Goal: Information Seeking & Learning: Learn about a topic

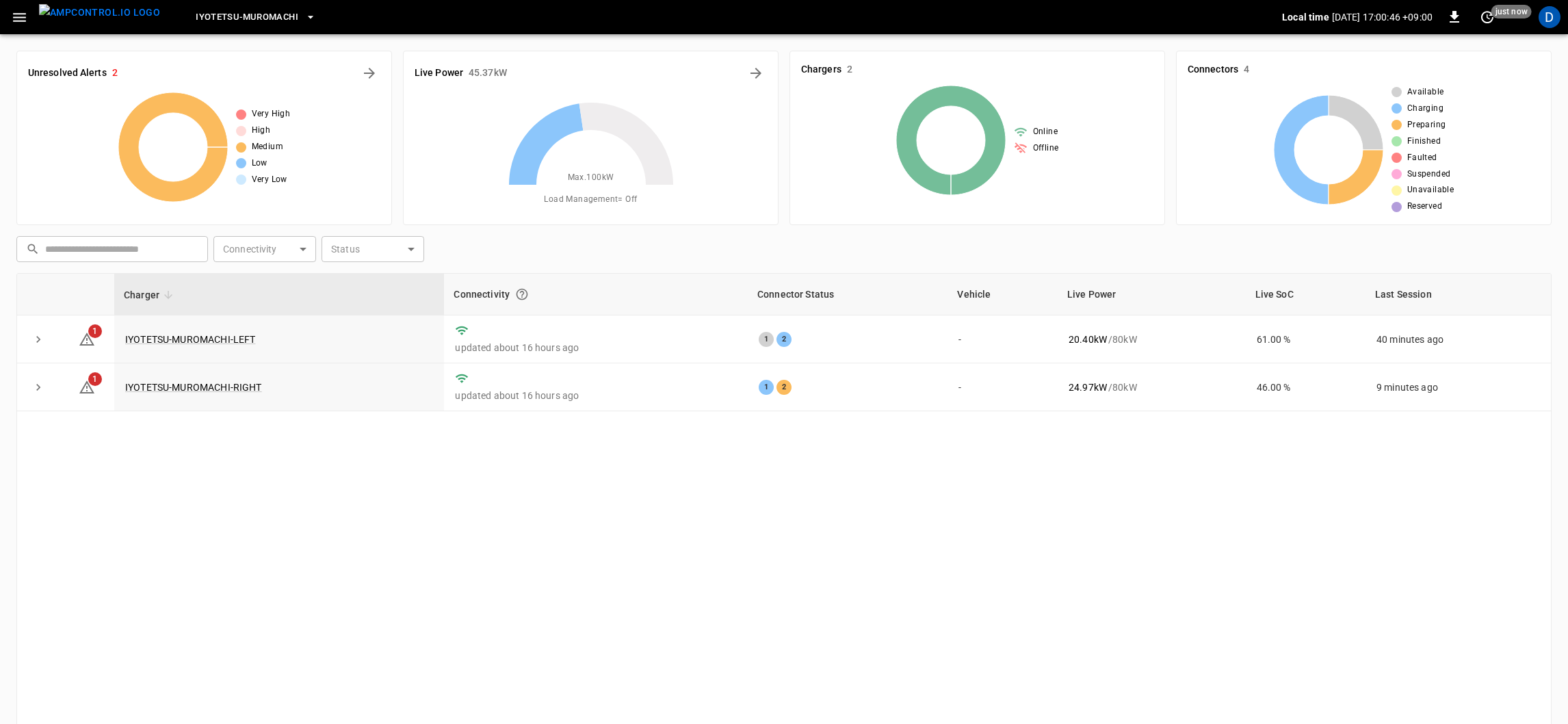
click at [19, 17] on icon "button" at bounding box center [19, 17] width 13 height 8
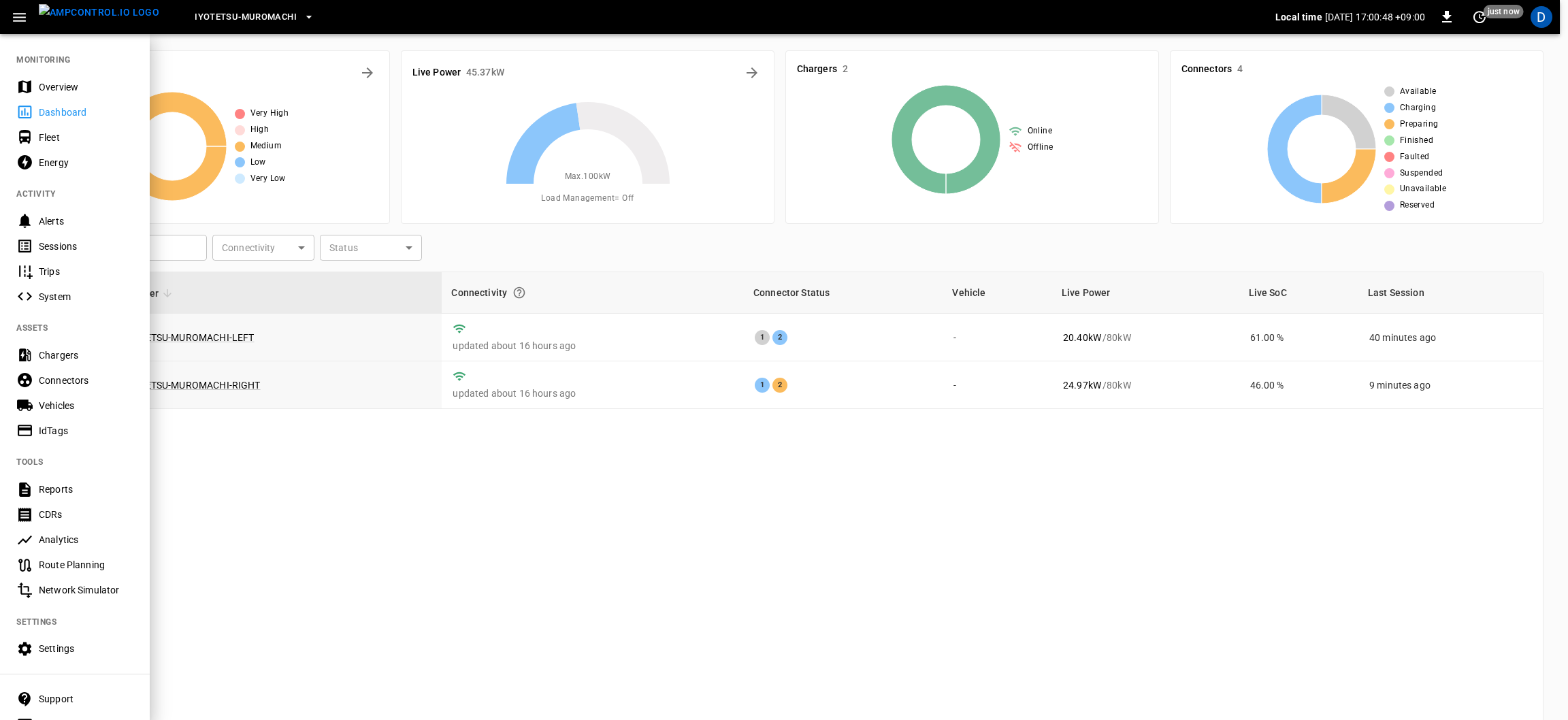
click at [112, 137] on div "Fleet" at bounding box center [86, 138] width 95 height 14
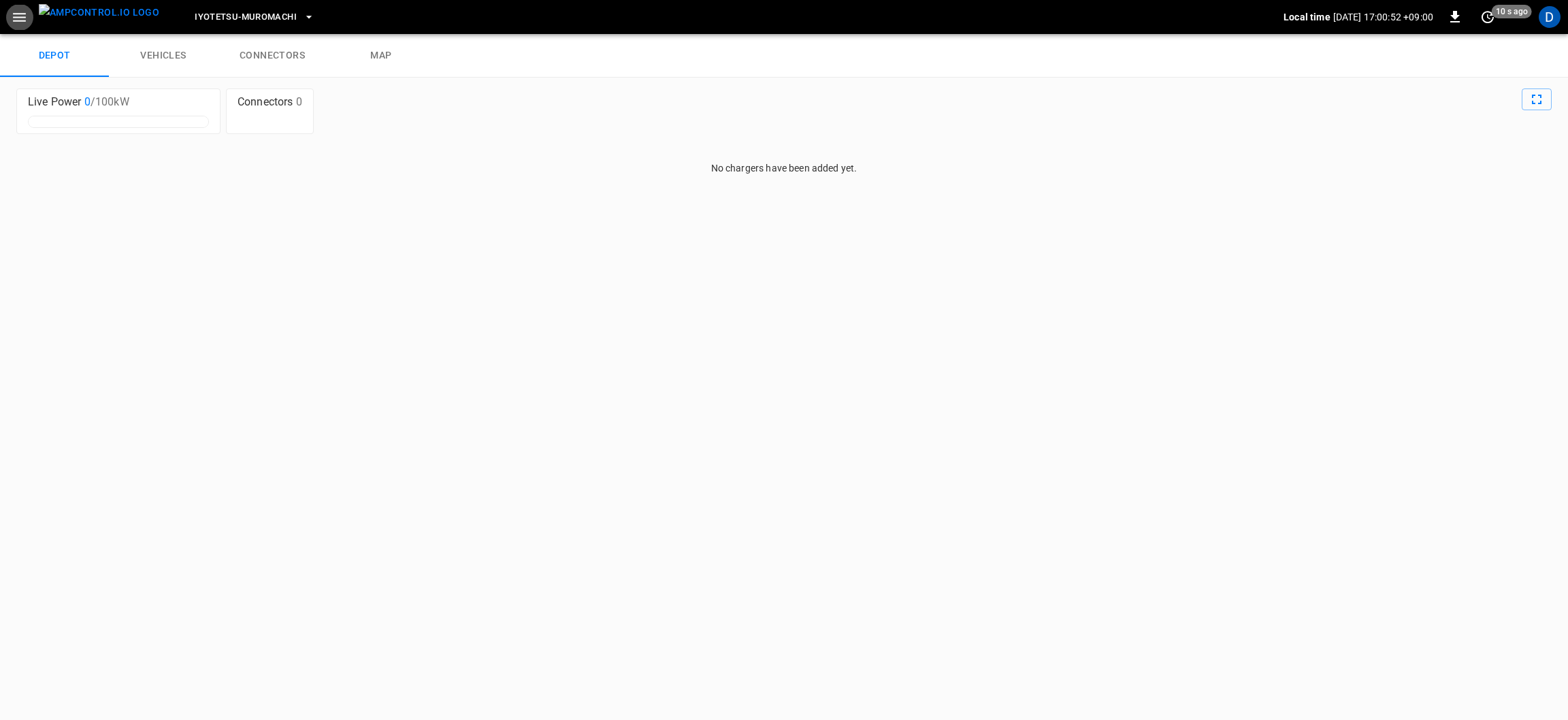
click at [166, 72] on link "vehicles" at bounding box center [163, 56] width 109 height 44
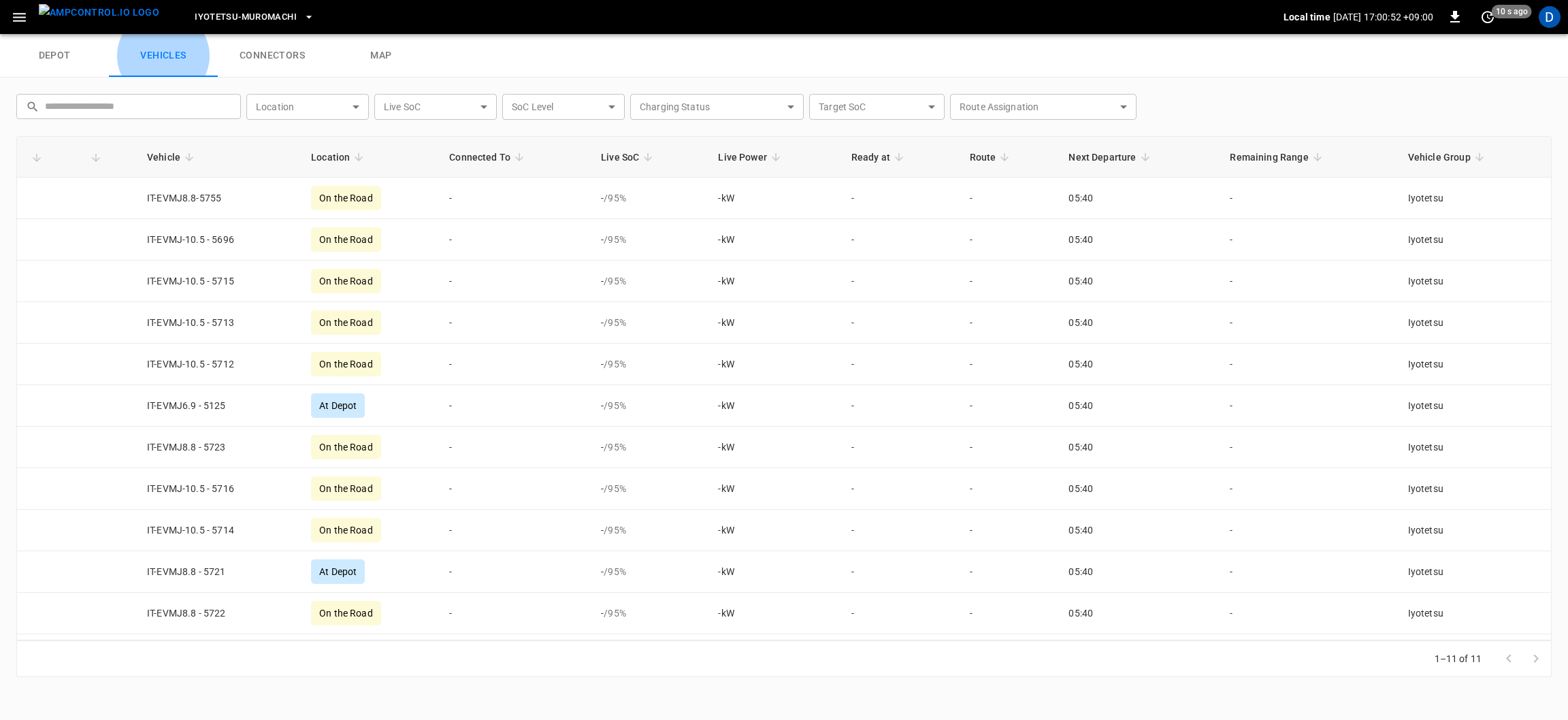
click at [185, 57] on link "vehicles" at bounding box center [163, 56] width 109 height 44
click at [290, 72] on link "connectors" at bounding box center [272, 56] width 109 height 44
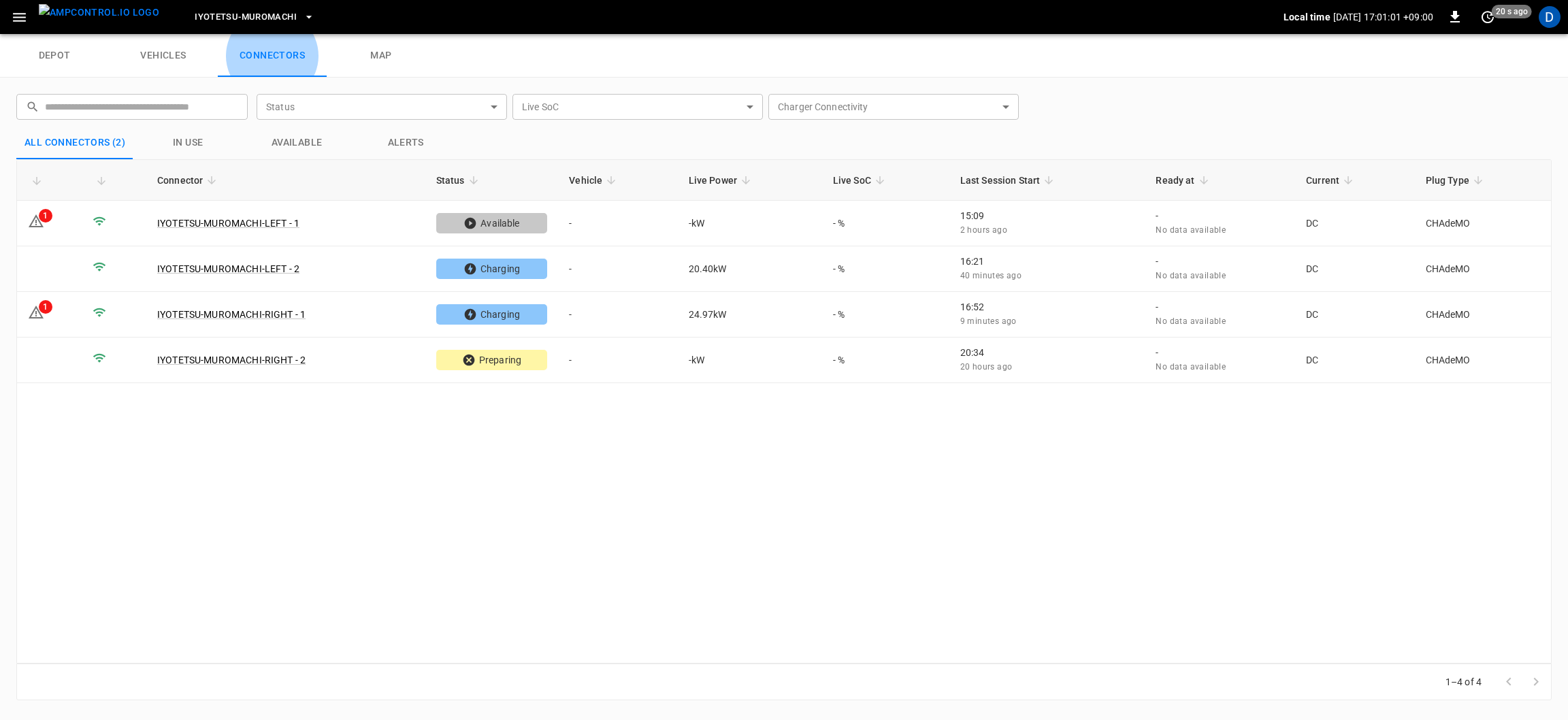
click at [195, 62] on link "vehicles" at bounding box center [163, 56] width 109 height 44
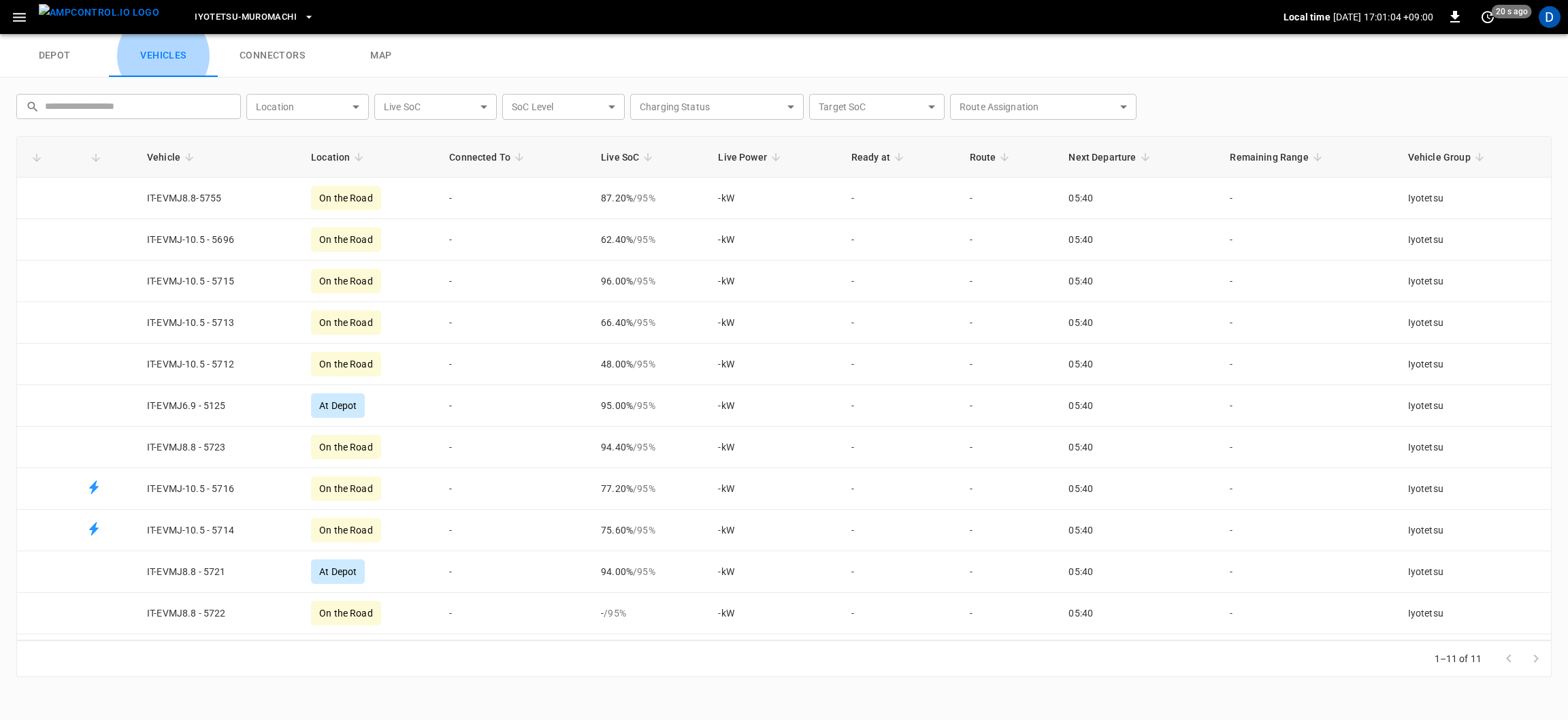
click at [17, 19] on icon "button" at bounding box center [19, 17] width 17 height 17
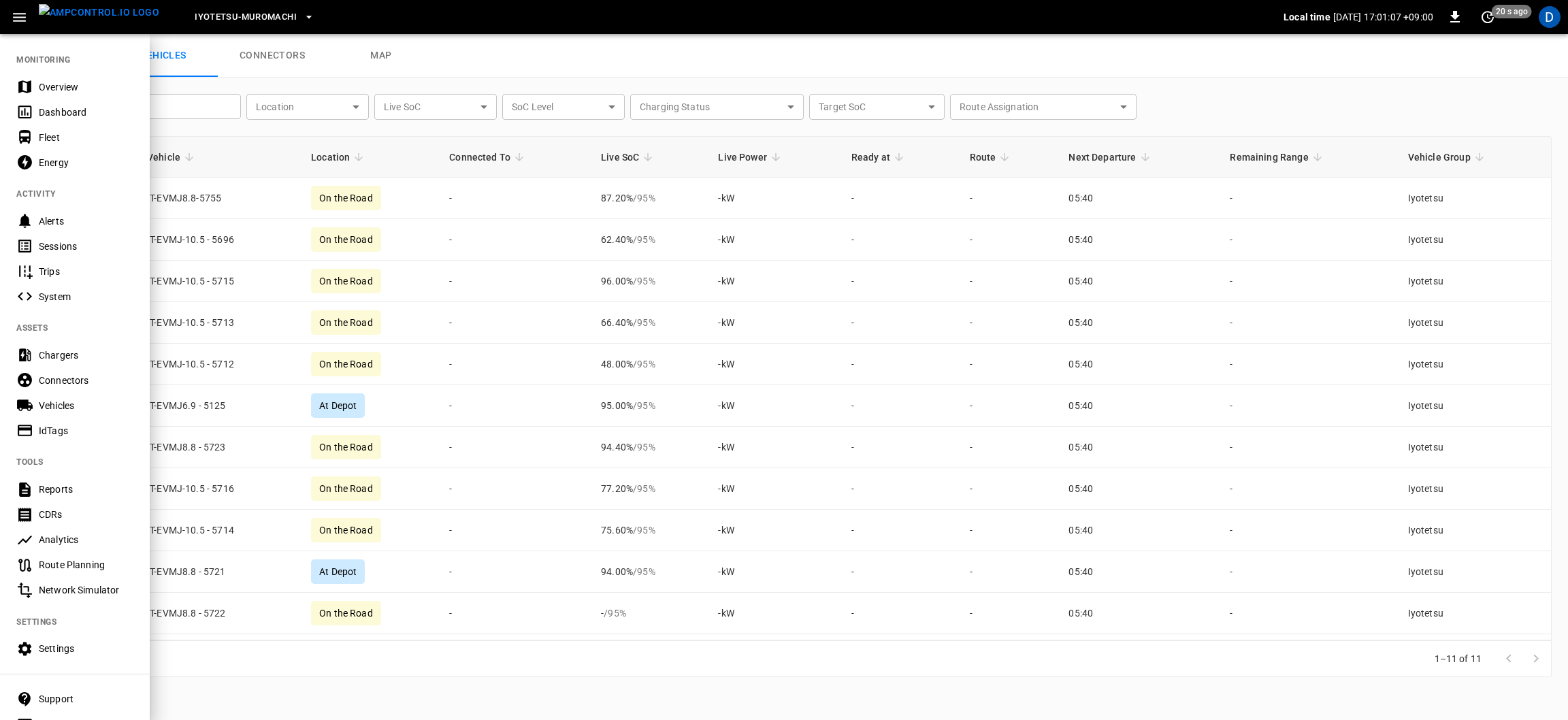
click at [84, 405] on div "Vehicles" at bounding box center [86, 406] width 95 height 14
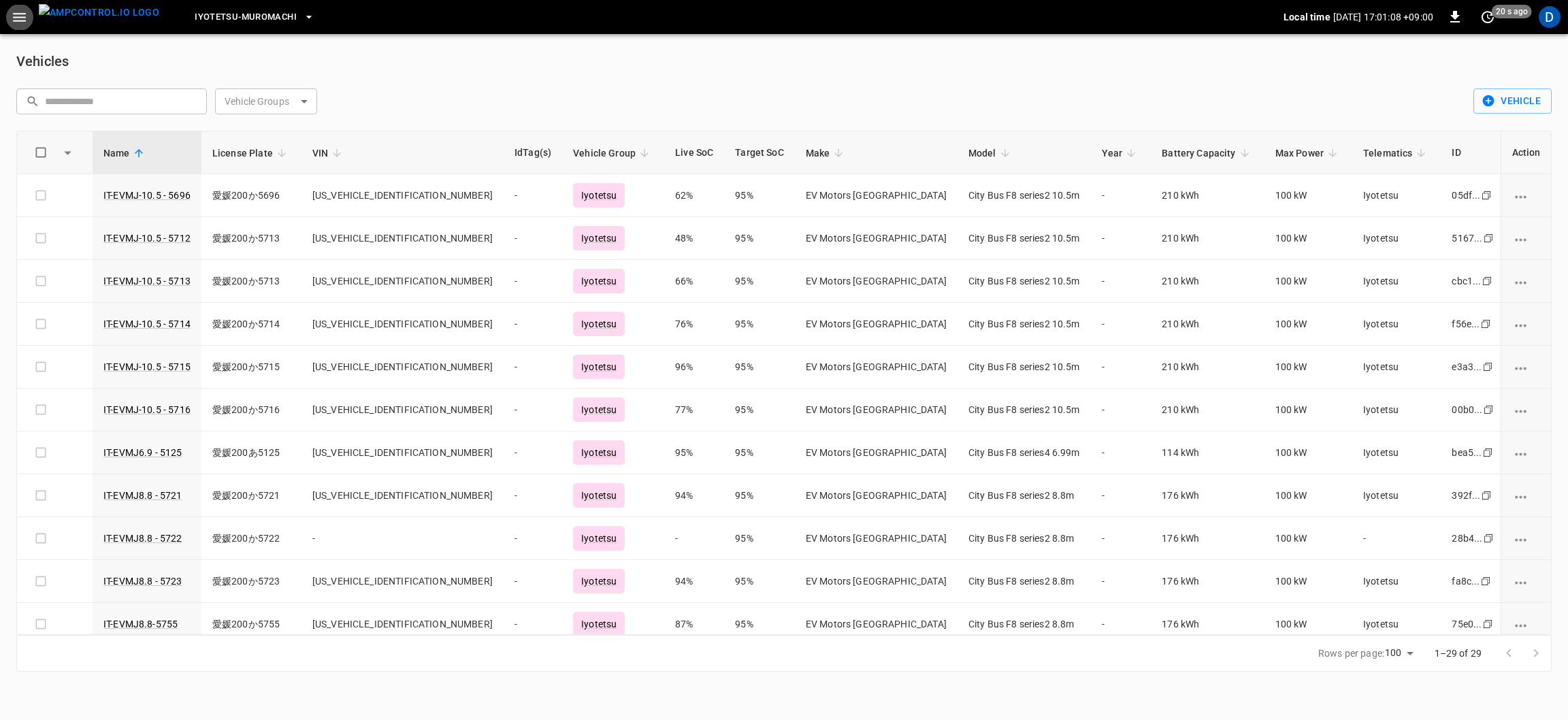
click at [19, 17] on icon "button" at bounding box center [19, 17] width 13 height 8
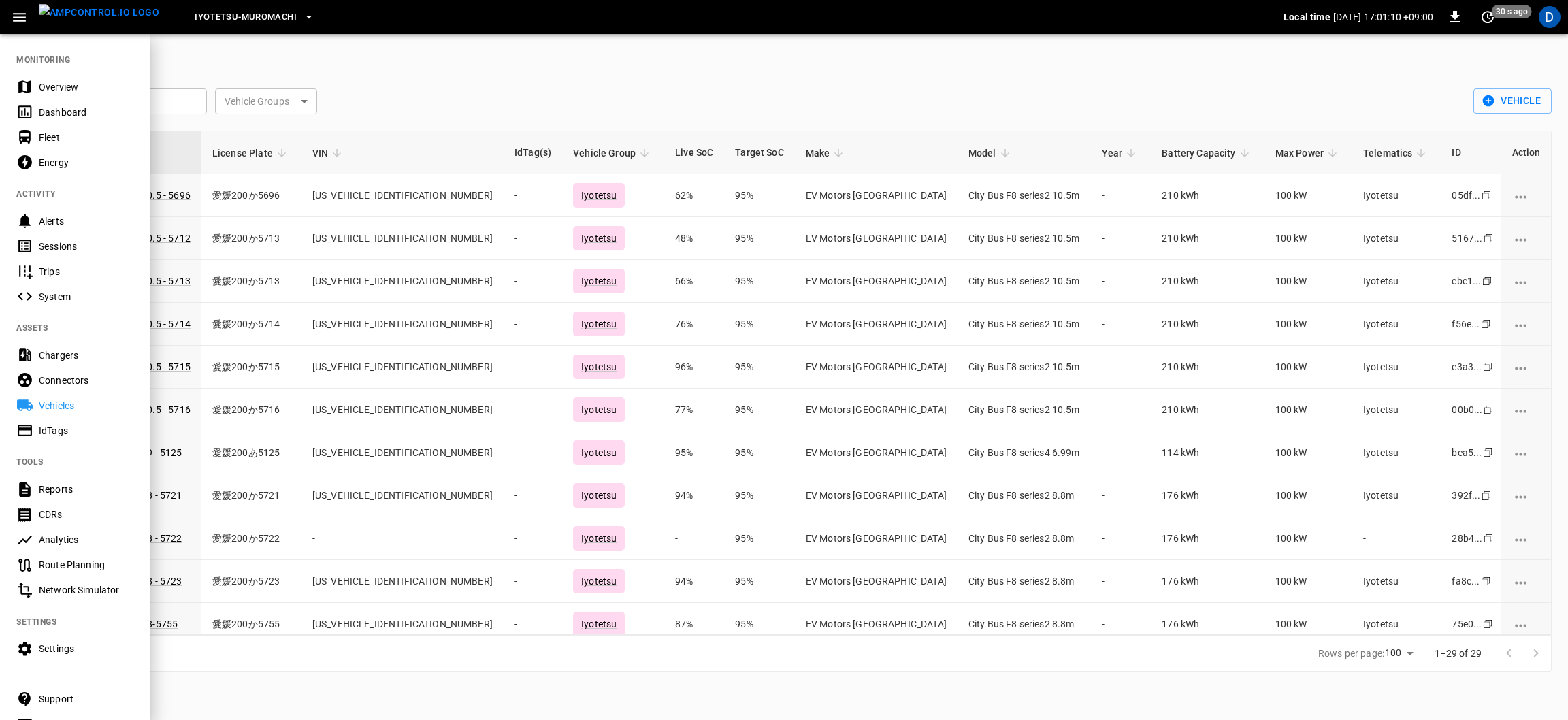
click at [96, 514] on div "CDRs" at bounding box center [86, 515] width 95 height 14
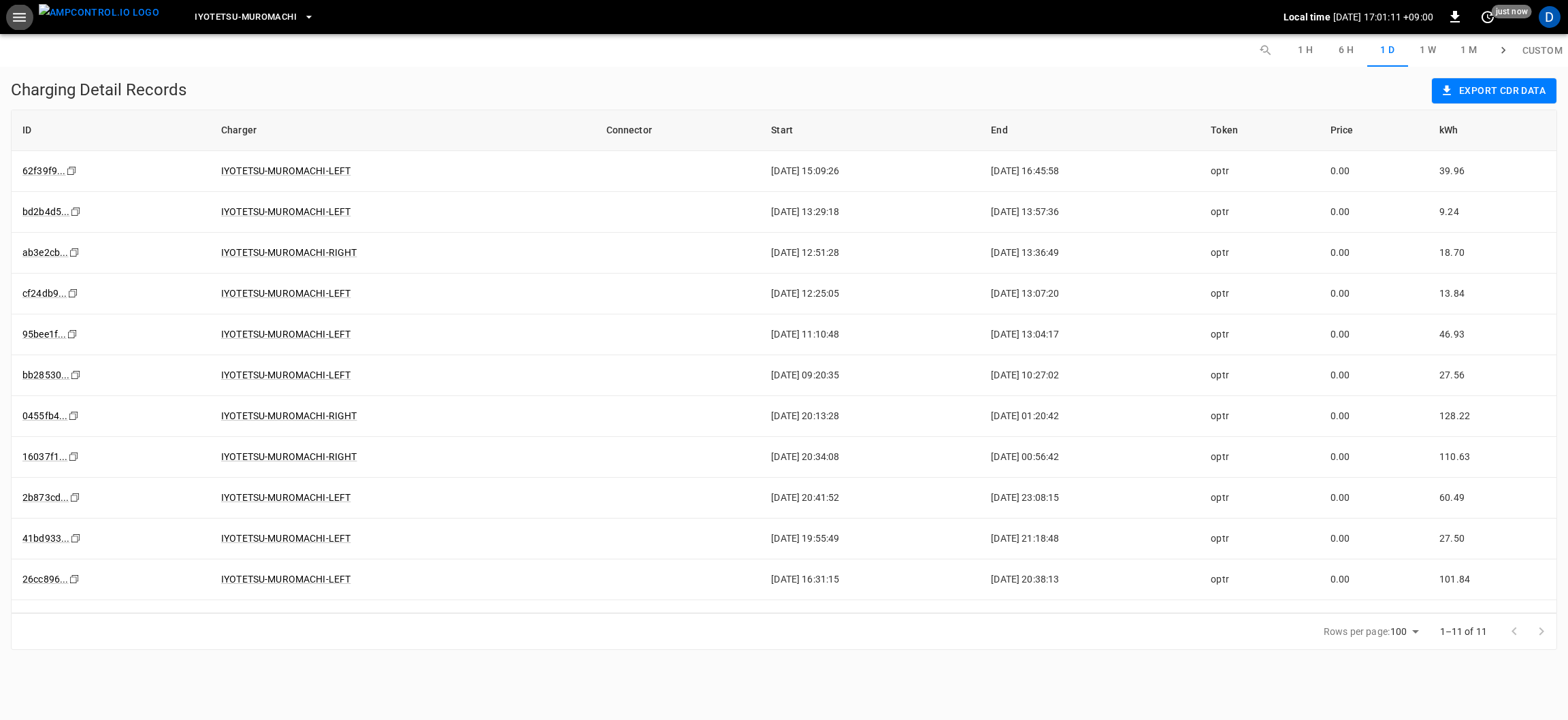
click at [19, 21] on icon "button" at bounding box center [19, 17] width 13 height 8
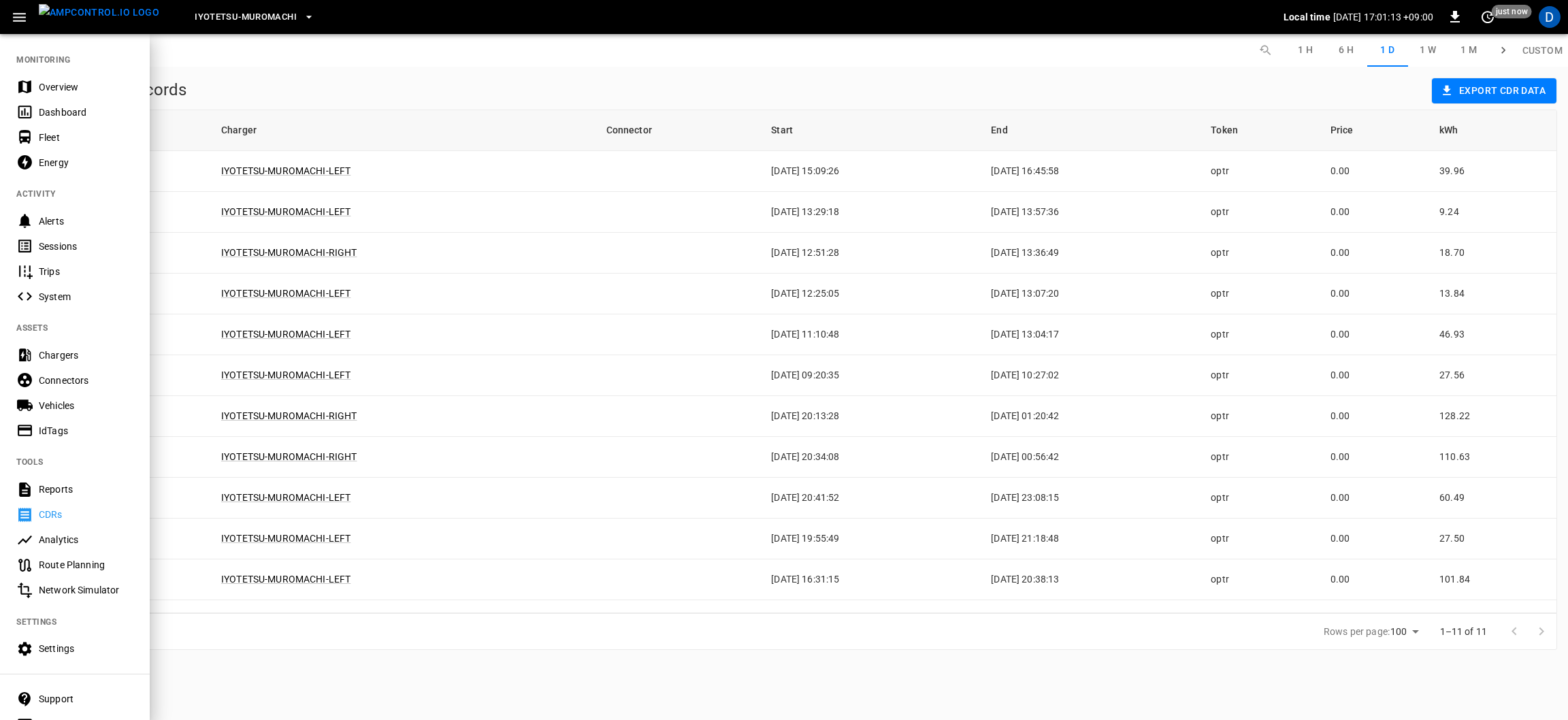
click at [78, 493] on div "Reports" at bounding box center [86, 490] width 95 height 14
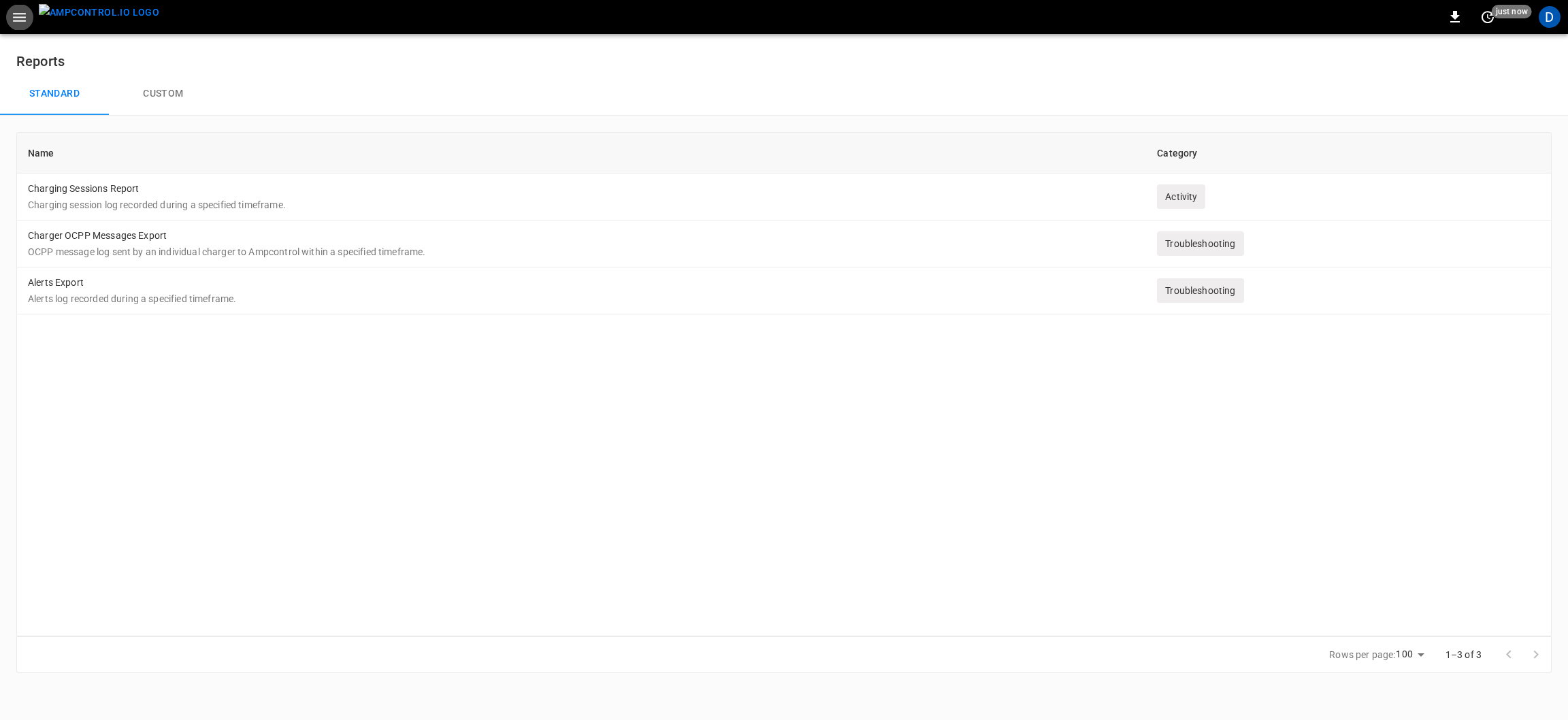
click at [590, 206] on p "Charging session log recorded during a specified timeframe." at bounding box center [581, 205] width 1107 height 14
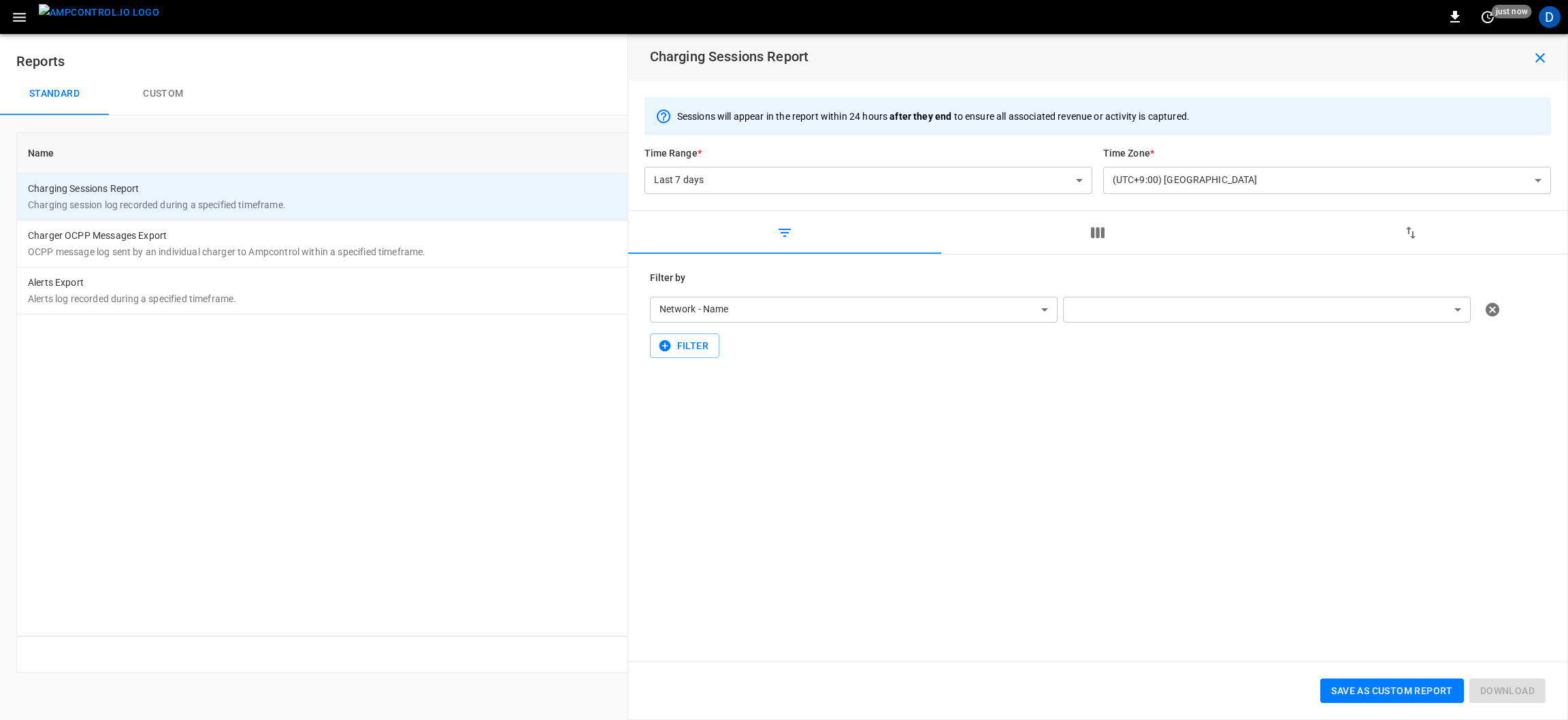
click at [523, 252] on p "OCPP message log sent by an individual charger to Ampcontrol within a specified…" at bounding box center [581, 252] width 1107 height 14
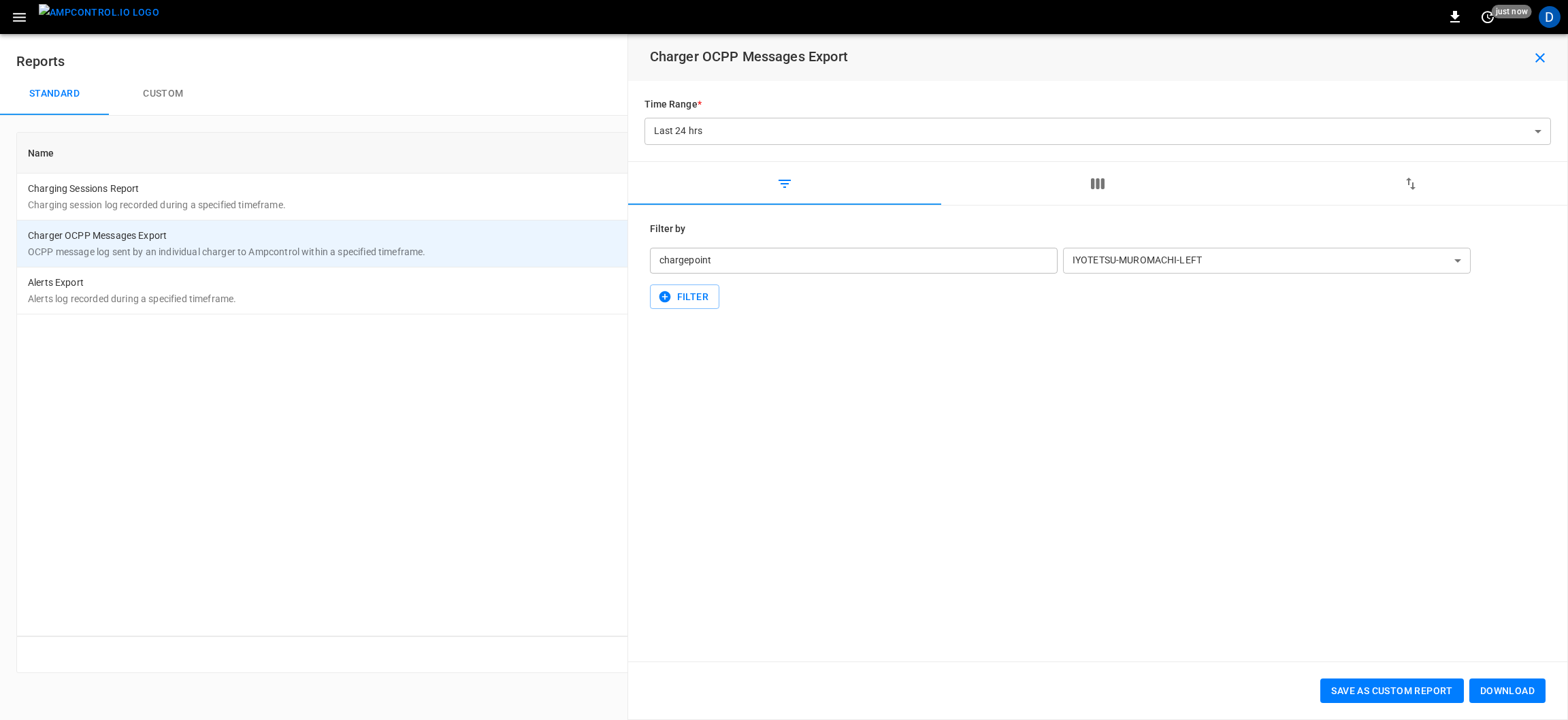
click at [505, 311] on td "Alerts Export Alerts log recorded during a specified timeframe." at bounding box center [581, 291] width 1129 height 47
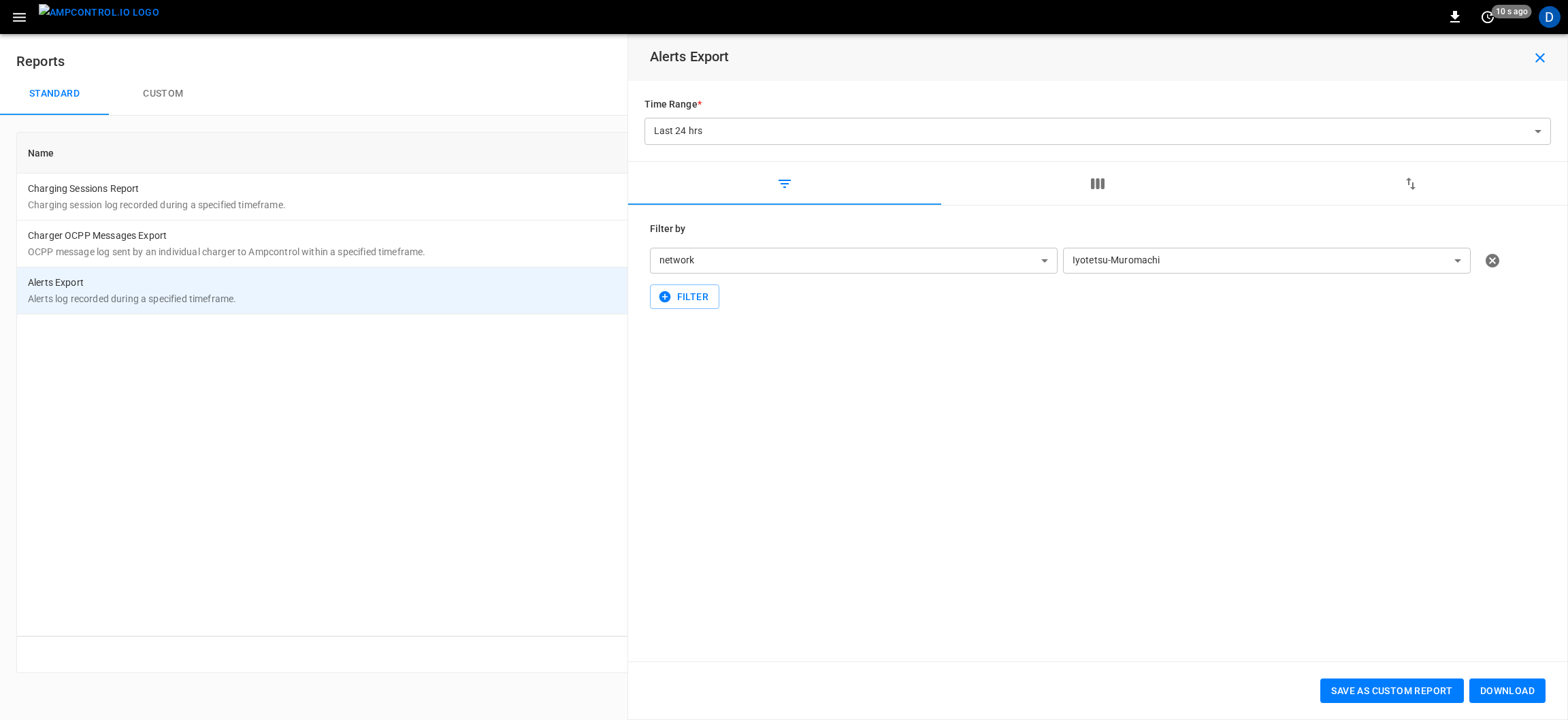
click at [25, 22] on icon "button" at bounding box center [19, 17] width 17 height 17
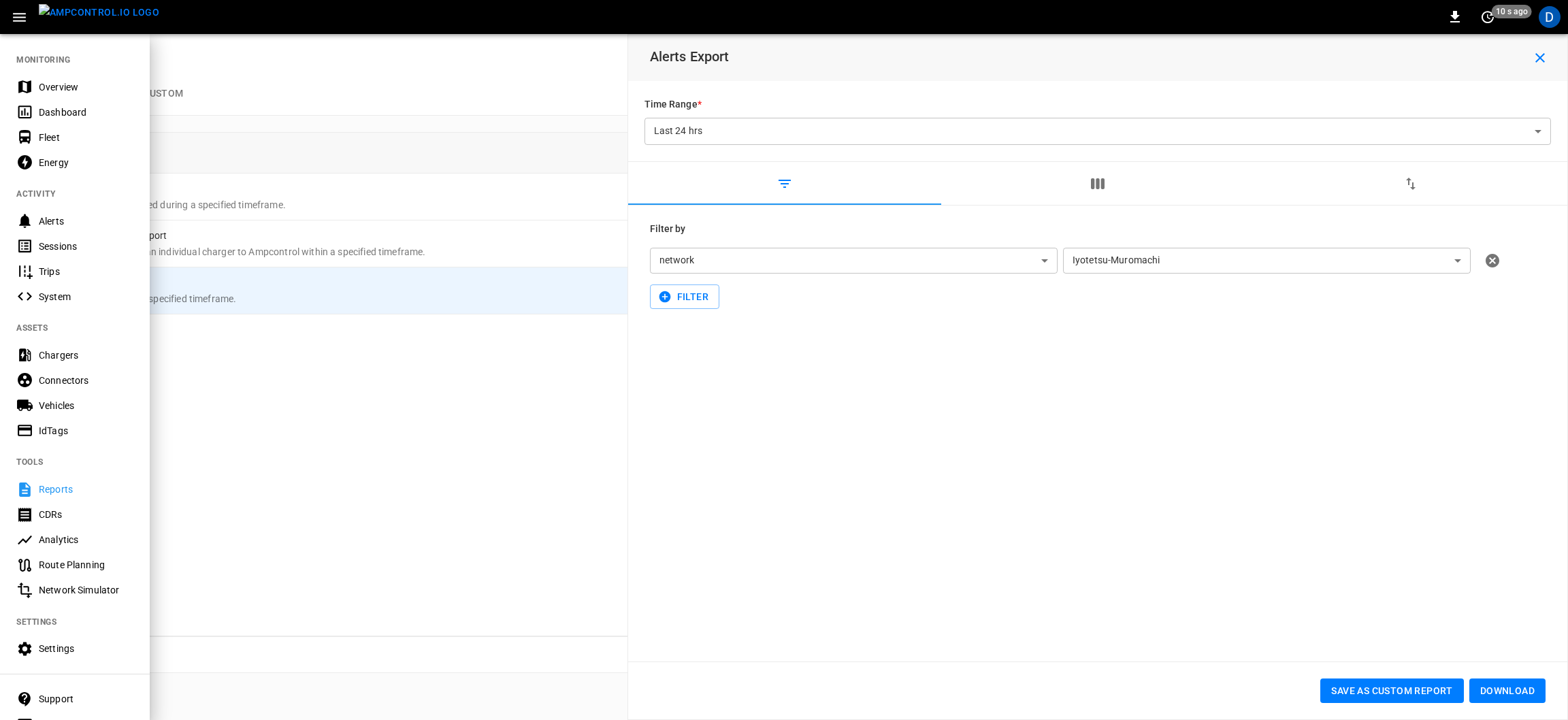
click at [110, 480] on div "Reports" at bounding box center [74, 490] width 149 height 25
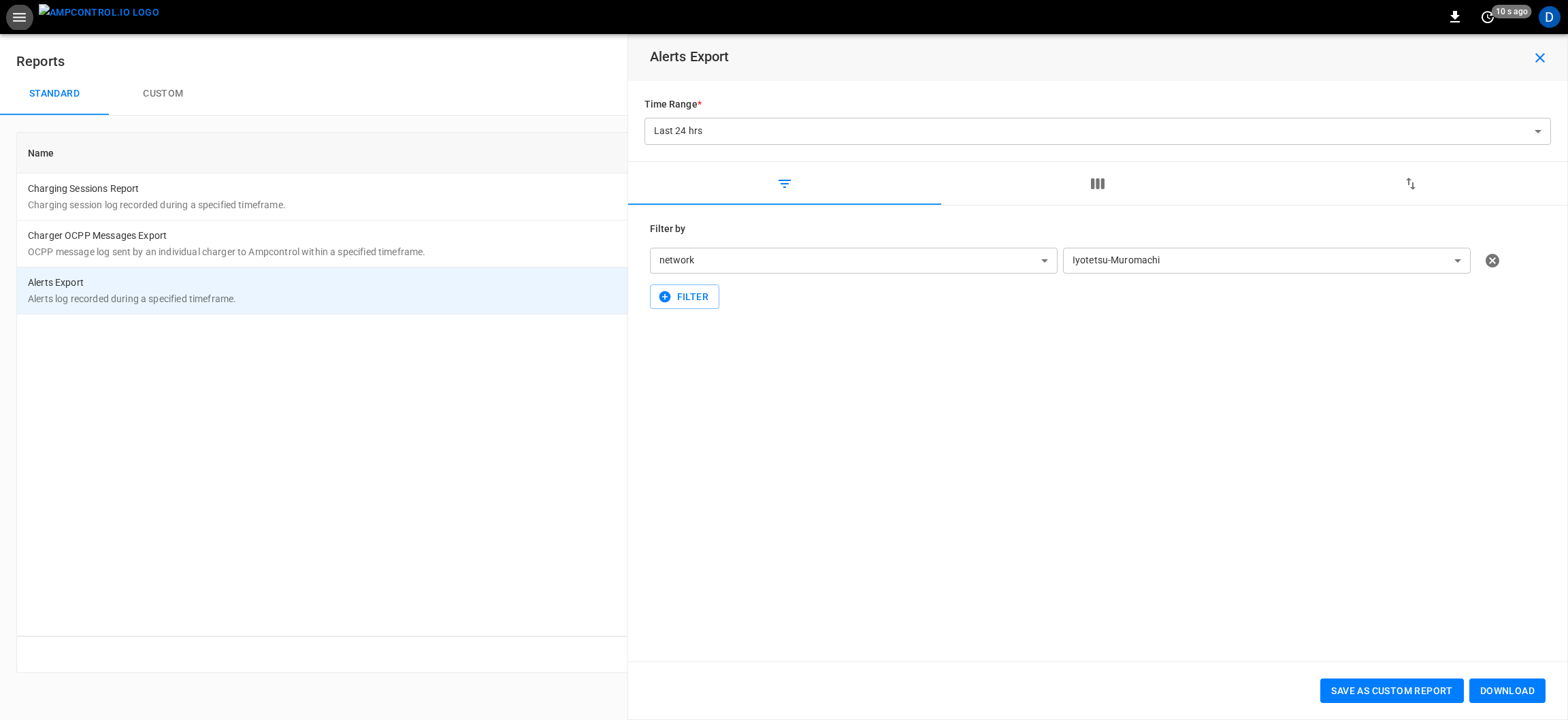
click at [15, 24] on icon "button" at bounding box center [19, 17] width 17 height 17
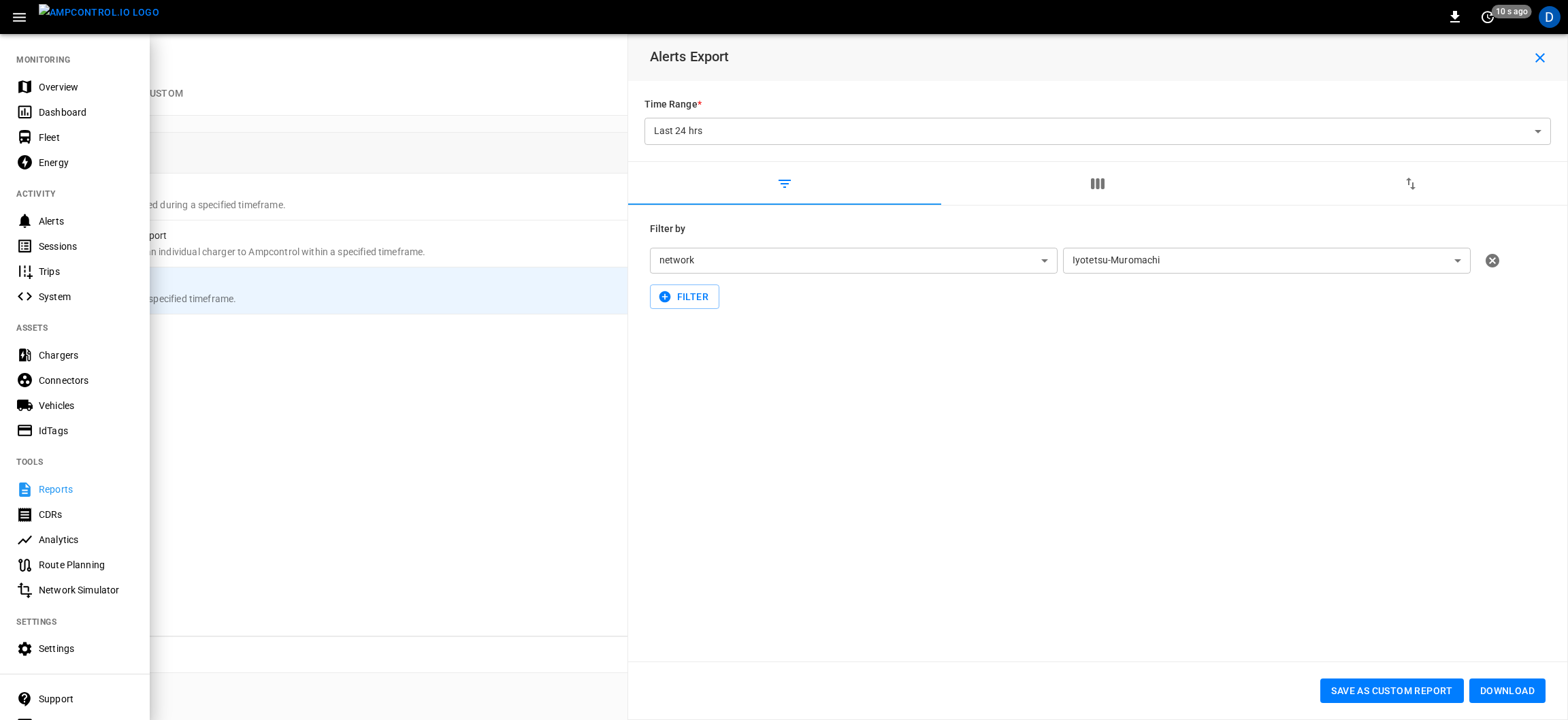
click at [80, 539] on div "Analytics" at bounding box center [86, 539] width 95 height 14
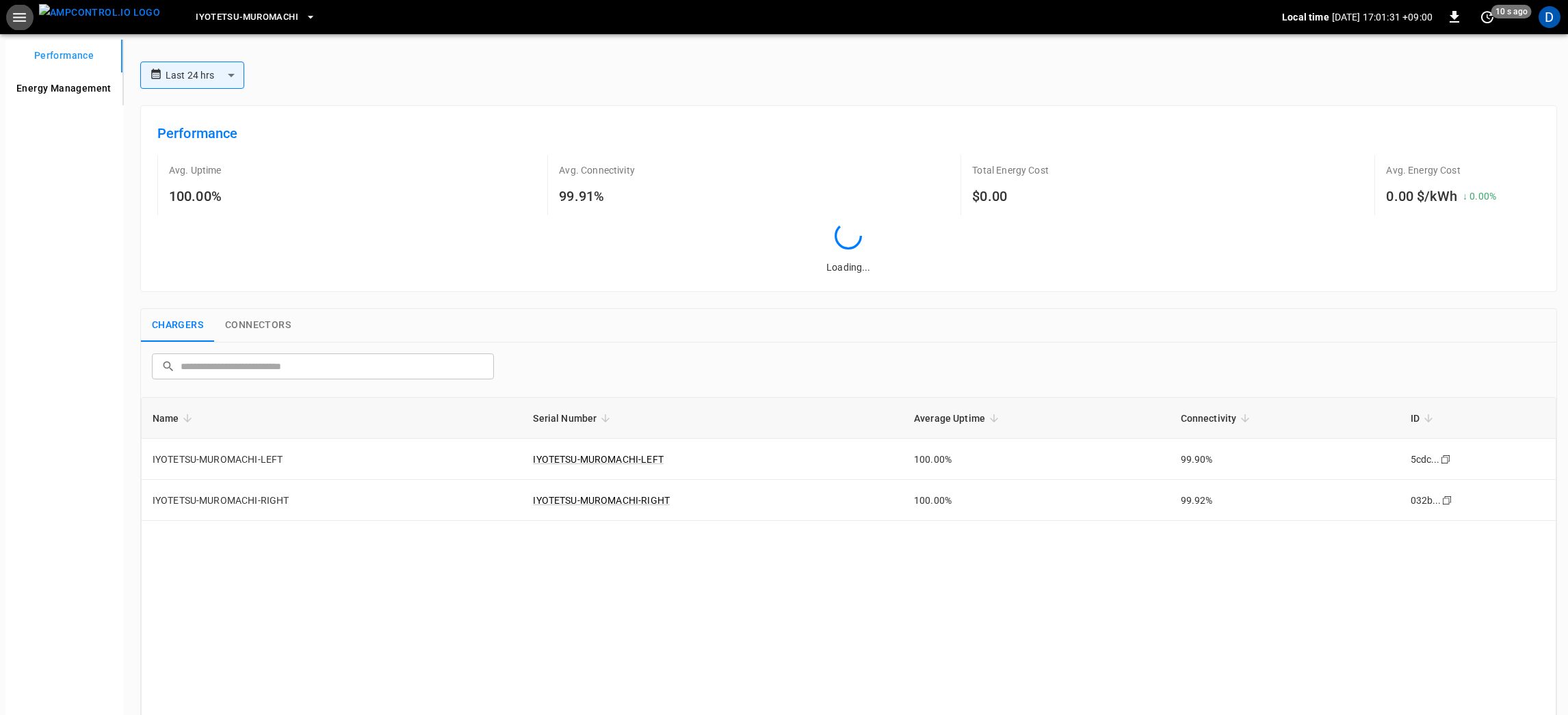
click at [19, 41] on button "Performance" at bounding box center [64, 56] width 117 height 33
click at [20, 17] on icon "button" at bounding box center [19, 17] width 13 height 8
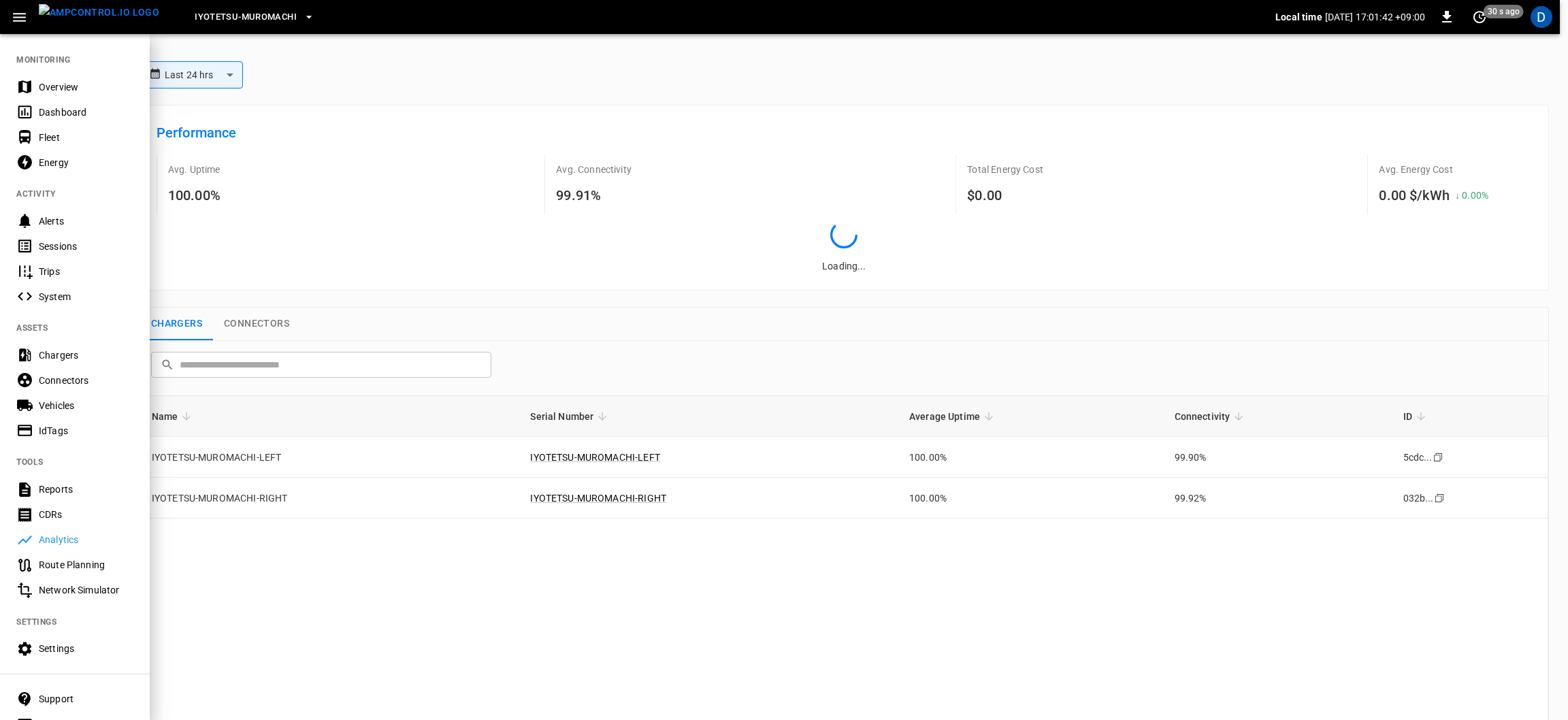
click at [608, 578] on div at bounding box center [784, 360] width 1568 height 720
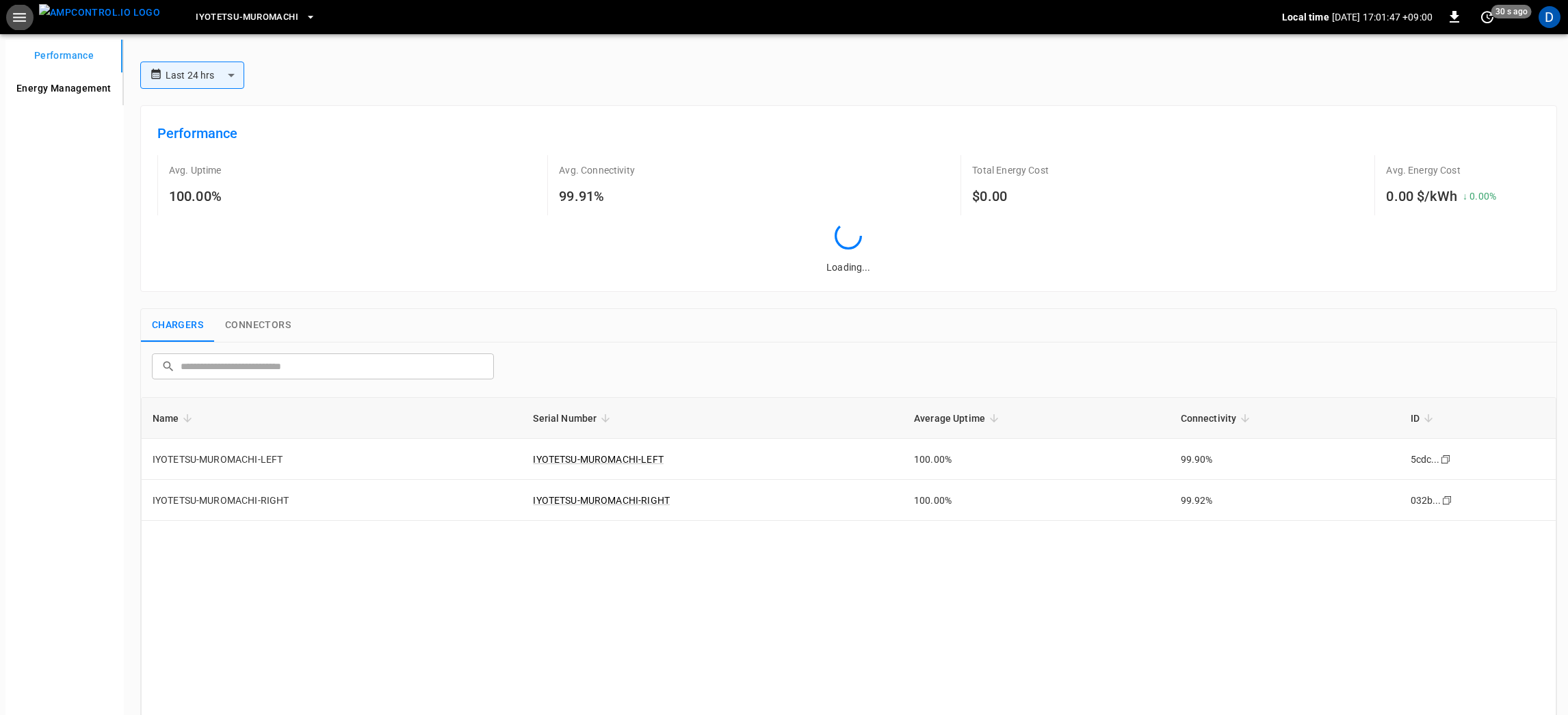
click at [274, 324] on button "Connectors" at bounding box center [257, 325] width 87 height 33
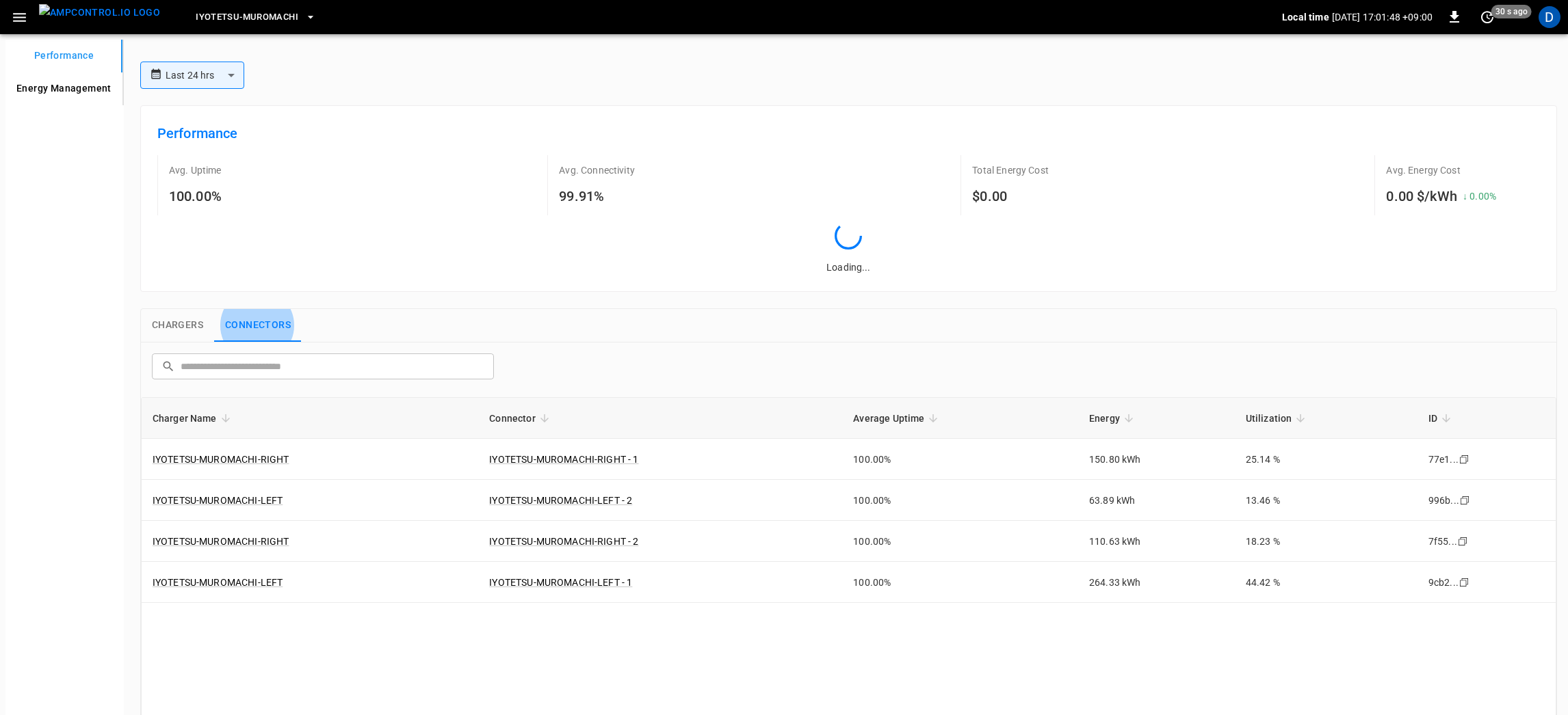
click at [14, 18] on icon "button" at bounding box center [20, 17] width 17 height 17
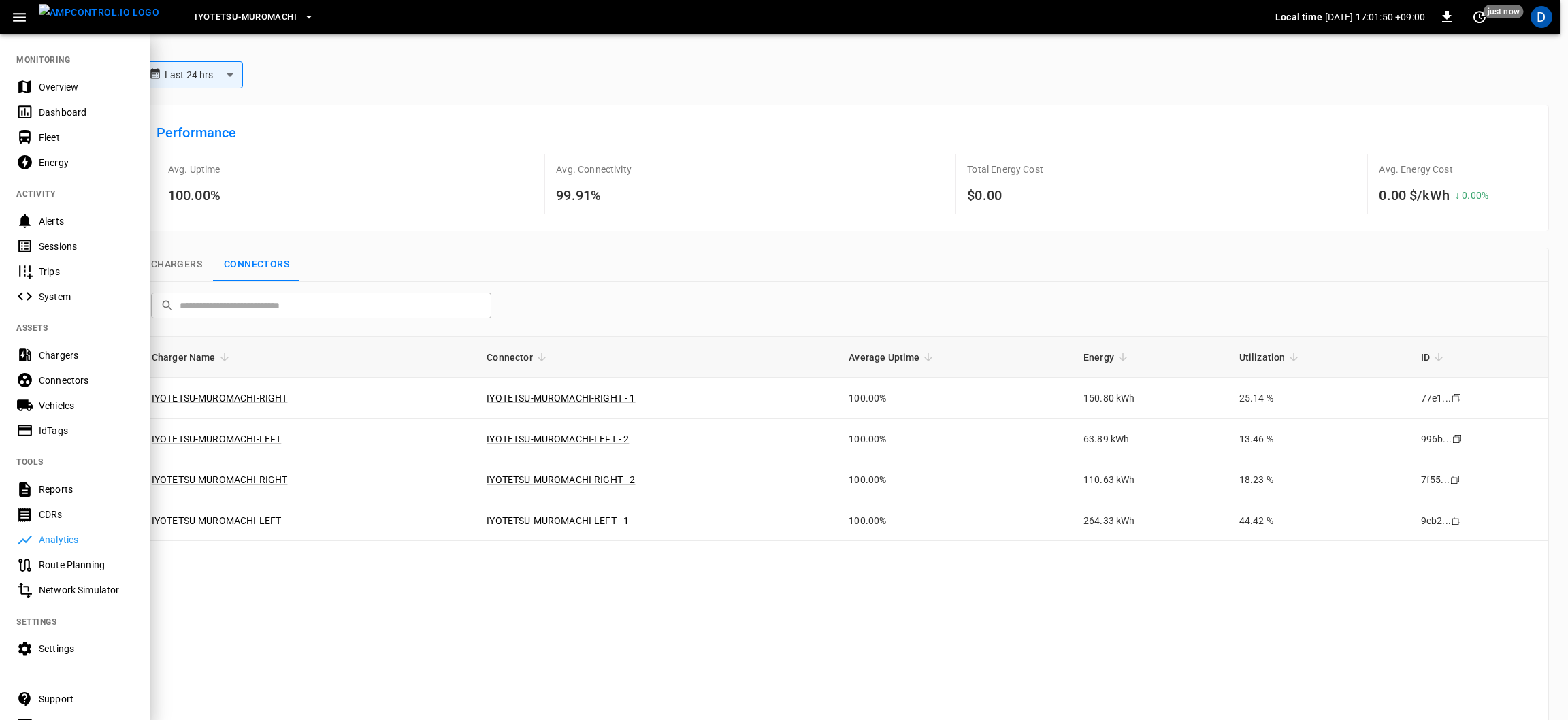
click at [103, 406] on div "Vehicles" at bounding box center [86, 406] width 95 height 14
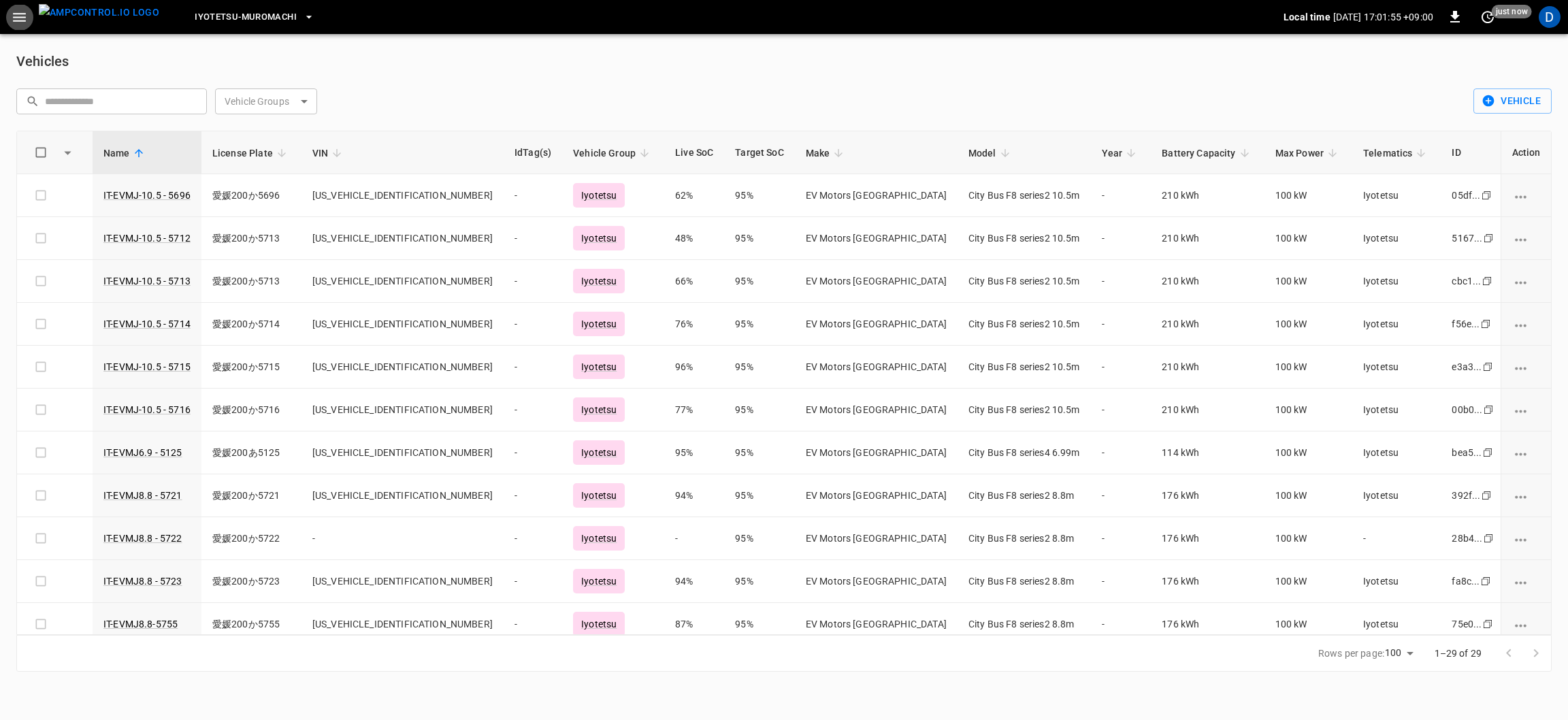
click at [288, 107] on body "Iyotetsu-[GEOGRAPHIC_DATA] Local time [DATE] 17:01:55 +09:00 0 just now D Vehic…" at bounding box center [784, 344] width 1568 height 688
click at [409, 92] on div at bounding box center [784, 360] width 1568 height 720
click at [304, 113] on body "Iyotetsu-[GEOGRAPHIC_DATA] Local time [DATE] 17:01:58 +09:00 0 just now D Vehic…" at bounding box center [784, 344] width 1568 height 688
click at [280, 187] on div "Iyotetsu" at bounding box center [266, 175] width 51 height 25
type input "********"
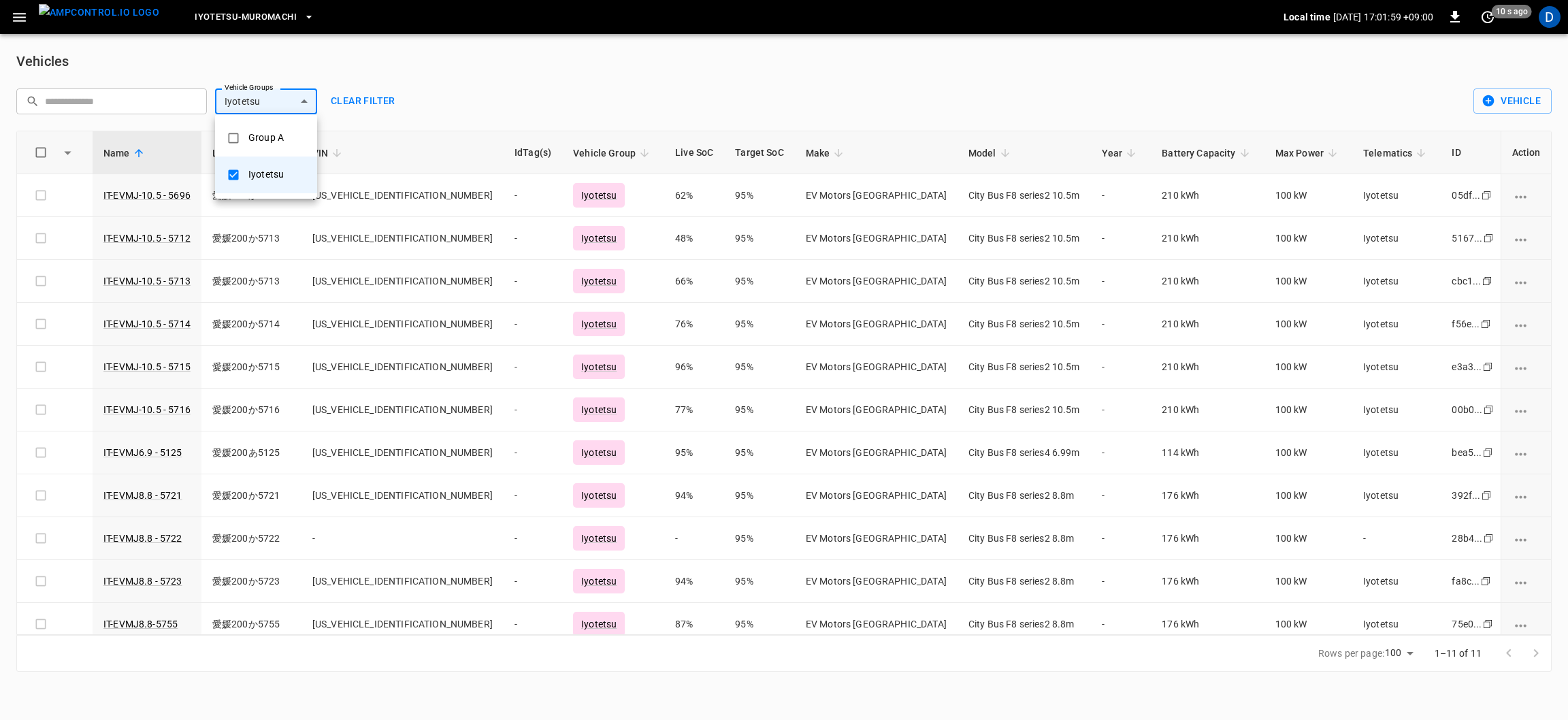
click at [455, 83] on div at bounding box center [784, 360] width 1568 height 720
click at [1517, 100] on button "Vehicle" at bounding box center [1512, 101] width 78 height 25
click at [1511, 116] on ul "Create Bulk Import" at bounding box center [1510, 142] width 72 height 56
click at [1371, 95] on div at bounding box center [784, 360] width 1568 height 720
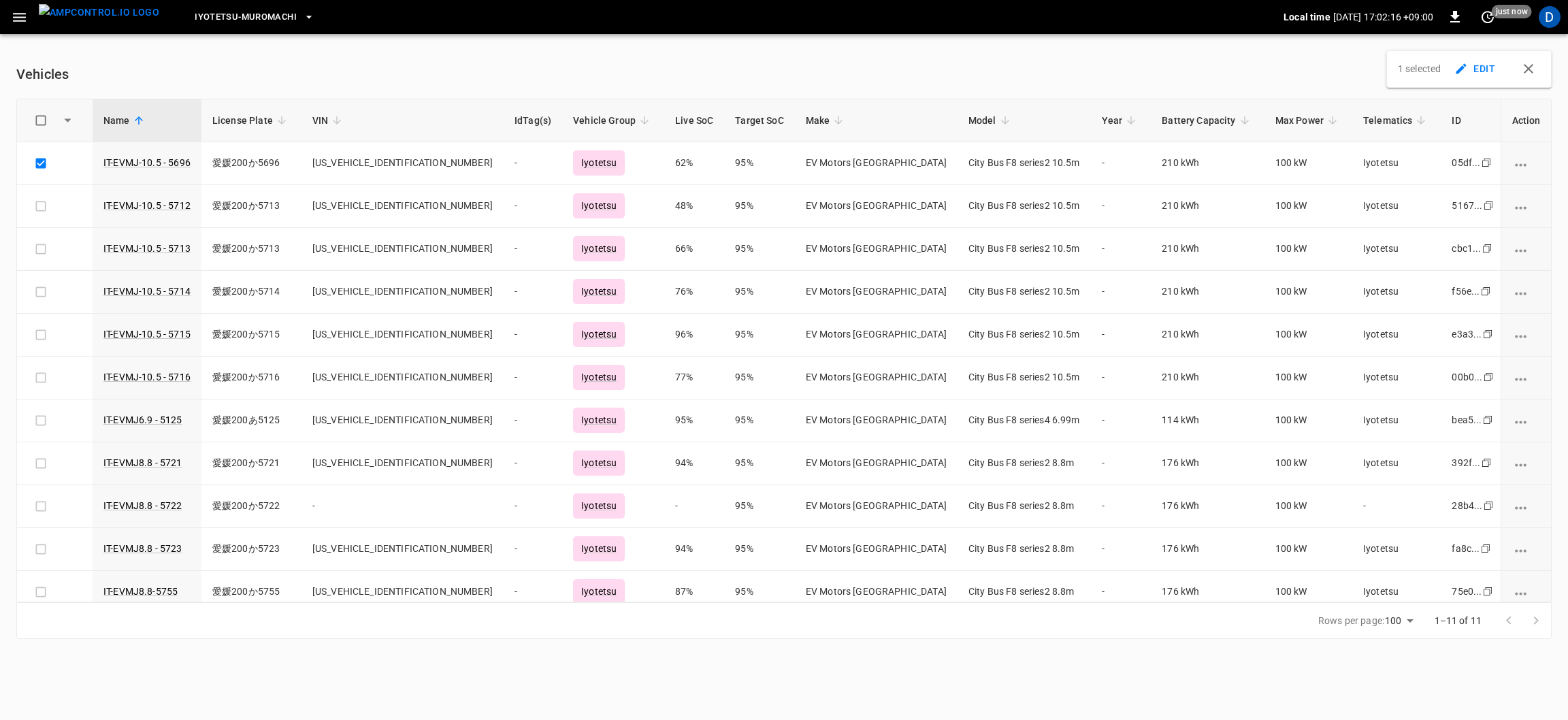
click at [370, 149] on td "[US_VEHICLE_IDENTIFICATION_NUMBER]" at bounding box center [402, 164] width 202 height 43
click at [158, 190] on td "IT-EVMJ-10.5 - 5712" at bounding box center [147, 206] width 109 height 43
click at [177, 165] on link "IT-EVMJ-10.5 - 5696" at bounding box center [147, 162] width 87 height 11
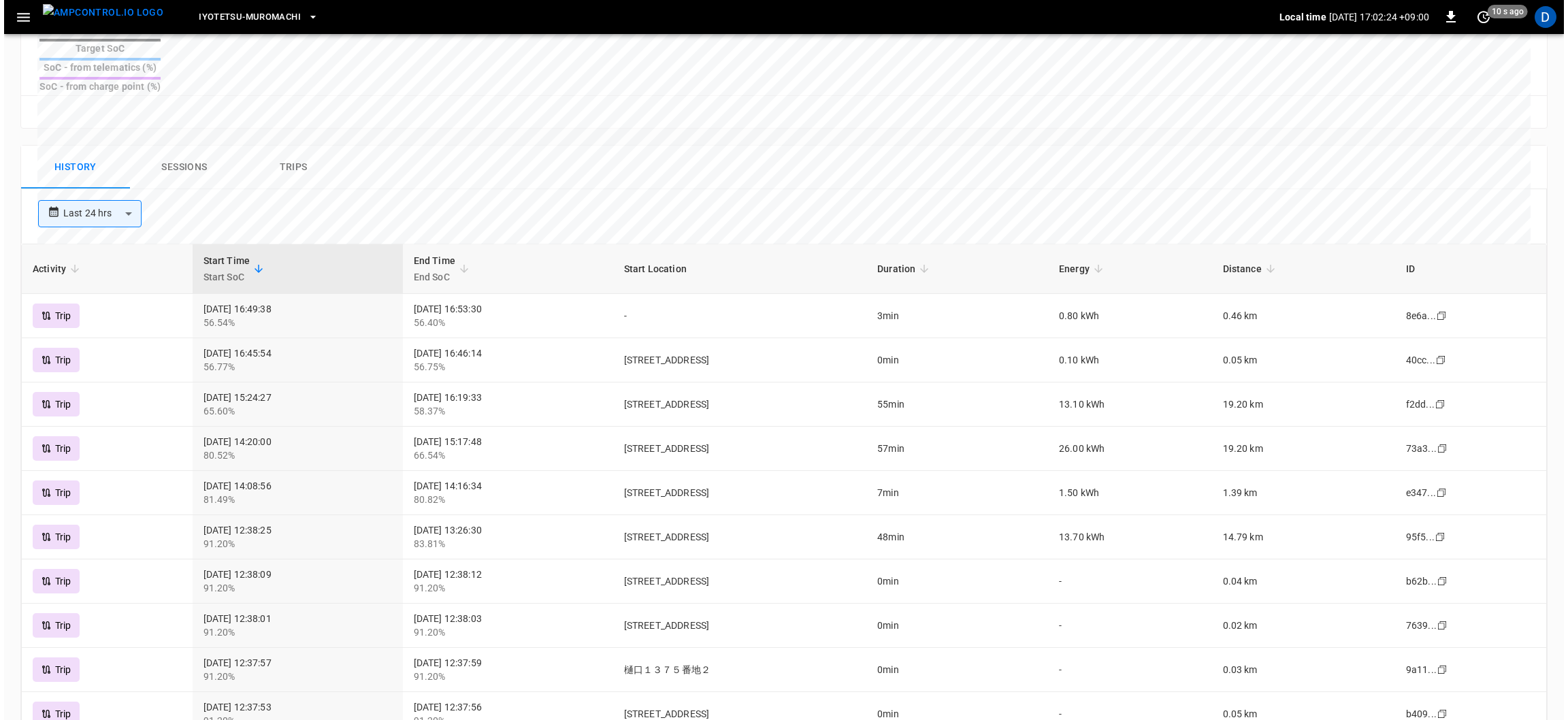
scroll to position [679, 0]
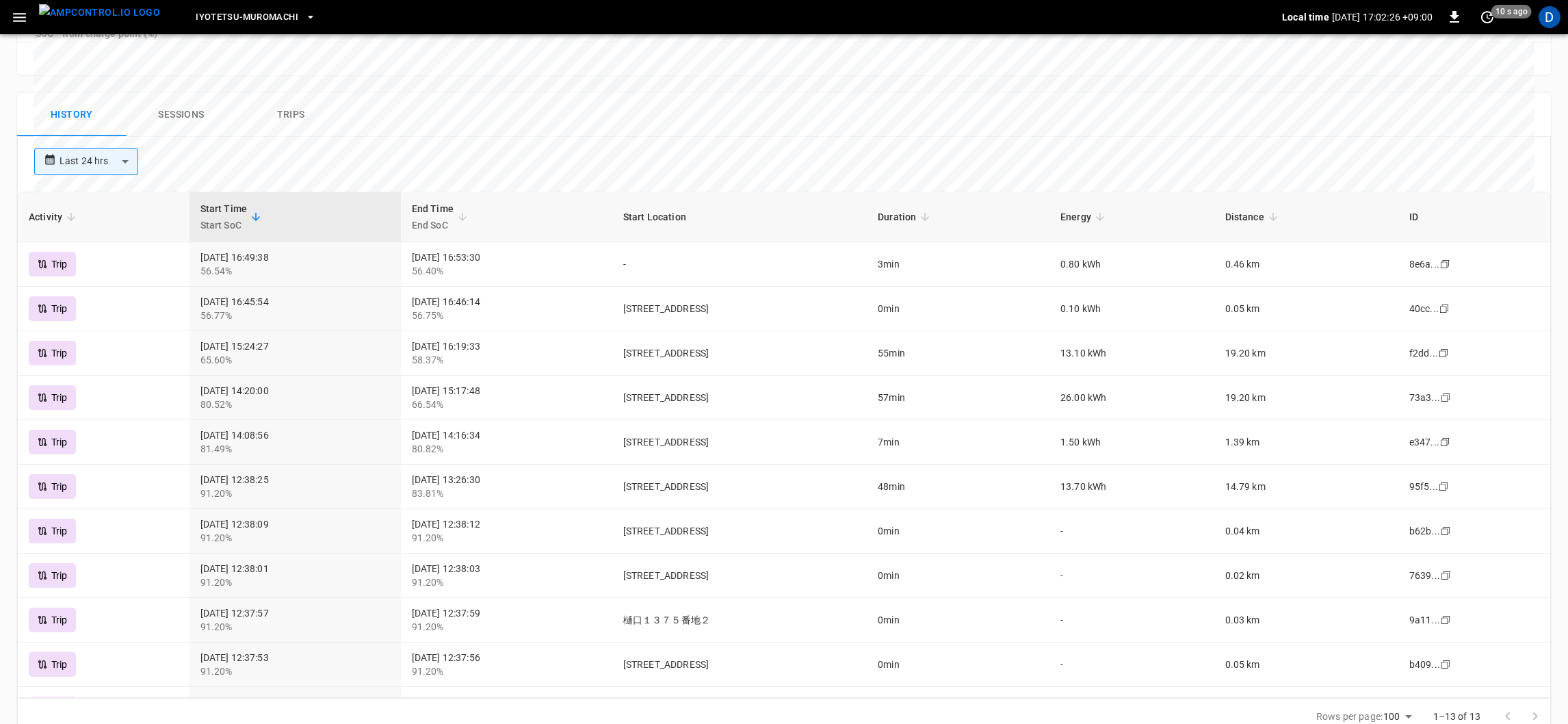
click at [20, 23] on icon "button" at bounding box center [20, 17] width 17 height 17
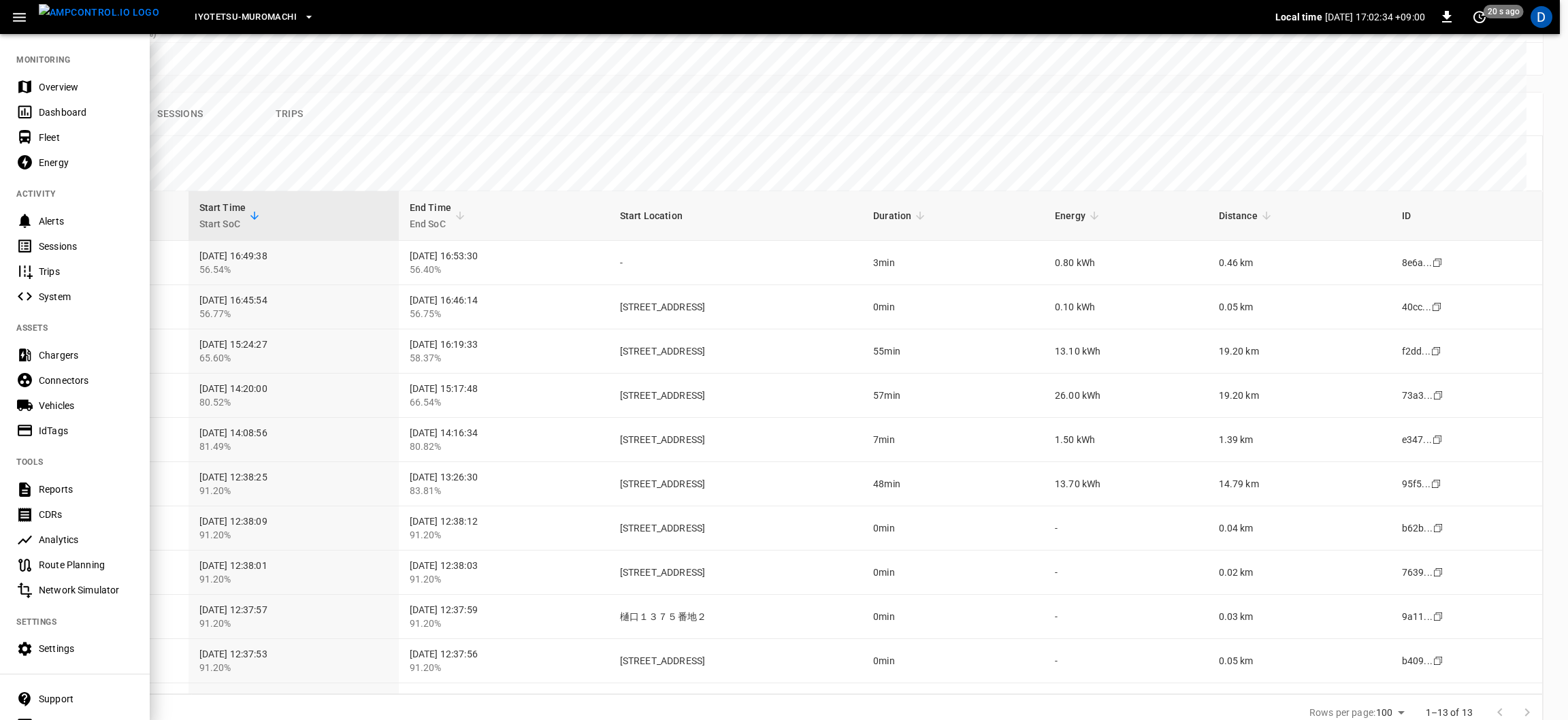
click at [71, 296] on div "System" at bounding box center [86, 296] width 95 height 14
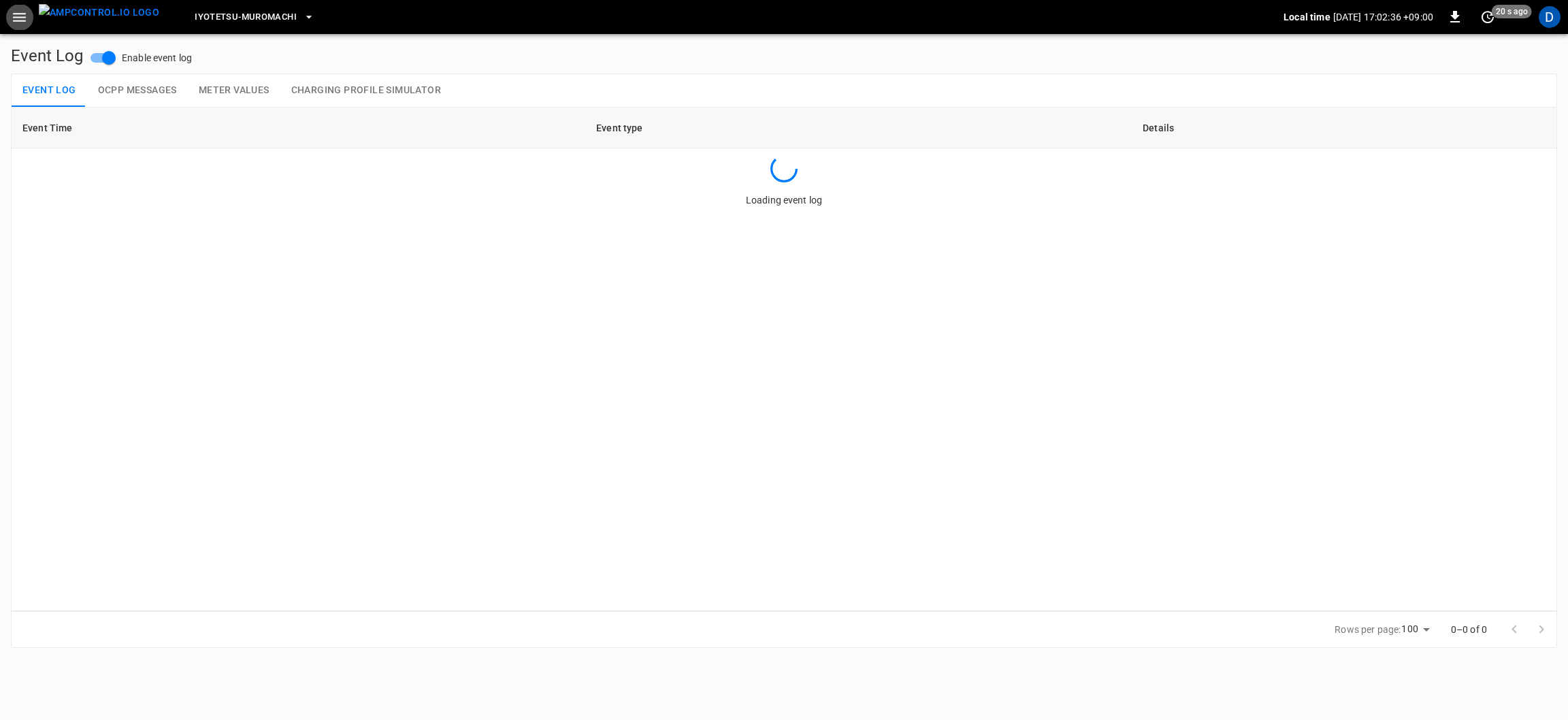
click at [19, 19] on icon "button" at bounding box center [19, 17] width 13 height 8
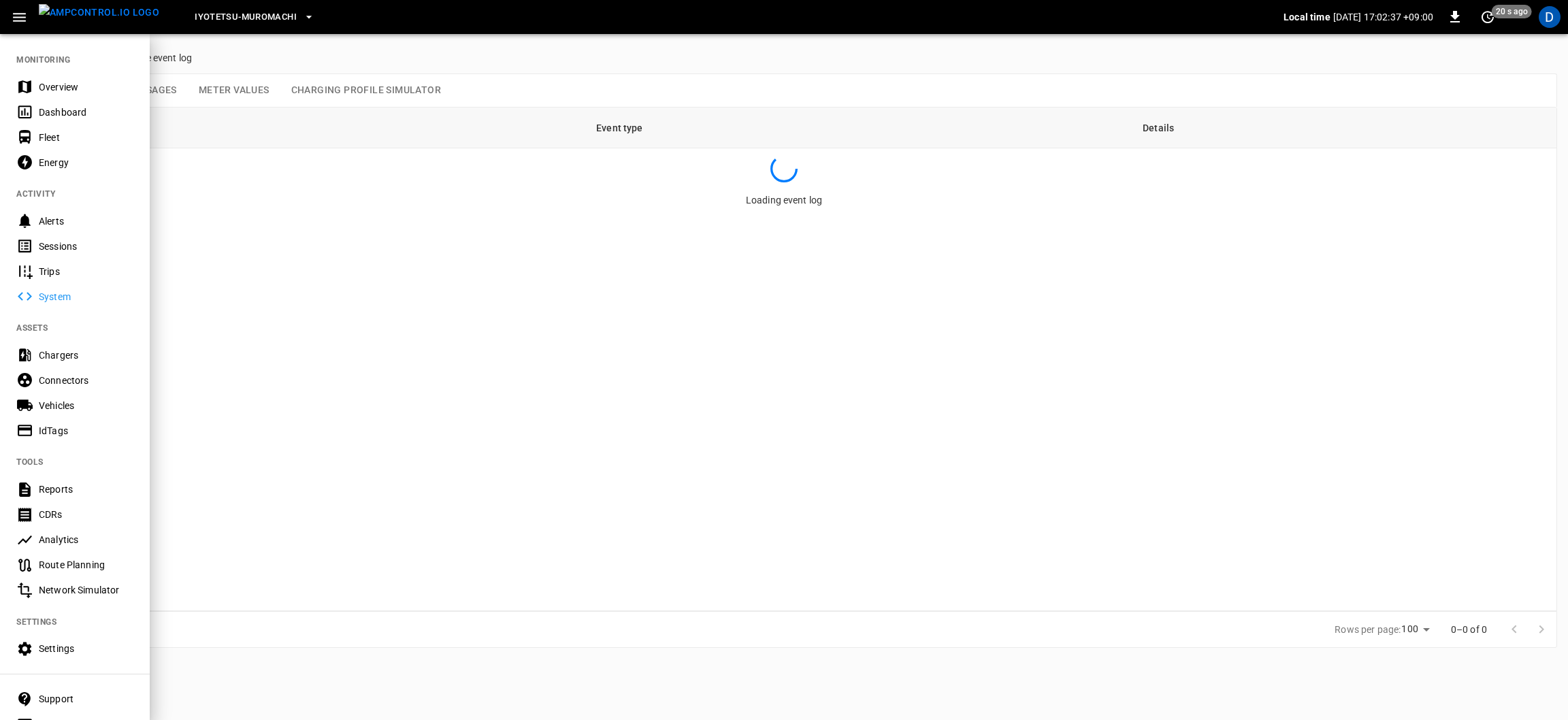
click at [66, 295] on div "System" at bounding box center [86, 296] width 95 height 14
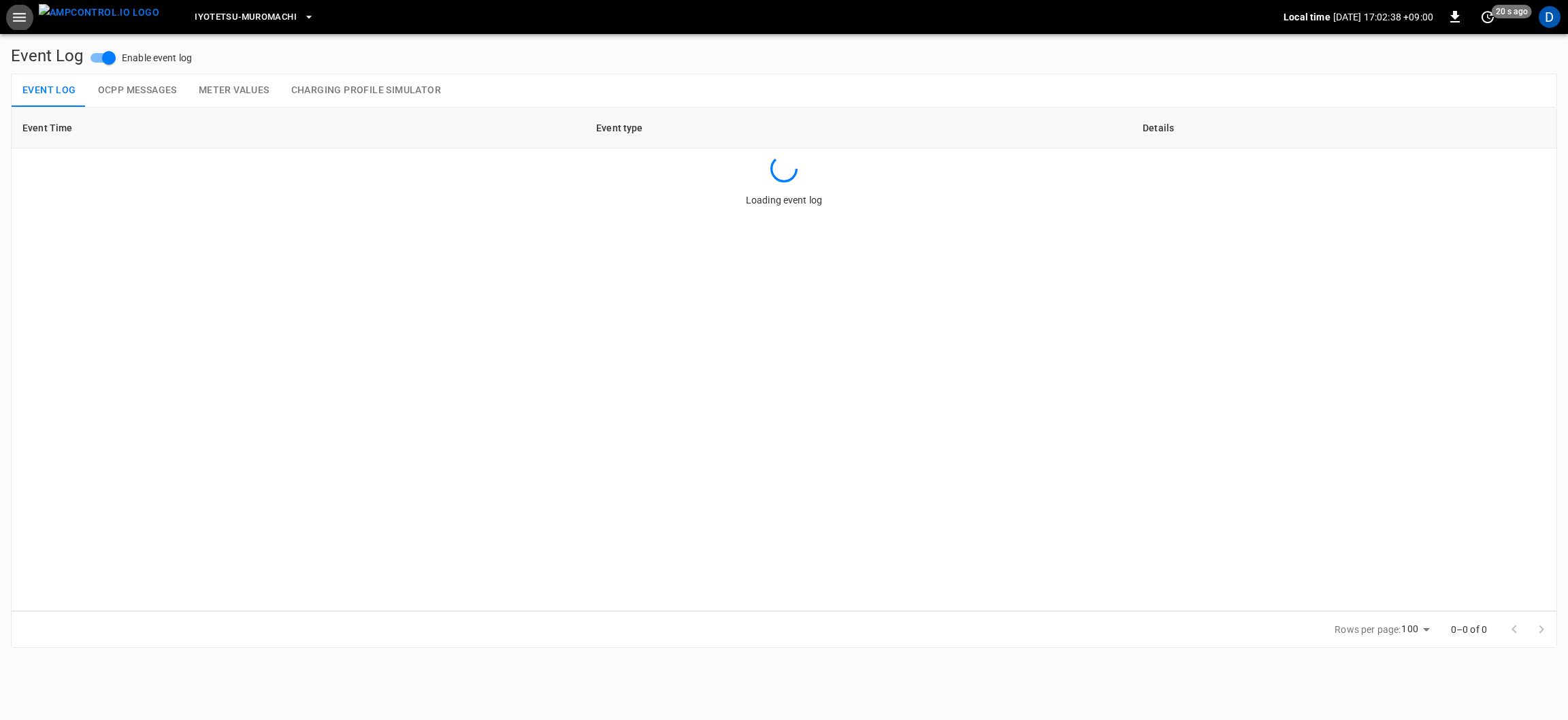
click at [17, 19] on icon "button" at bounding box center [19, 17] width 13 height 8
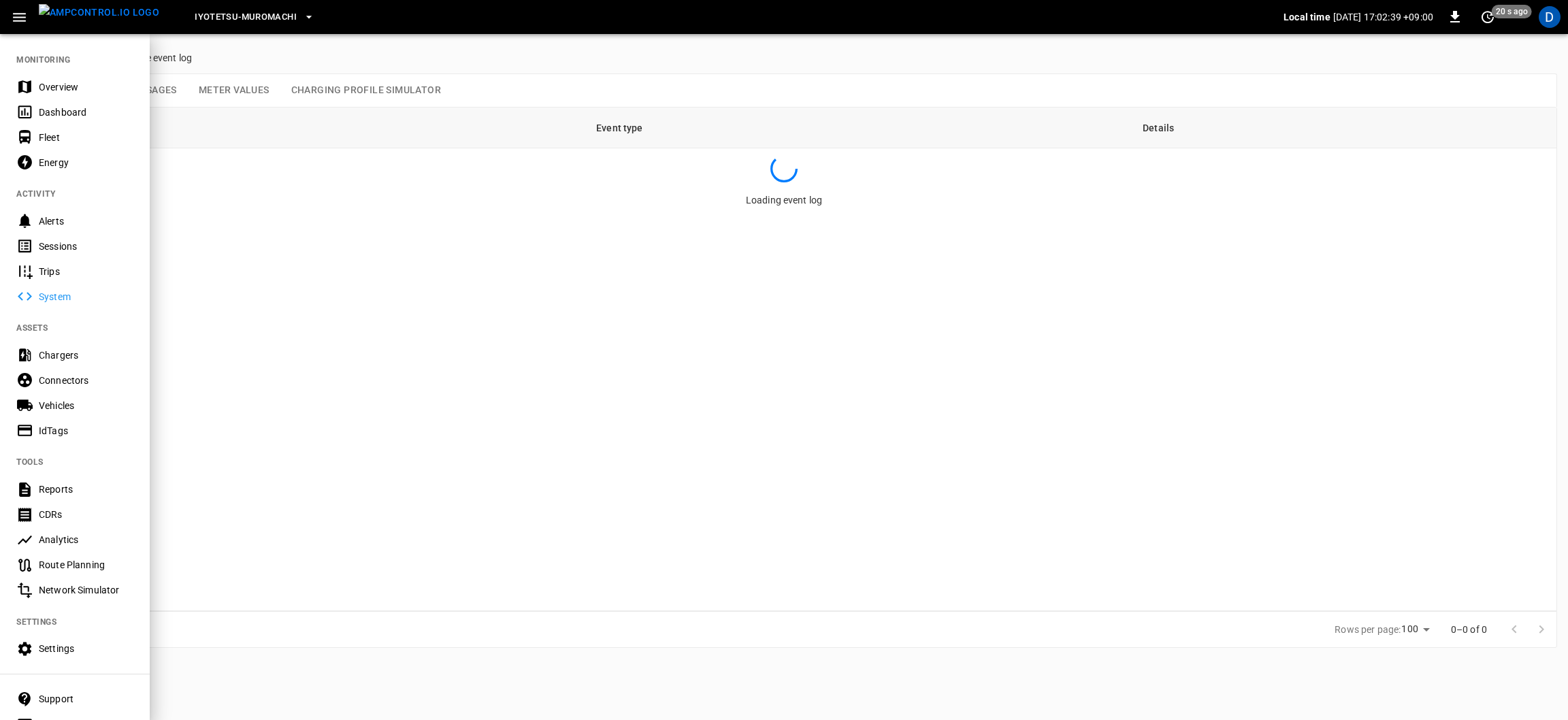
click at [68, 271] on div "Trips" at bounding box center [86, 272] width 95 height 14
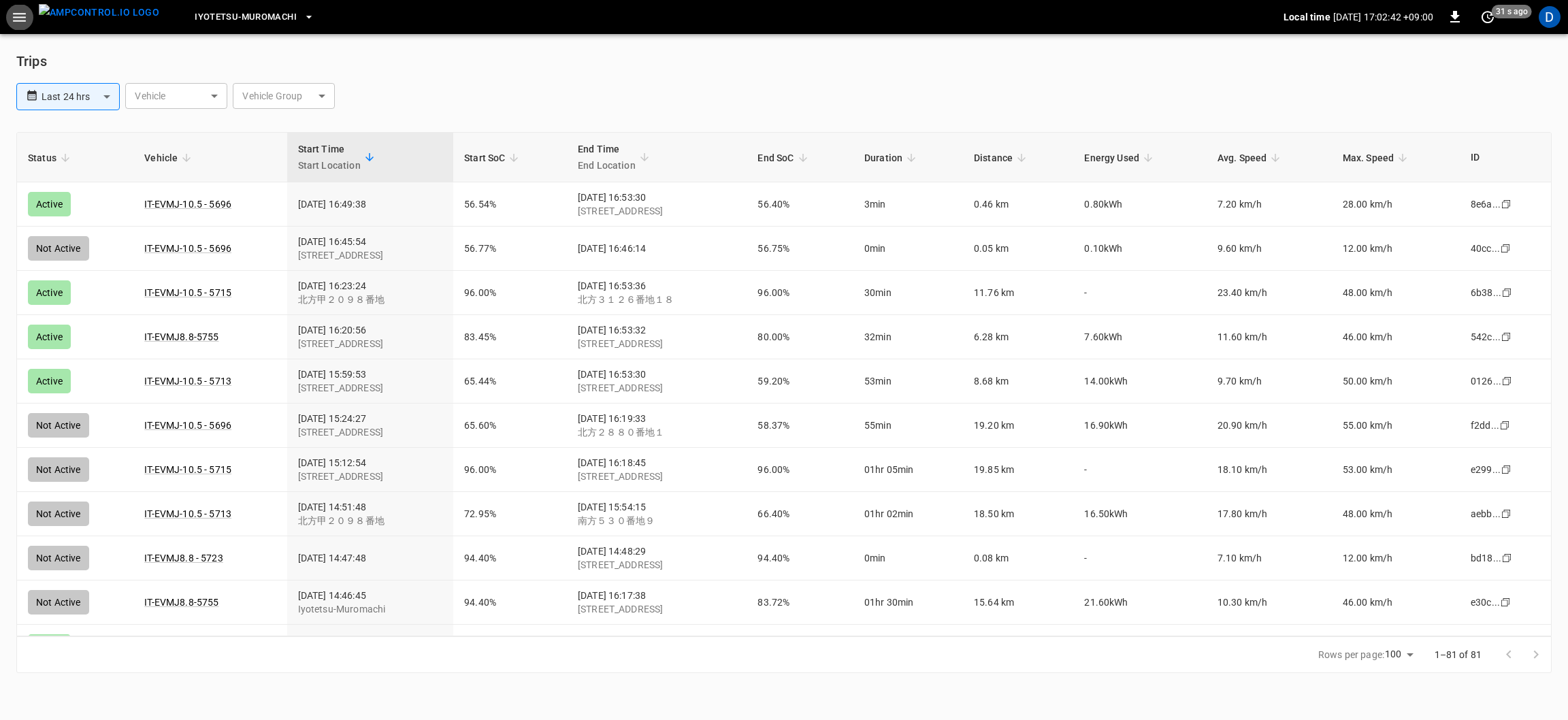
click at [1453, 16] on icon "button" at bounding box center [1454, 17] width 9 height 12
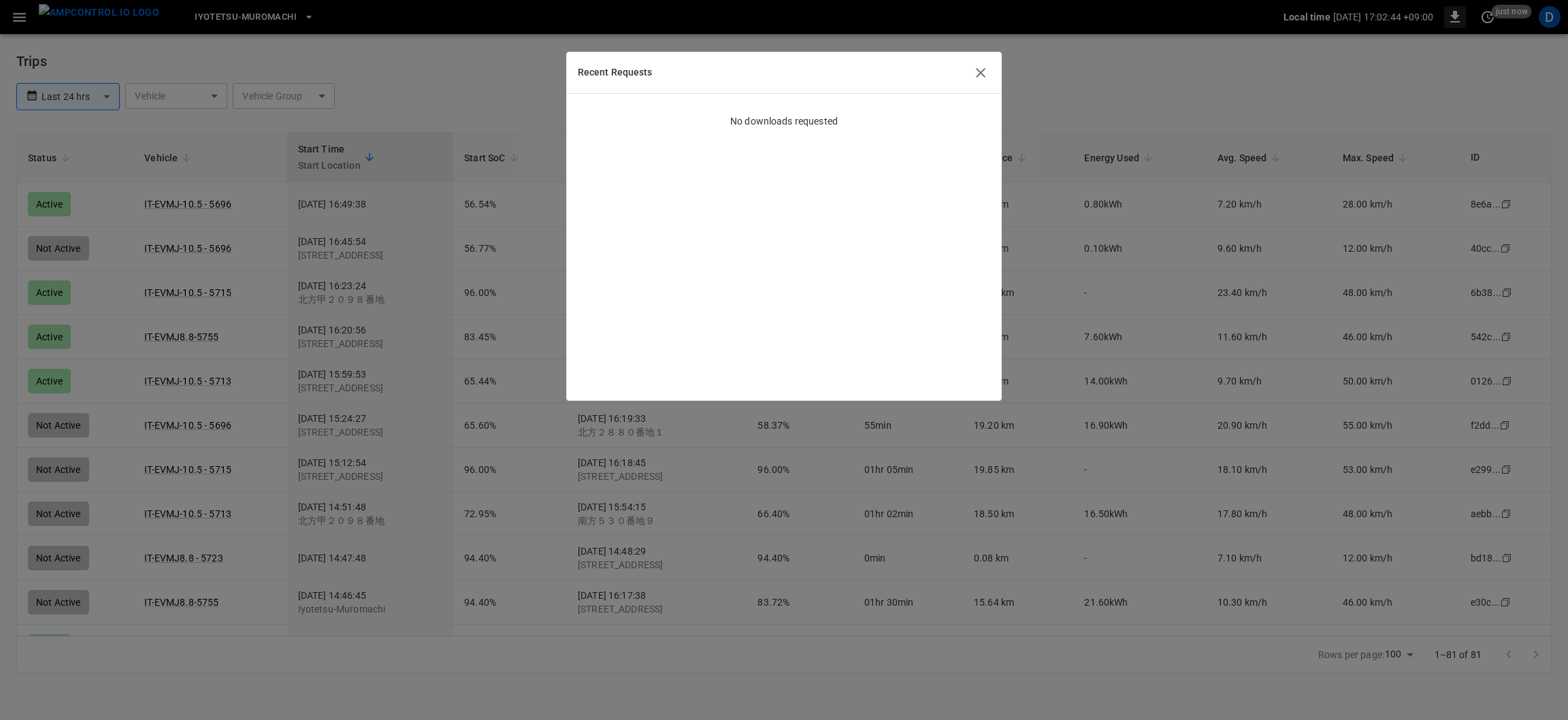
click at [976, 72] on icon "button" at bounding box center [980, 73] width 16 height 16
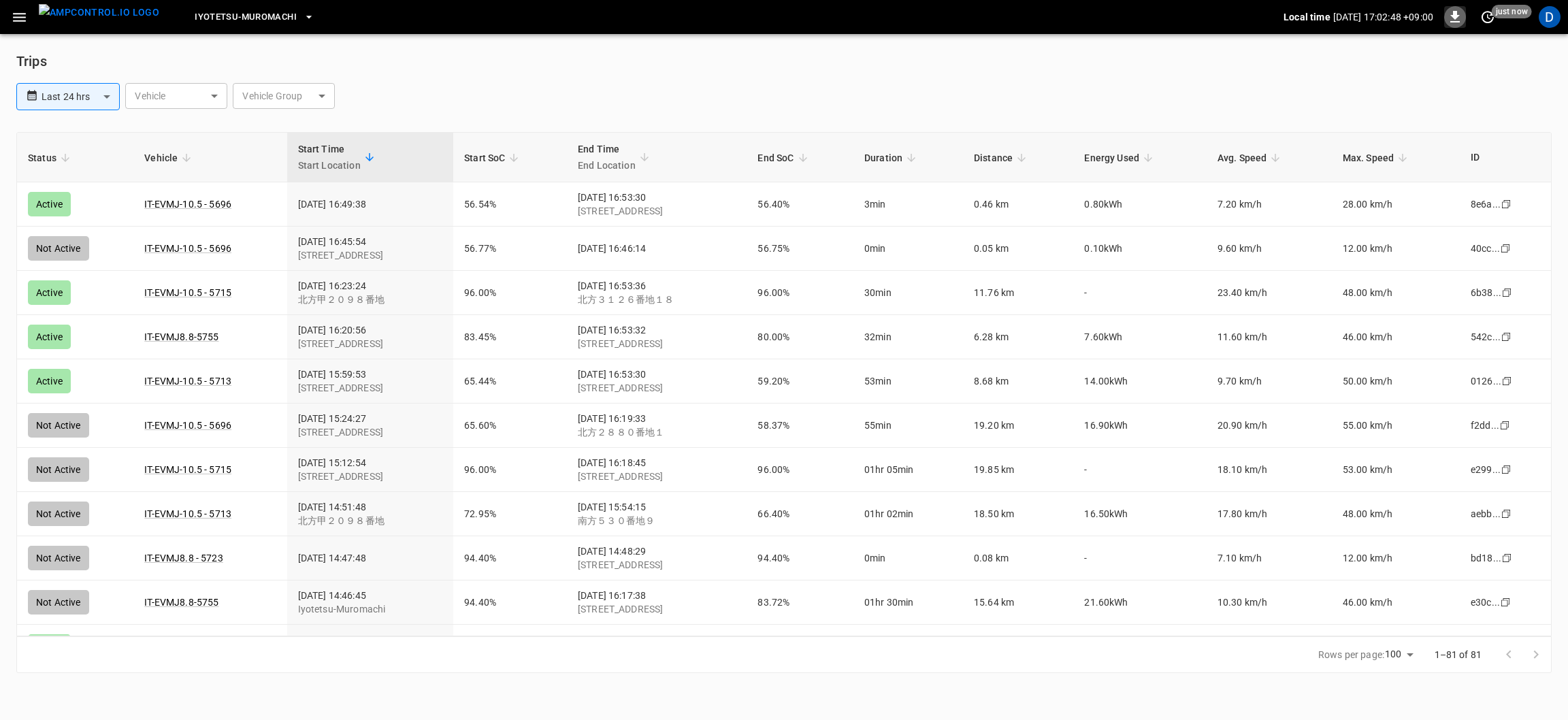
click at [309, 96] on body "**********" at bounding box center [784, 344] width 1568 height 690
click at [234, 114] on li "Group A" at bounding box center [284, 133] width 102 height 37
type input "*******"
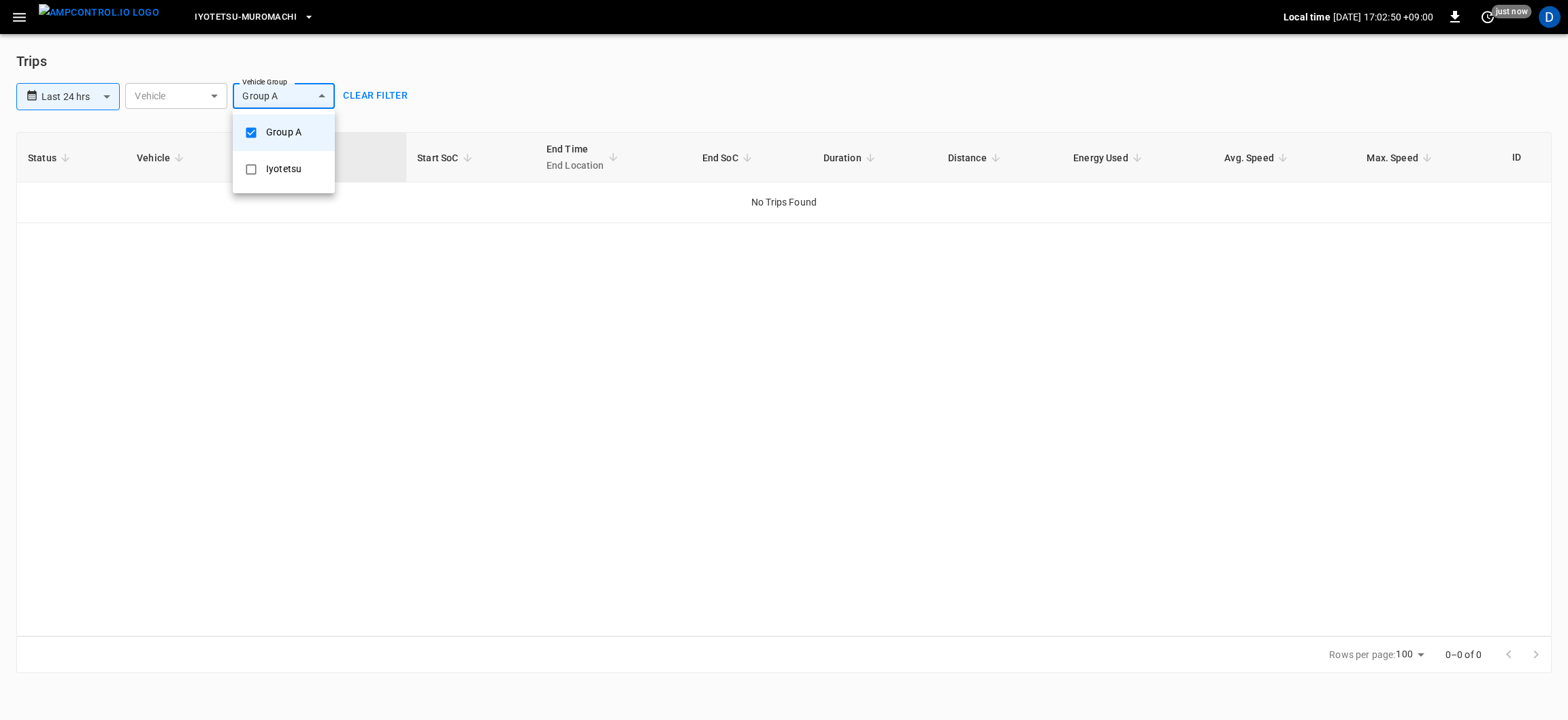
click at [197, 104] on div at bounding box center [784, 360] width 1568 height 720
click at [300, 100] on body "**********" at bounding box center [784, 344] width 1568 height 690
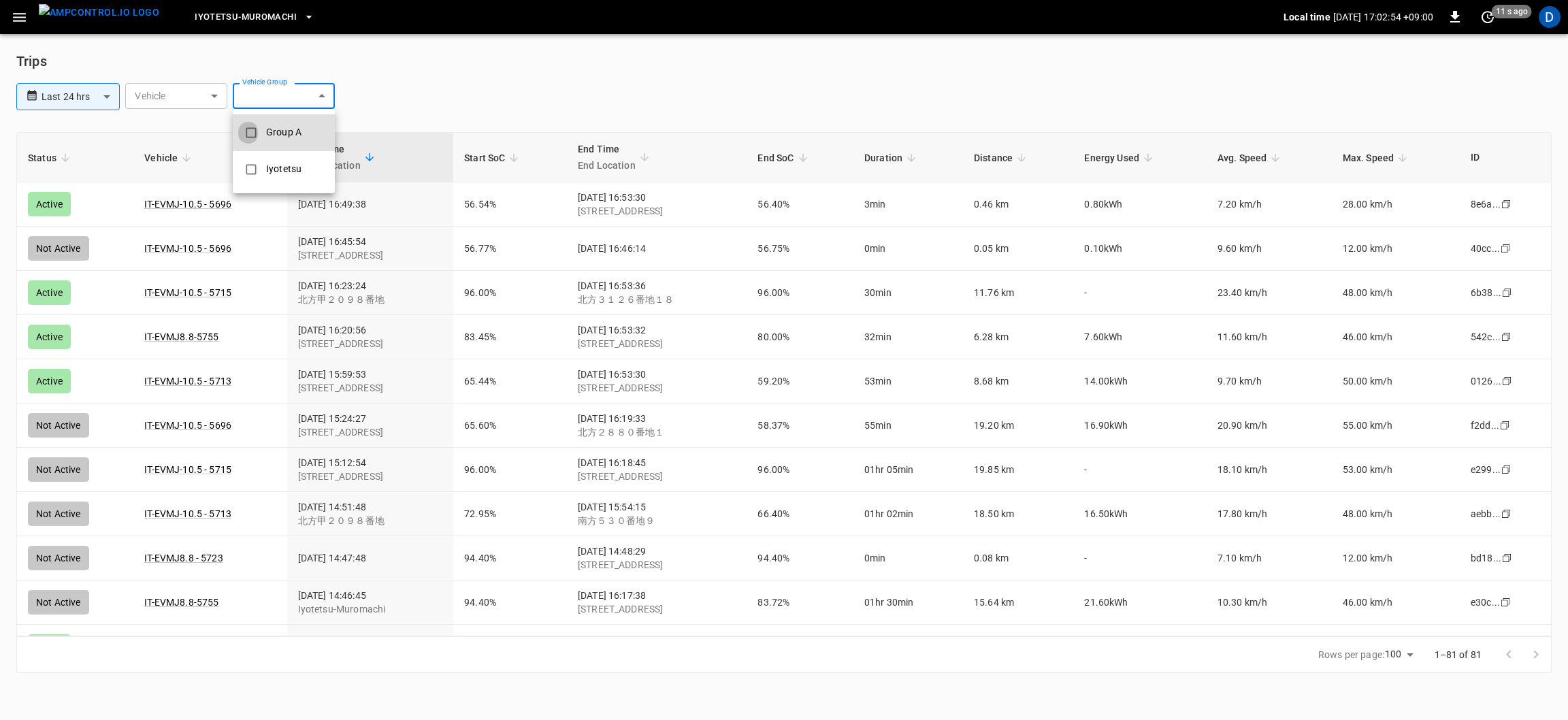
type input "*******"
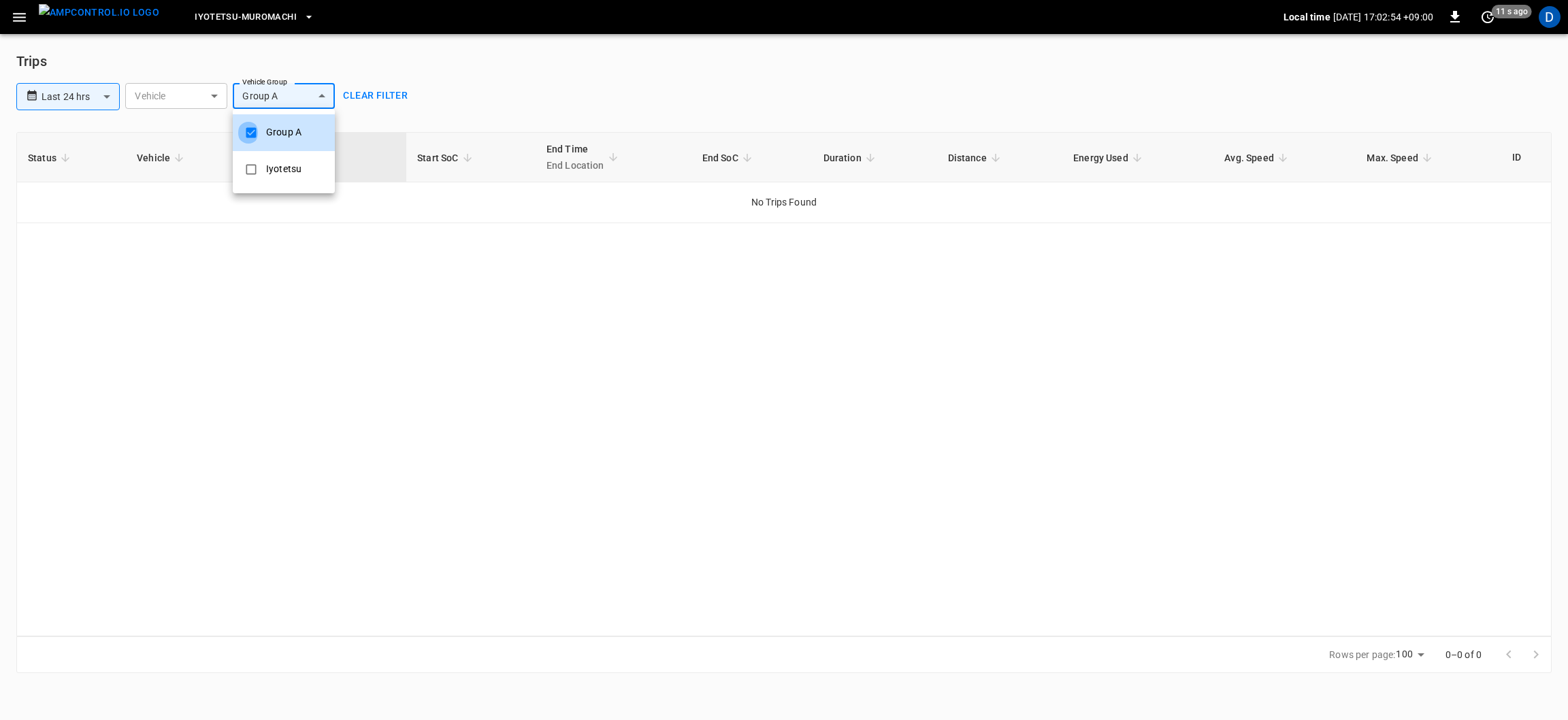
click at [198, 106] on div at bounding box center [784, 360] width 1568 height 720
click at [201, 99] on body "**********" at bounding box center [784, 344] width 1568 height 690
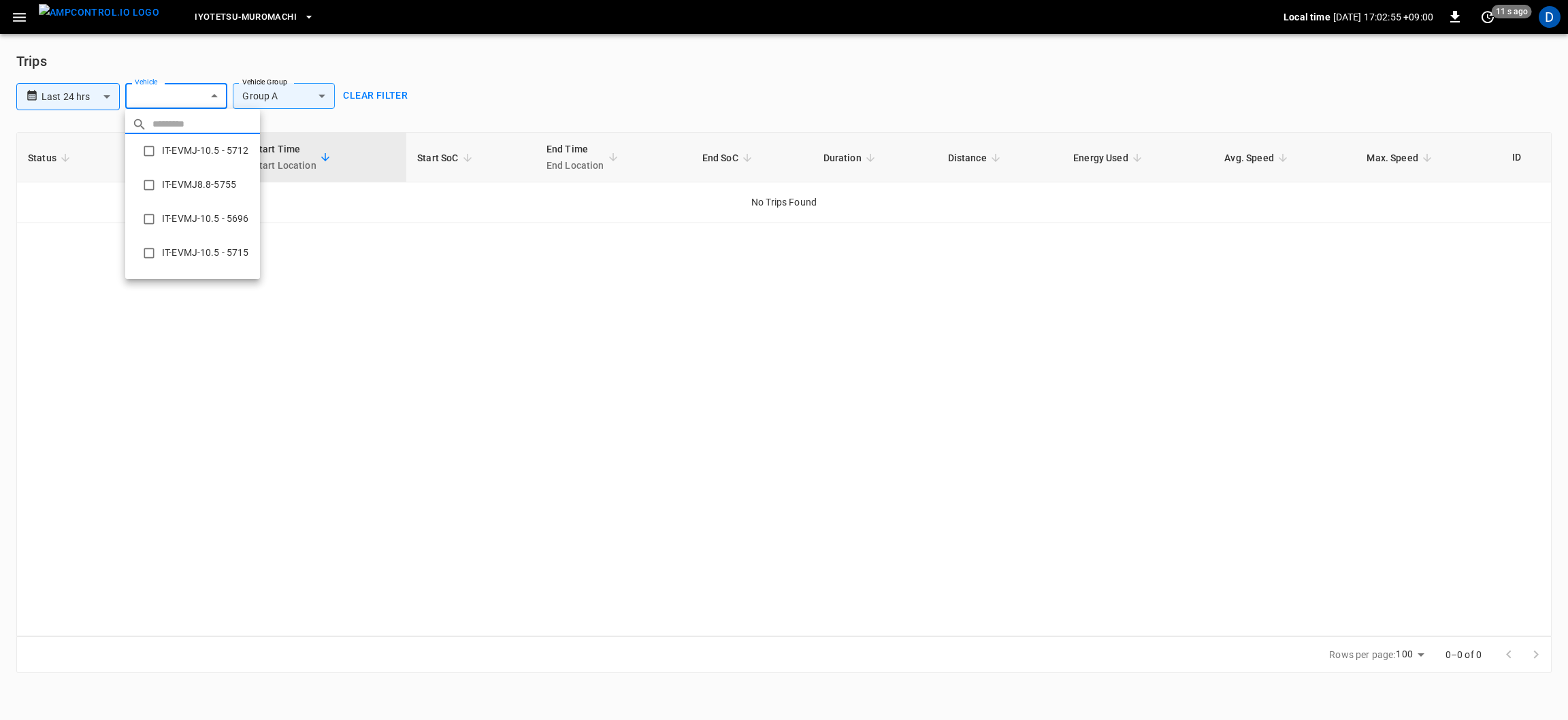
click at [300, 111] on div at bounding box center [784, 360] width 1568 height 720
click at [213, 100] on body "**********" at bounding box center [784, 344] width 1568 height 690
click at [222, 150] on li "IT-EVMJ-10.5 - 5712" at bounding box center [192, 151] width 135 height 34
click at [1012, 68] on div at bounding box center [784, 360] width 1568 height 720
click at [216, 100] on body "**********" at bounding box center [784, 344] width 1568 height 690
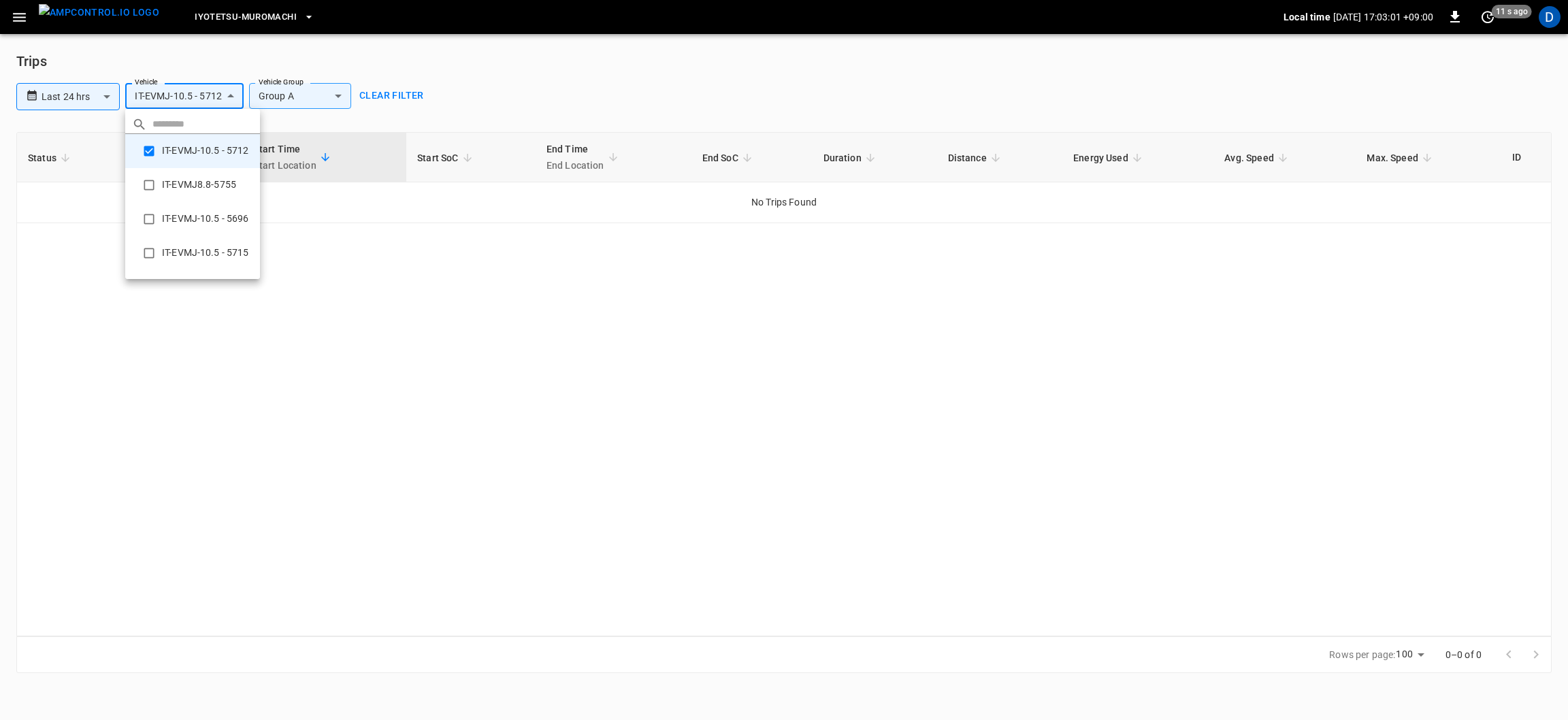
click at [126, 123] on icon at bounding box center [136, 125] width 22 height 22
click at [224, 203] on li "IT-EVMJ-10.5 - 5696" at bounding box center [192, 219] width 135 height 34
click at [217, 183] on li "IT-EVMJ-10.5 - 5696" at bounding box center [192, 185] width 135 height 34
click at [214, 234] on li "IT-EVMJ8.8-5755" at bounding box center [192, 219] width 135 height 34
click at [206, 285] on div at bounding box center [784, 360] width 1568 height 720
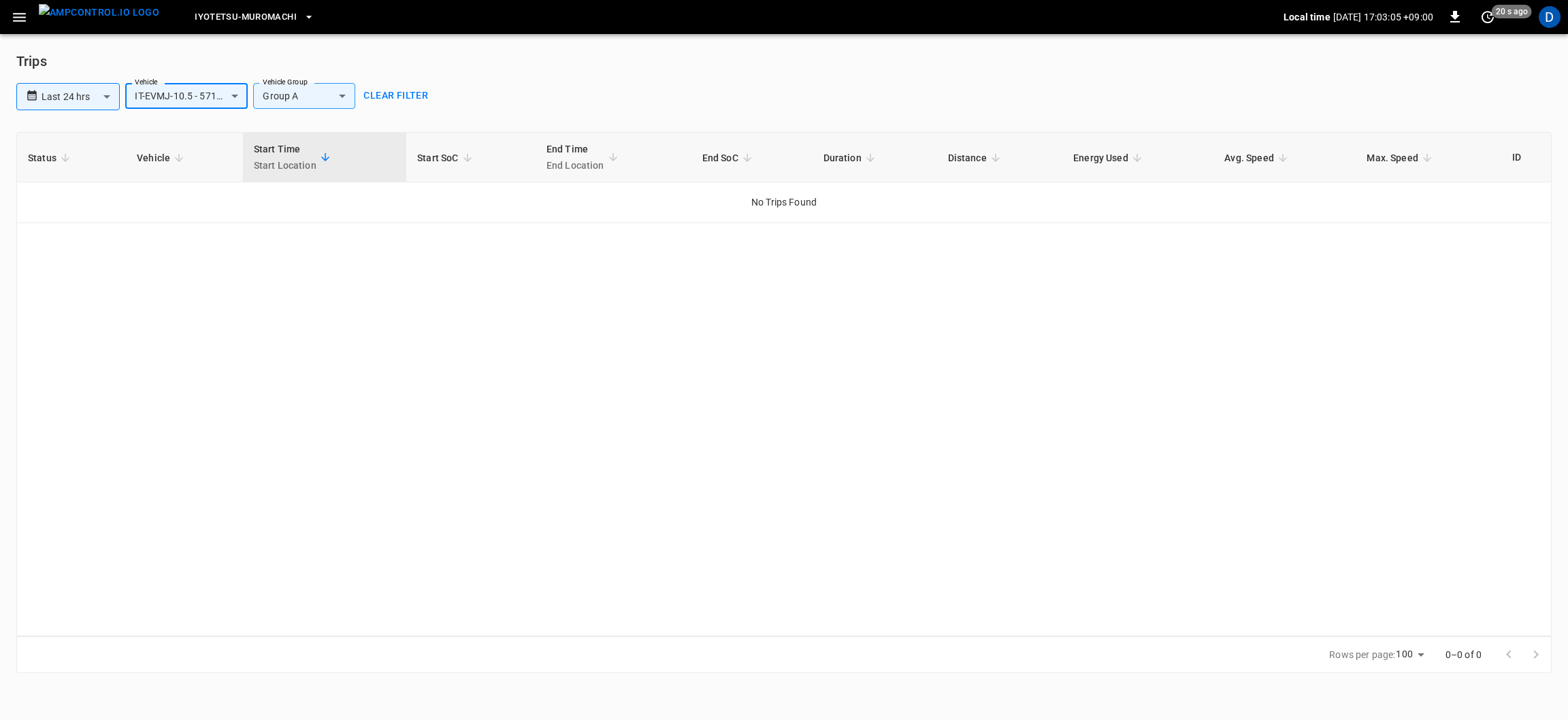
click at [207, 94] on body "**********" at bounding box center [784, 344] width 1568 height 690
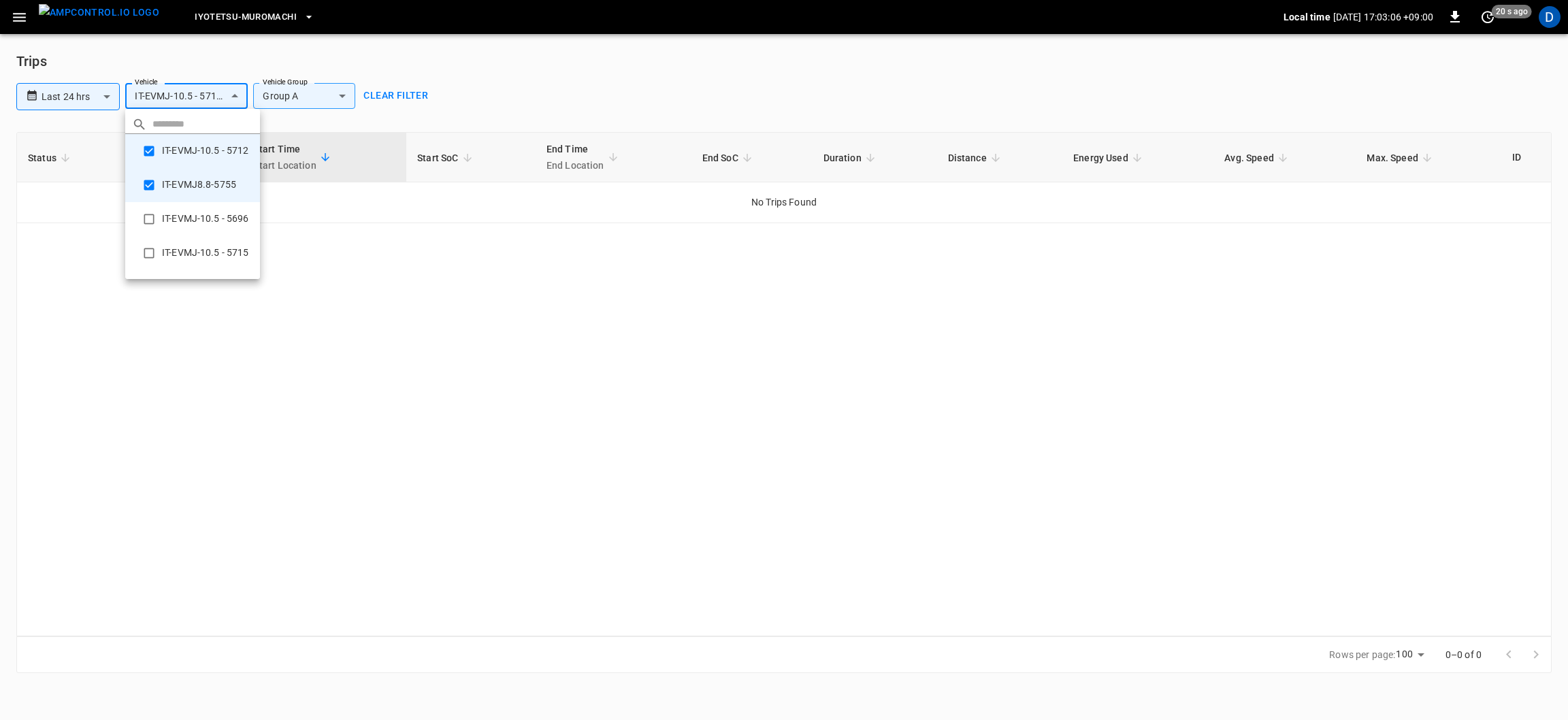
click at [203, 234] on li "IT-EVMJ-10.5 - 5696" at bounding box center [192, 219] width 135 height 34
click at [209, 271] on li "IT-EVMJ-10.5 - 5713" at bounding box center [192, 287] width 135 height 34
type input "**********"
click at [325, 108] on div at bounding box center [784, 360] width 1568 height 720
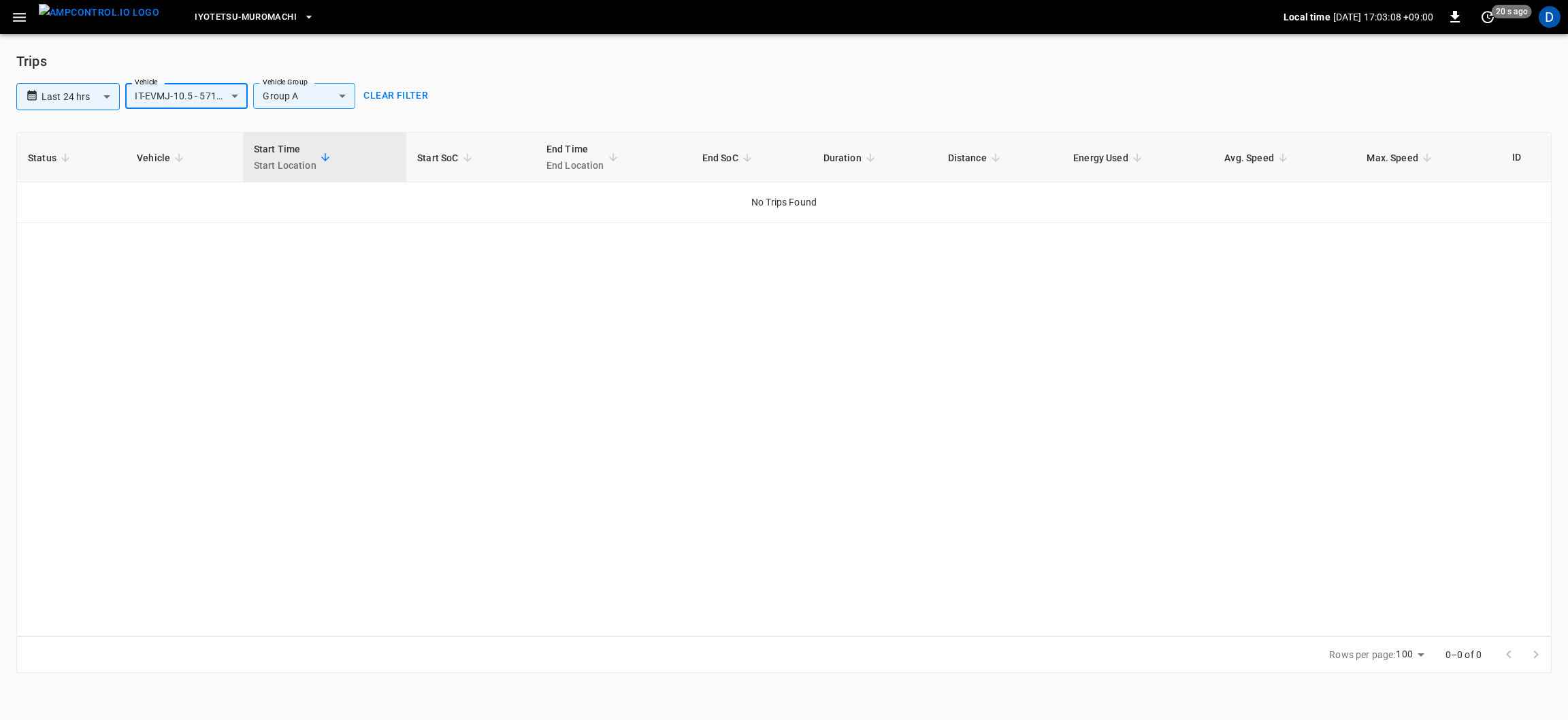
click at [413, 99] on button "Clear filter" at bounding box center [396, 95] width 76 height 25
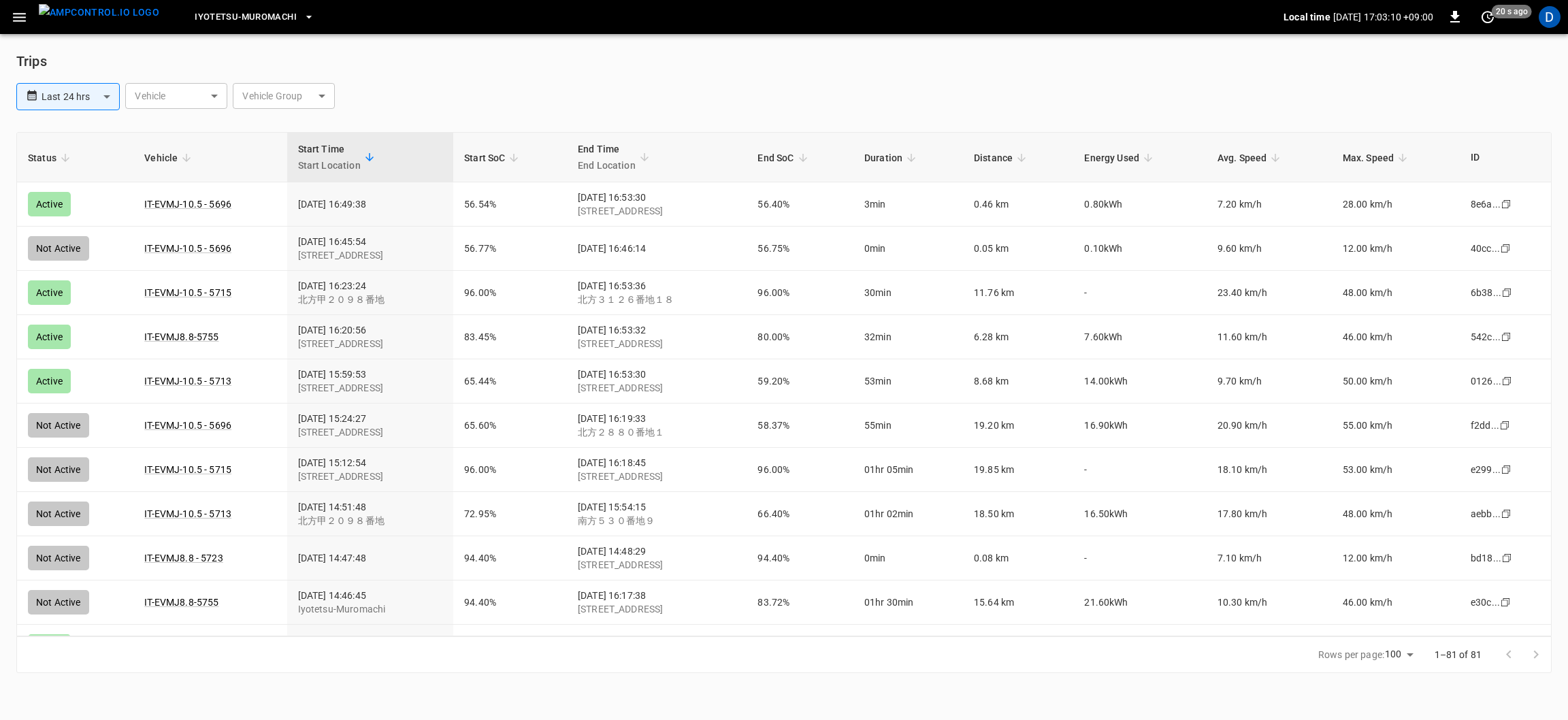
click at [197, 105] on body "**********" at bounding box center [784, 344] width 1568 height 690
click at [187, 100] on div "​" at bounding box center [176, 95] width 102 height 26
click at [193, 252] on li "IT-EVMJ-10.5 - 5713" at bounding box center [192, 253] width 135 height 34
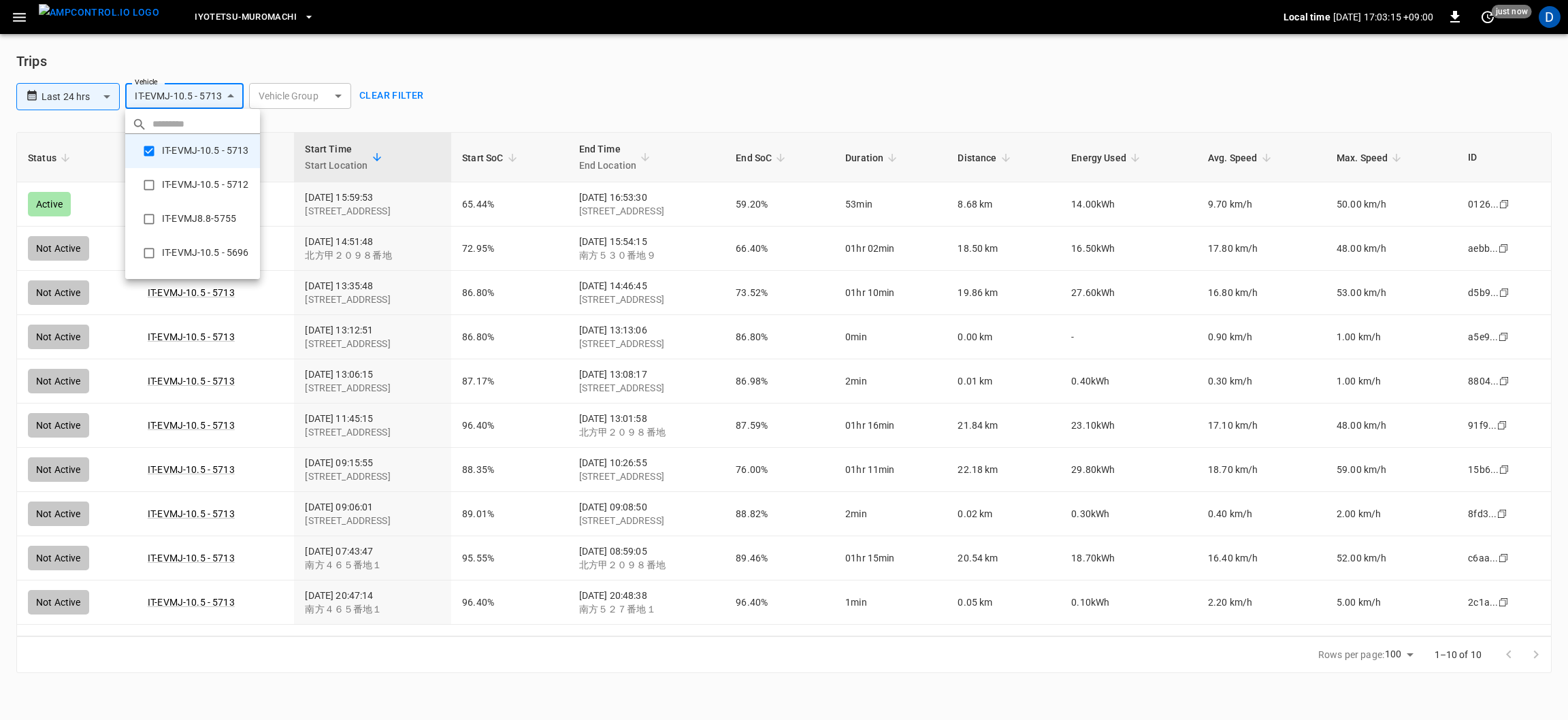
click at [207, 219] on li "IT-EVMJ8.8-5755" at bounding box center [192, 219] width 135 height 34
click at [214, 198] on li "IT-EVMJ8.8-5755" at bounding box center [192, 185] width 135 height 34
type input "**********"
click at [1295, 68] on div at bounding box center [784, 360] width 1568 height 720
click at [1452, 18] on icon "button" at bounding box center [1454, 17] width 9 height 12
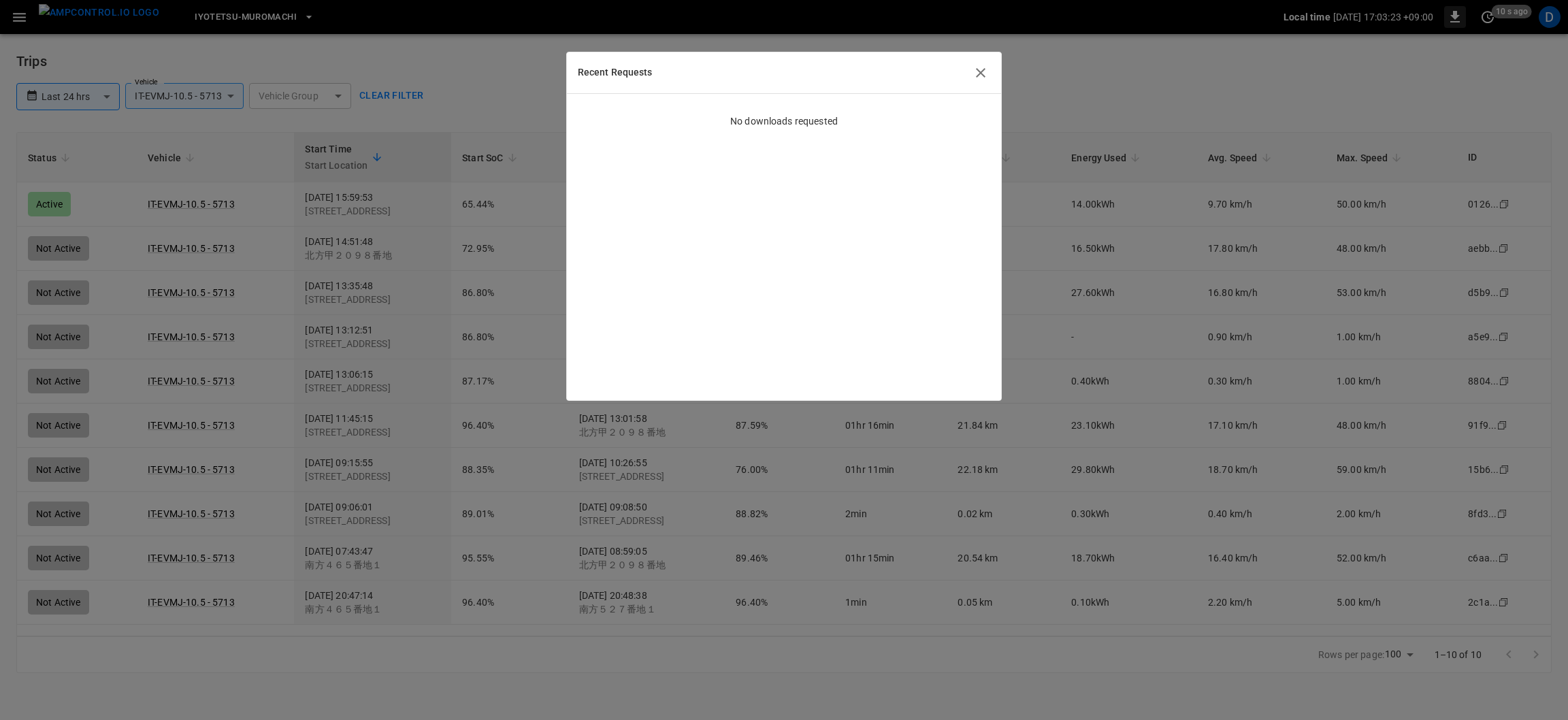
click at [975, 69] on icon "button" at bounding box center [980, 73] width 16 height 16
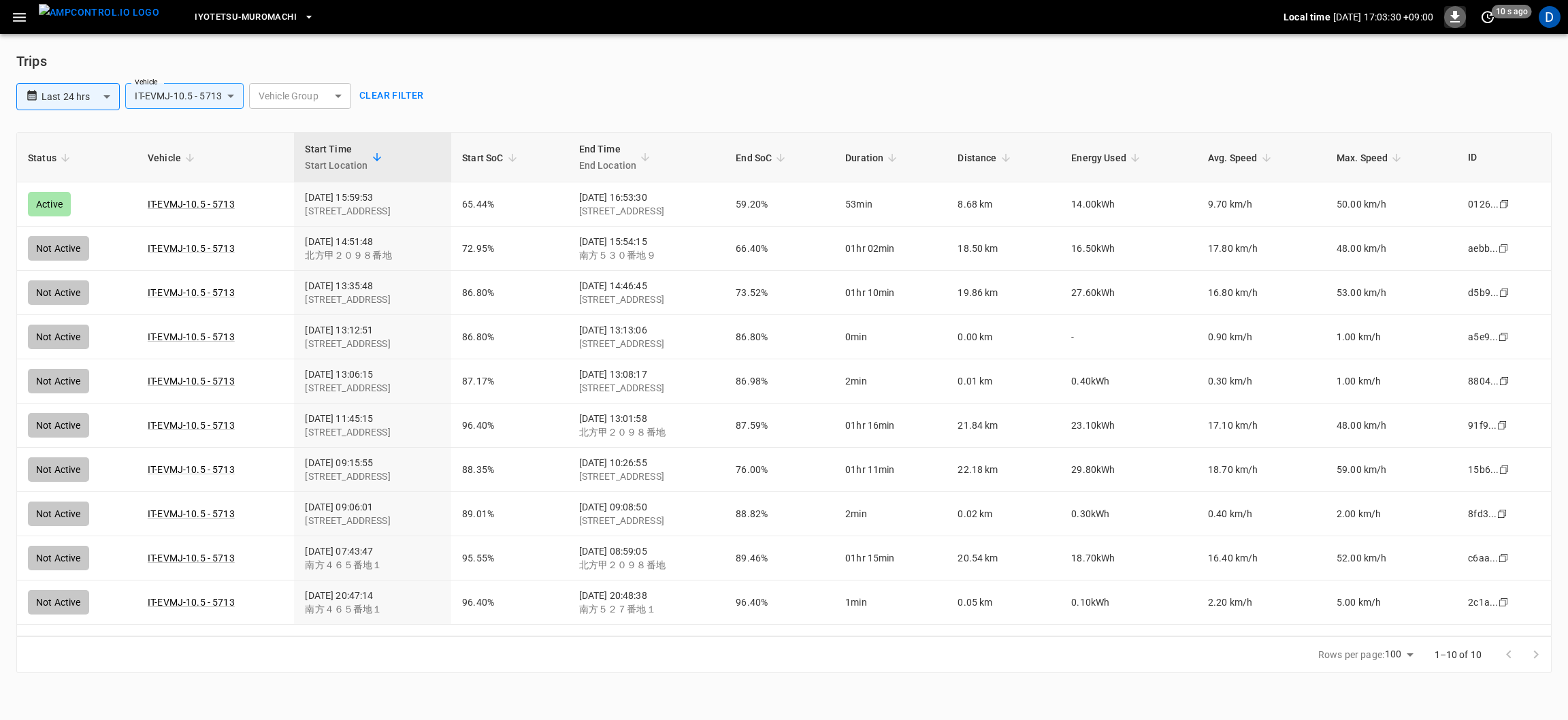
click at [23, 18] on icon "button" at bounding box center [19, 17] width 17 height 17
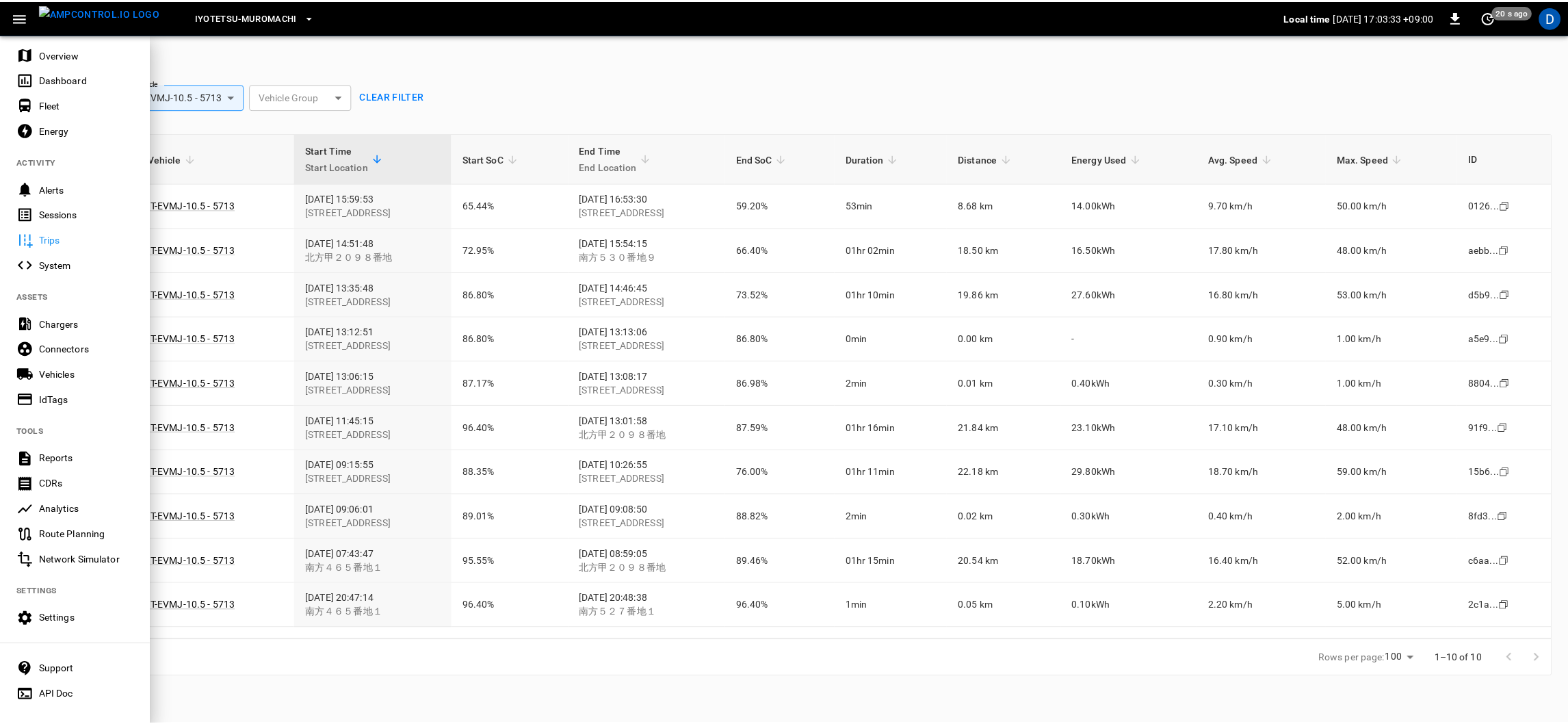
scroll to position [39, 0]
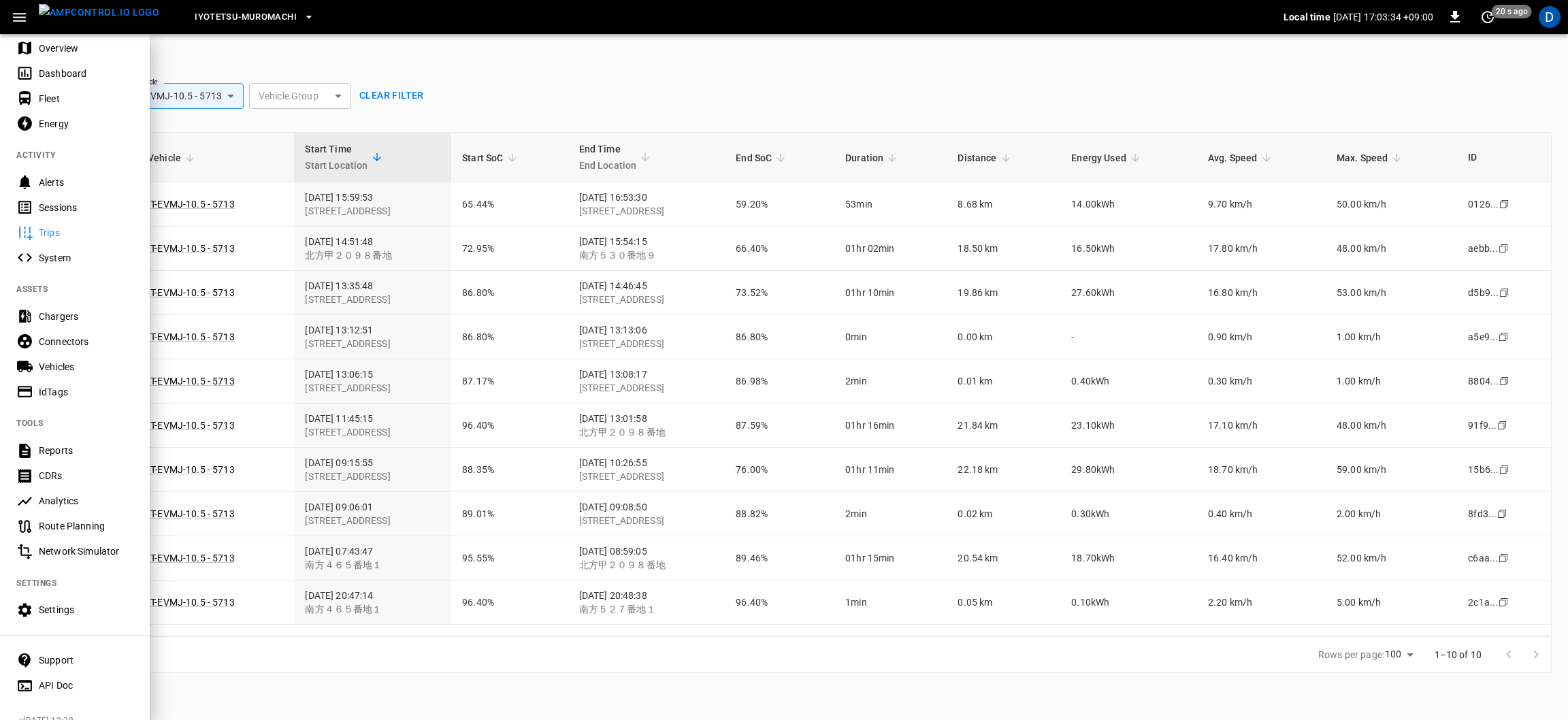
click at [77, 451] on div "Reports" at bounding box center [86, 451] width 95 height 14
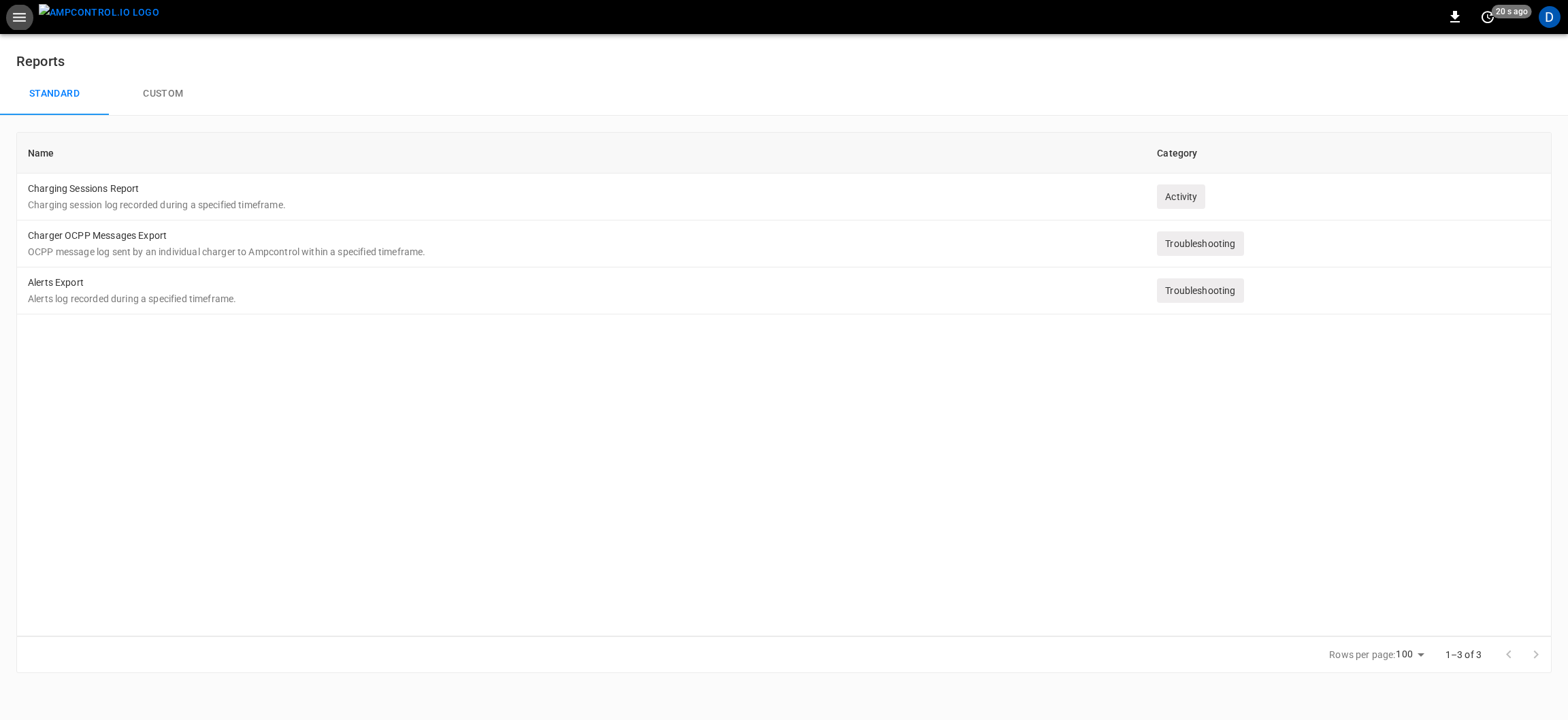
click at [154, 97] on button "Custom" at bounding box center [163, 94] width 109 height 44
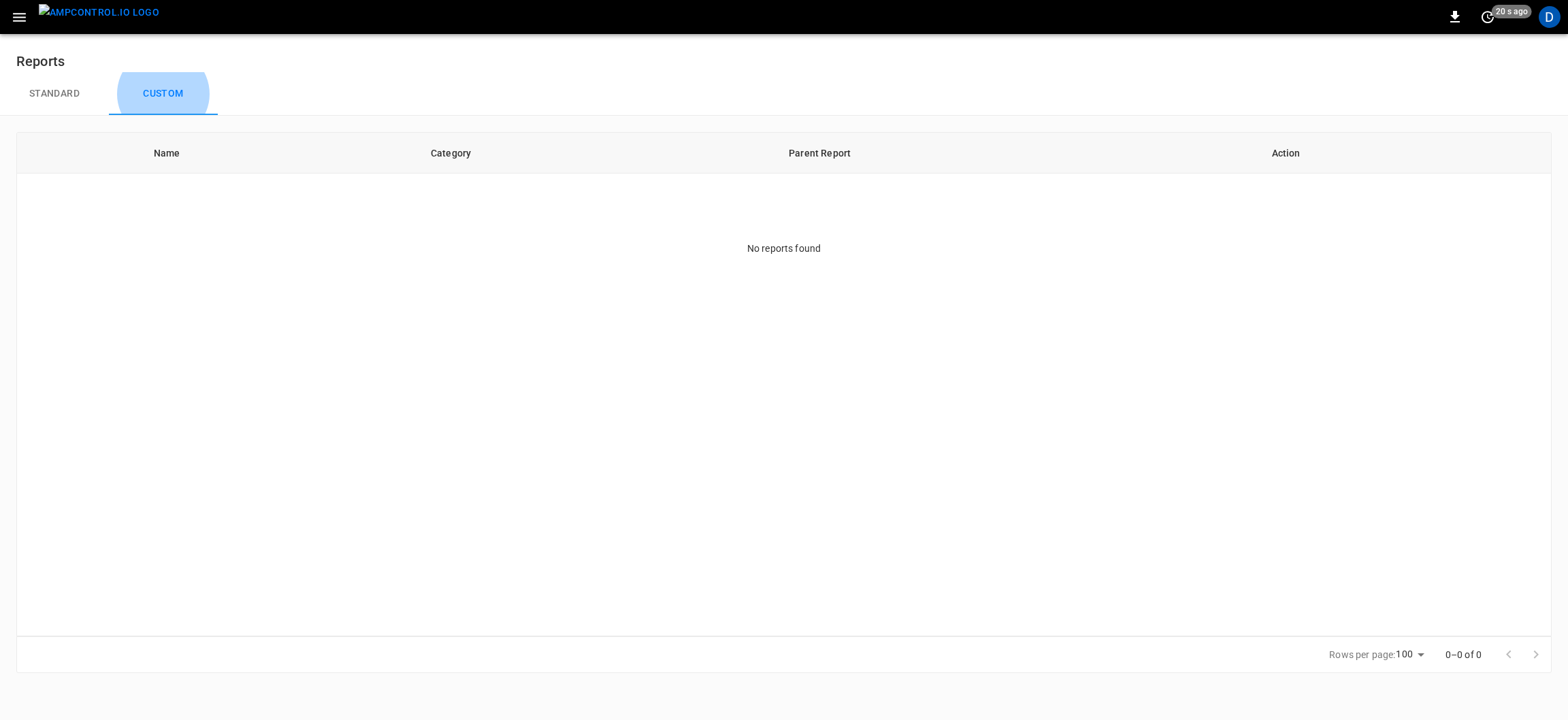
click at [73, 100] on button "Standard" at bounding box center [54, 94] width 109 height 44
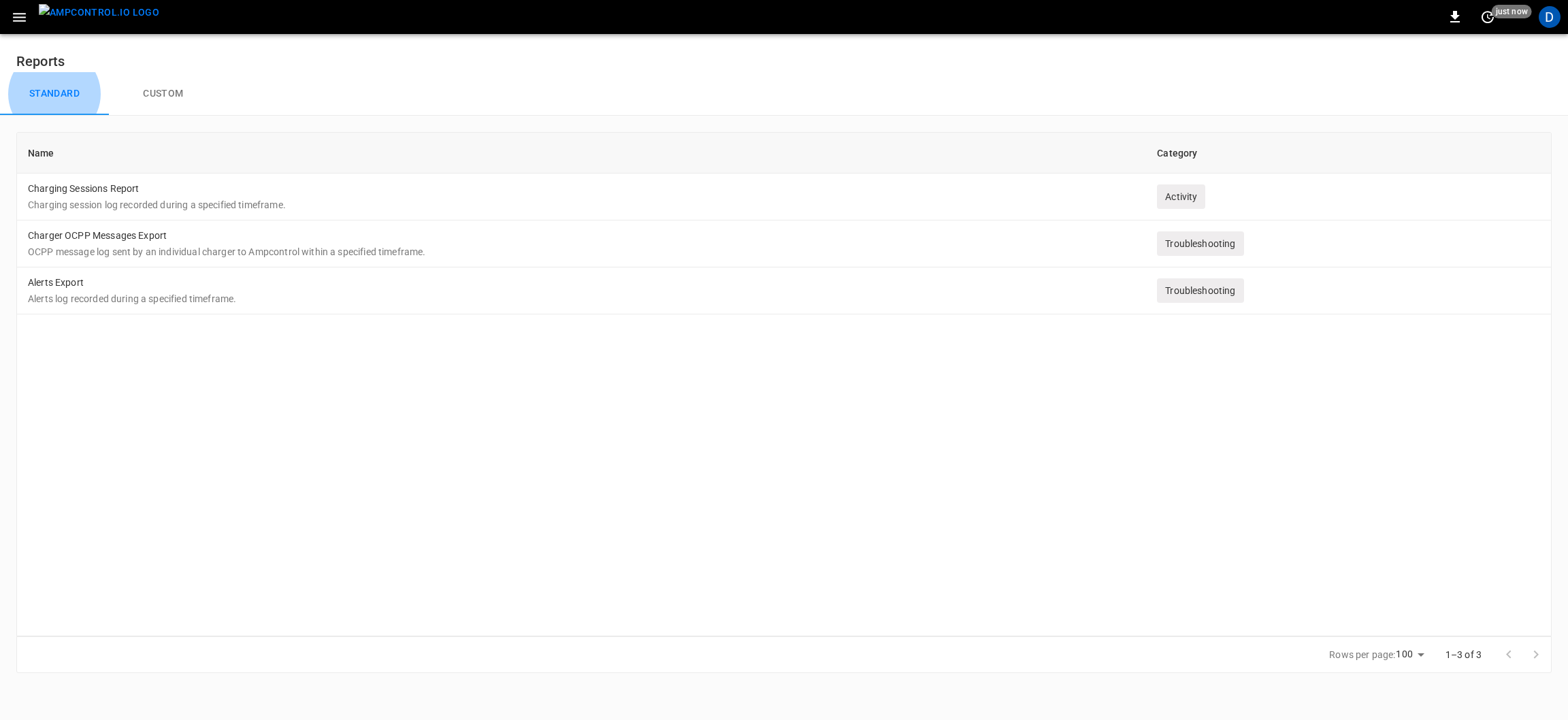
click at [157, 249] on p "OCPP message log sent by an individual charger to Ampcontrol within a specified…" at bounding box center [581, 252] width 1107 height 14
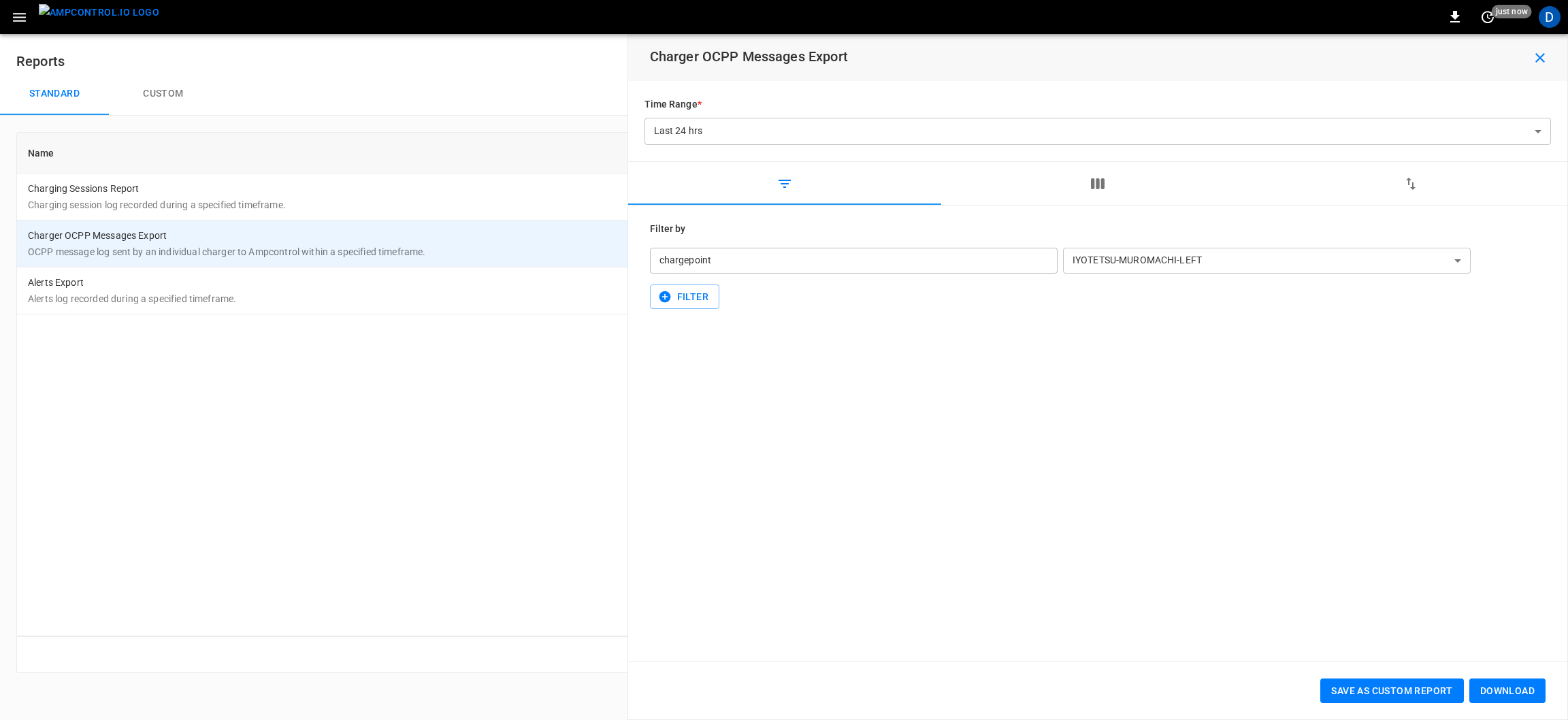
click at [425, 298] on p "Alerts log recorded during a specified timeframe." at bounding box center [581, 299] width 1107 height 14
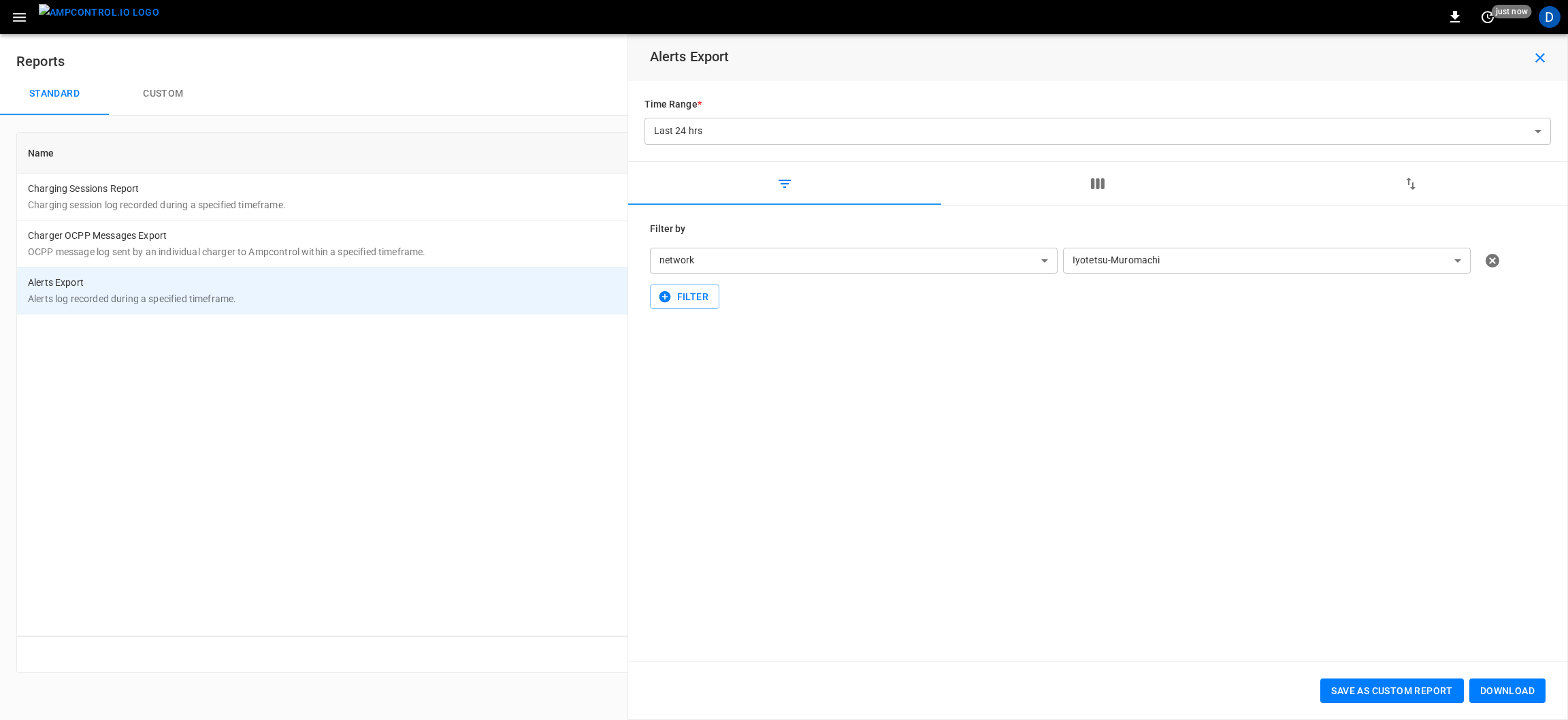
click at [24, 15] on icon "button" at bounding box center [19, 17] width 17 height 17
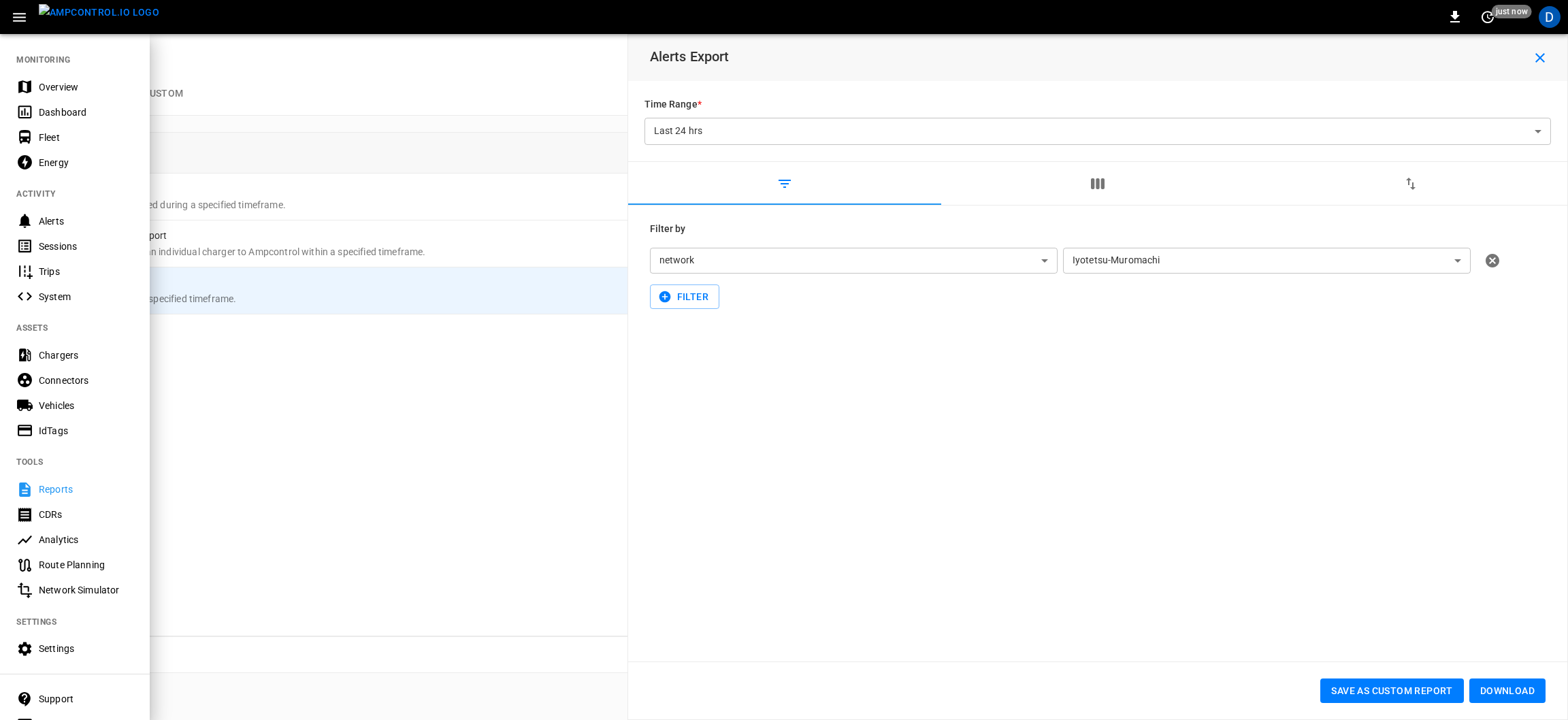
click at [105, 106] on div "Dashboard" at bounding box center [86, 112] width 95 height 14
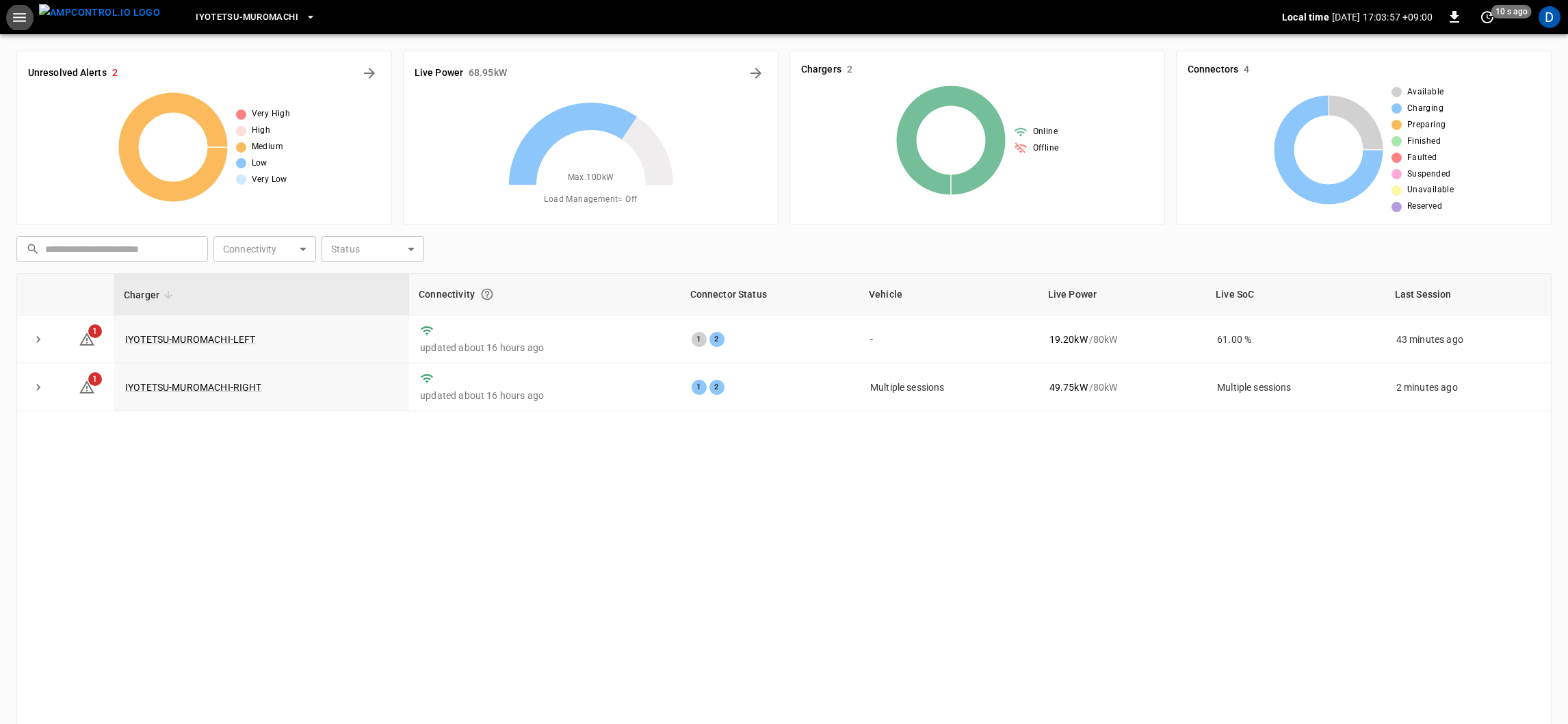
click at [24, 18] on icon "button" at bounding box center [20, 17] width 17 height 17
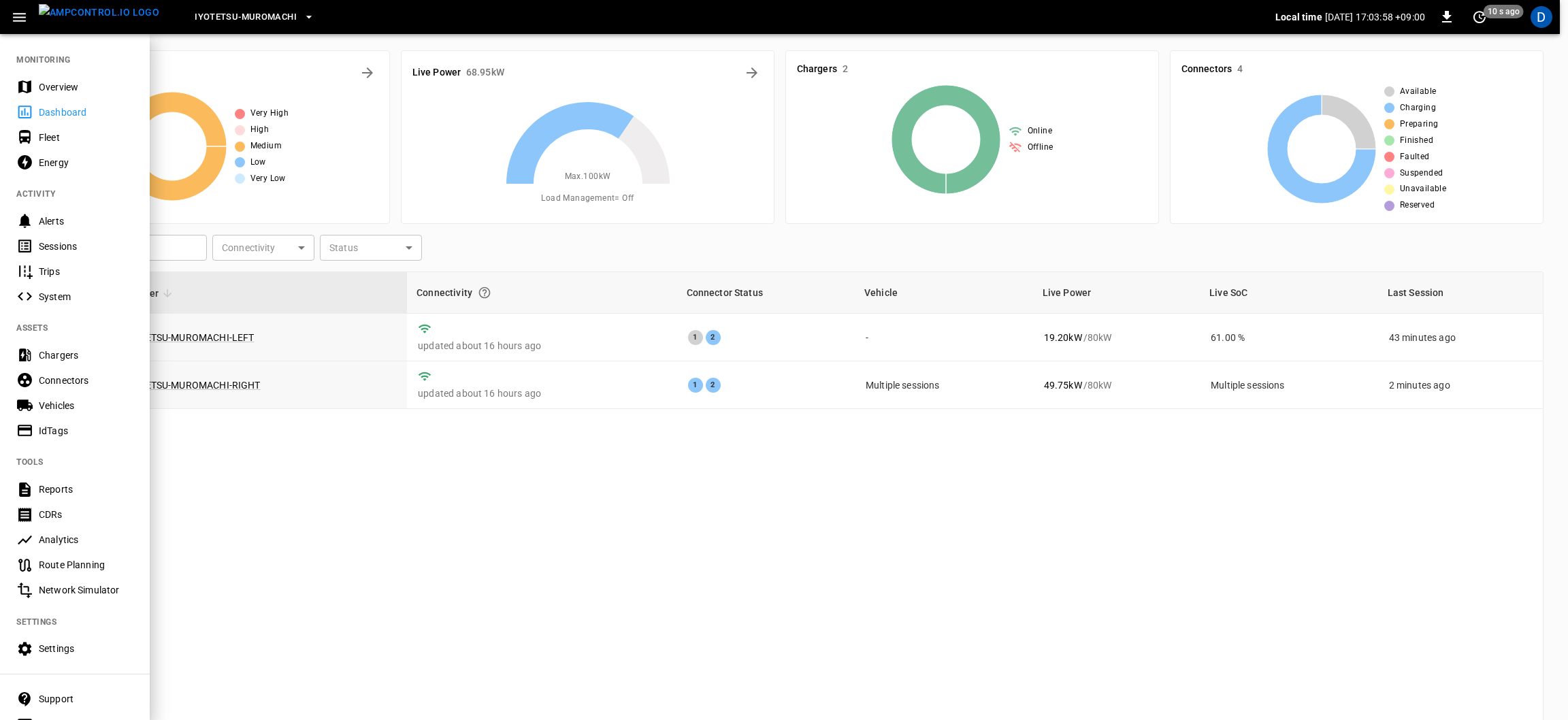
click at [76, 137] on div "Fleet" at bounding box center [86, 138] width 95 height 14
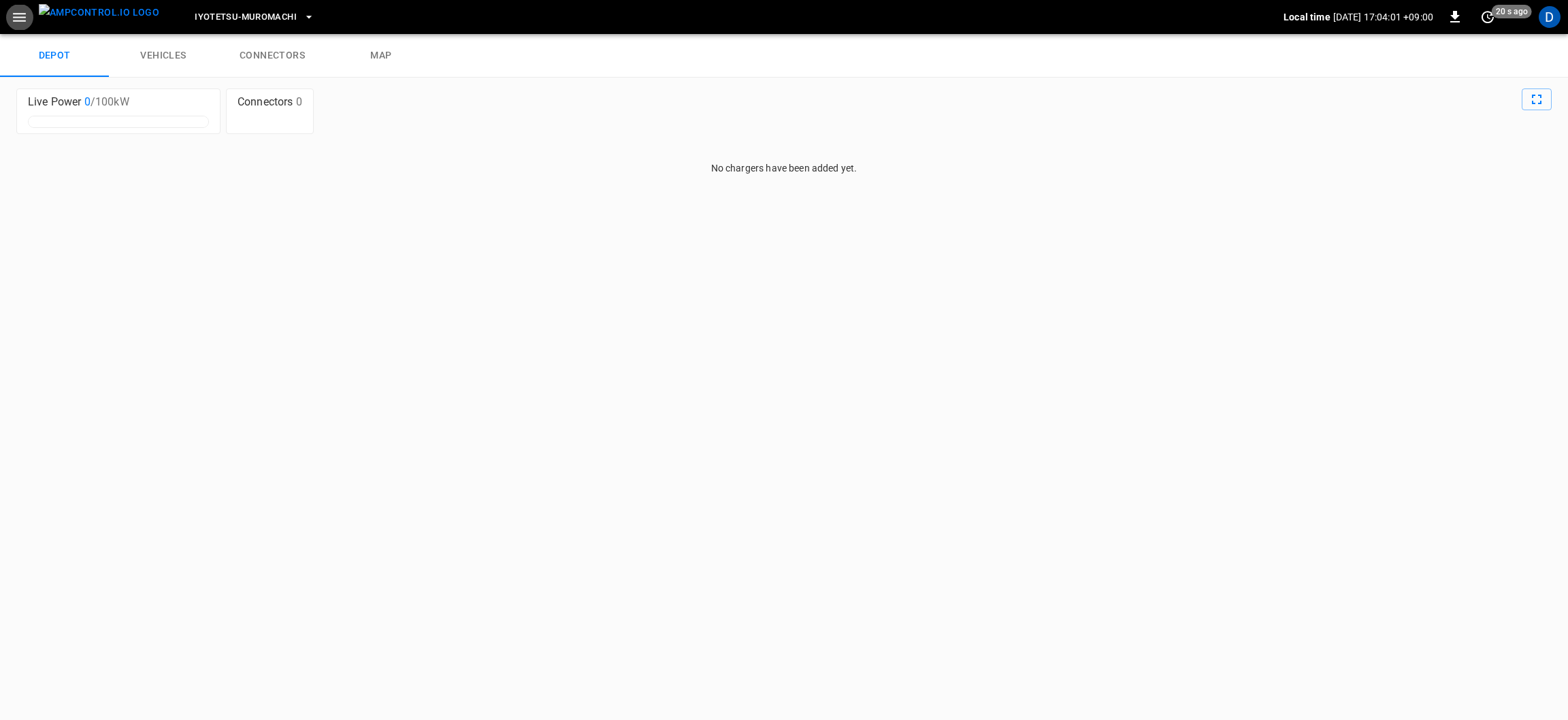
click at [172, 48] on link "vehicles" at bounding box center [163, 56] width 109 height 44
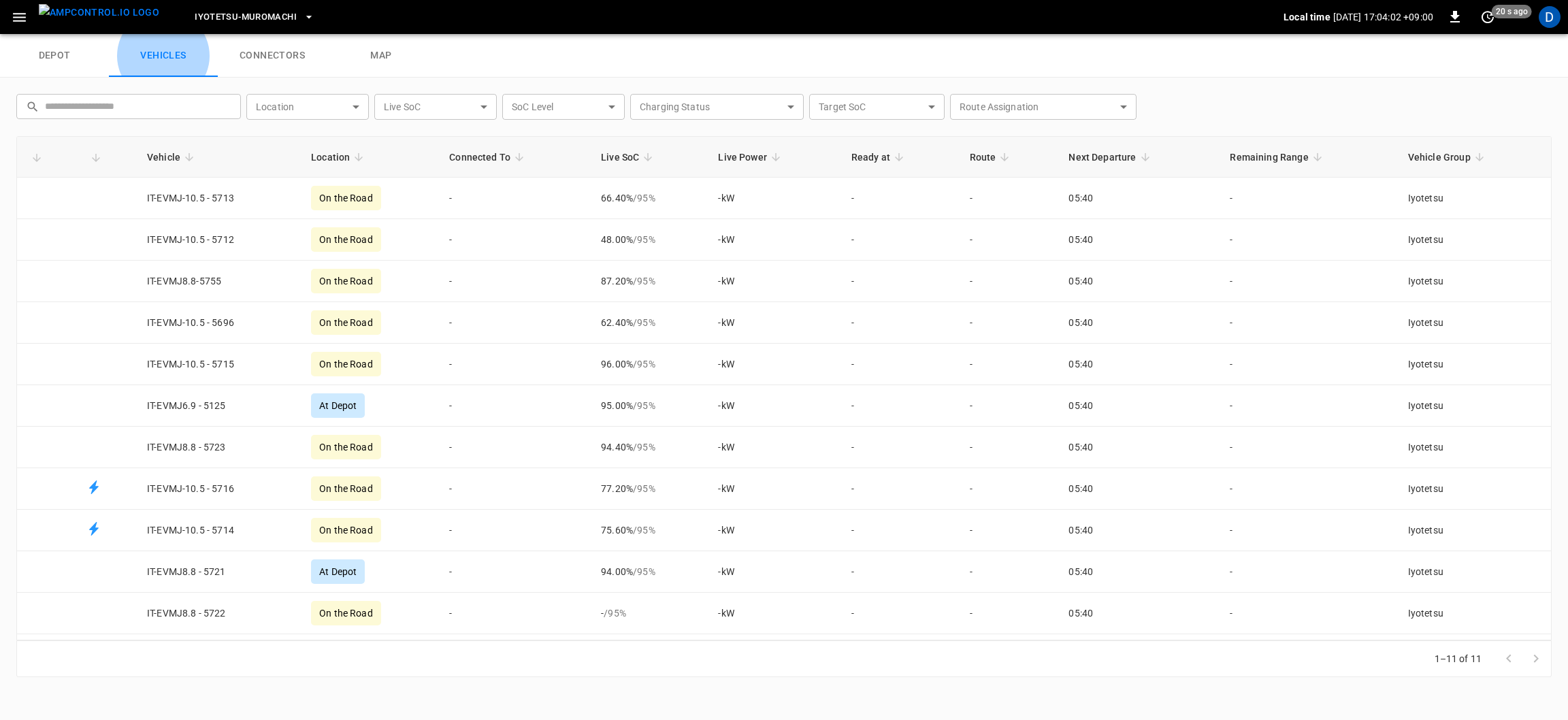
click at [182, 58] on link "vehicles" at bounding box center [163, 56] width 109 height 44
click at [1100, 34] on body "Iyotetsu-[GEOGRAPHIC_DATA] Local time [DATE] 17:04:06 +09:00 0 20 s ago D depot…" at bounding box center [784, 17] width 1568 height 34
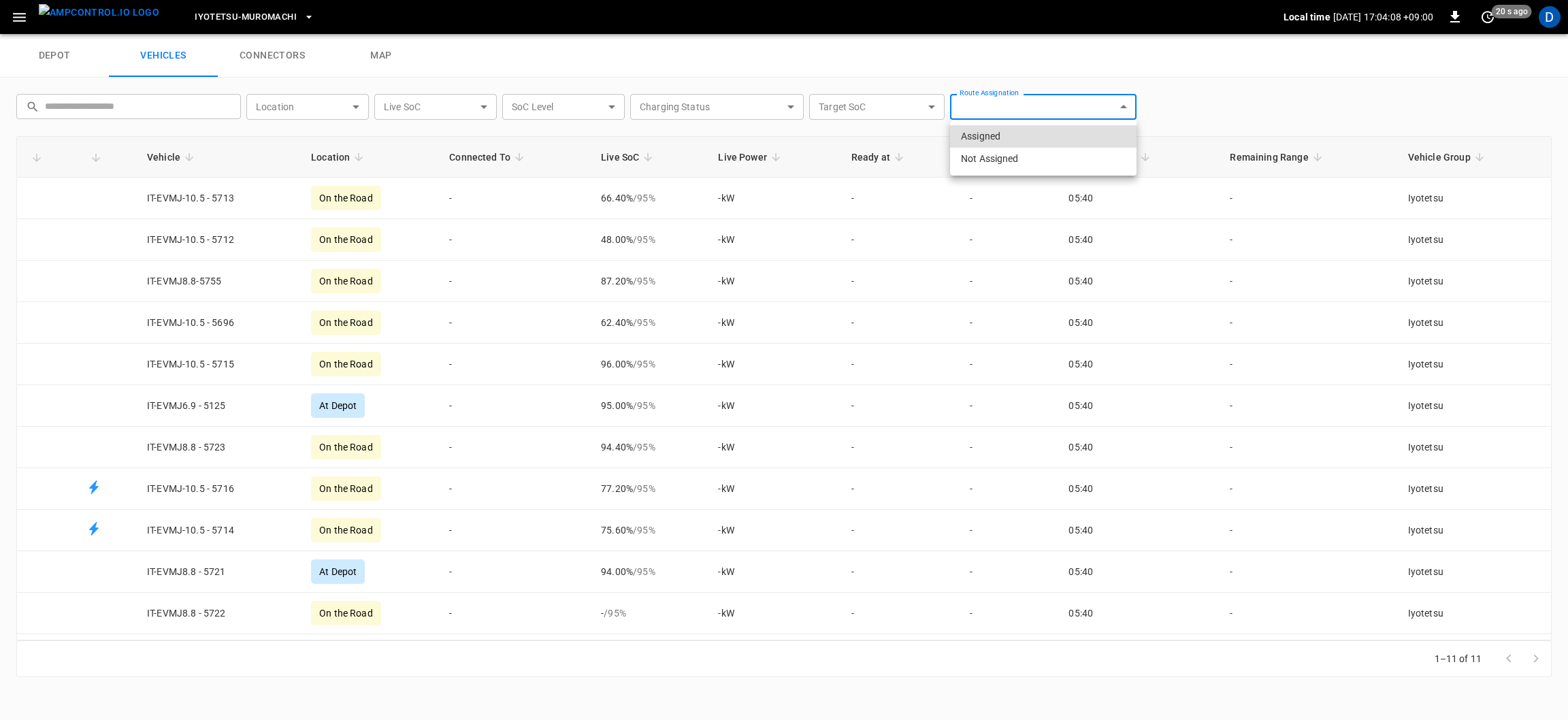
click at [1097, 122] on ul "Assigned Not Assigned" at bounding box center [1043, 148] width 187 height 56
click at [923, 107] on div at bounding box center [784, 360] width 1568 height 720
click at [876, 34] on body "Iyotetsu-[GEOGRAPHIC_DATA] Local time [DATE] 17:04:09 +09:00 0 20 s ago D depot…" at bounding box center [784, 17] width 1568 height 34
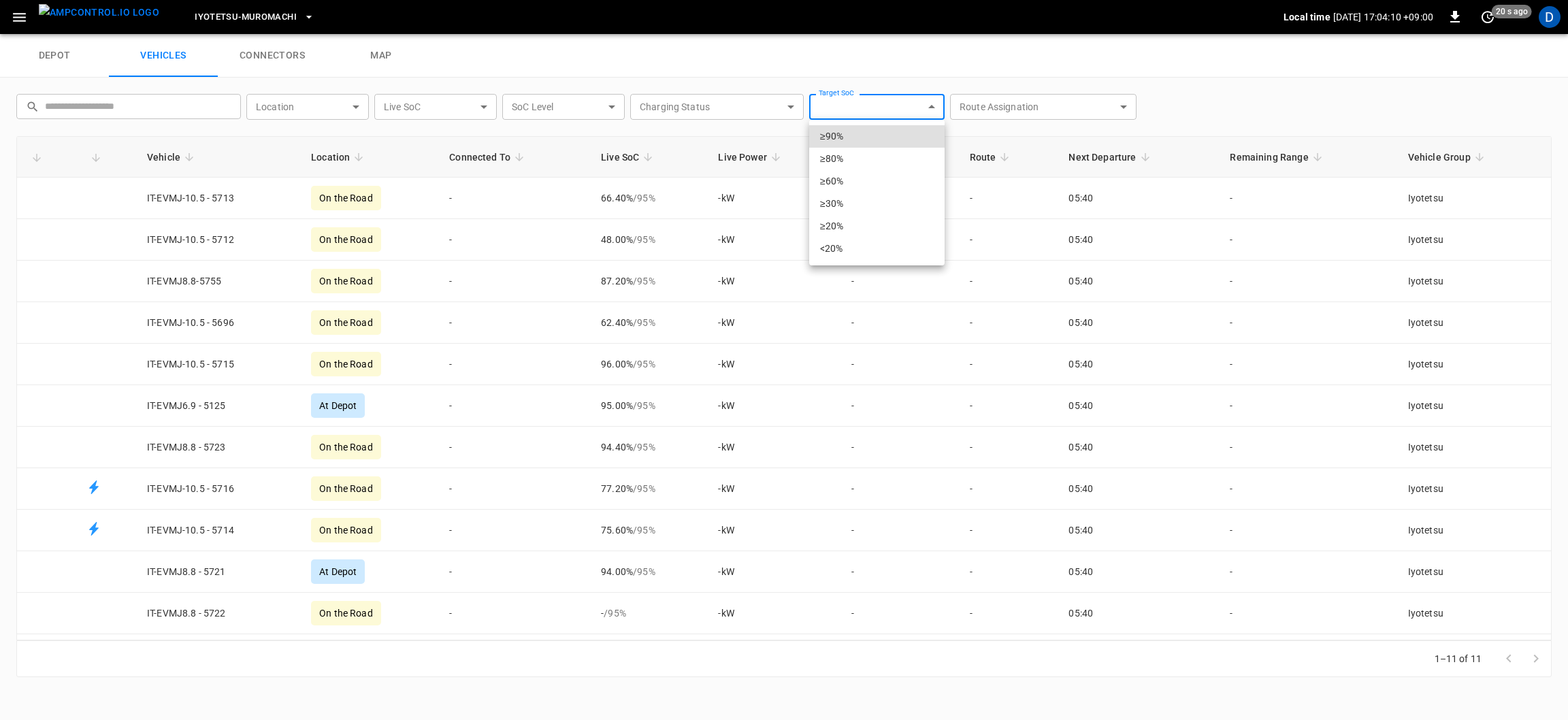
click at [1228, 96] on div at bounding box center [784, 360] width 1568 height 720
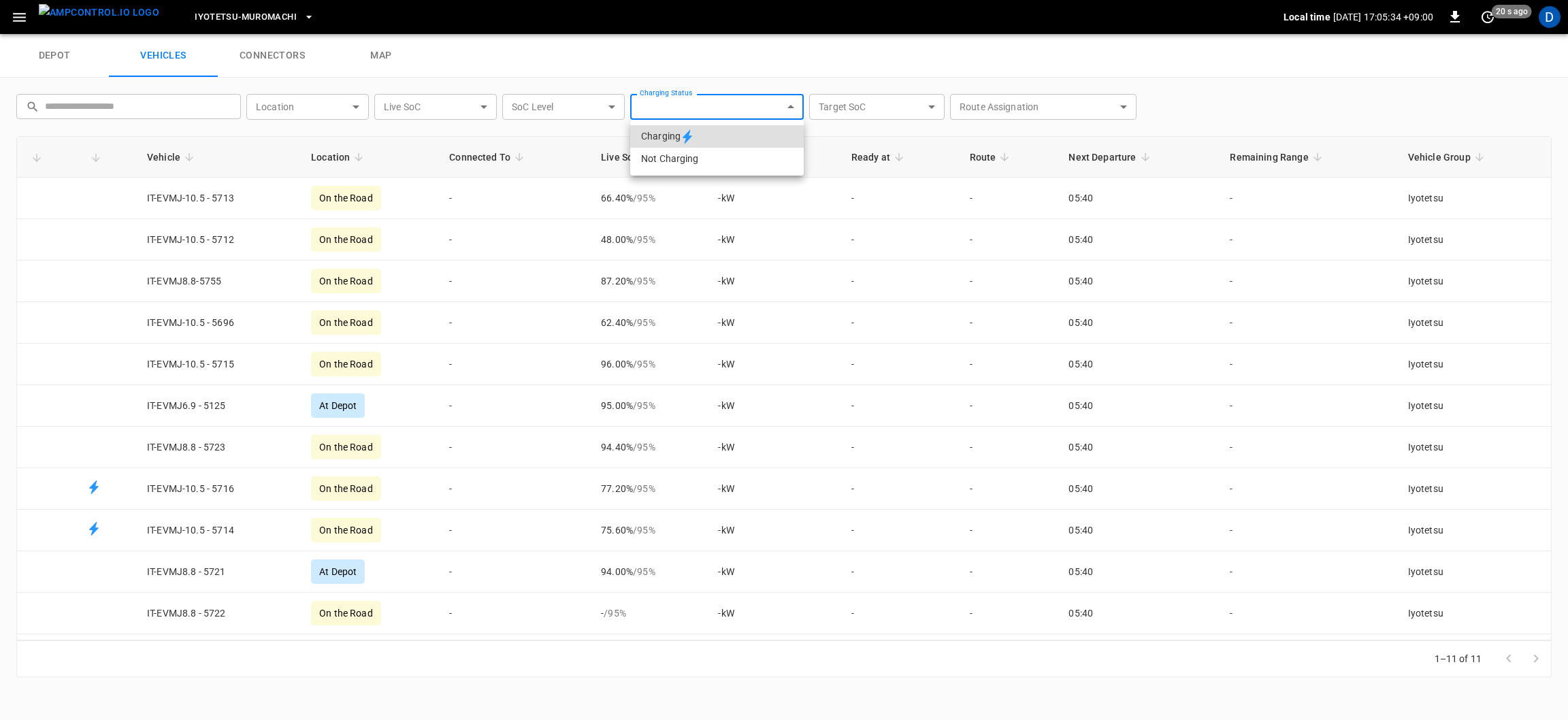
click at [719, 34] on body "Iyotetsu-[GEOGRAPHIC_DATA] Local time [DATE] 17:05:34 +09:00 0 20 s ago D depot…" at bounding box center [784, 17] width 1568 height 34
click at [1028, 94] on div at bounding box center [784, 360] width 1568 height 720
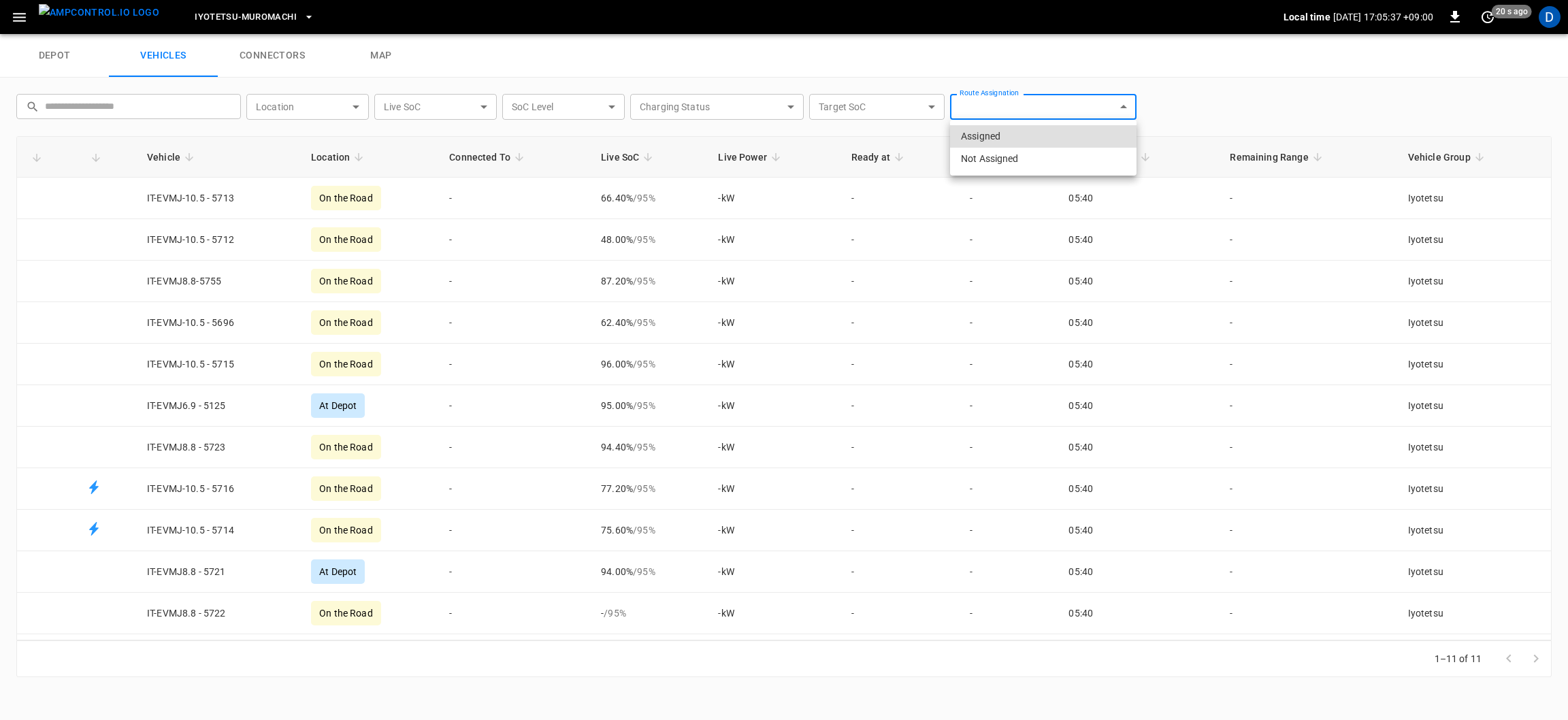
click at [1036, 34] on body "Iyotetsu-[GEOGRAPHIC_DATA] Local time [DATE] 17:05:37 +09:00 0 20 s ago D depot…" at bounding box center [784, 17] width 1568 height 34
click at [271, 67] on div at bounding box center [784, 360] width 1568 height 720
click at [271, 67] on link "connectors" at bounding box center [272, 56] width 109 height 44
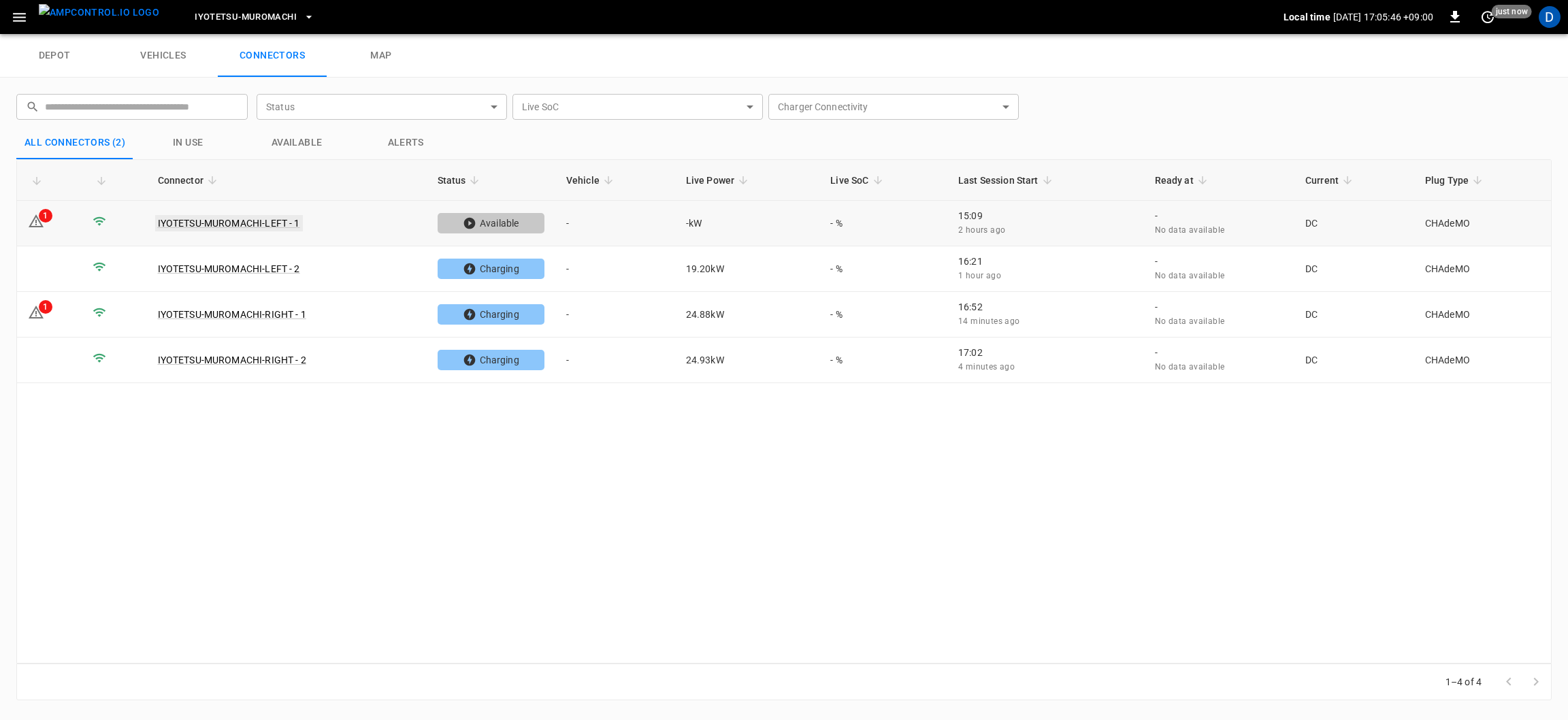
click at [208, 221] on link "IYOTETSU-MUROMACHI-LEFT - 1" at bounding box center [229, 223] width 148 height 16
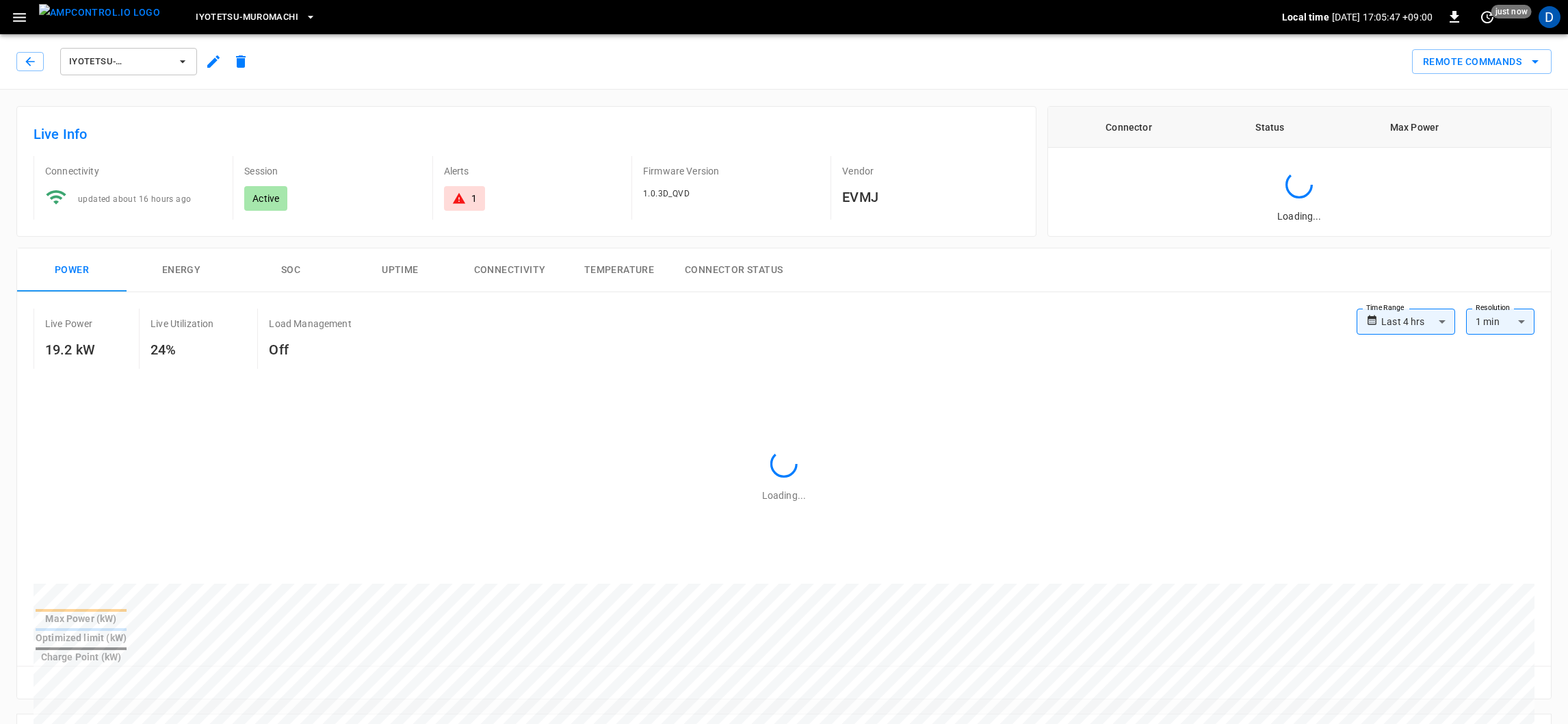
type input "**********"
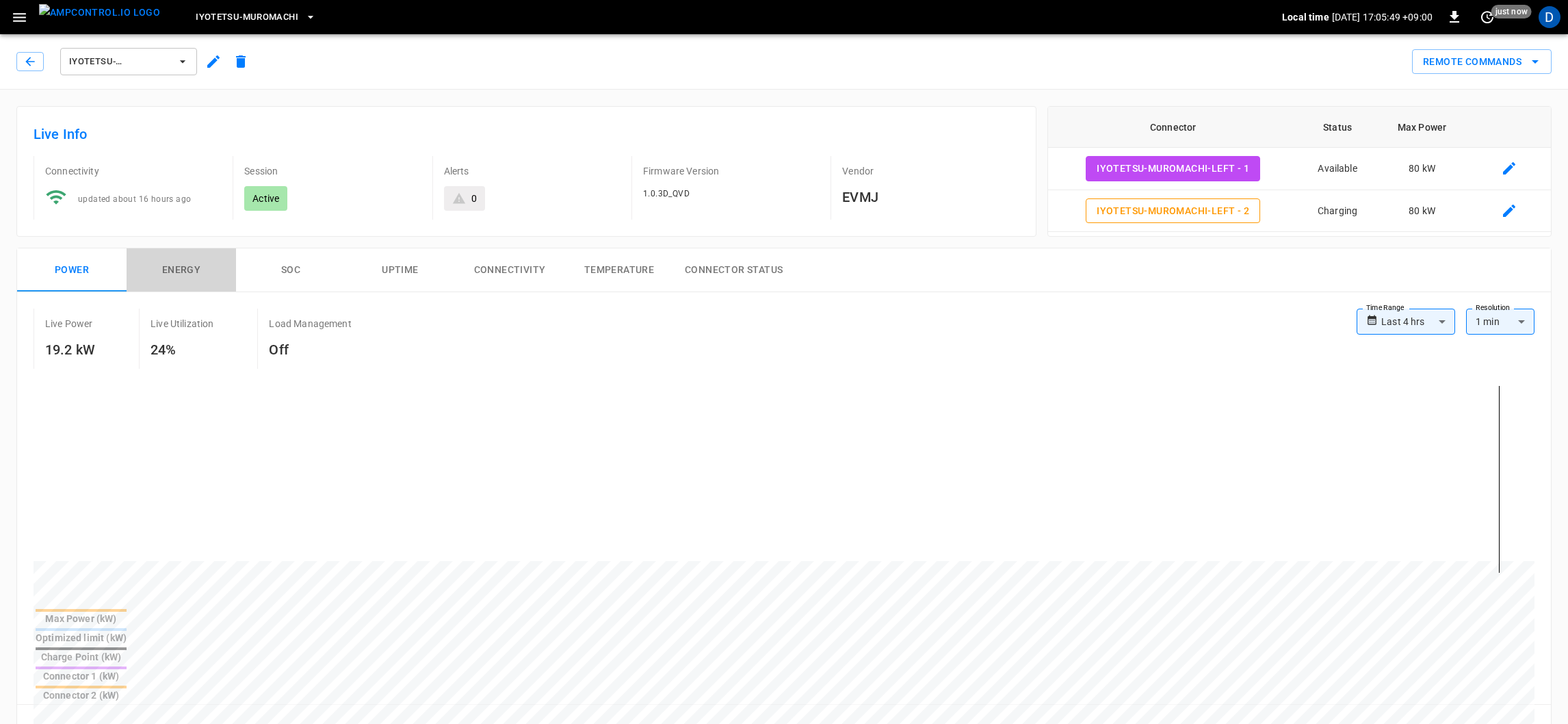
click at [182, 275] on button "Energy" at bounding box center [181, 271] width 109 height 44
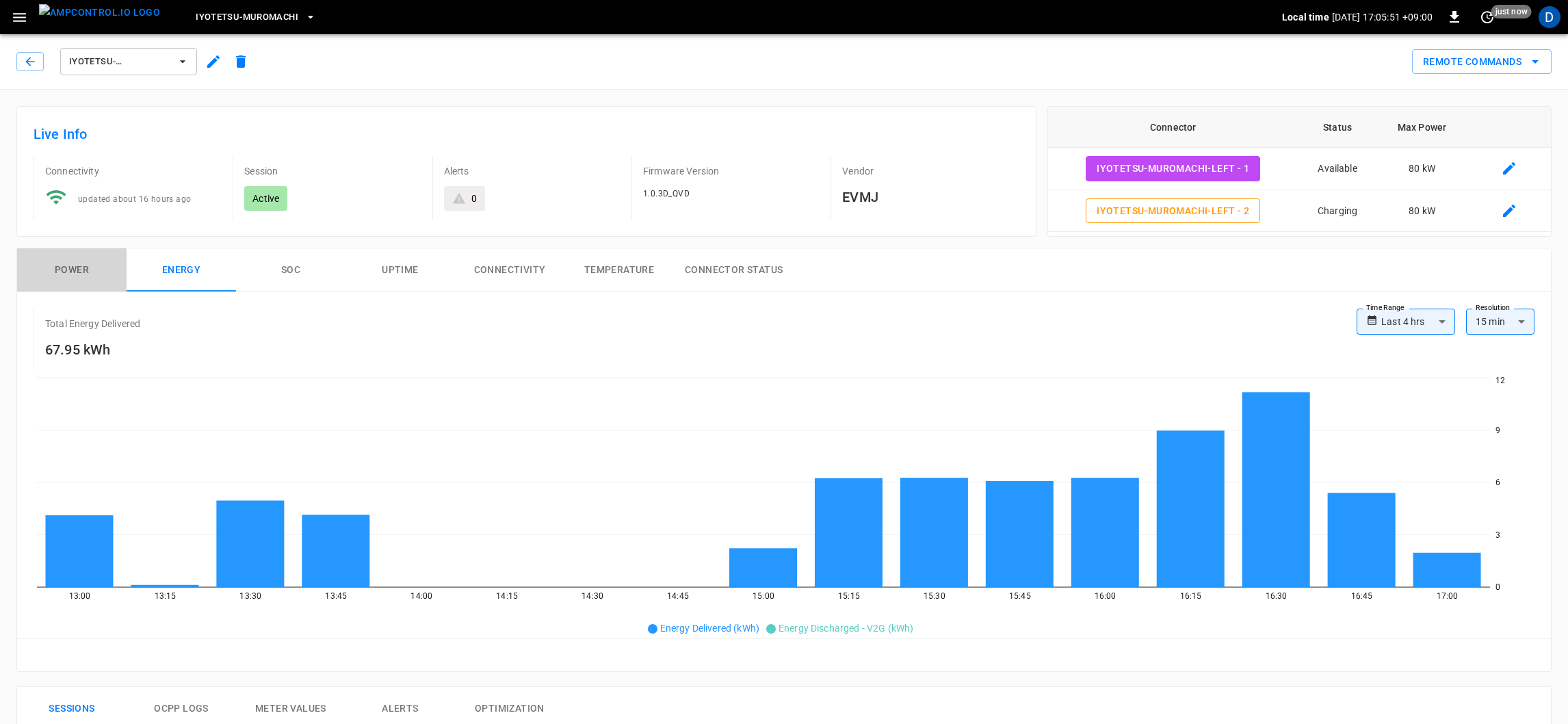
click at [76, 267] on button "Power" at bounding box center [71, 271] width 109 height 44
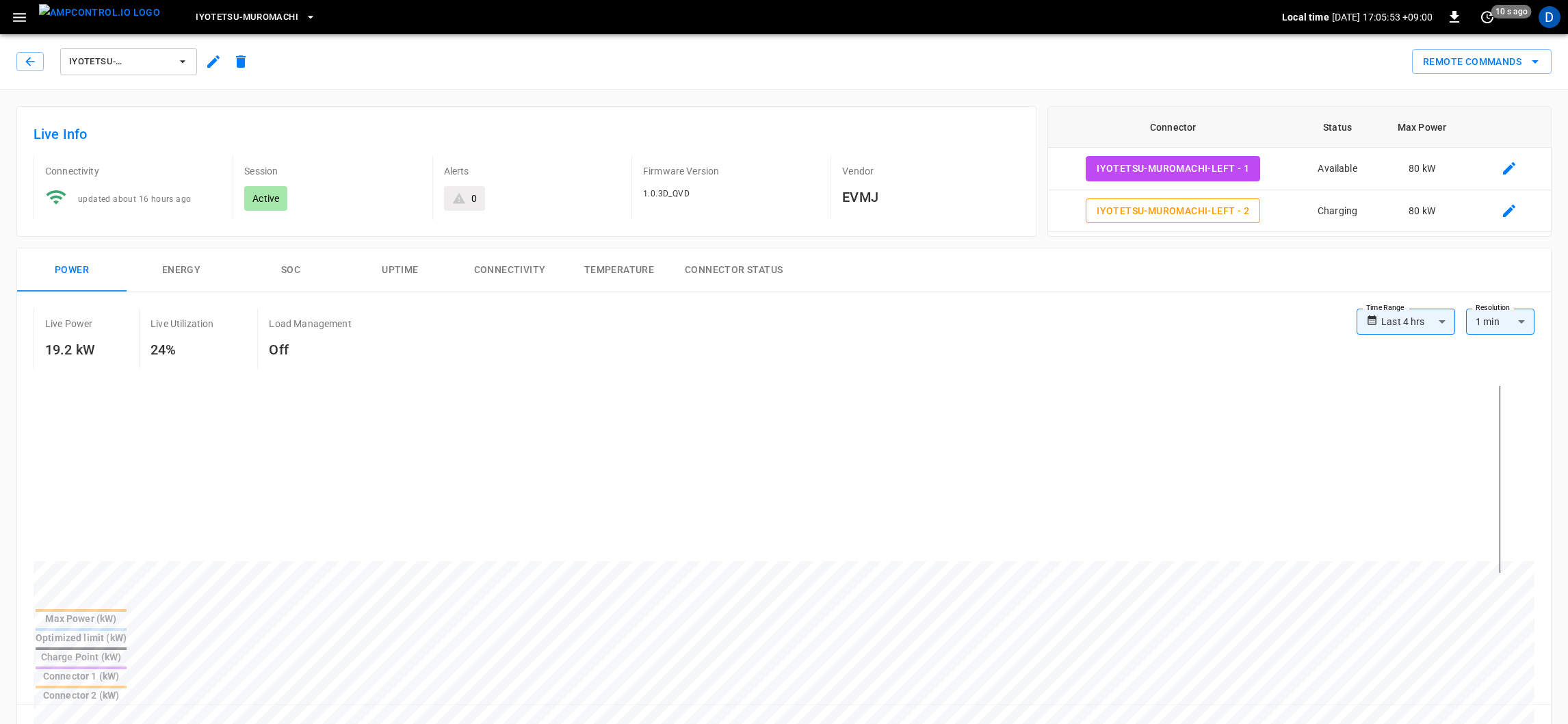
click at [294, 267] on button "SOC" at bounding box center [290, 271] width 109 height 44
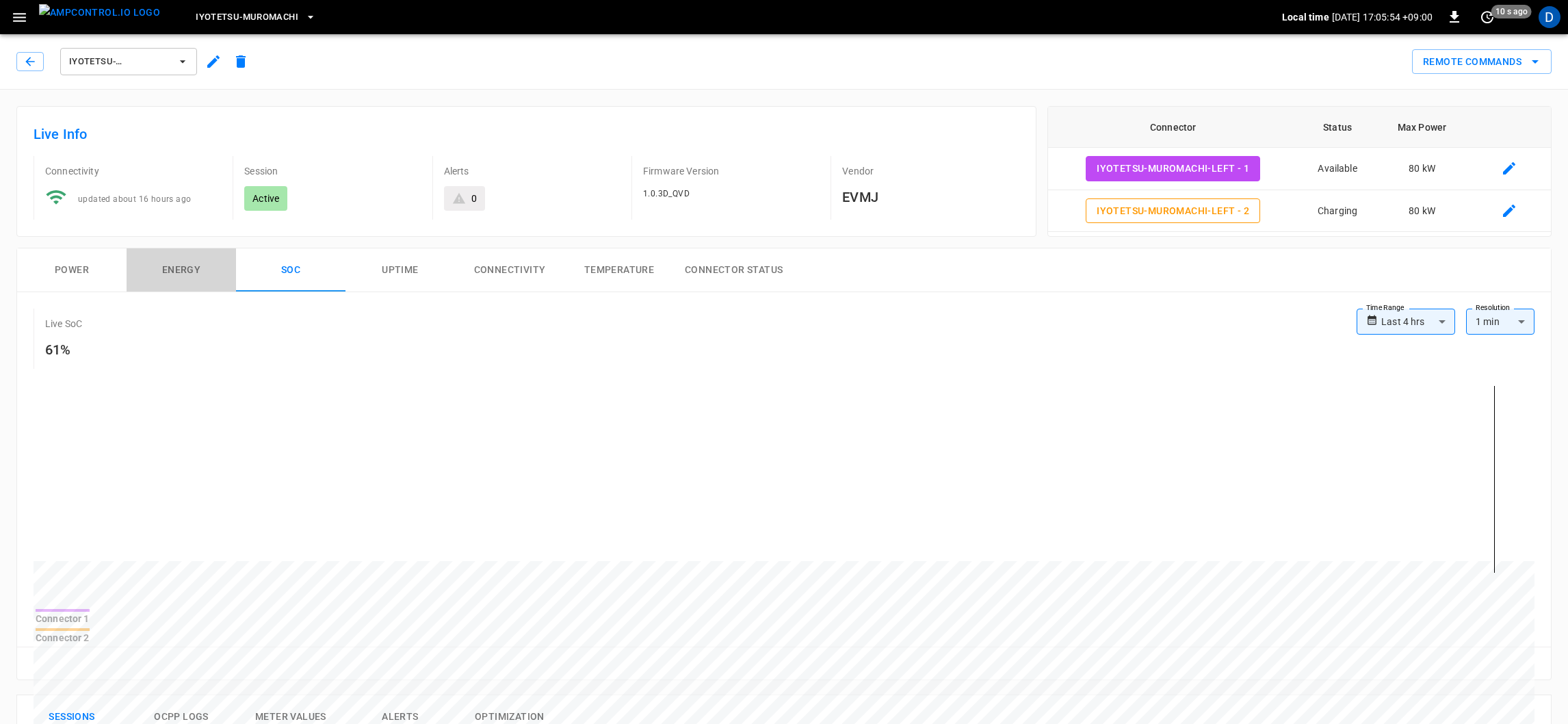
click at [191, 267] on button "Energy" at bounding box center [181, 271] width 109 height 44
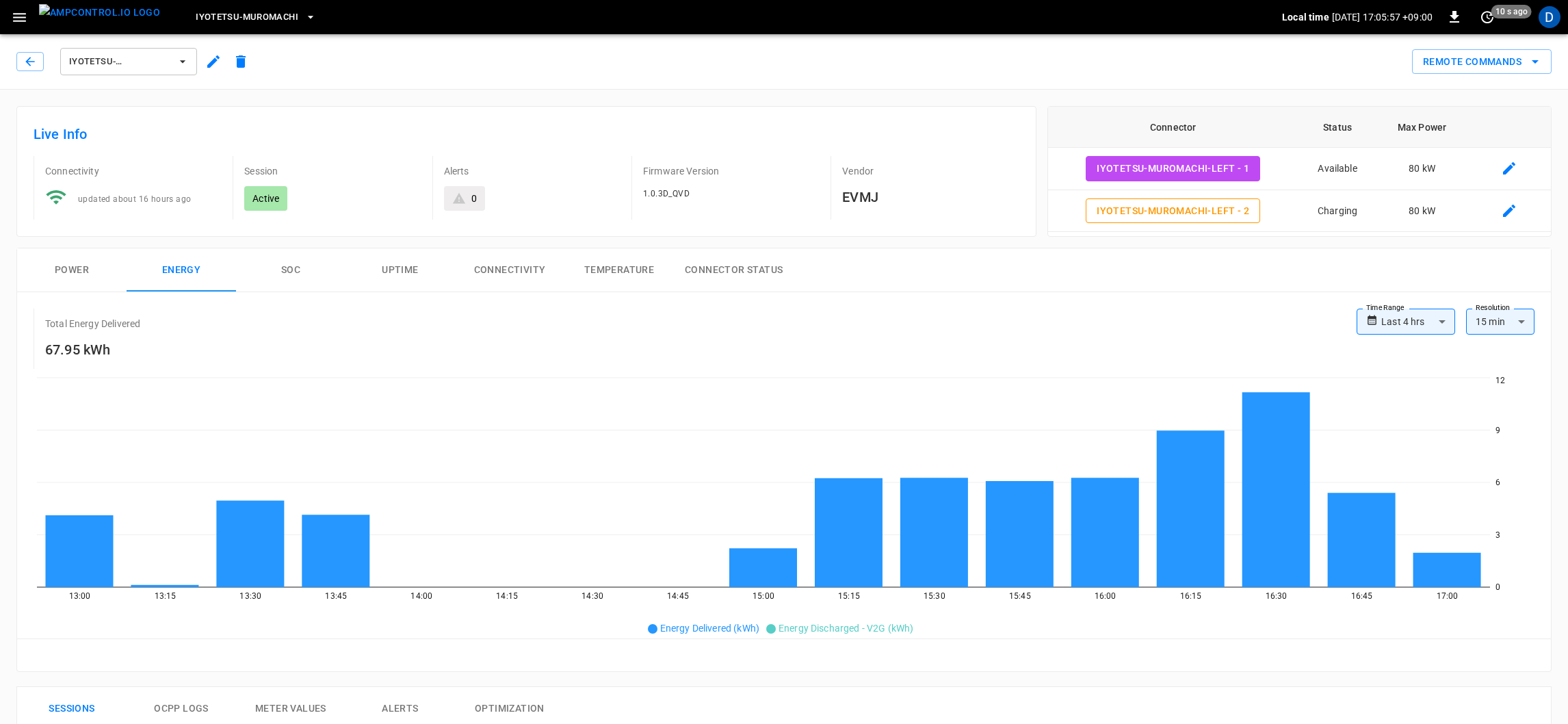
click at [393, 272] on button "Uptime" at bounding box center [400, 271] width 109 height 44
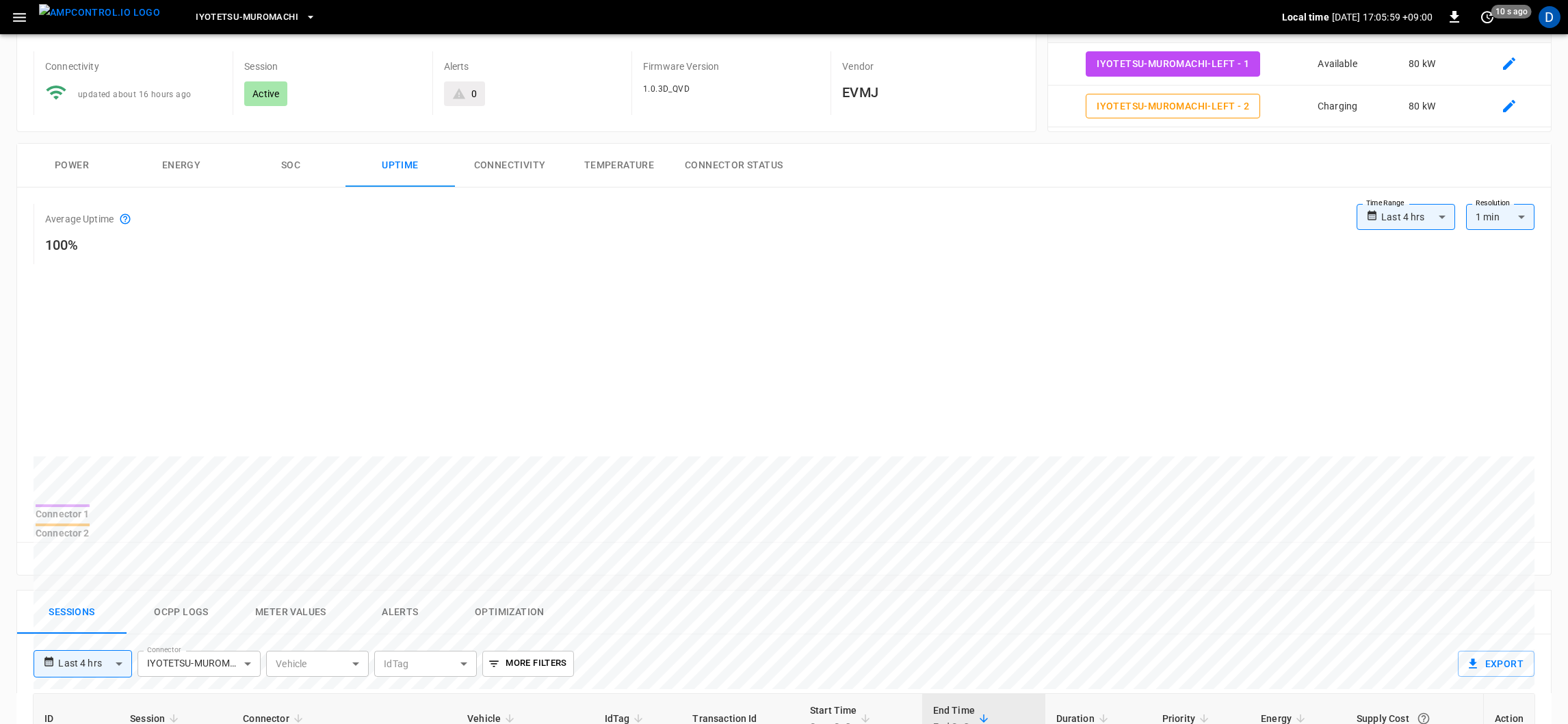
scroll to position [105, 0]
click at [94, 158] on button "Power" at bounding box center [71, 166] width 109 height 44
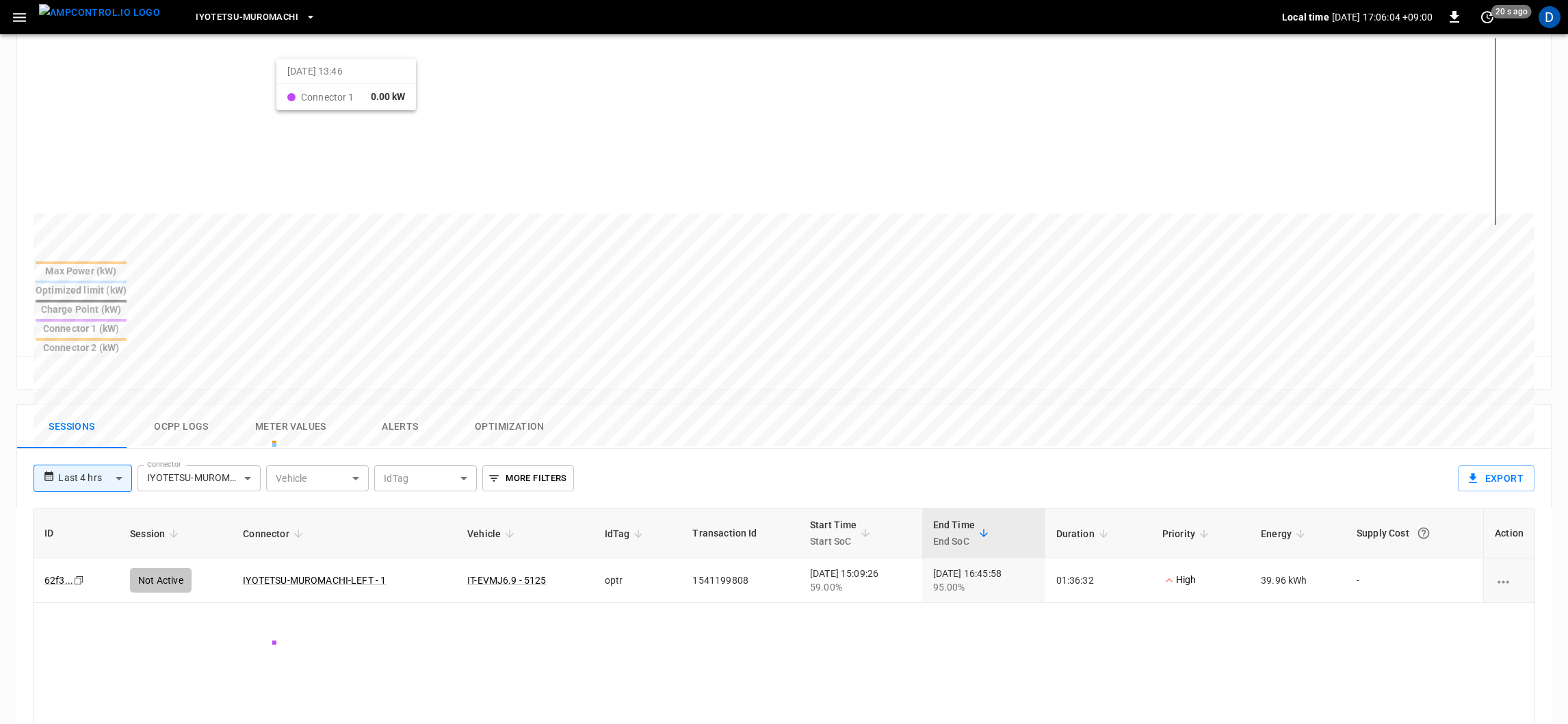
scroll to position [349, 0]
click at [199, 404] on button "Ocpp logs" at bounding box center [181, 426] width 109 height 44
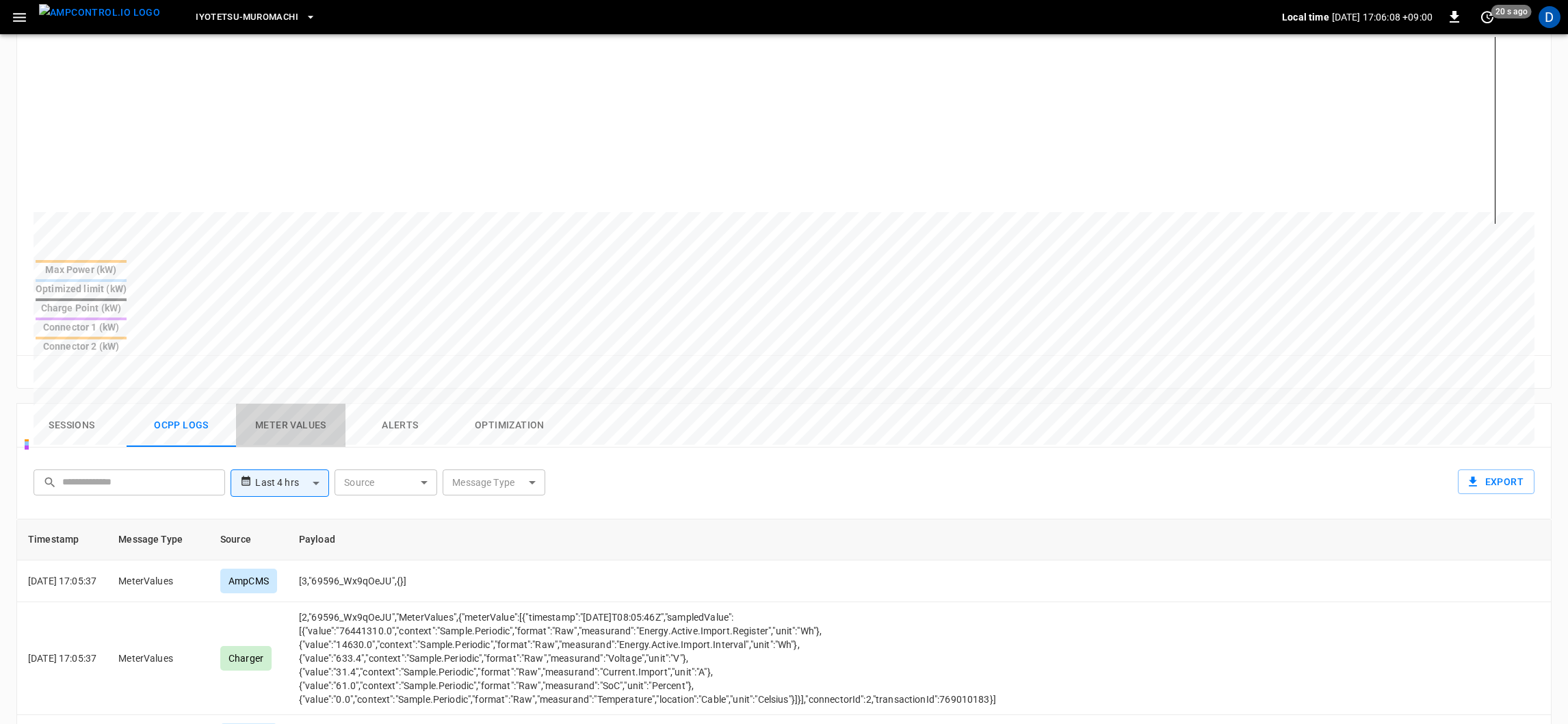
click at [281, 404] on button "Meter Values" at bounding box center [290, 426] width 109 height 44
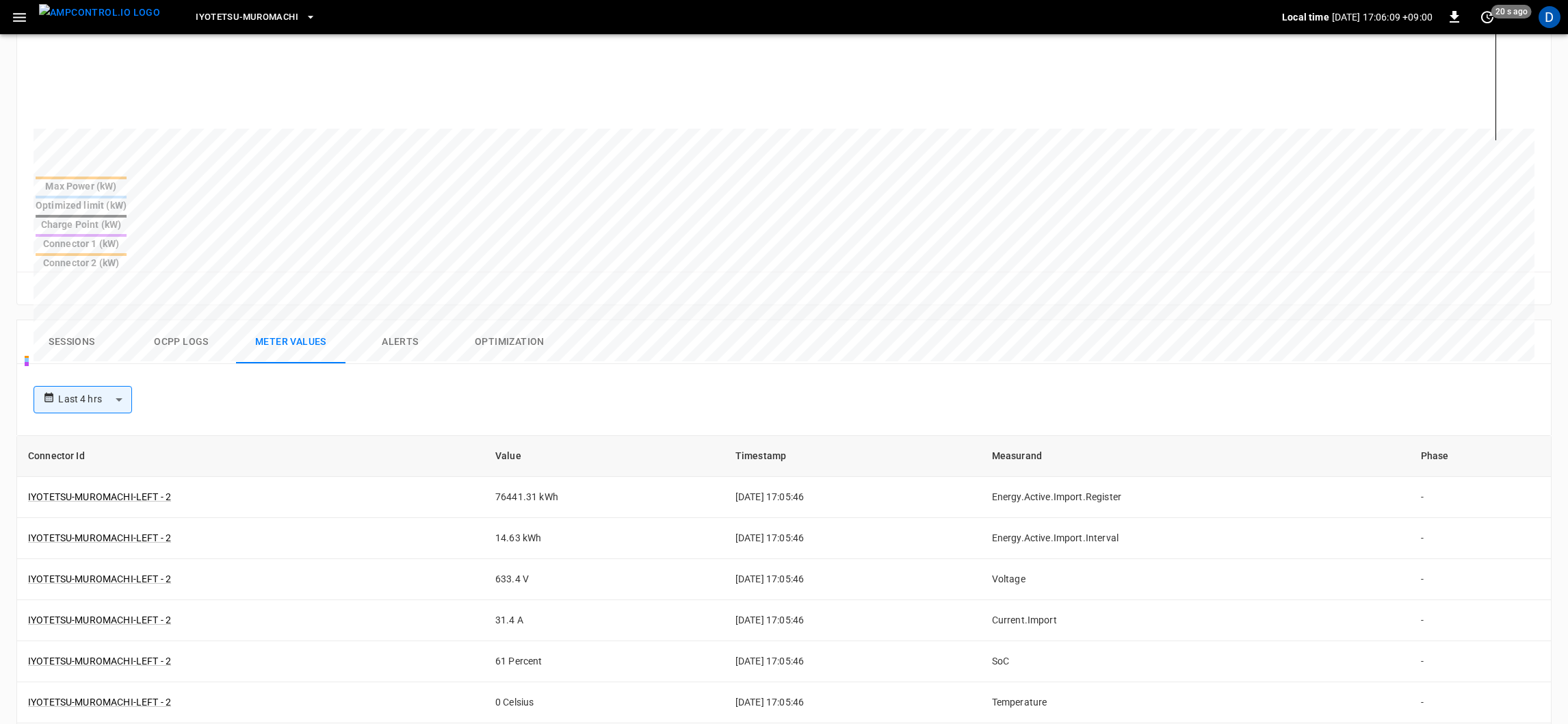
scroll to position [435, 0]
click at [76, 318] on button "Sessions" at bounding box center [71, 340] width 109 height 44
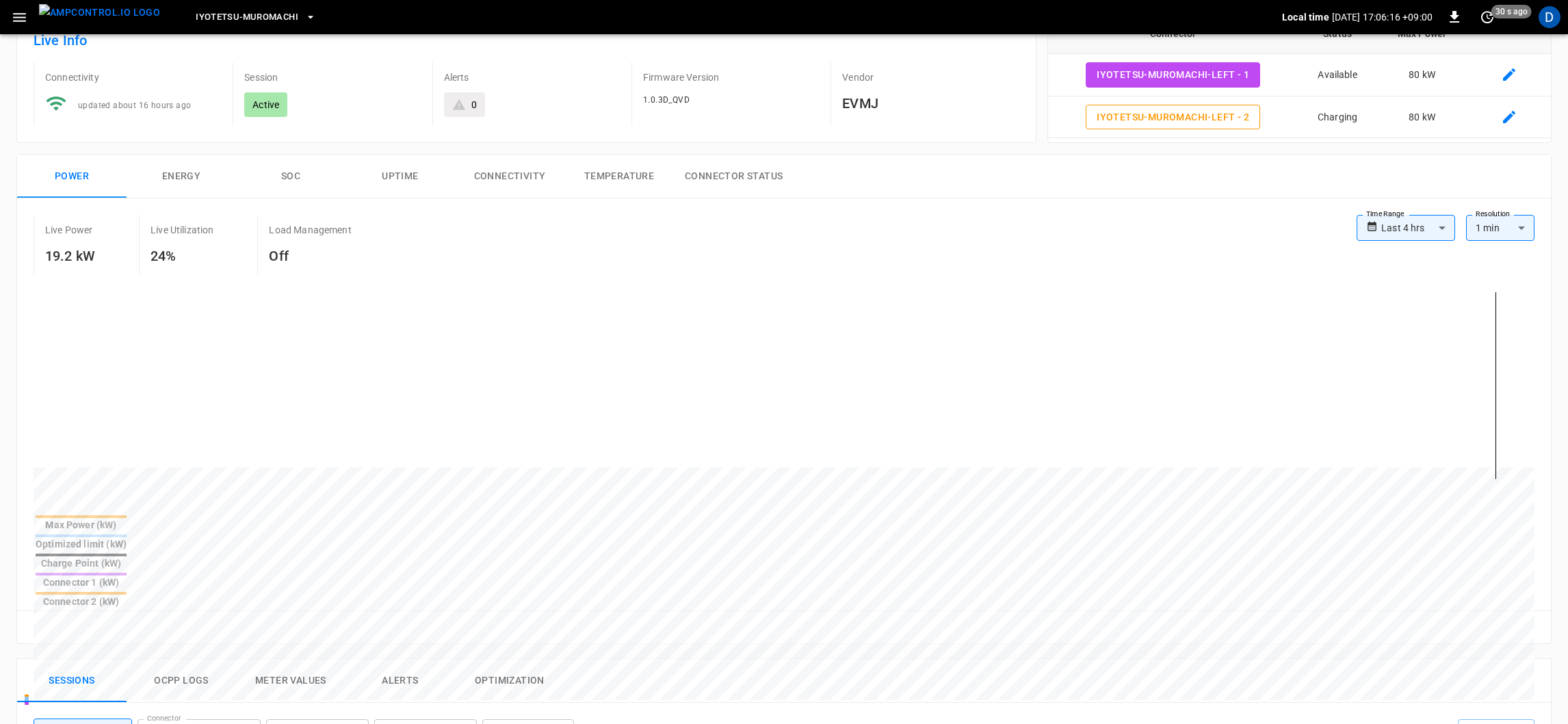
scroll to position [0, 0]
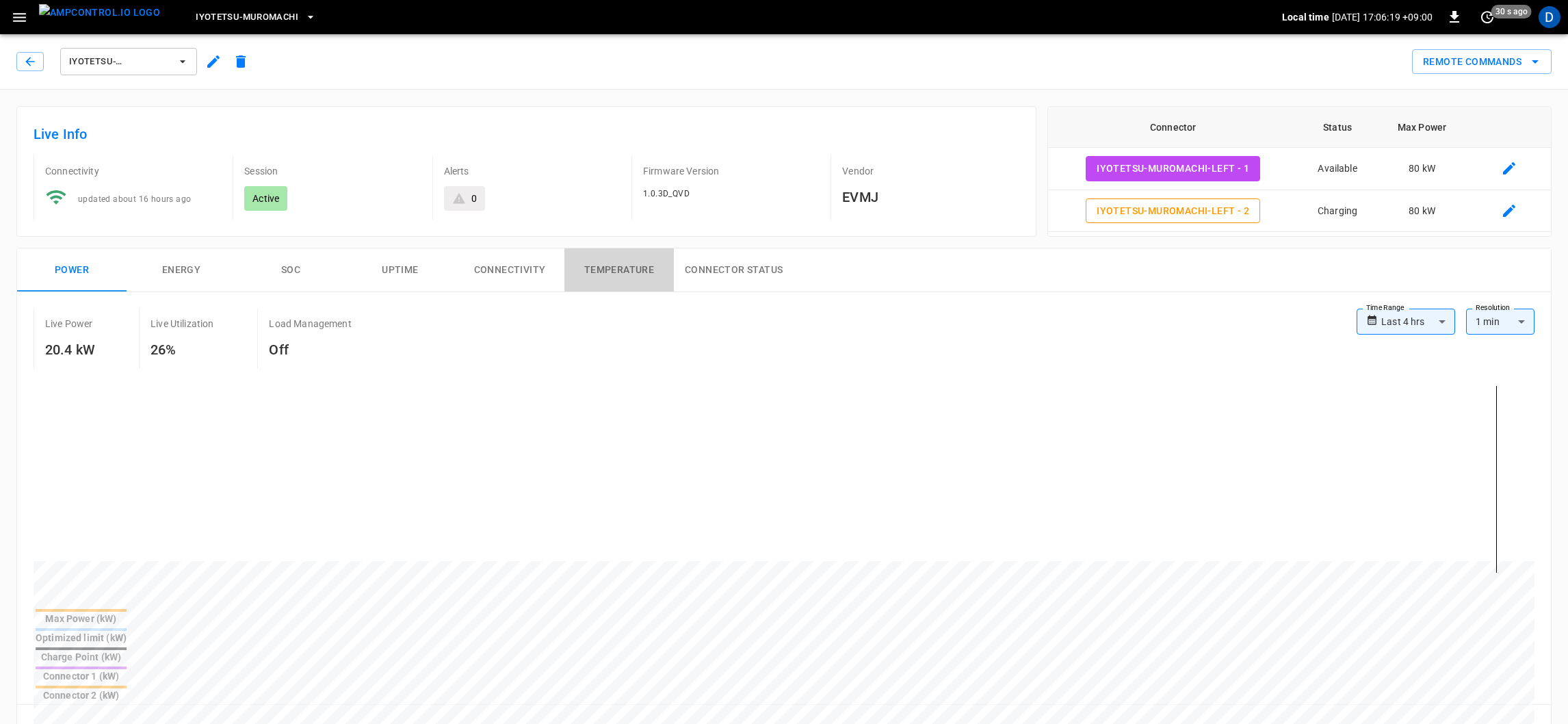
click at [624, 264] on button "Temperature" at bounding box center [619, 271] width 109 height 44
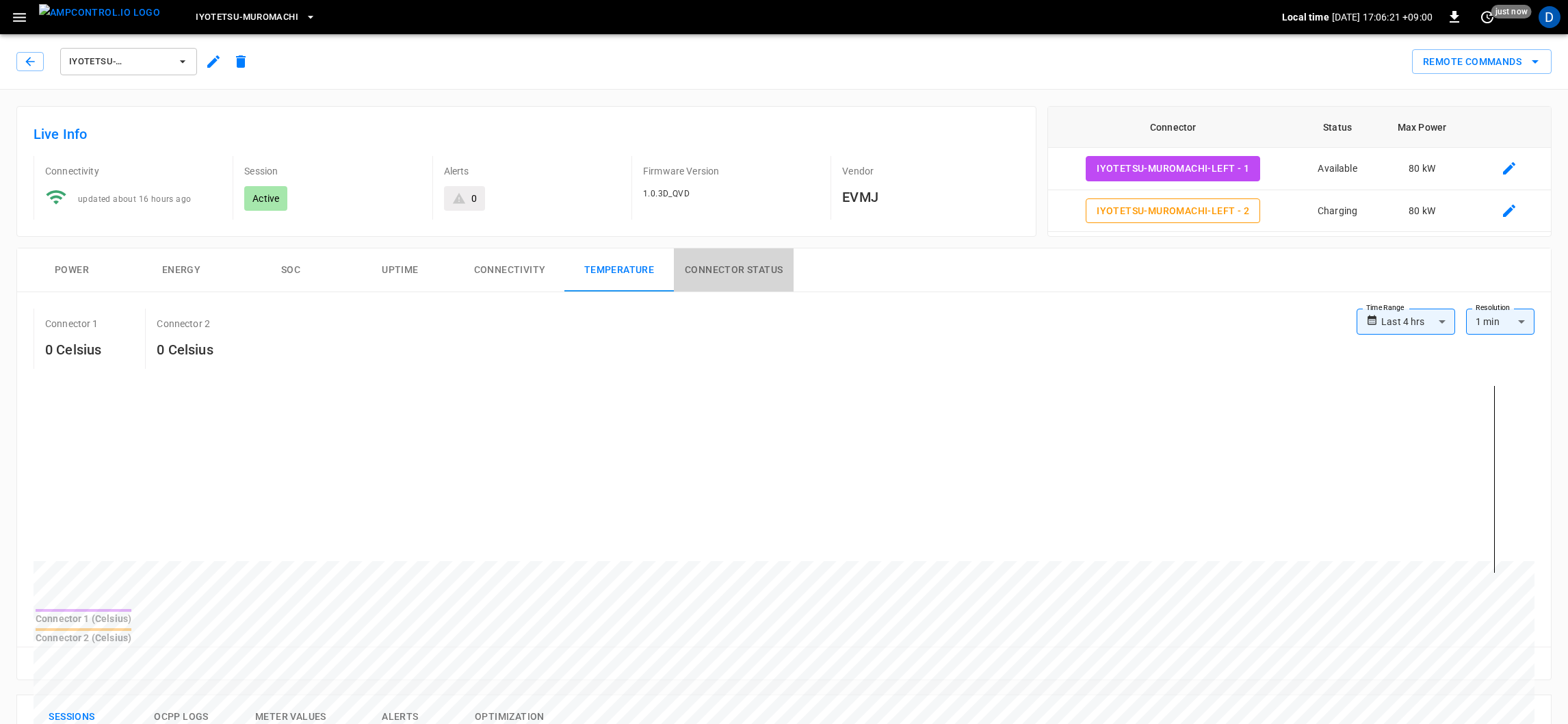
click at [754, 268] on button "Connector Status" at bounding box center [733, 271] width 120 height 44
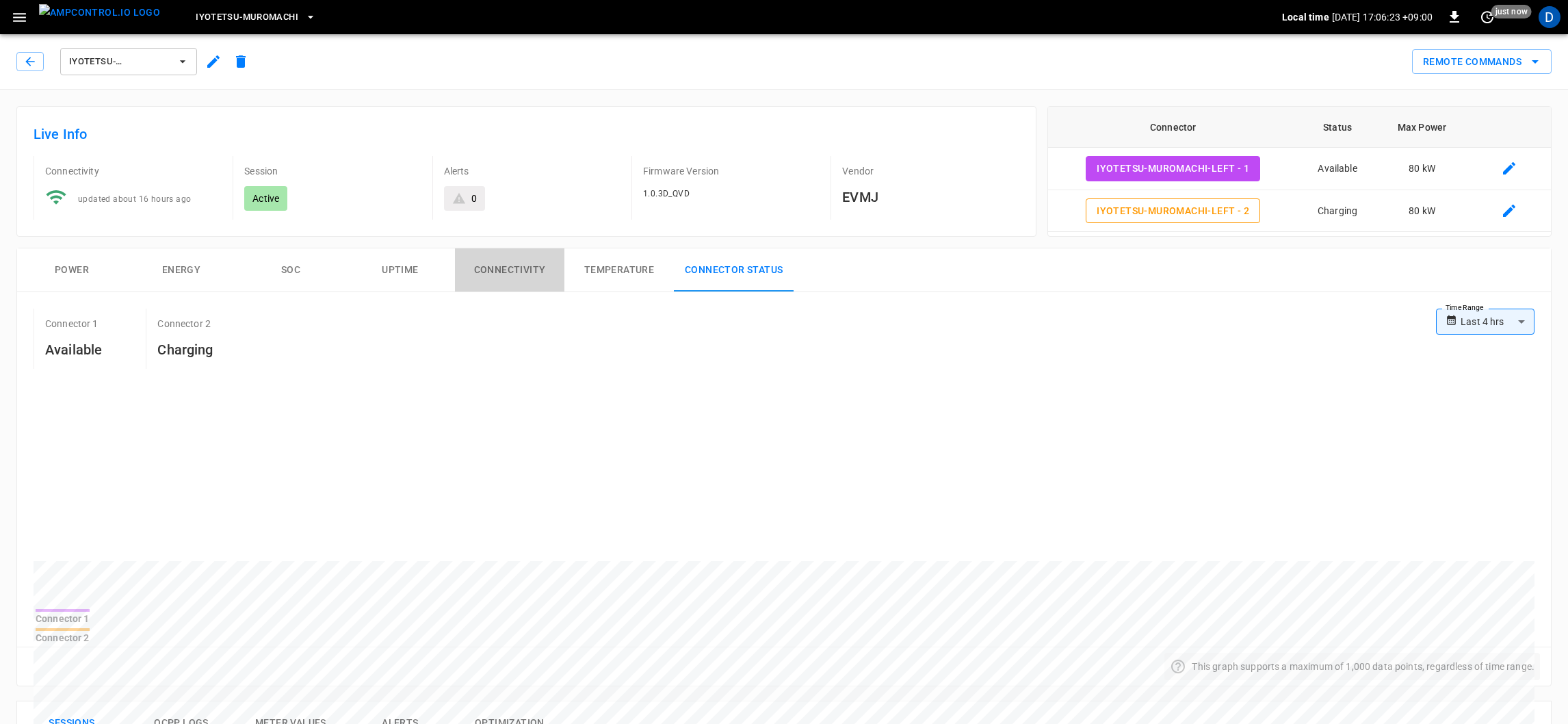
click at [476, 256] on button "Connectivity" at bounding box center [509, 271] width 109 height 44
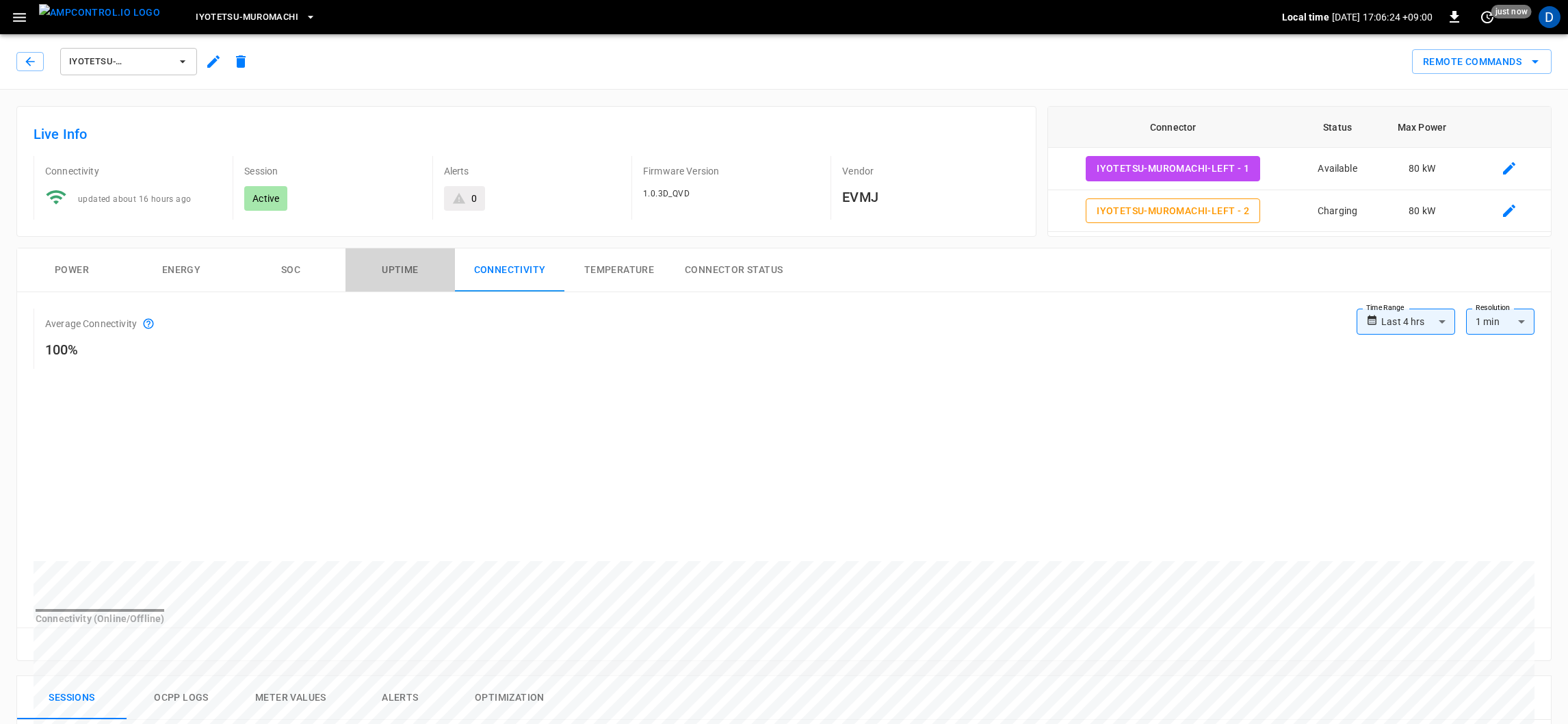
click at [409, 260] on button "Uptime" at bounding box center [400, 271] width 109 height 44
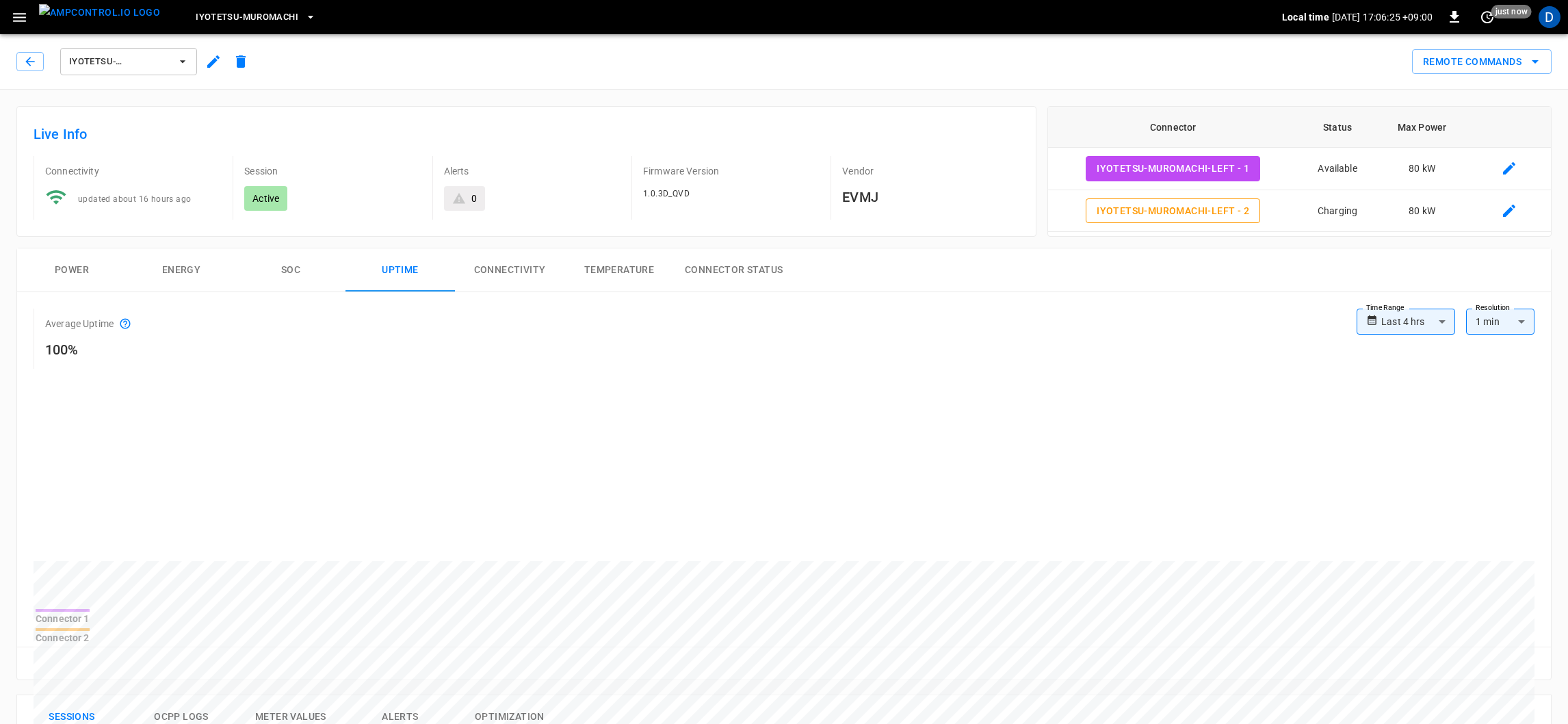
click at [275, 252] on button "SOC" at bounding box center [290, 271] width 109 height 44
click at [92, 272] on button "Power" at bounding box center [71, 271] width 109 height 44
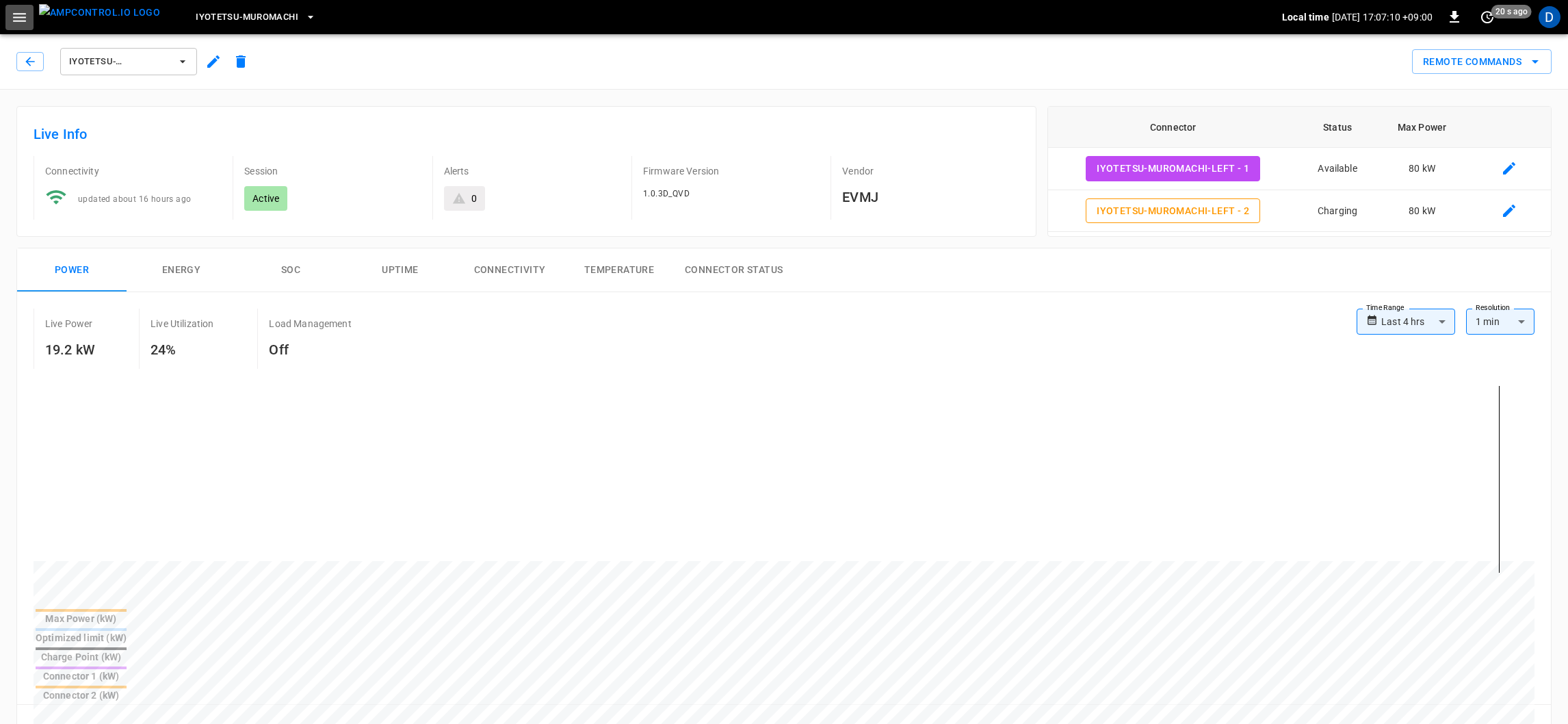
click at [23, 14] on icon "button" at bounding box center [19, 17] width 13 height 8
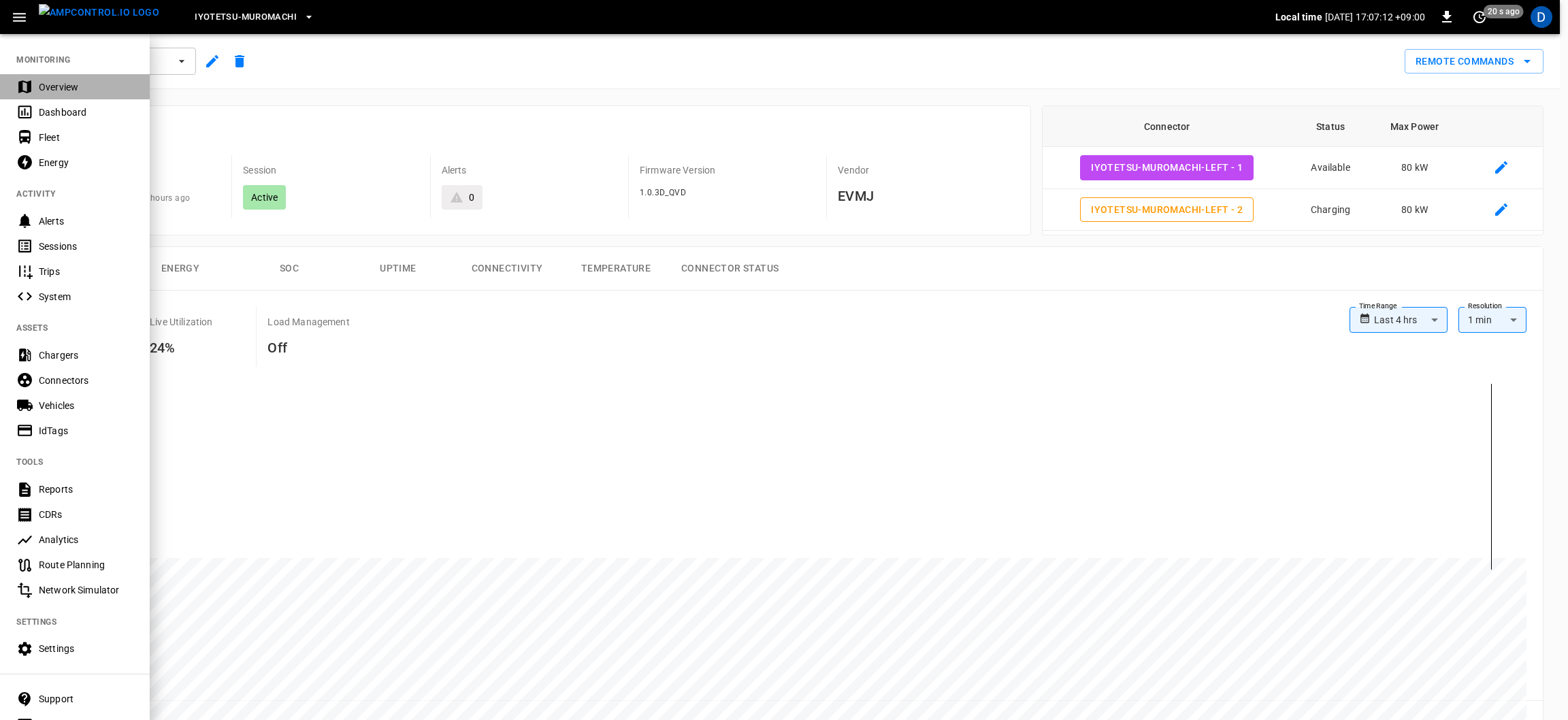
click at [64, 81] on div "Overview" at bounding box center [86, 87] width 95 height 14
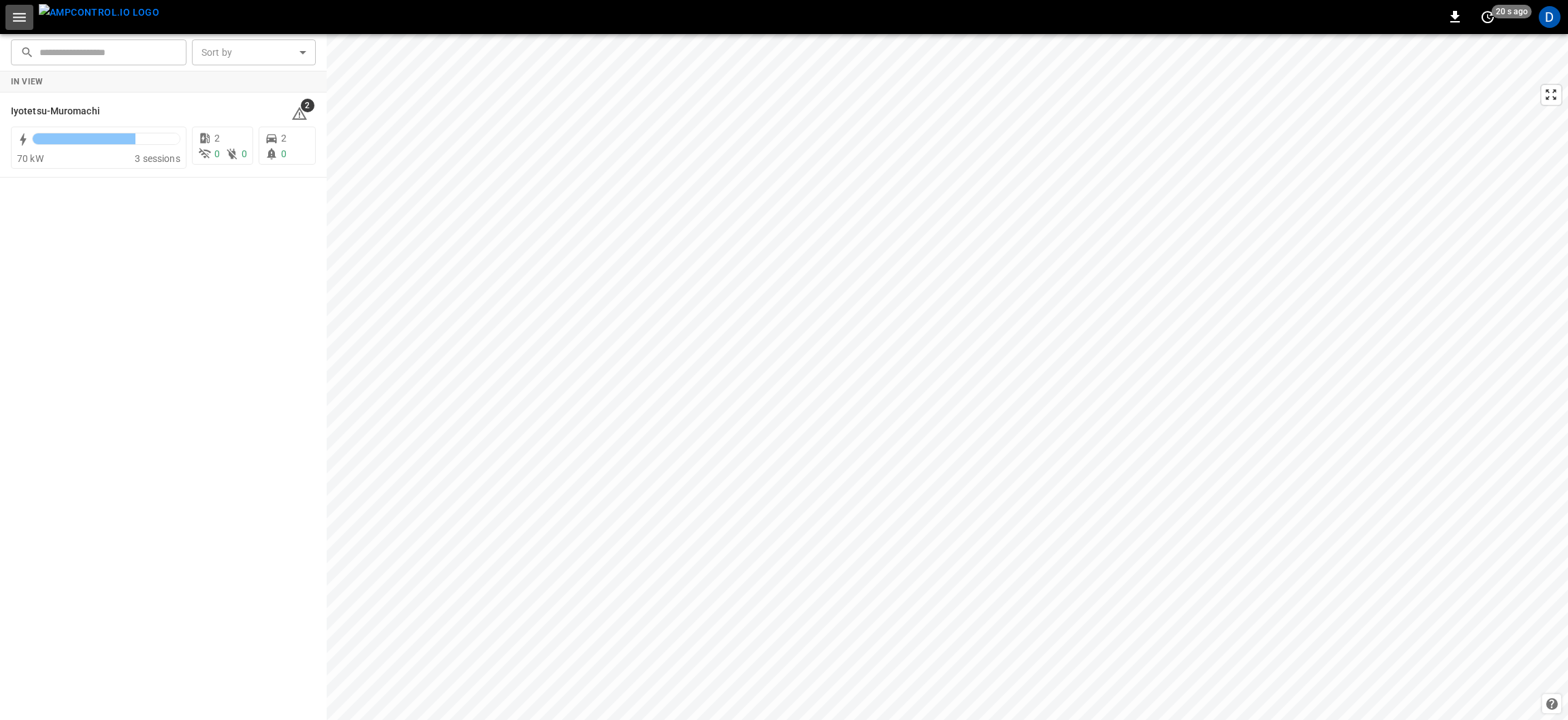
click at [19, 23] on icon "button" at bounding box center [19, 17] width 17 height 17
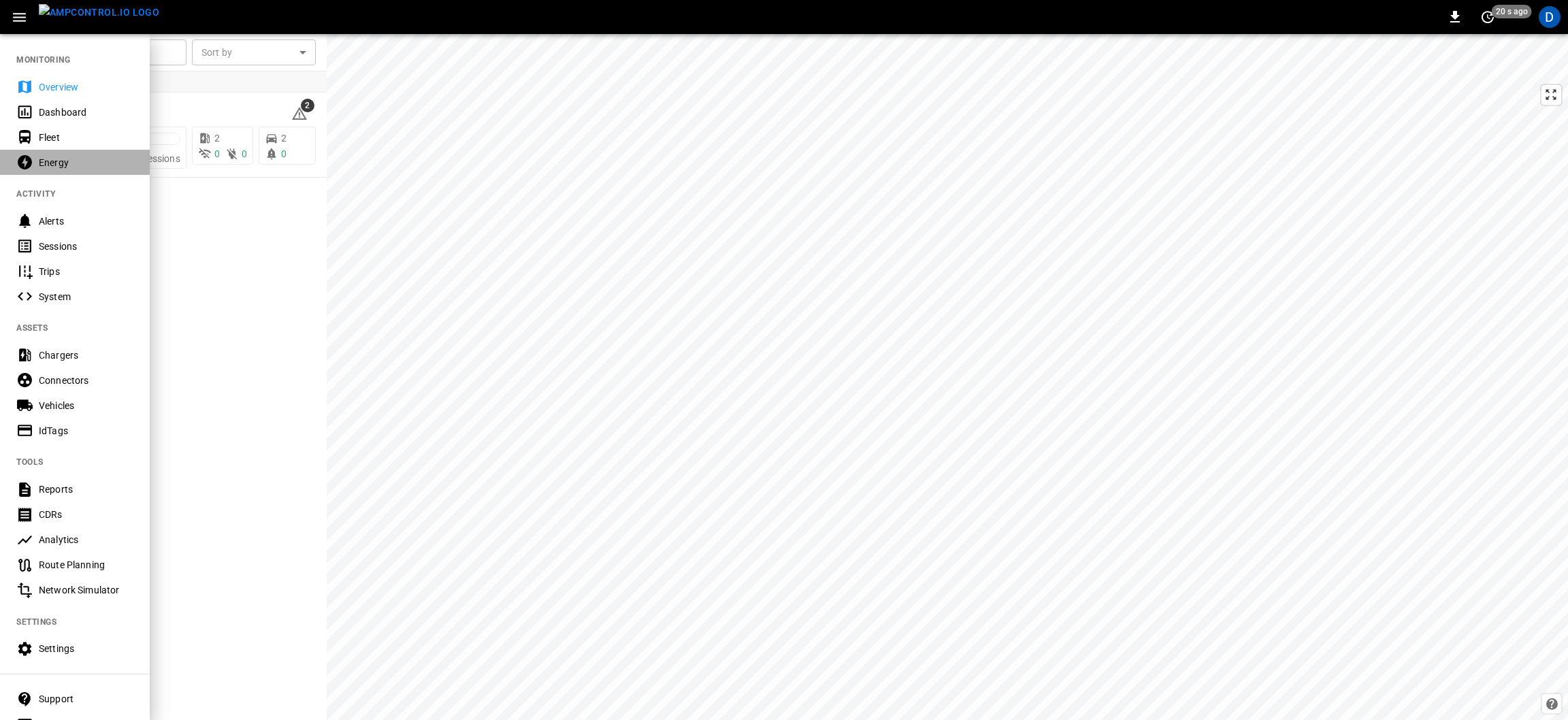
click at [27, 154] on icon at bounding box center [24, 162] width 17 height 17
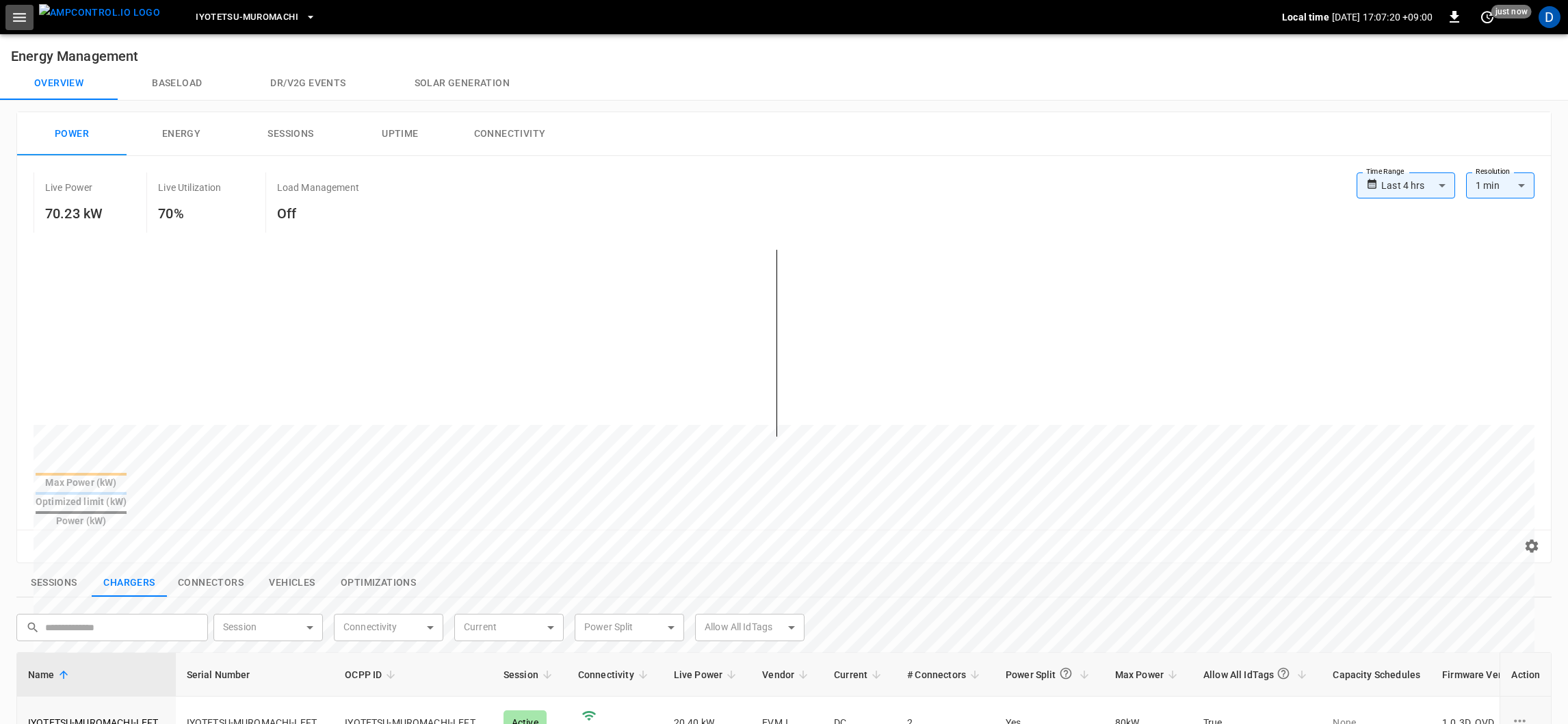
click at [26, 24] on icon "button" at bounding box center [20, 17] width 17 height 17
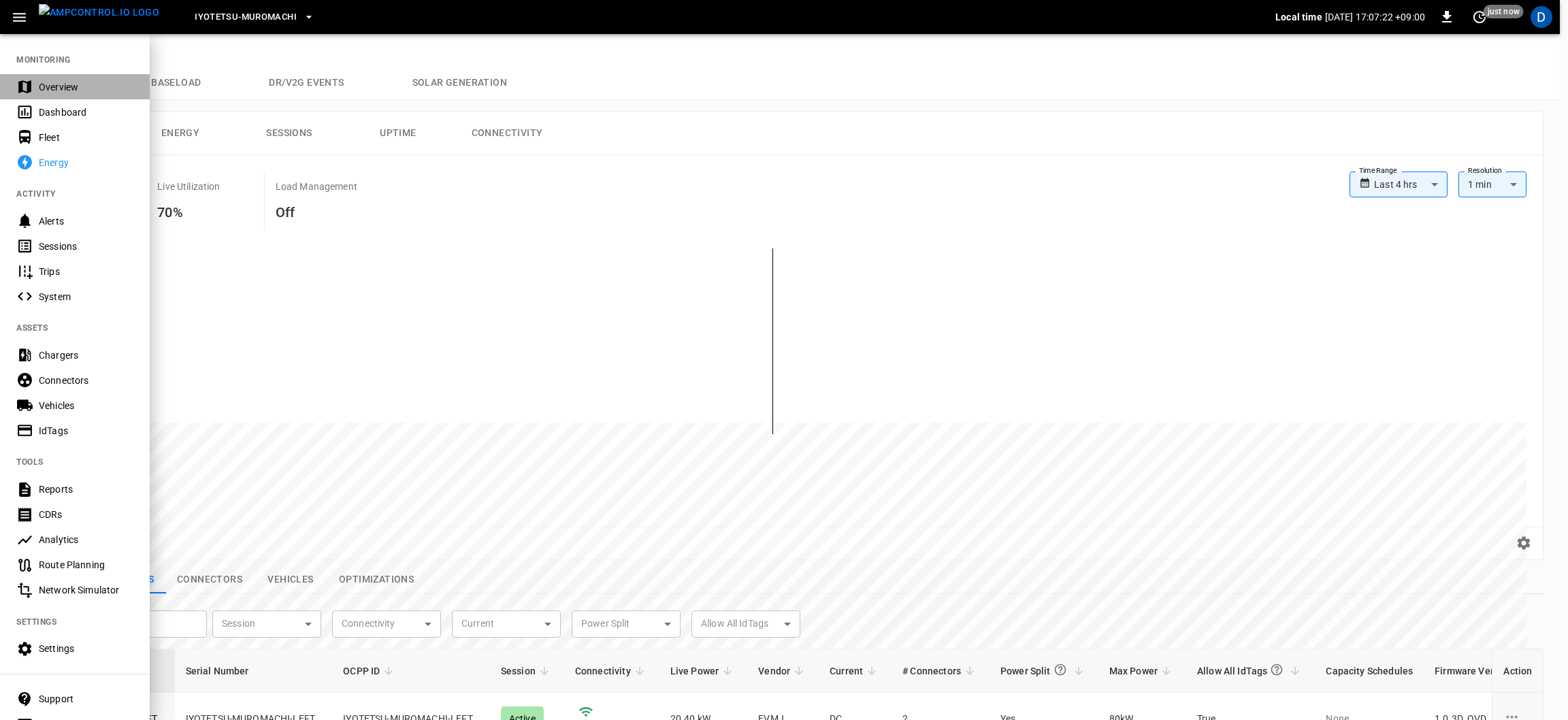
click at [42, 91] on div "Overview" at bounding box center [86, 87] width 95 height 14
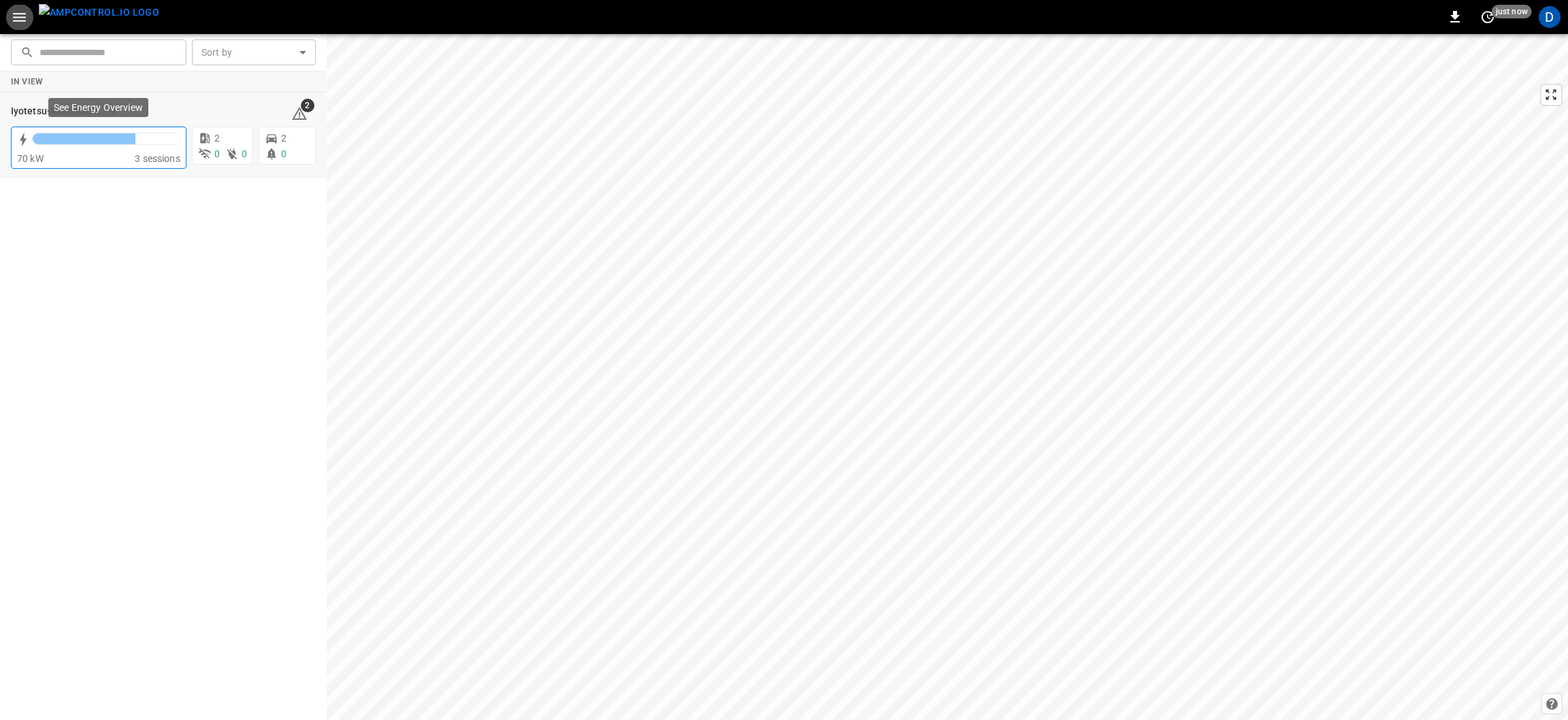
click at [78, 153] on div "70 kW" at bounding box center [75, 159] width 117 height 14
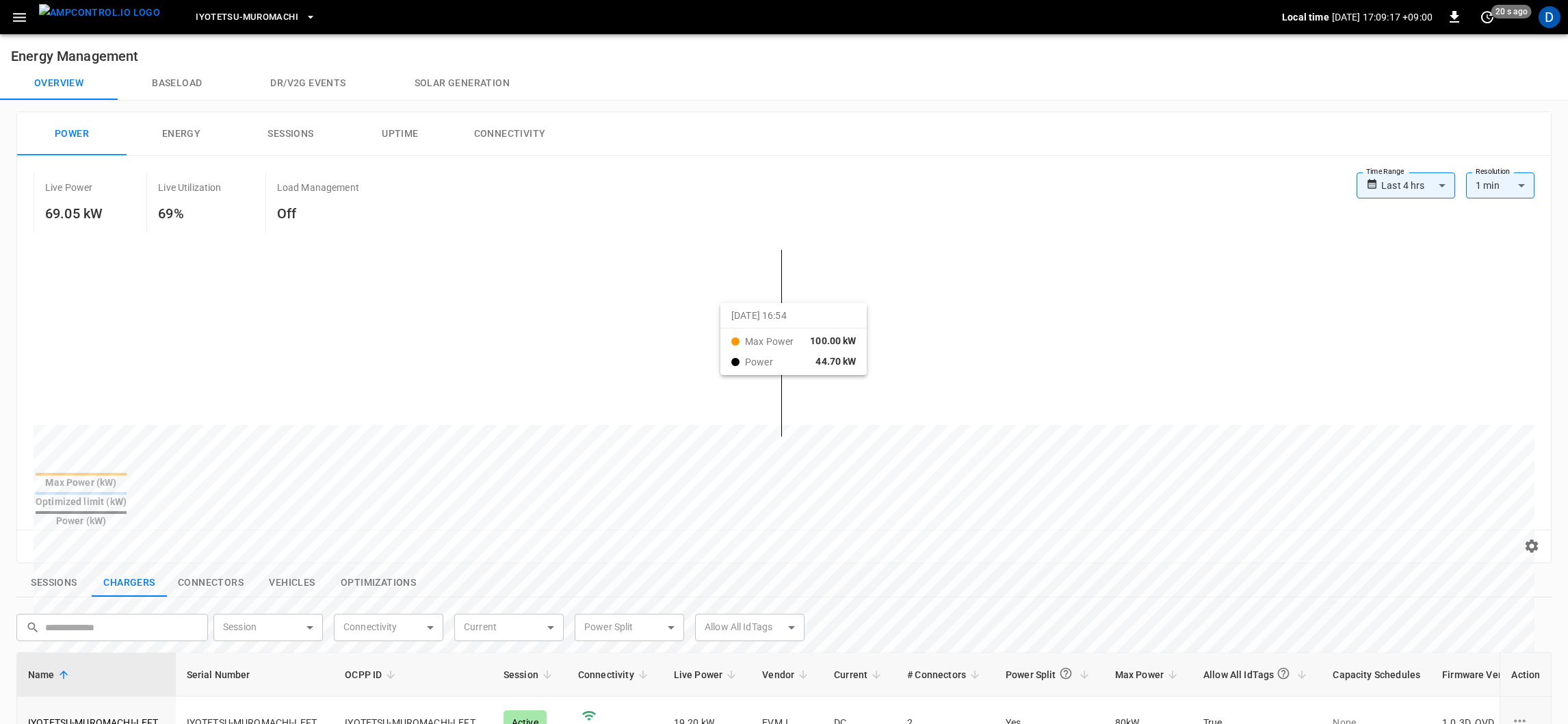
click at [19, 17] on icon "button" at bounding box center [19, 17] width 13 height 8
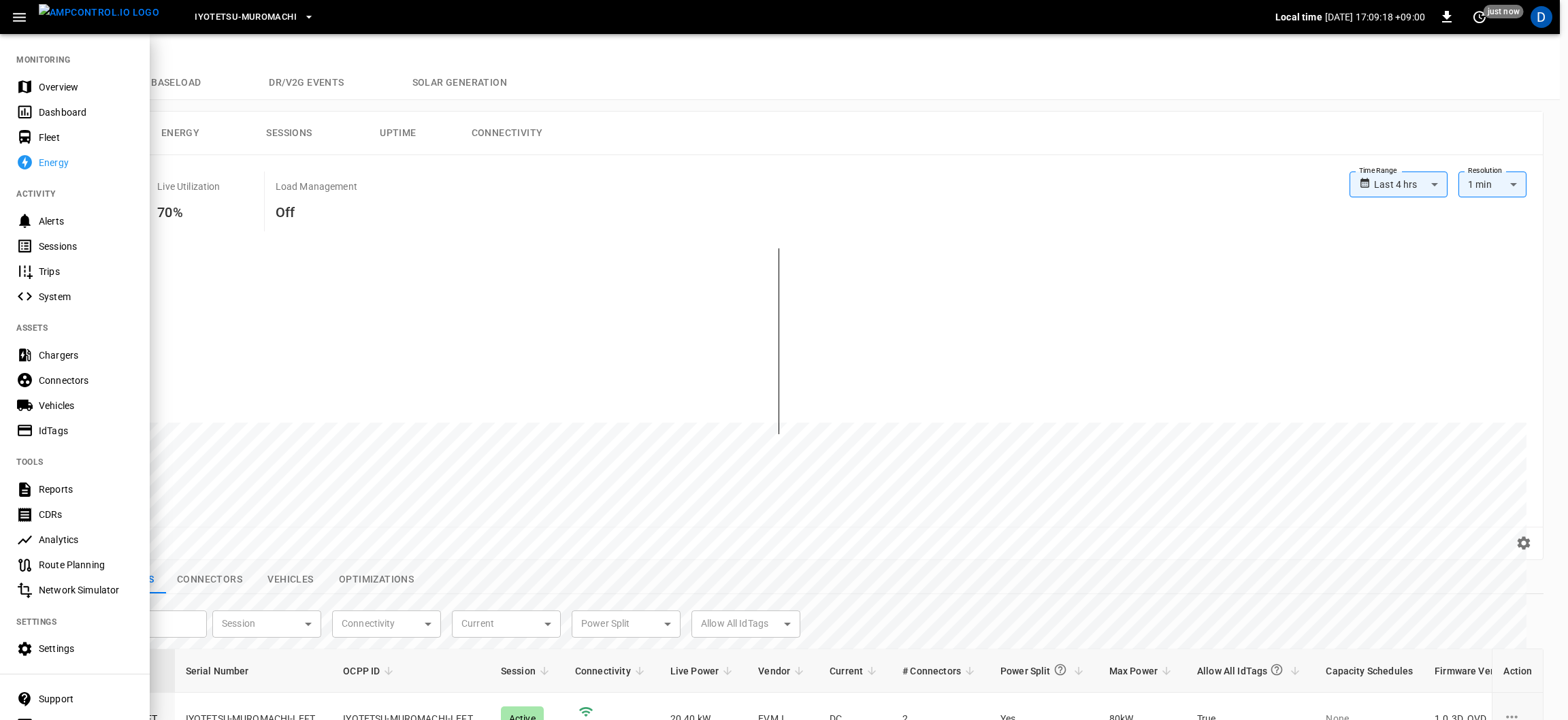
click at [63, 136] on div "Fleet" at bounding box center [86, 138] width 95 height 14
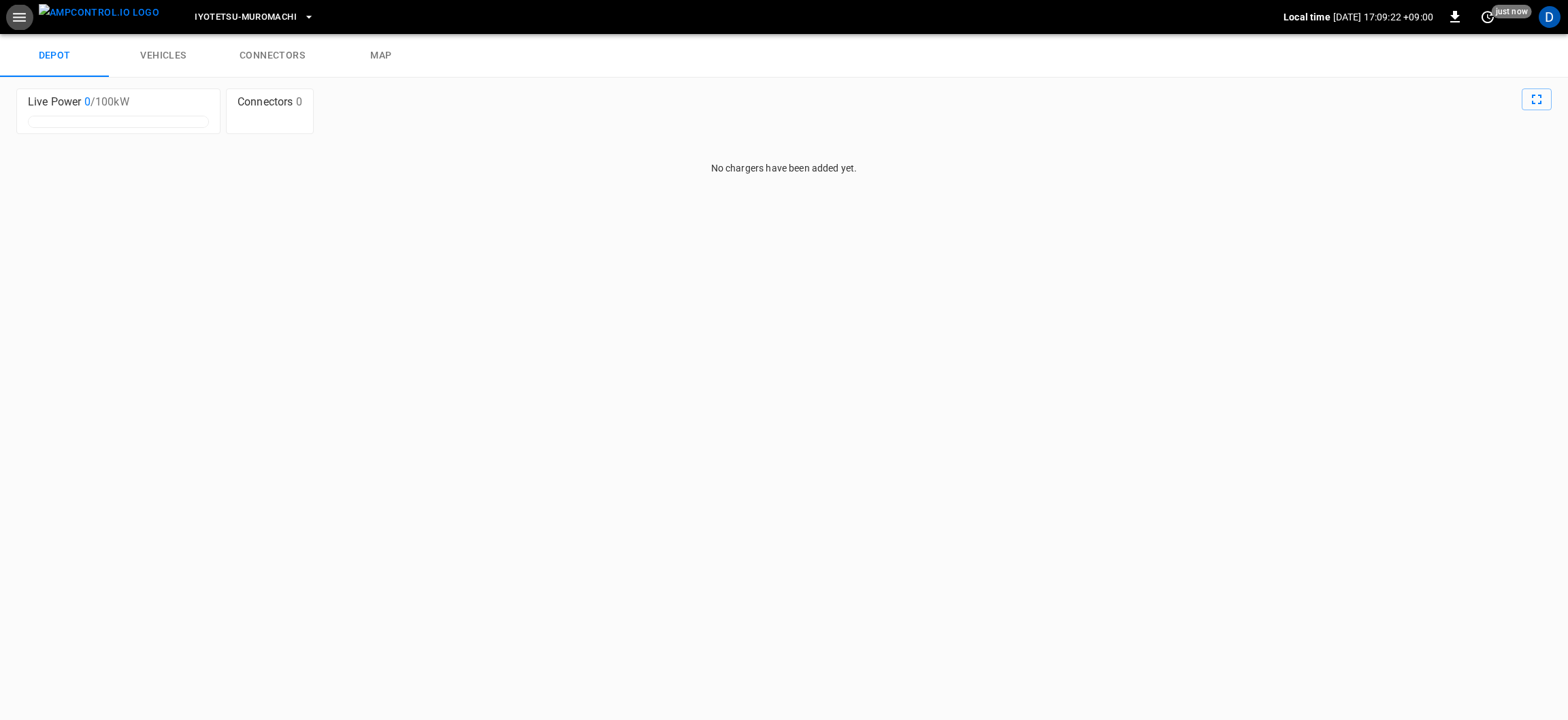
click at [19, 17] on icon "button" at bounding box center [19, 17] width 13 height 8
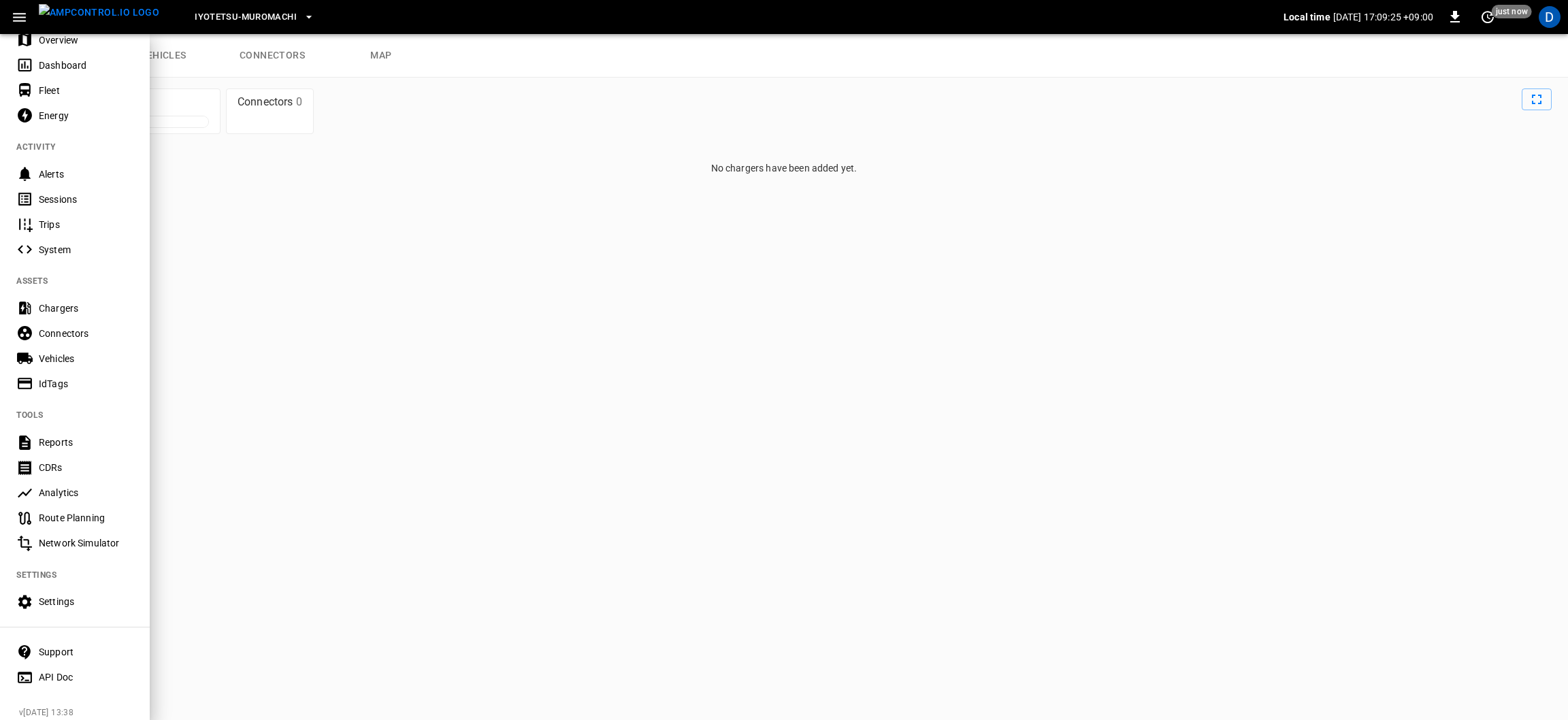
scroll to position [65, 0]
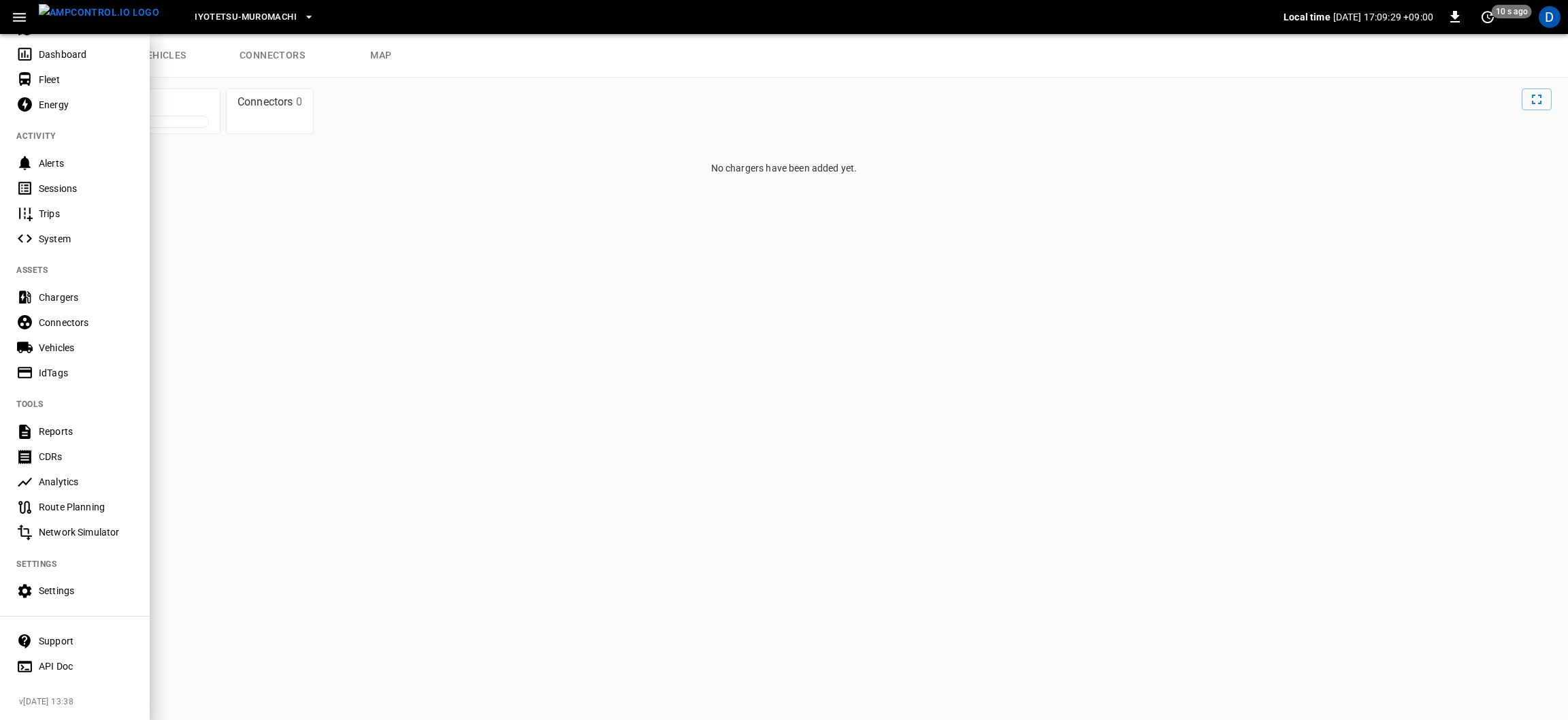
click at [86, 450] on div "CDRs" at bounding box center [86, 457] width 95 height 14
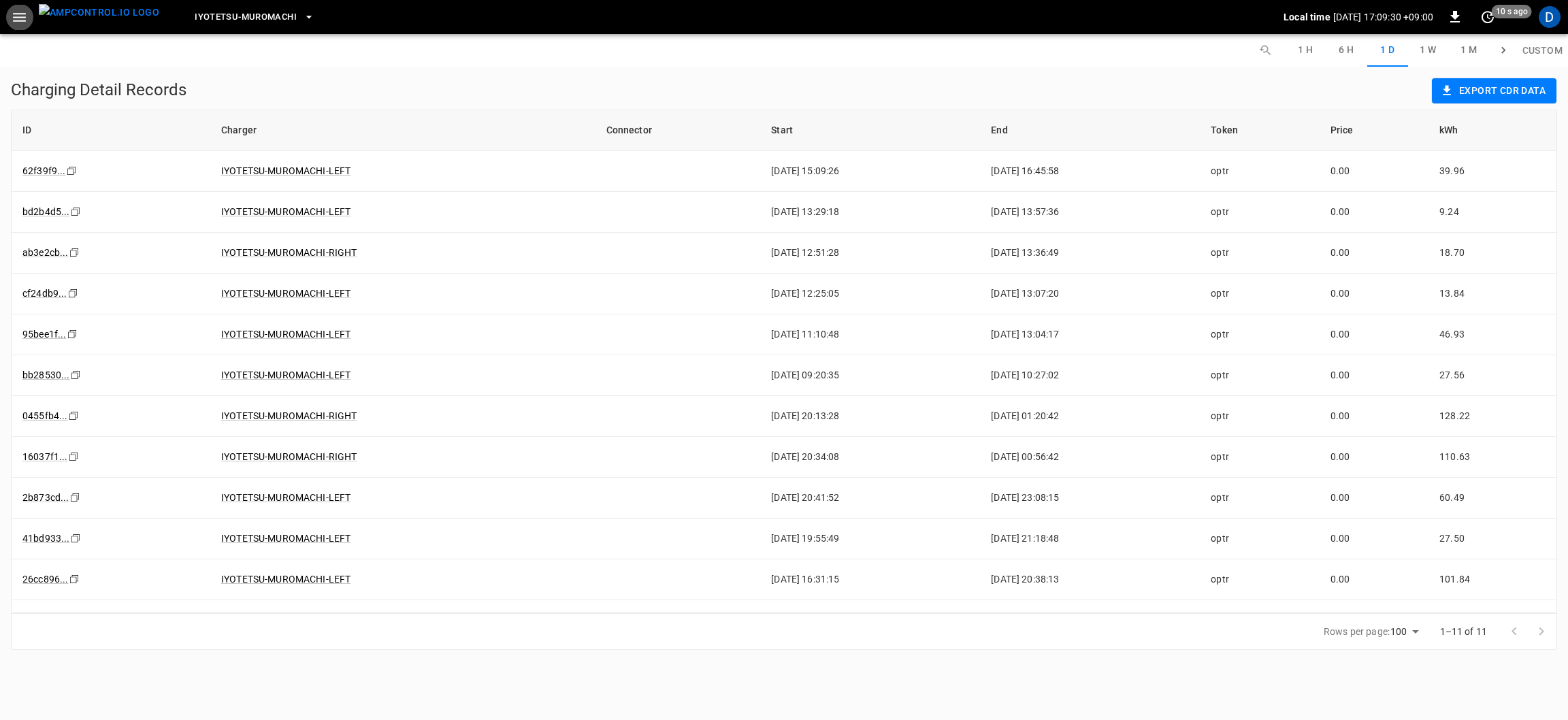
click at [11, 17] on icon "button" at bounding box center [19, 17] width 17 height 17
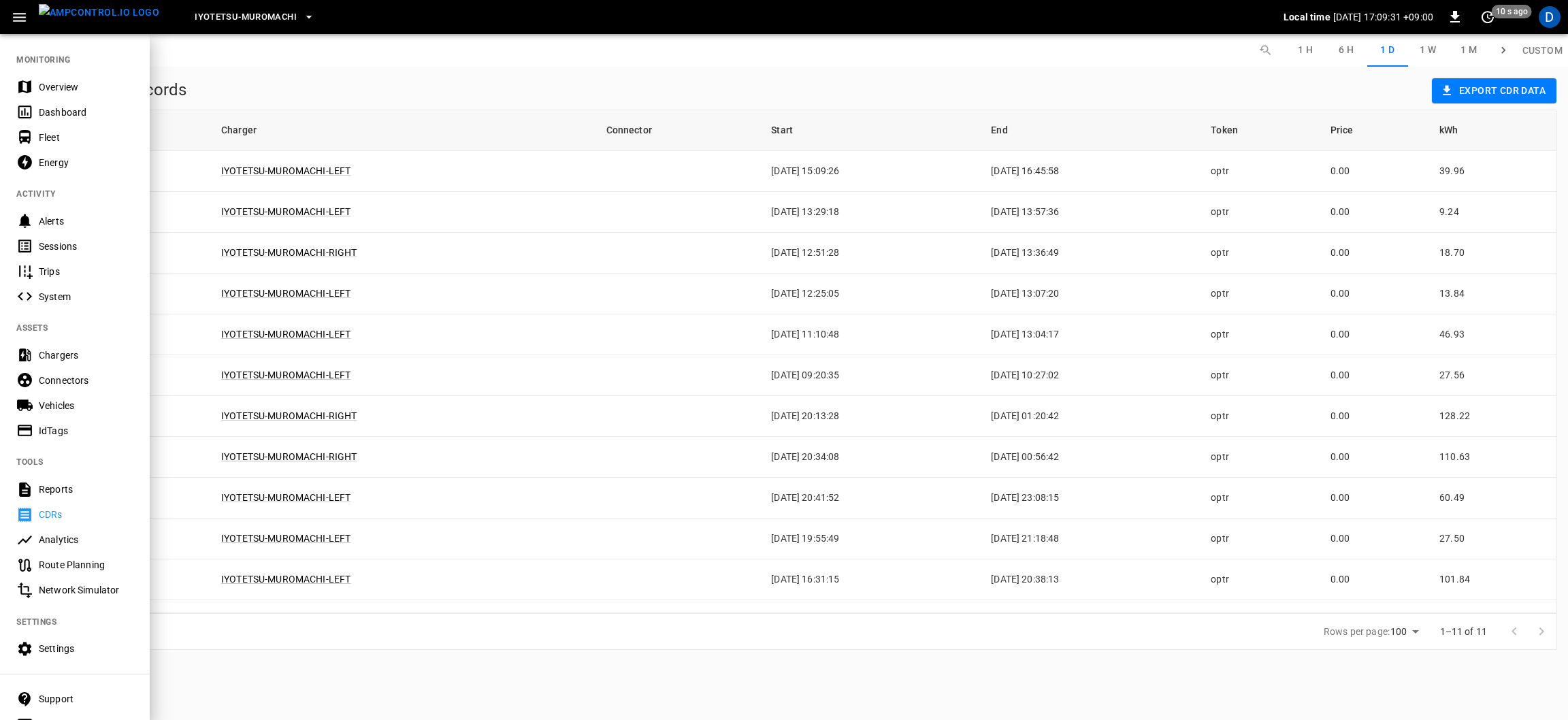
click at [109, 490] on div "Reports" at bounding box center [86, 490] width 95 height 14
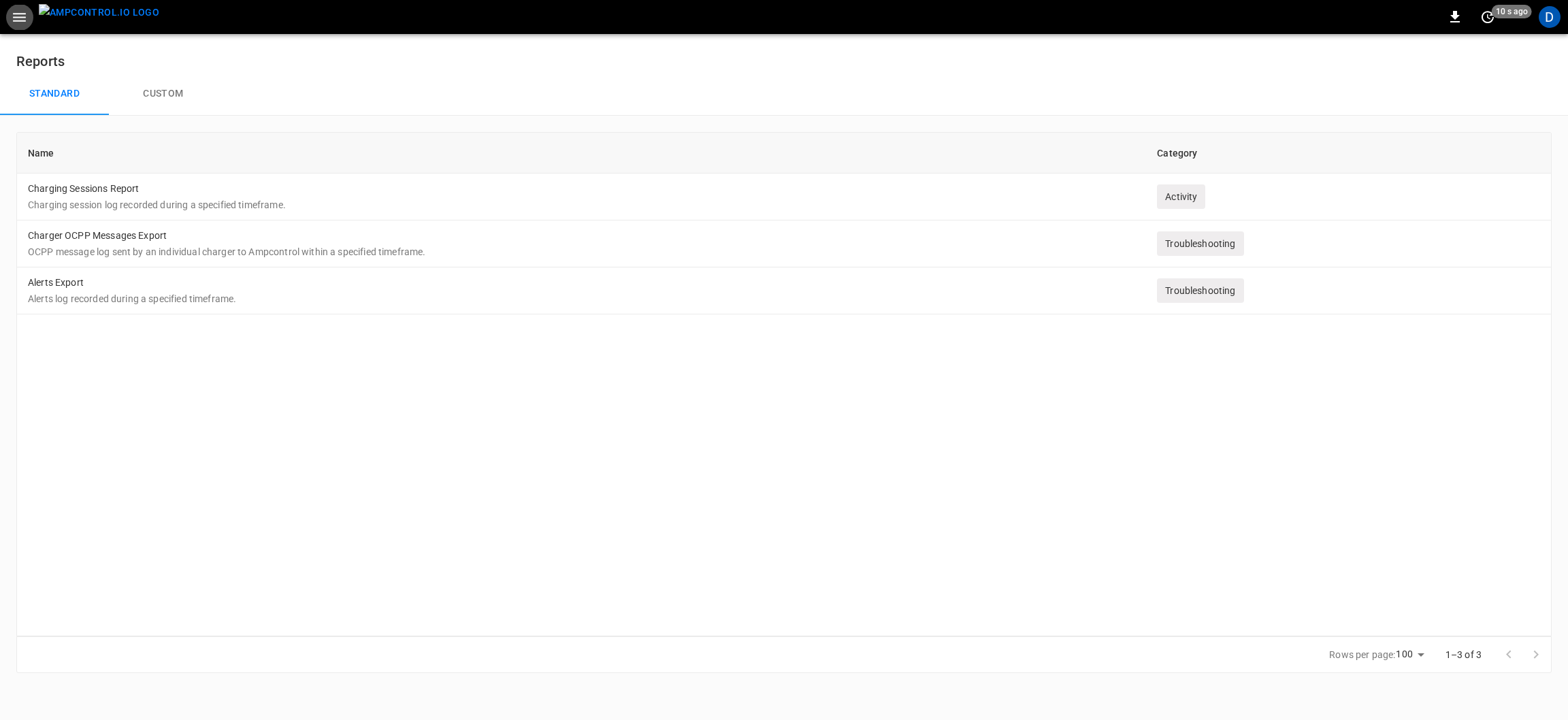
click at [19, 17] on icon "button" at bounding box center [19, 17] width 13 height 8
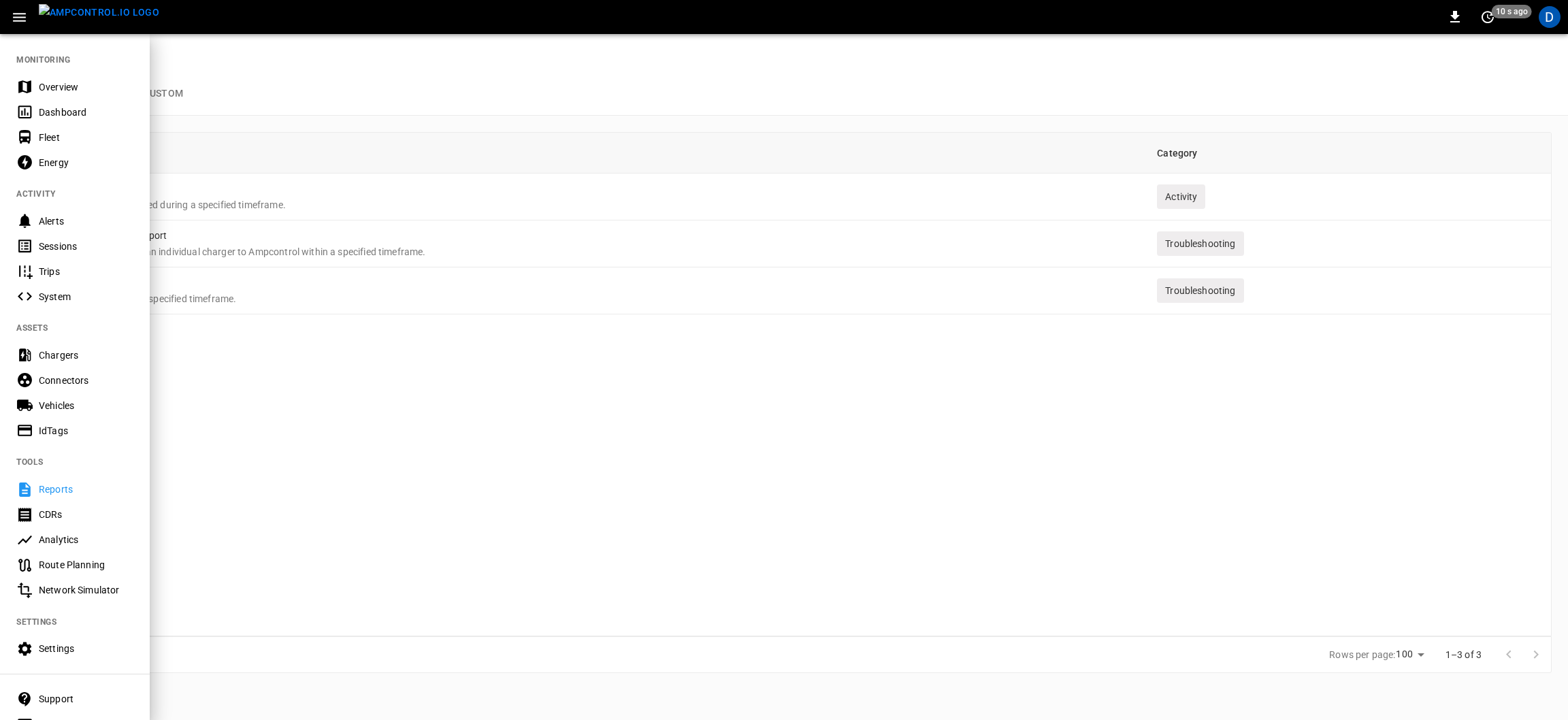
click at [112, 569] on div "Route Planning" at bounding box center [86, 565] width 95 height 14
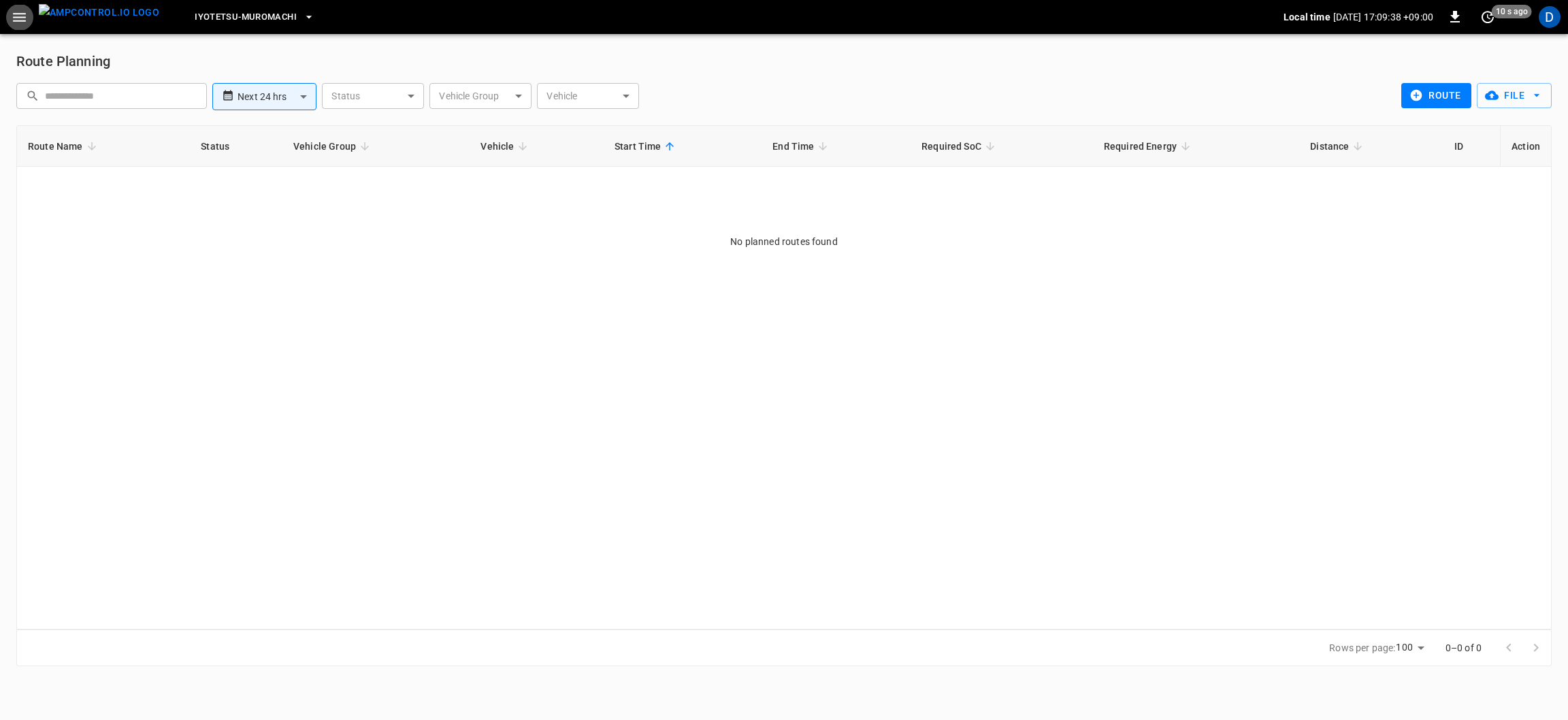
click at [623, 95] on body "**********" at bounding box center [784, 341] width 1568 height 683
click at [493, 119] on div at bounding box center [784, 360] width 1568 height 720
click at [511, 100] on body "**********" at bounding box center [784, 341] width 1568 height 683
click at [597, 100] on div at bounding box center [784, 360] width 1568 height 720
click at [606, 93] on body "**********" at bounding box center [784, 341] width 1568 height 683
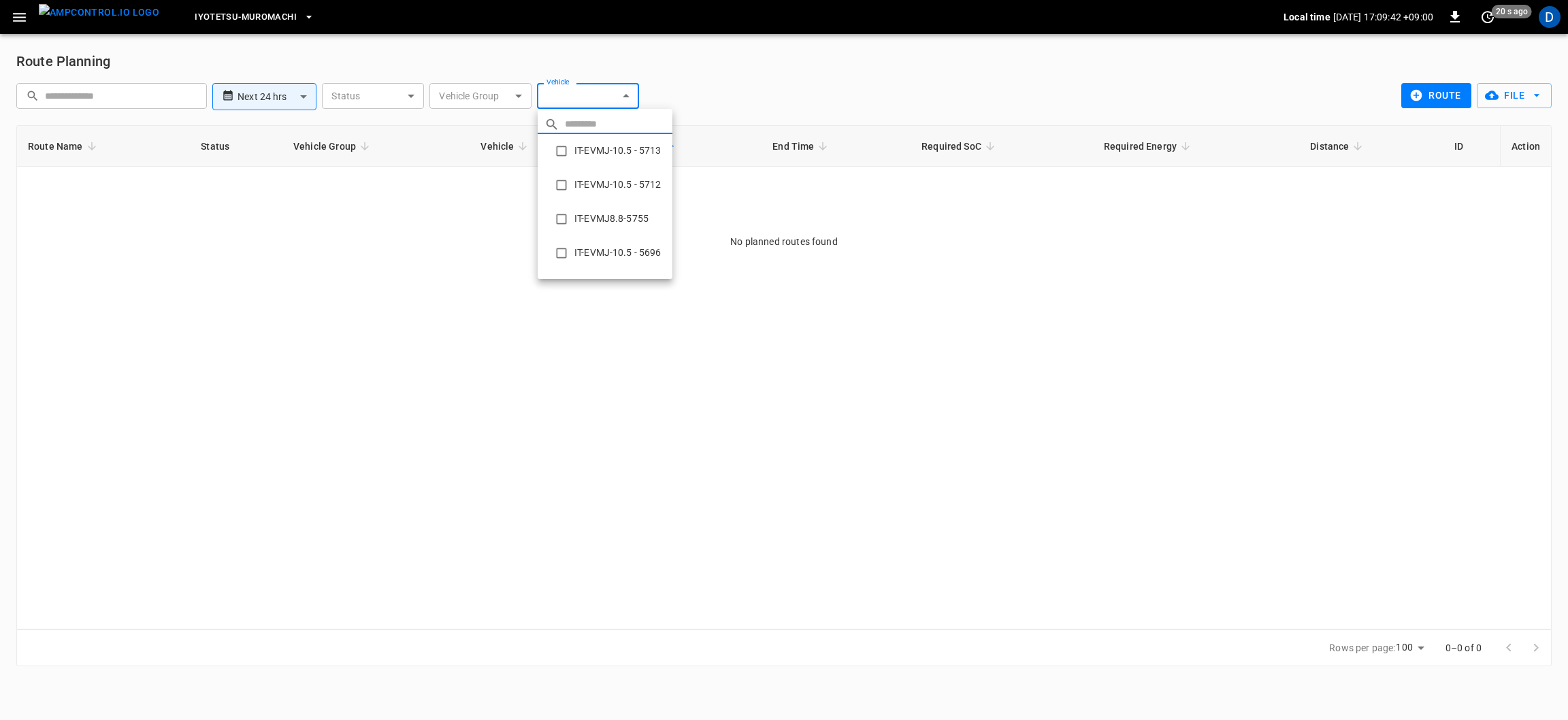
click at [606, 149] on li "IT-EVMJ-10.5 - 5713" at bounding box center [605, 151] width 135 height 34
click at [626, 183] on li "IT-EVMJ-10.5 - 5712" at bounding box center [605, 185] width 135 height 34
click at [606, 152] on li "IT-EVMJ-10.5 - 5713" at bounding box center [605, 151] width 135 height 34
click at [625, 183] on li "IT-EVMJ-10.5 - 5713" at bounding box center [605, 185] width 135 height 34
click at [620, 181] on li "IT-EVMJ-10.5 - 5713" at bounding box center [605, 185] width 135 height 34
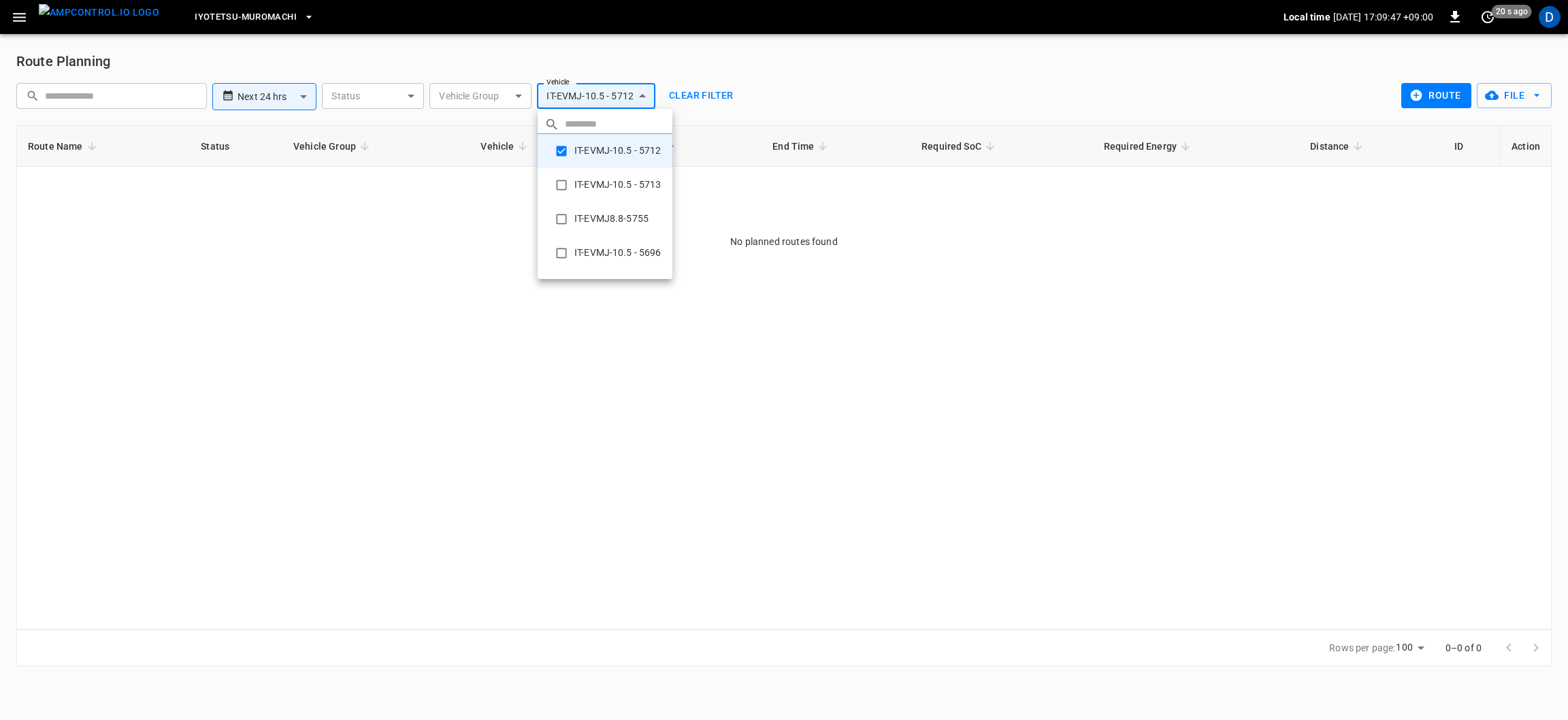
click at [620, 187] on li "IT-EVMJ-10.5 - 5713" at bounding box center [605, 185] width 135 height 34
click at [606, 149] on li "IT-EVMJ-10.5 - 5712" at bounding box center [605, 151] width 135 height 34
type input "**********"
click at [609, 149] on li "IT-EVMJ-10.5 - 5713" at bounding box center [605, 151] width 135 height 34
click at [19, 17] on div at bounding box center [784, 360] width 1568 height 720
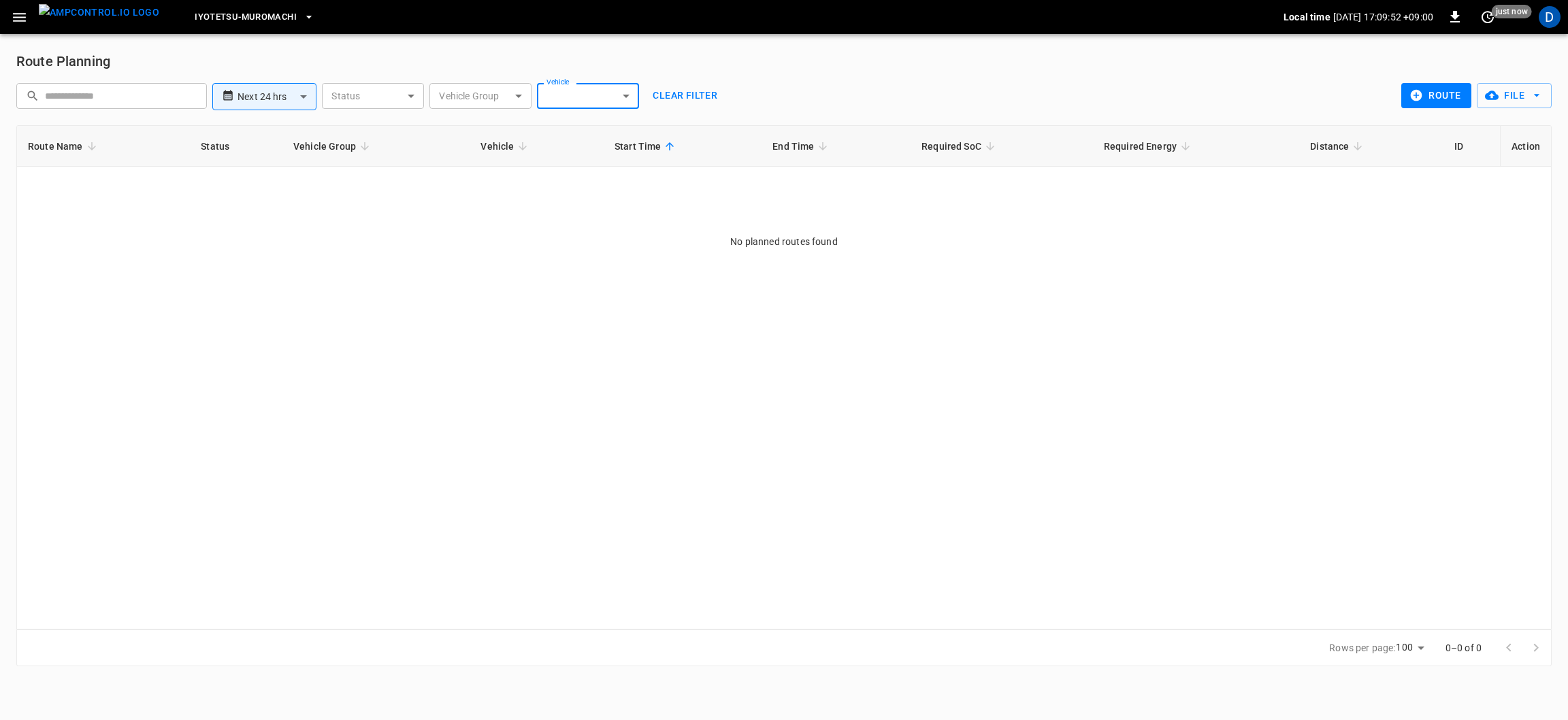
click at [19, 17] on icon "button" at bounding box center [19, 17] width 13 height 8
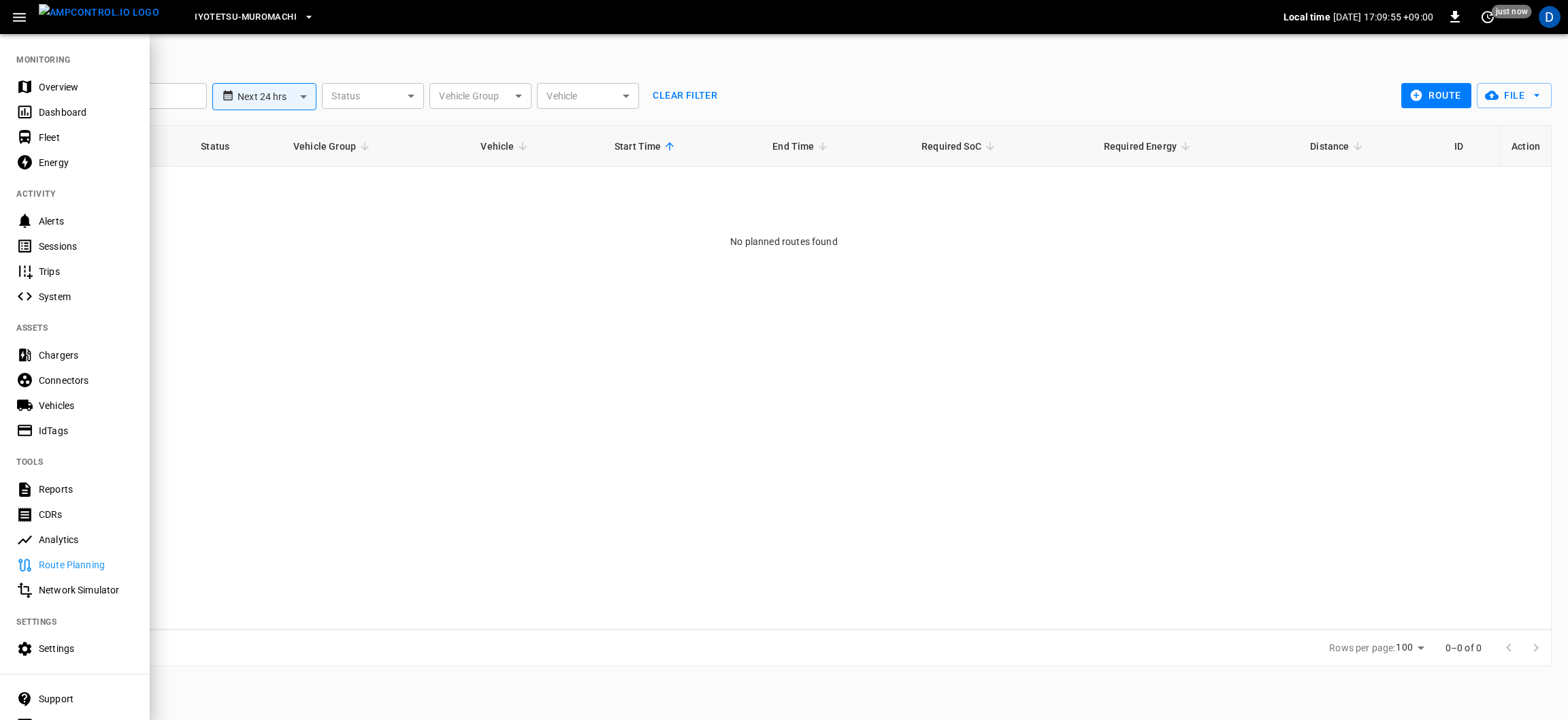
click at [1453, 17] on icon "button" at bounding box center [1454, 17] width 9 height 12
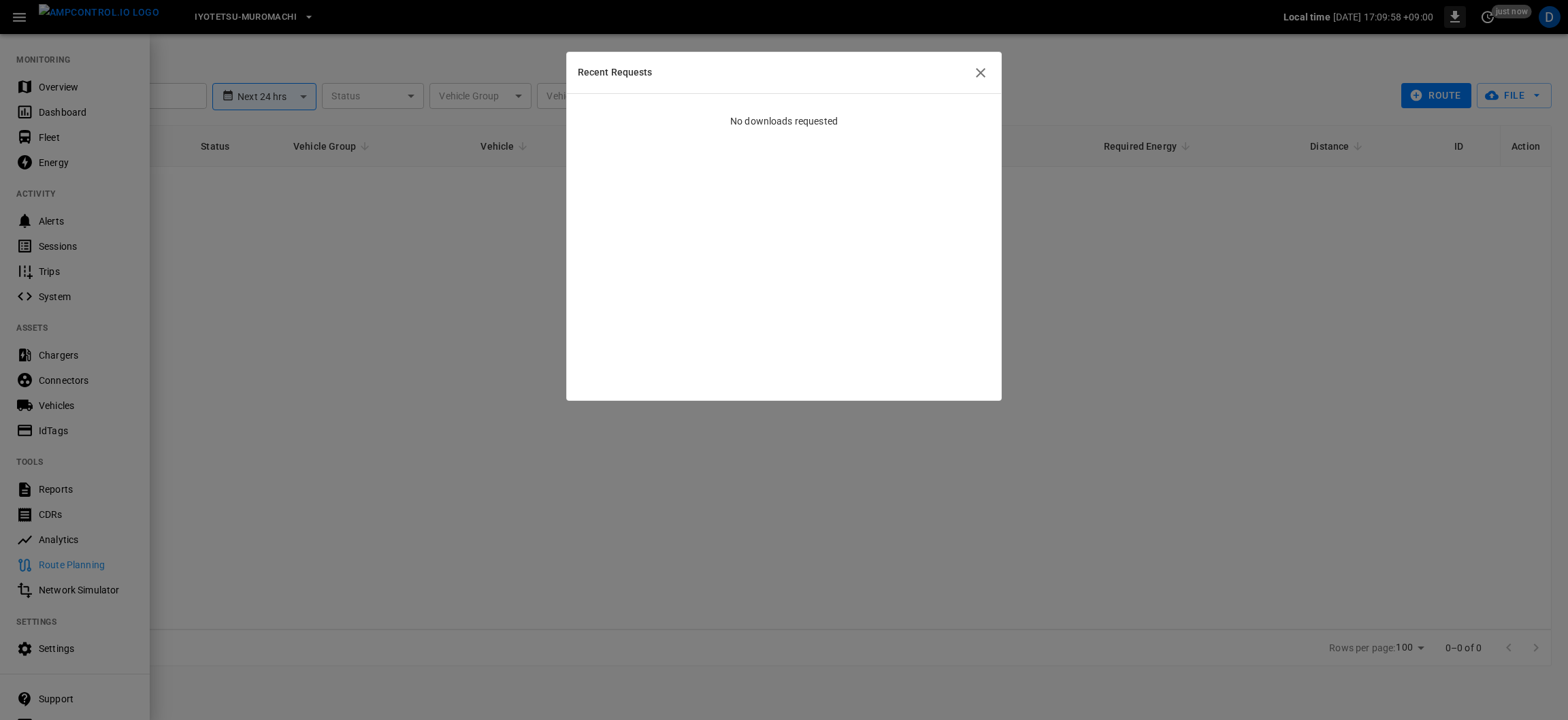
click at [979, 72] on icon "button" at bounding box center [980, 73] width 9 height 9
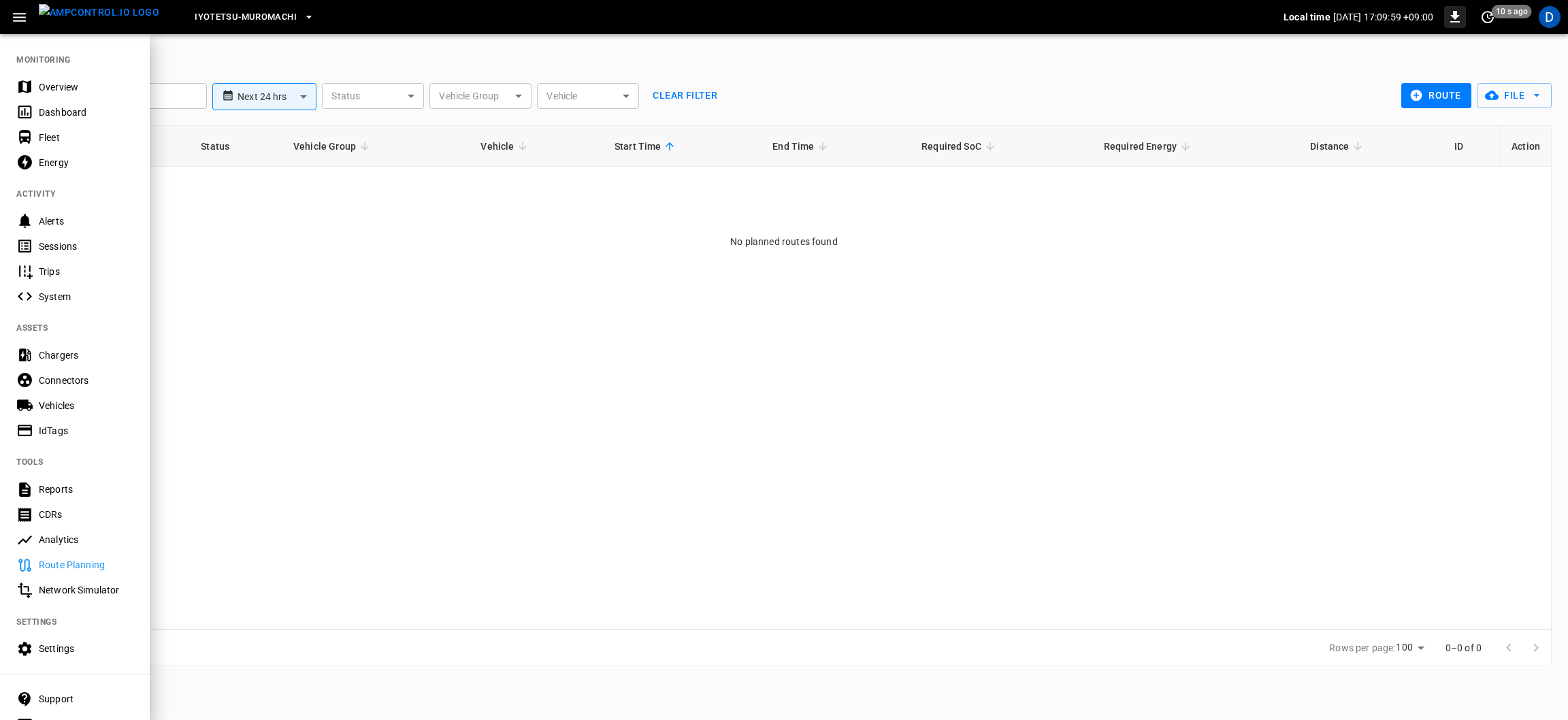
click at [68, 110] on div "Dashboard" at bounding box center [86, 112] width 95 height 14
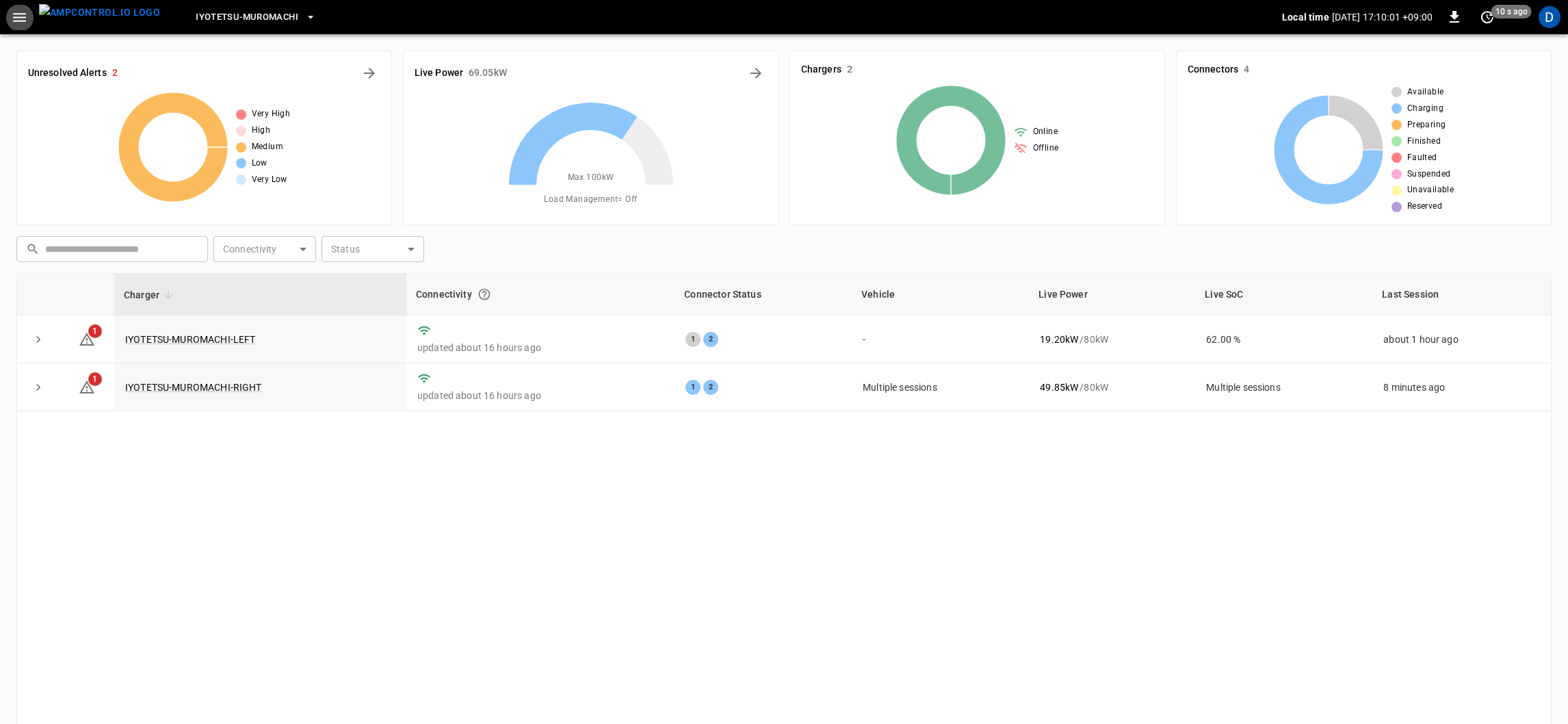
click at [40, 18] on img "menu" at bounding box center [99, 13] width 121 height 17
click at [18, 17] on icon "button" at bounding box center [19, 17] width 13 height 8
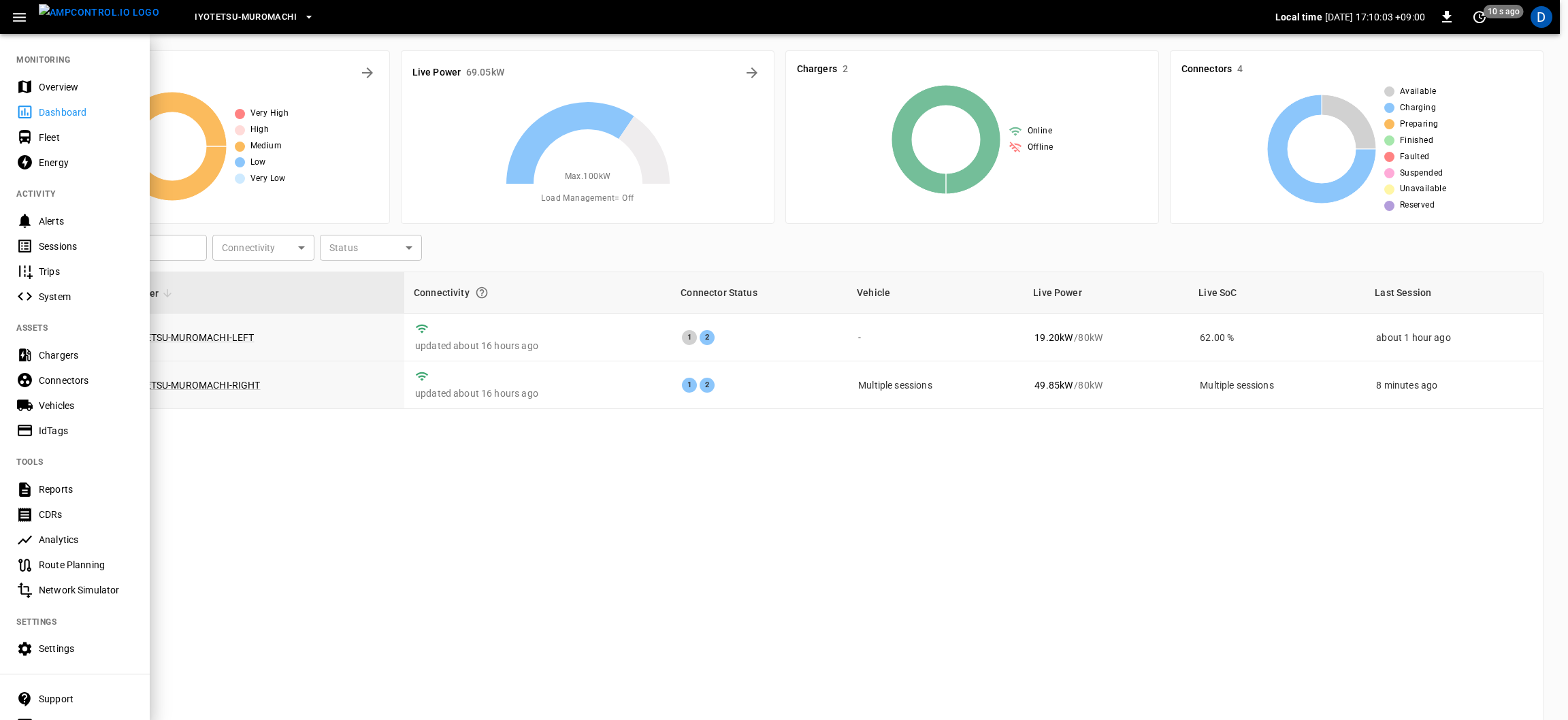
click at [68, 111] on div "Dashboard" at bounding box center [86, 112] width 95 height 14
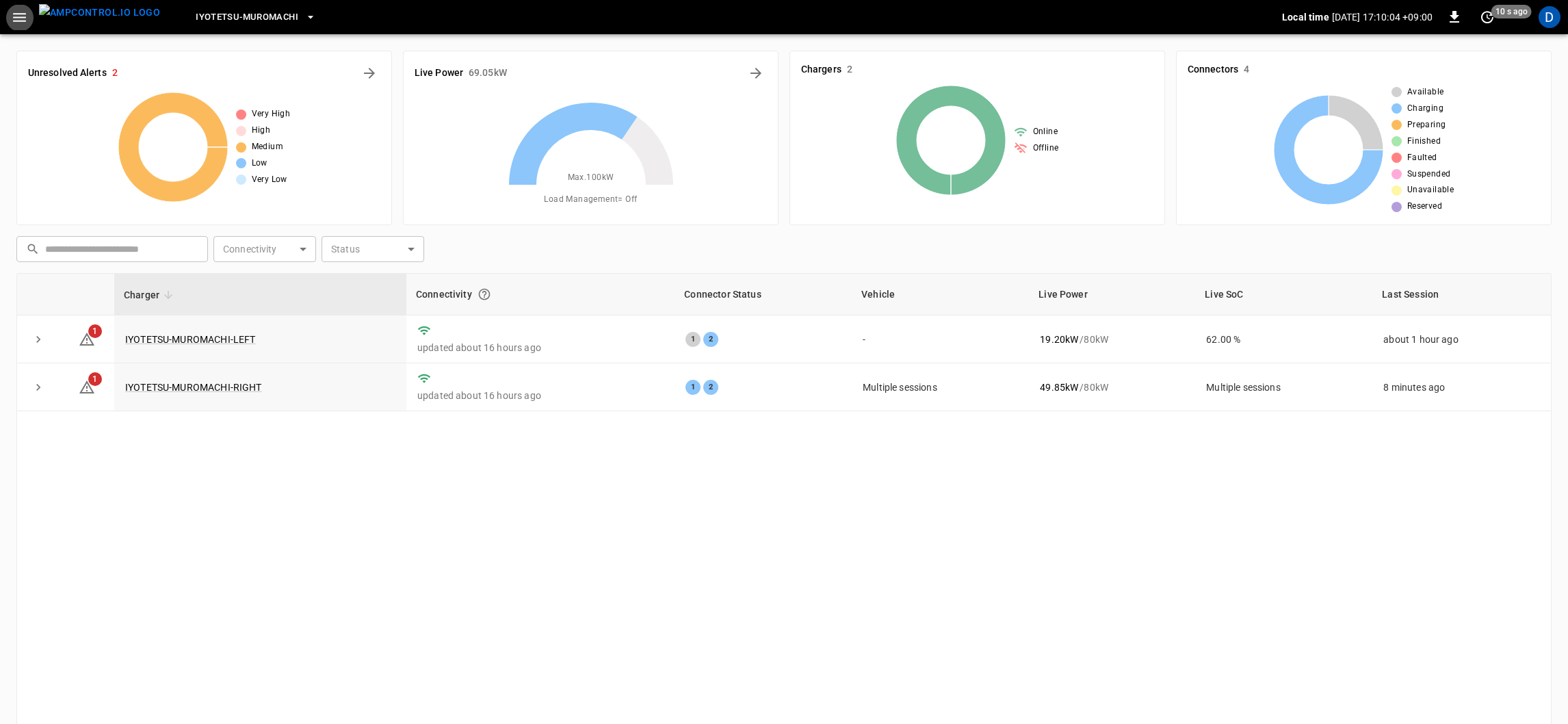
click at [20, 14] on icon "button" at bounding box center [20, 17] width 17 height 17
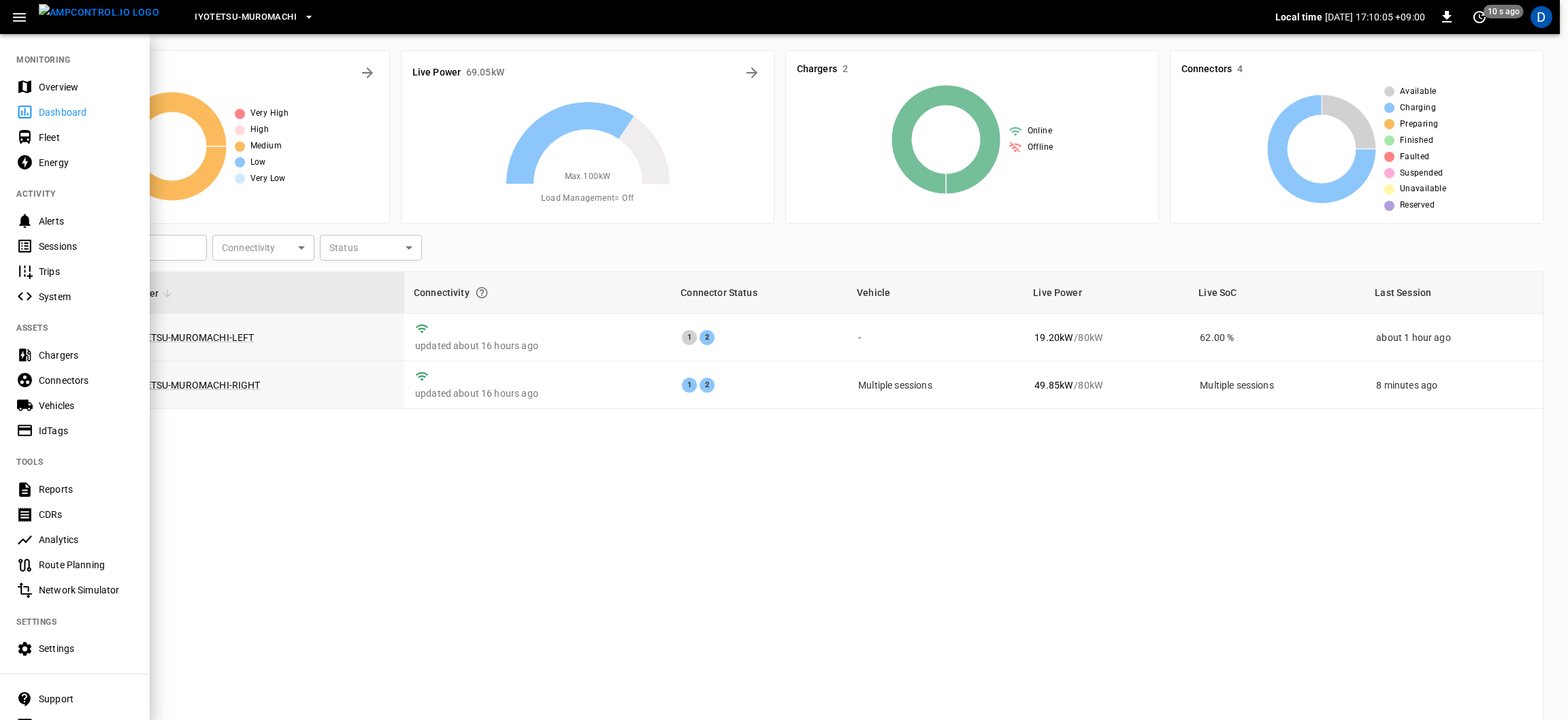
click at [62, 87] on div "Overview" at bounding box center [86, 87] width 95 height 14
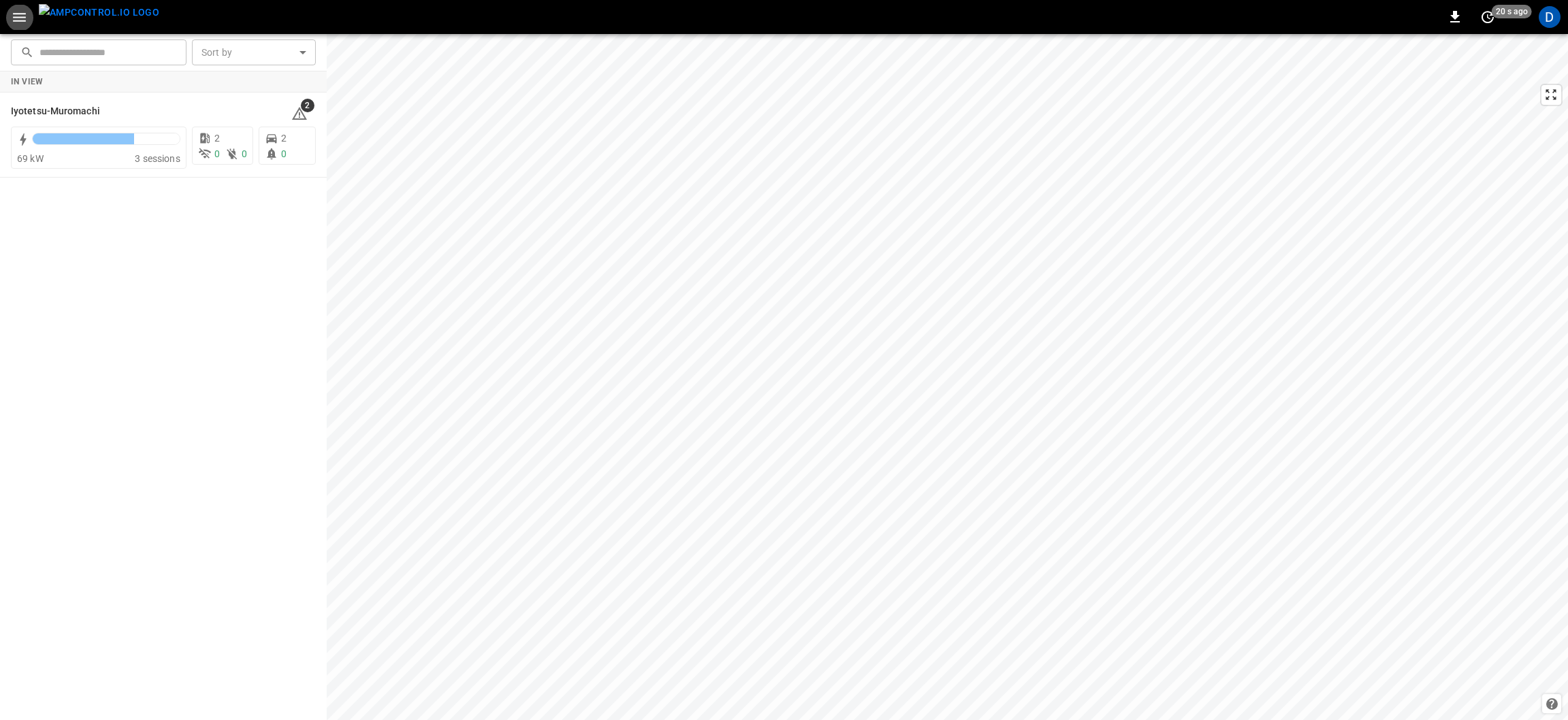
click at [106, 138] on div at bounding box center [84, 138] width 101 height 11
click at [35, 14] on button "menu" at bounding box center [100, 17] width 132 height 34
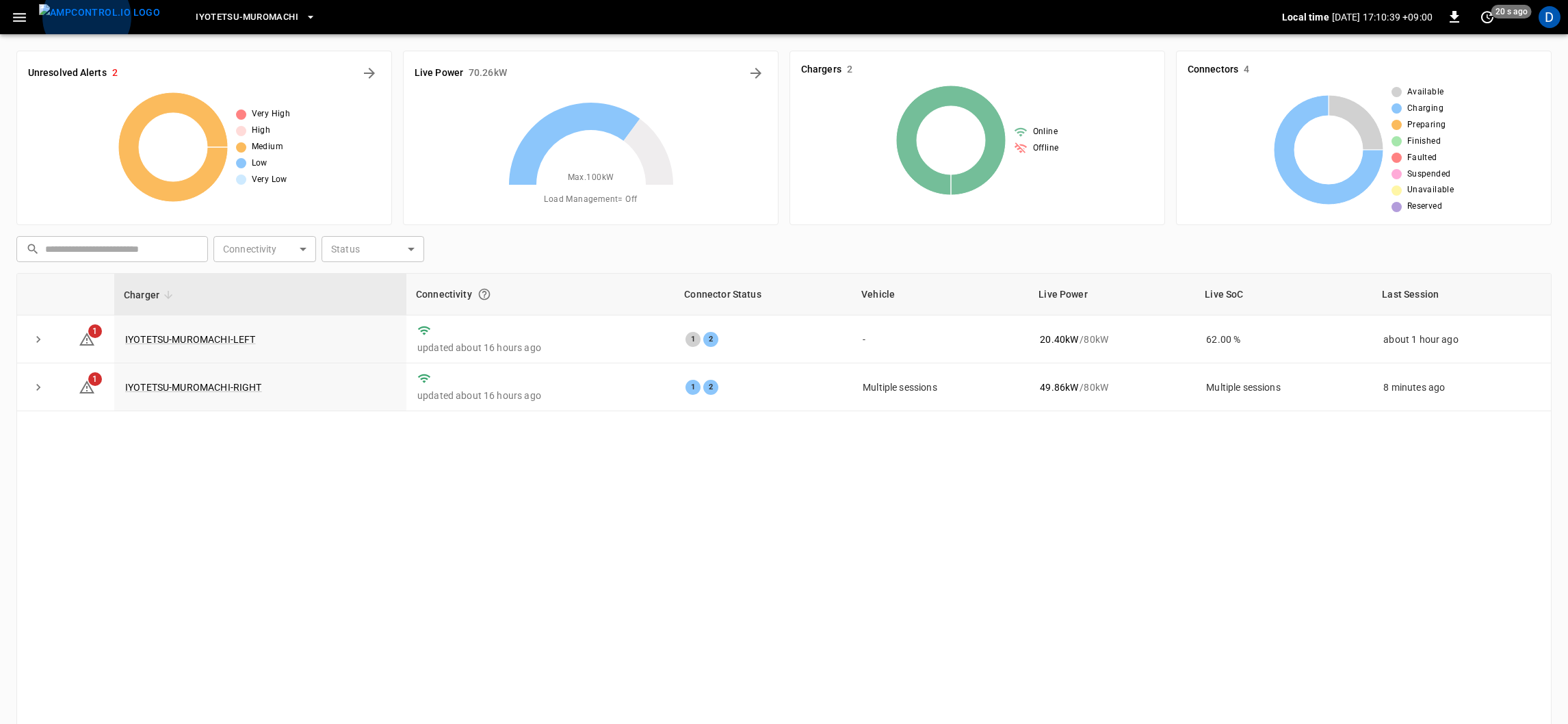
click at [15, 16] on icon "button" at bounding box center [19, 17] width 13 height 8
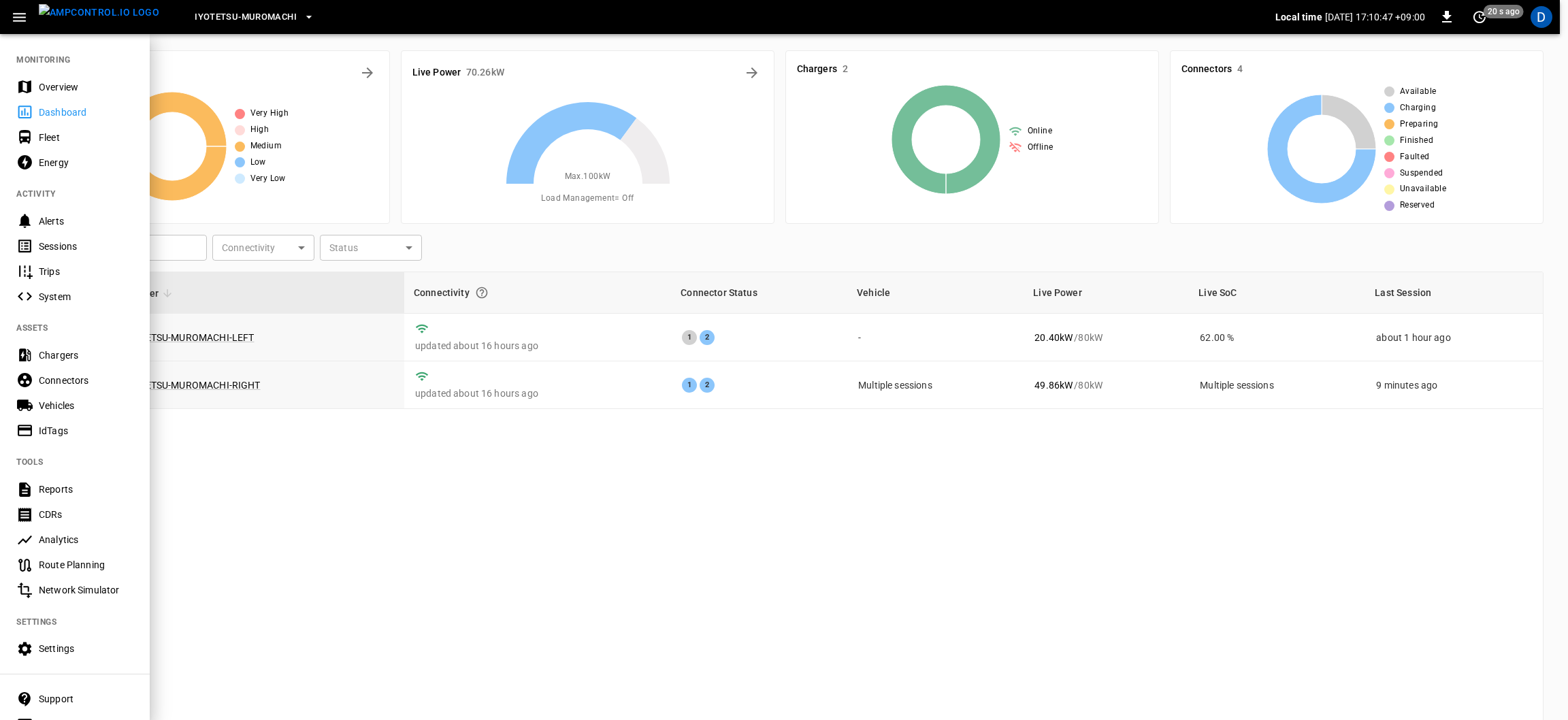
click at [54, 379] on div "Connectors" at bounding box center [86, 381] width 95 height 14
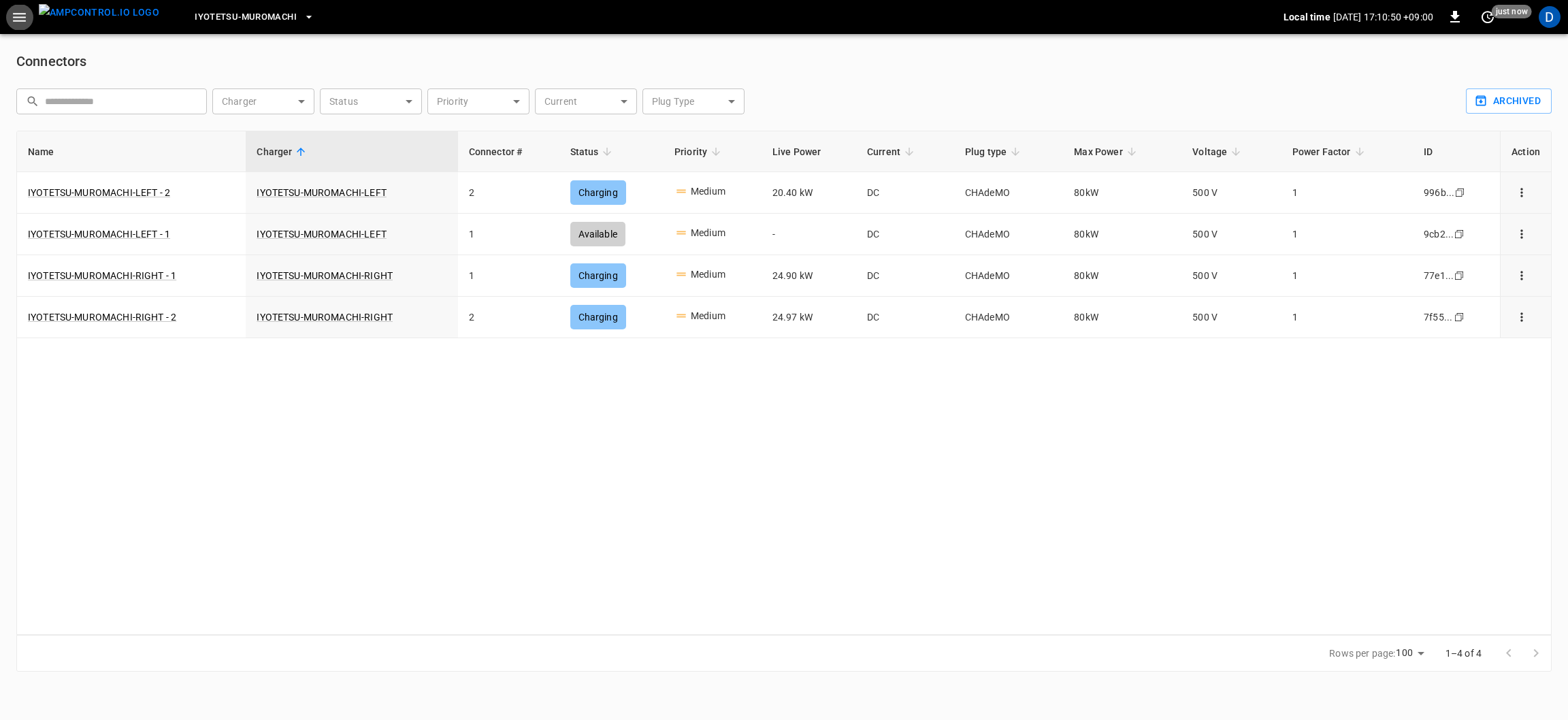
click at [19, 17] on icon "button" at bounding box center [19, 17] width 13 height 8
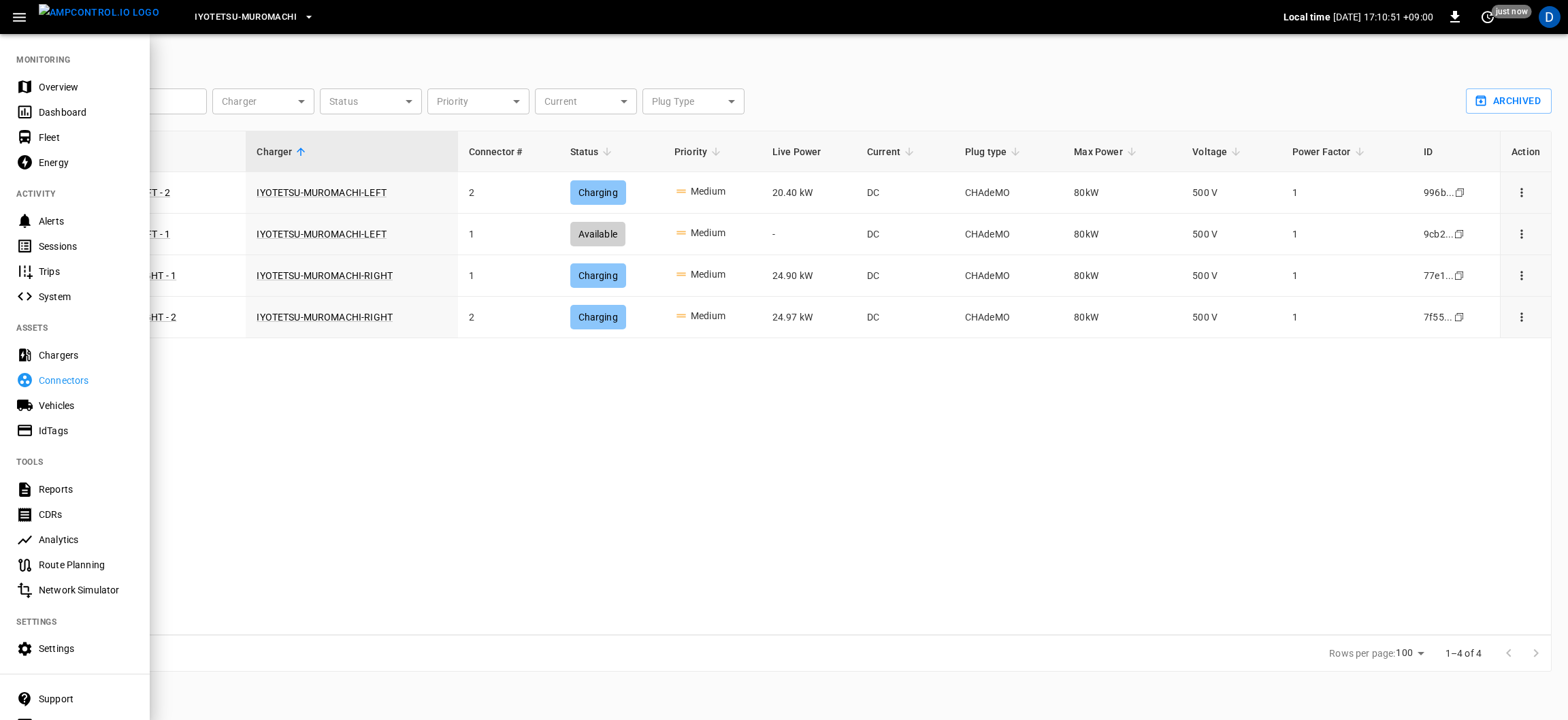
click at [55, 405] on div "Vehicles" at bounding box center [86, 406] width 95 height 14
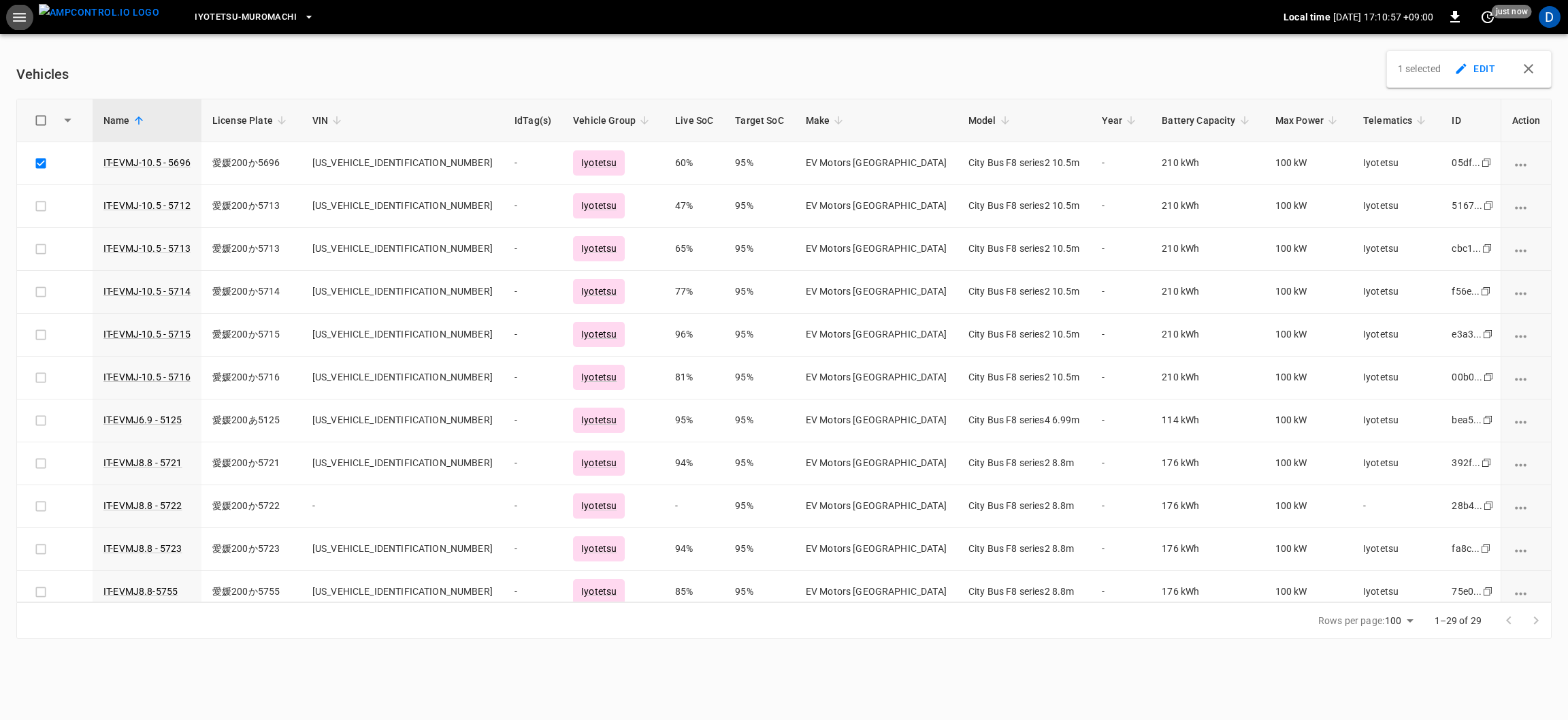
click at [26, 9] on icon "button" at bounding box center [19, 17] width 17 height 17
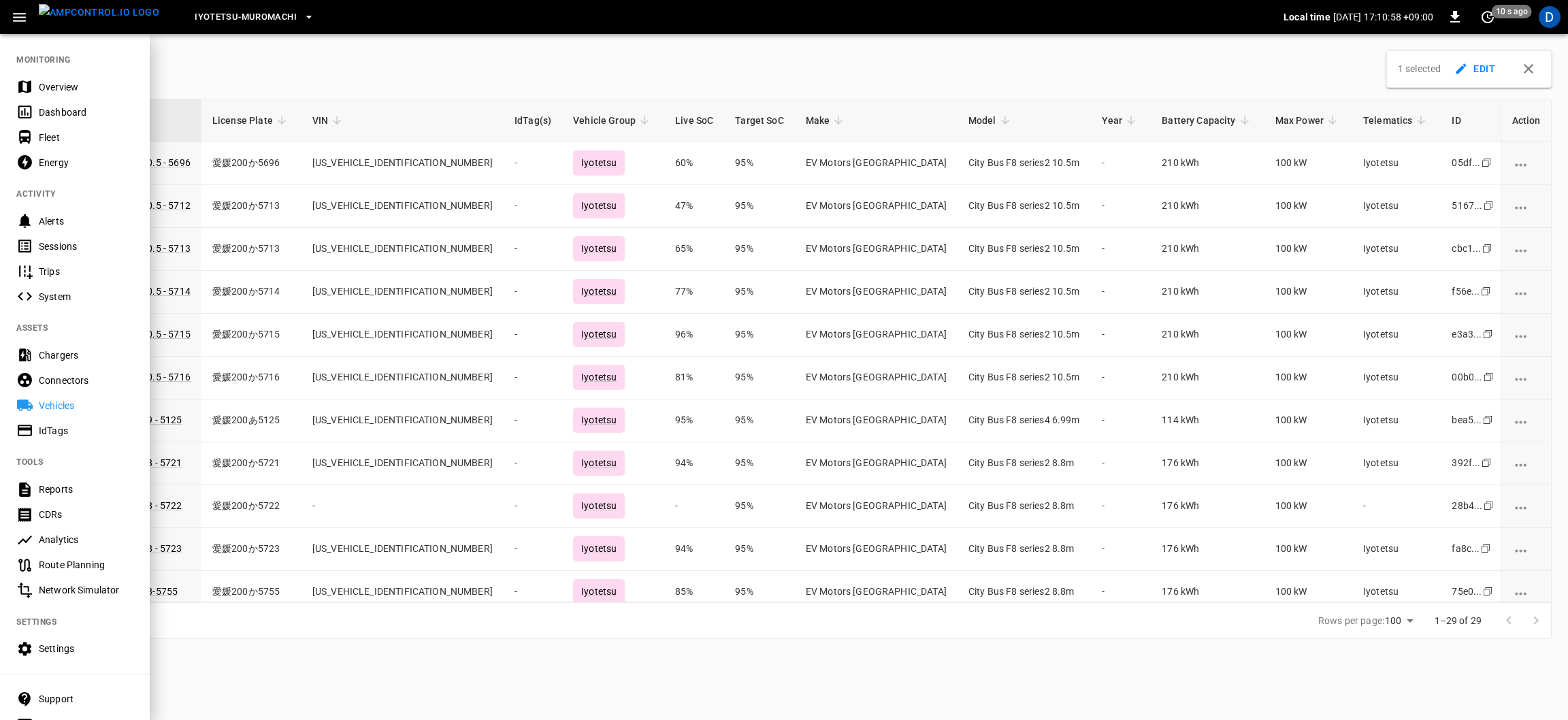
click at [58, 431] on div "IdTags" at bounding box center [86, 430] width 95 height 14
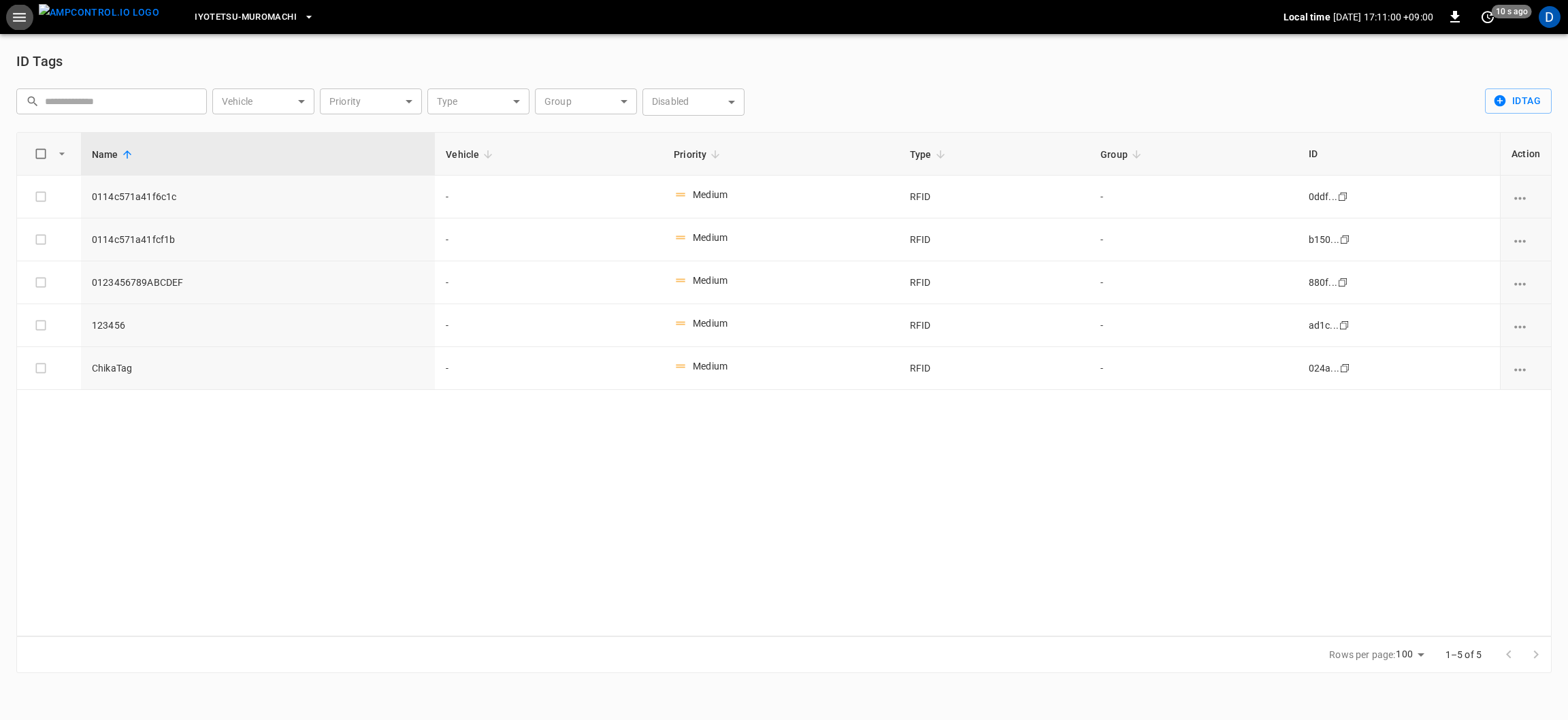
click at [17, 9] on icon "button" at bounding box center [19, 17] width 17 height 17
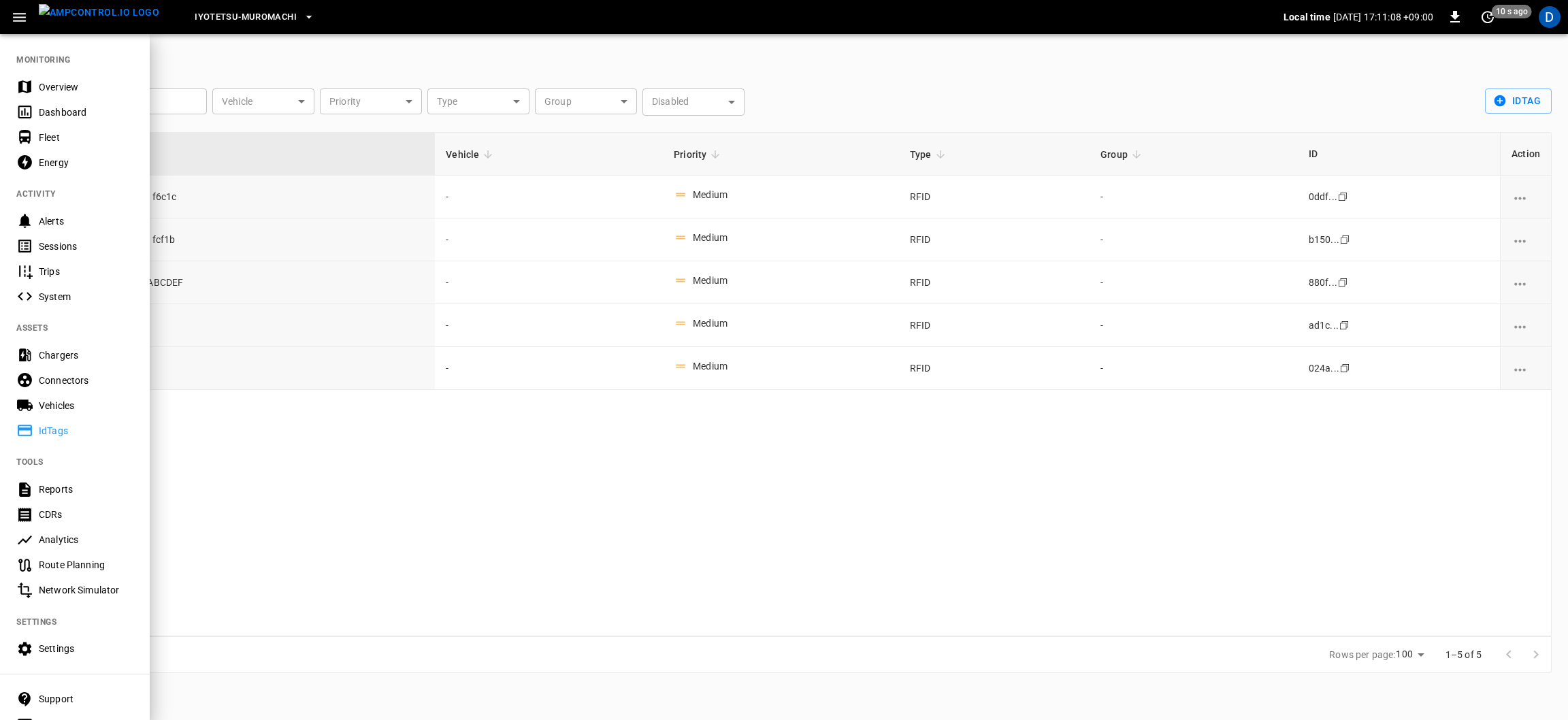
click at [74, 112] on div "Dashboard" at bounding box center [86, 112] width 95 height 14
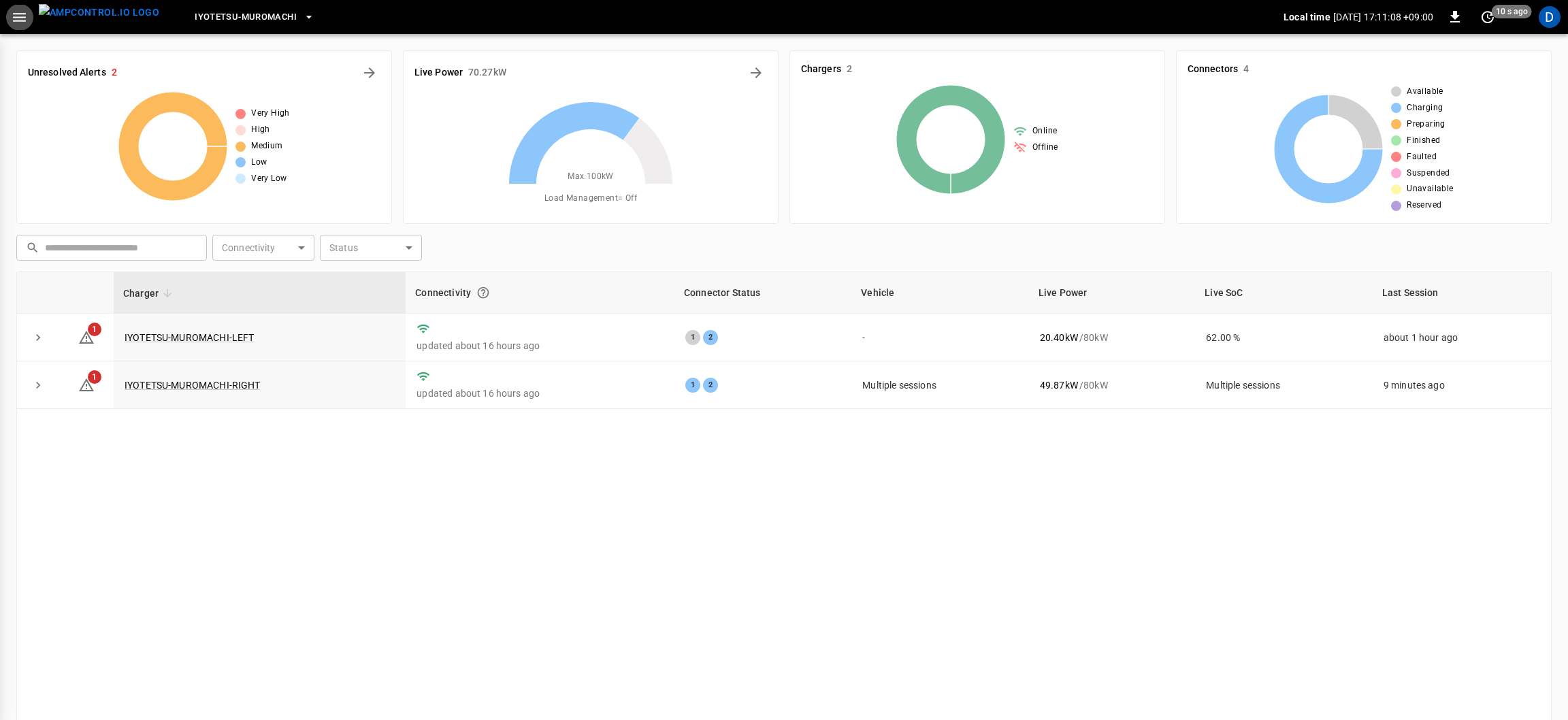
click at [746, 73] on icon "Energy Overview" at bounding box center [751, 73] width 16 height 16
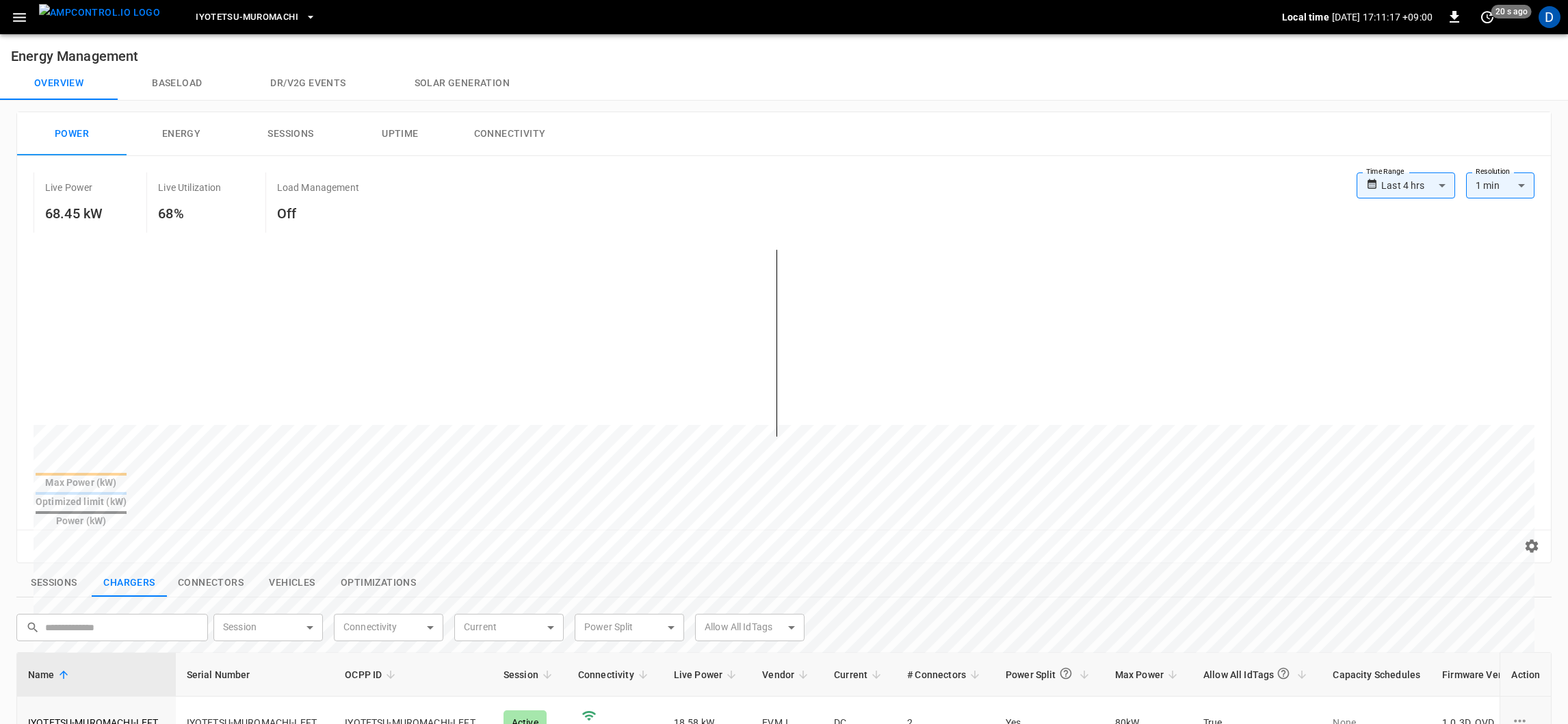
click at [177, 83] on button "Baseload" at bounding box center [176, 83] width 118 height 33
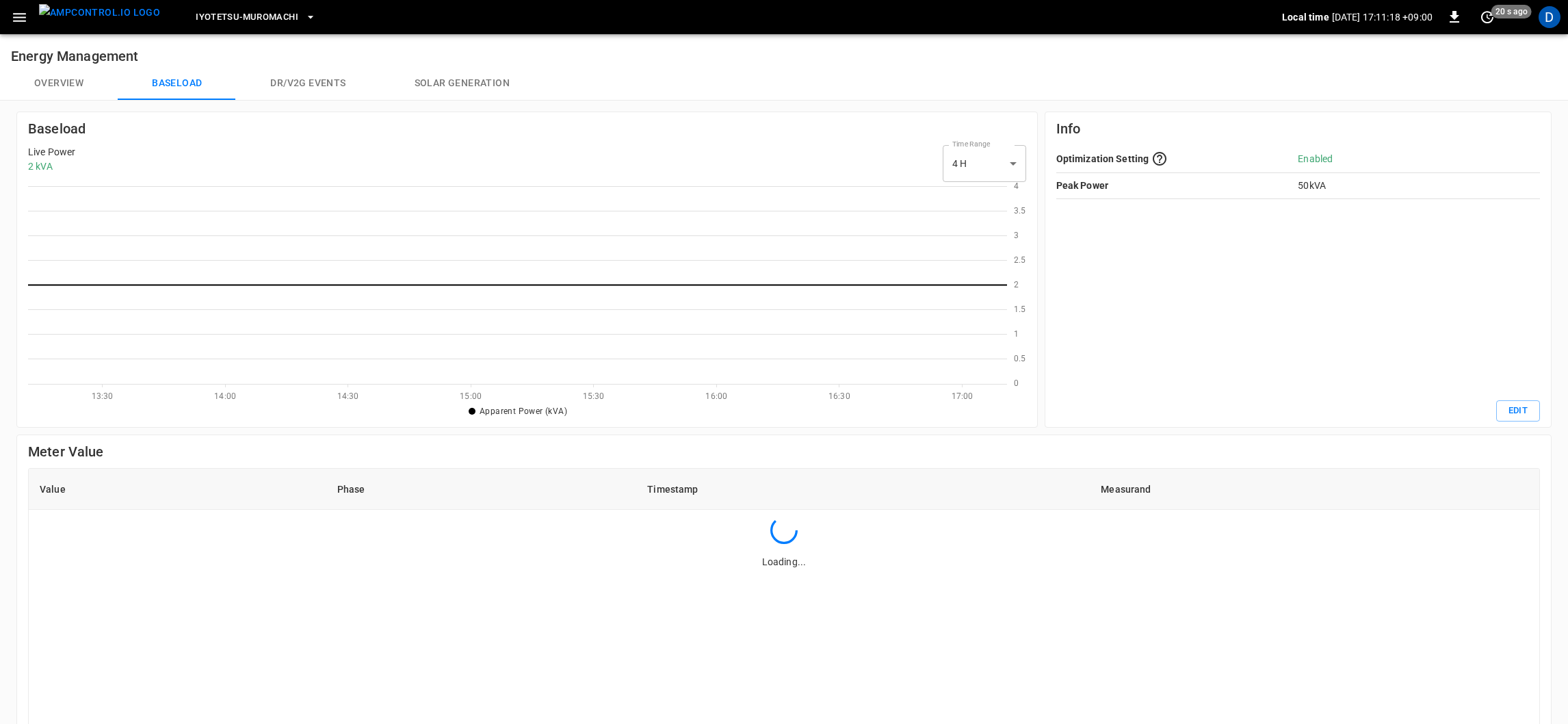
scroll to position [189, 972]
click at [81, 84] on button "Overview" at bounding box center [59, 83] width 118 height 33
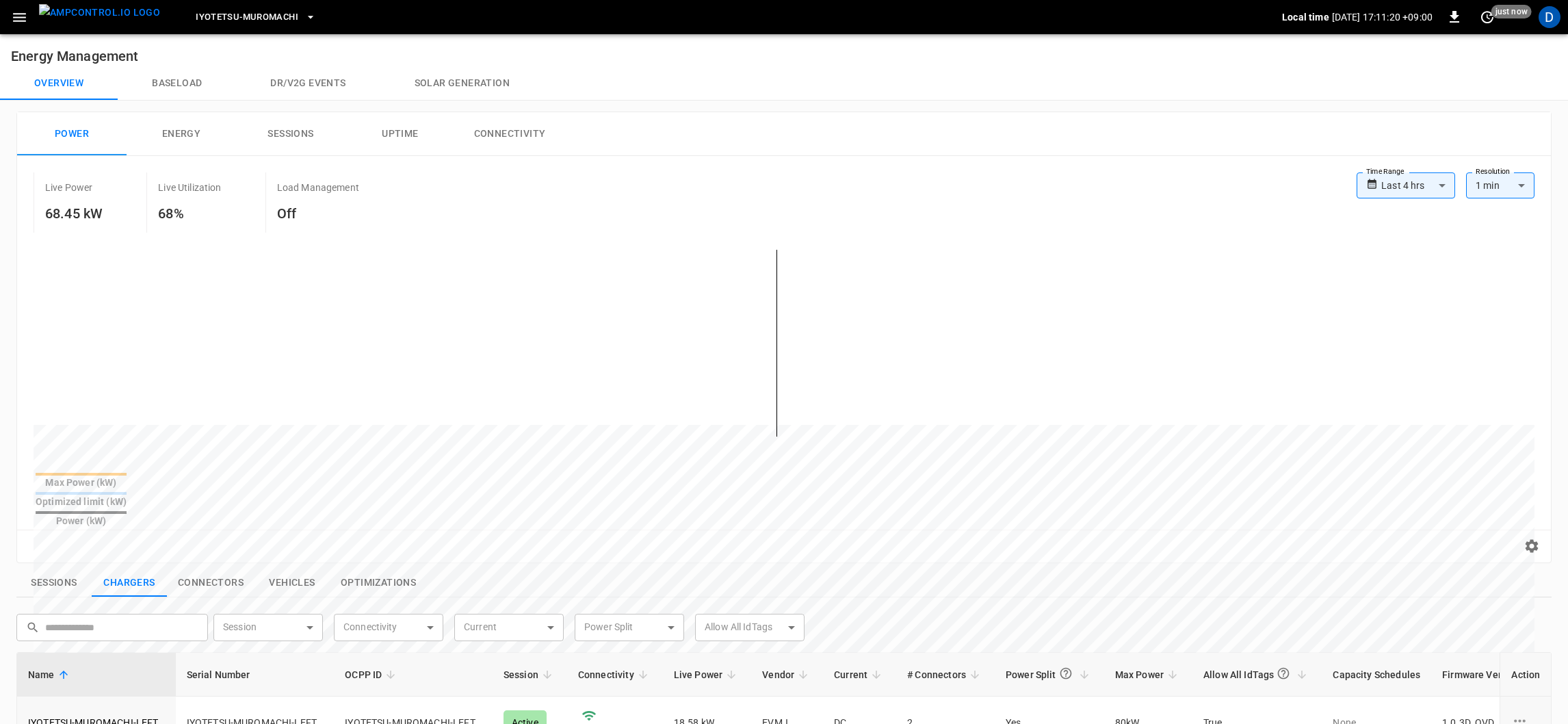
click at [167, 138] on button "Energy" at bounding box center [181, 134] width 109 height 44
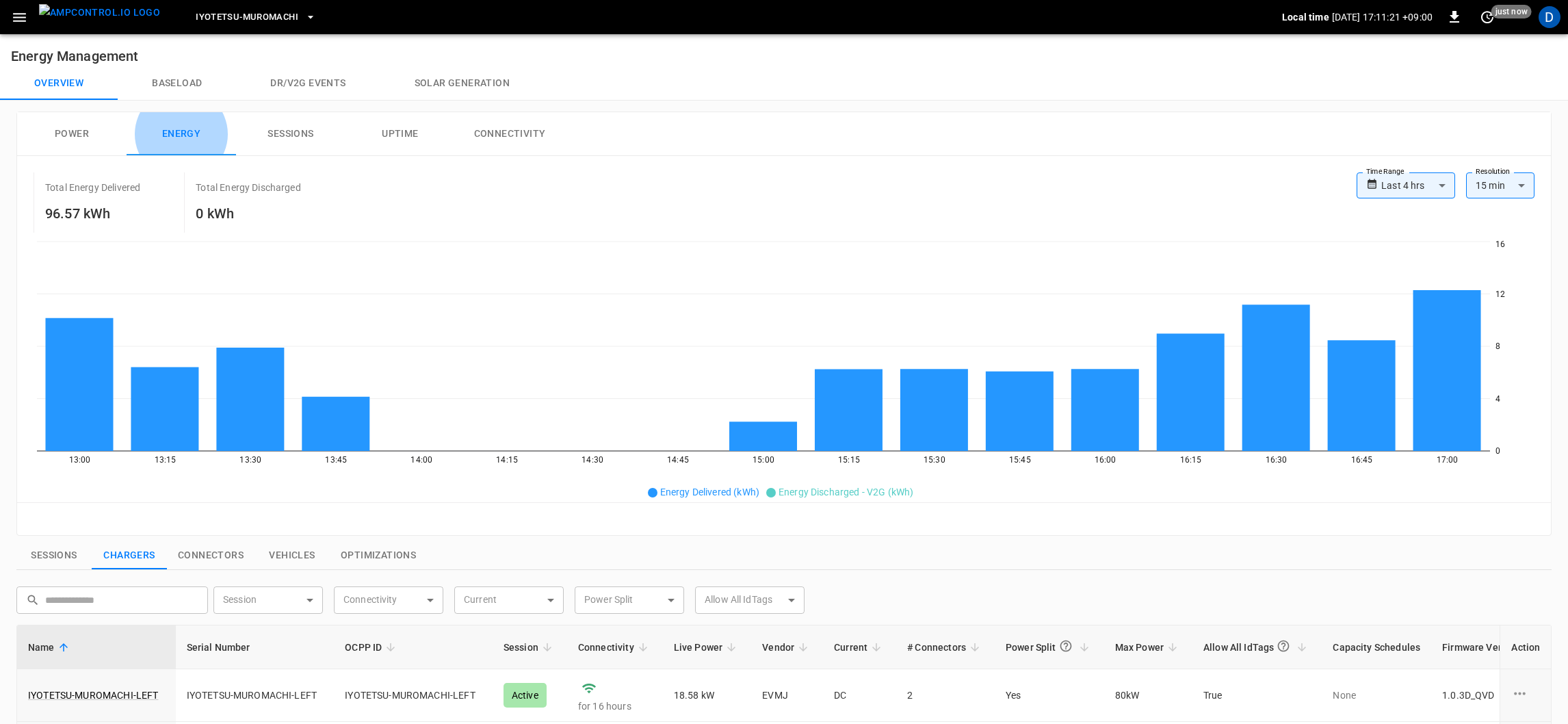
click at [269, 130] on button "Sessions" at bounding box center [290, 134] width 109 height 44
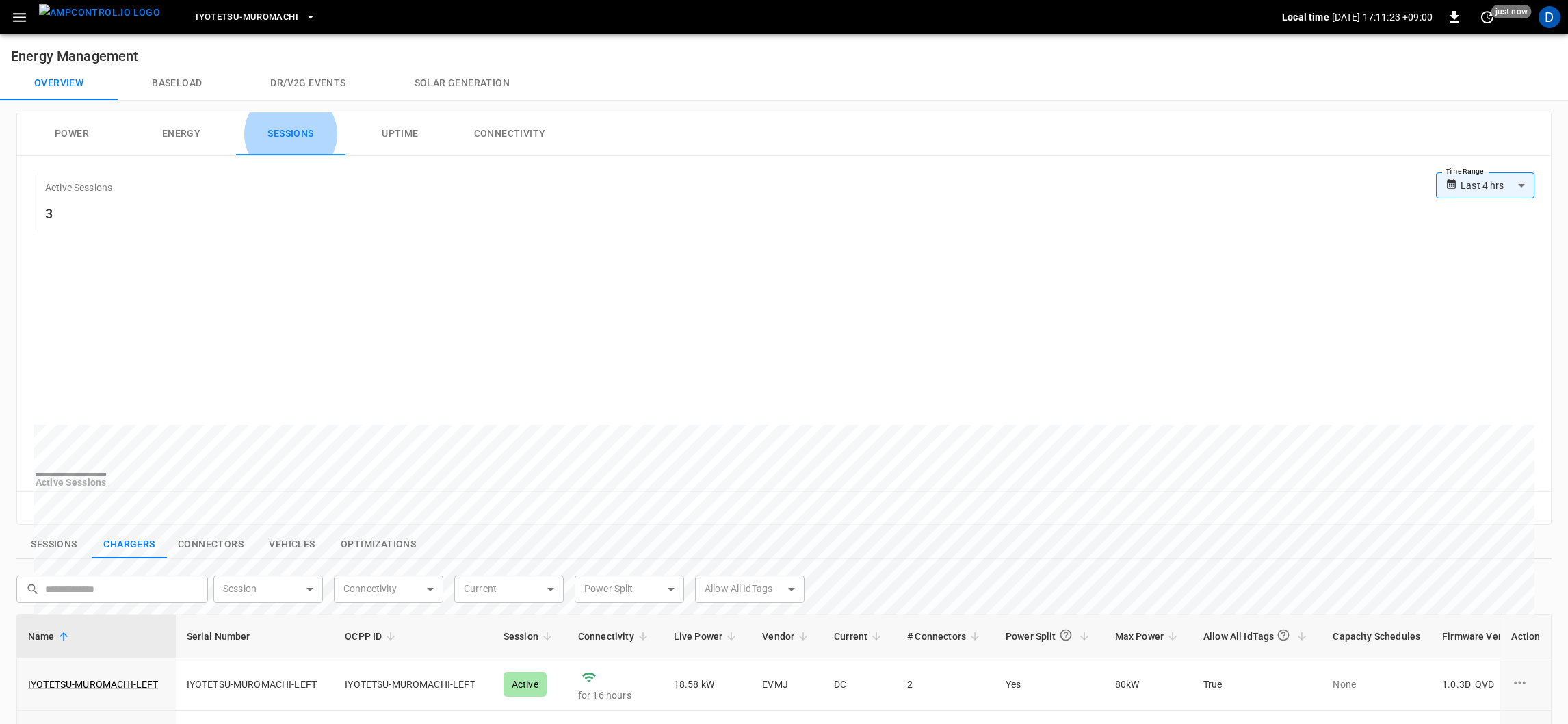
click at [18, 17] on icon "button" at bounding box center [19, 17] width 13 height 8
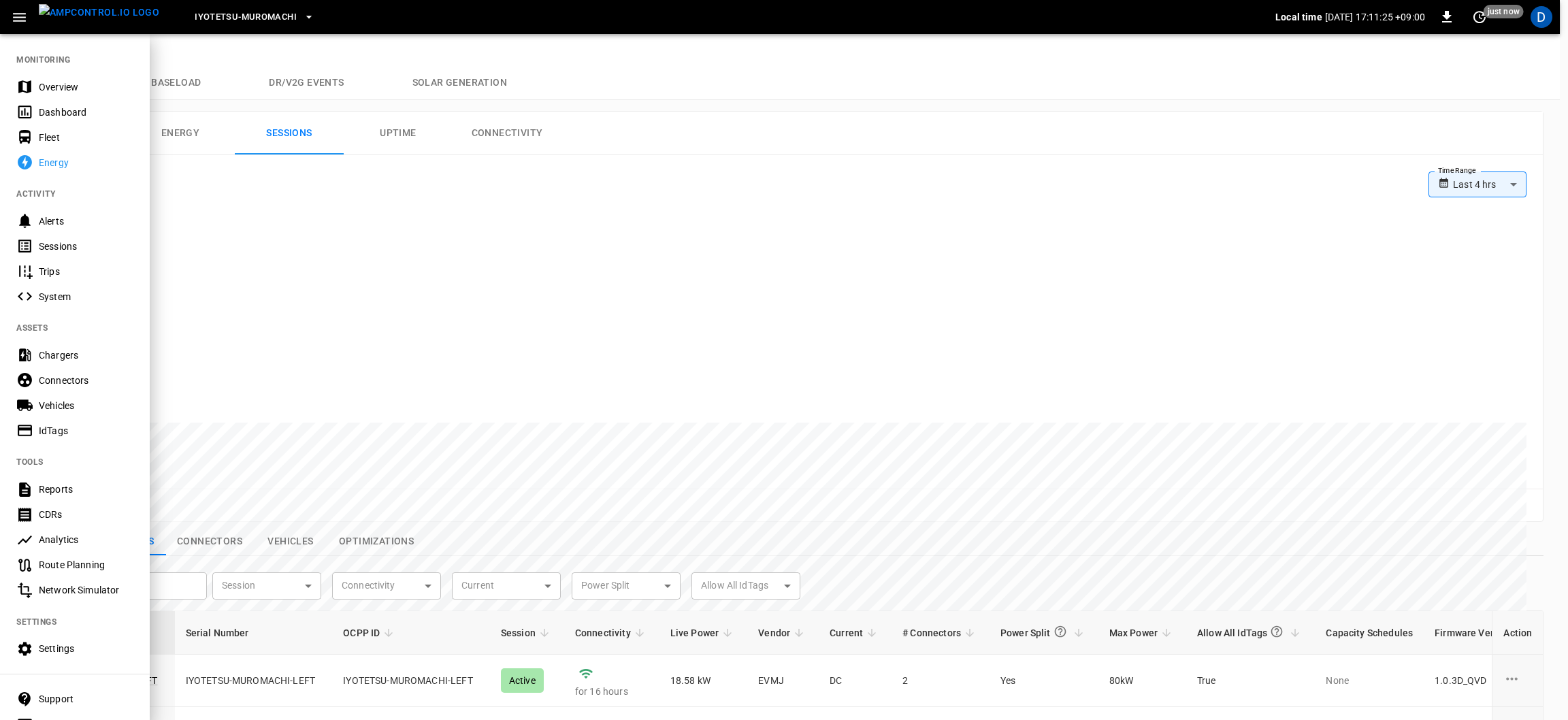
click at [80, 110] on div "Dashboard" at bounding box center [86, 112] width 95 height 14
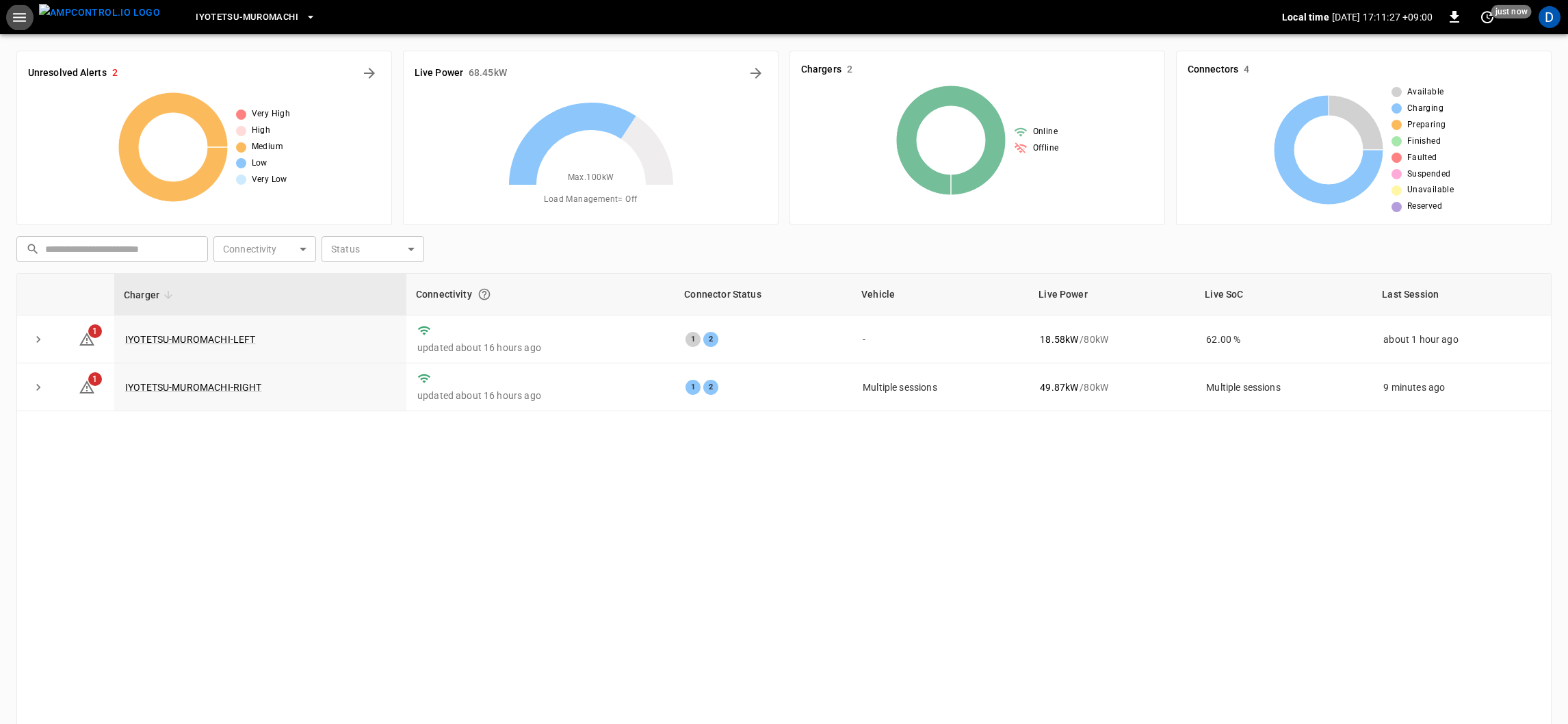
click at [366, 72] on icon "All Alerts" at bounding box center [369, 73] width 11 height 11
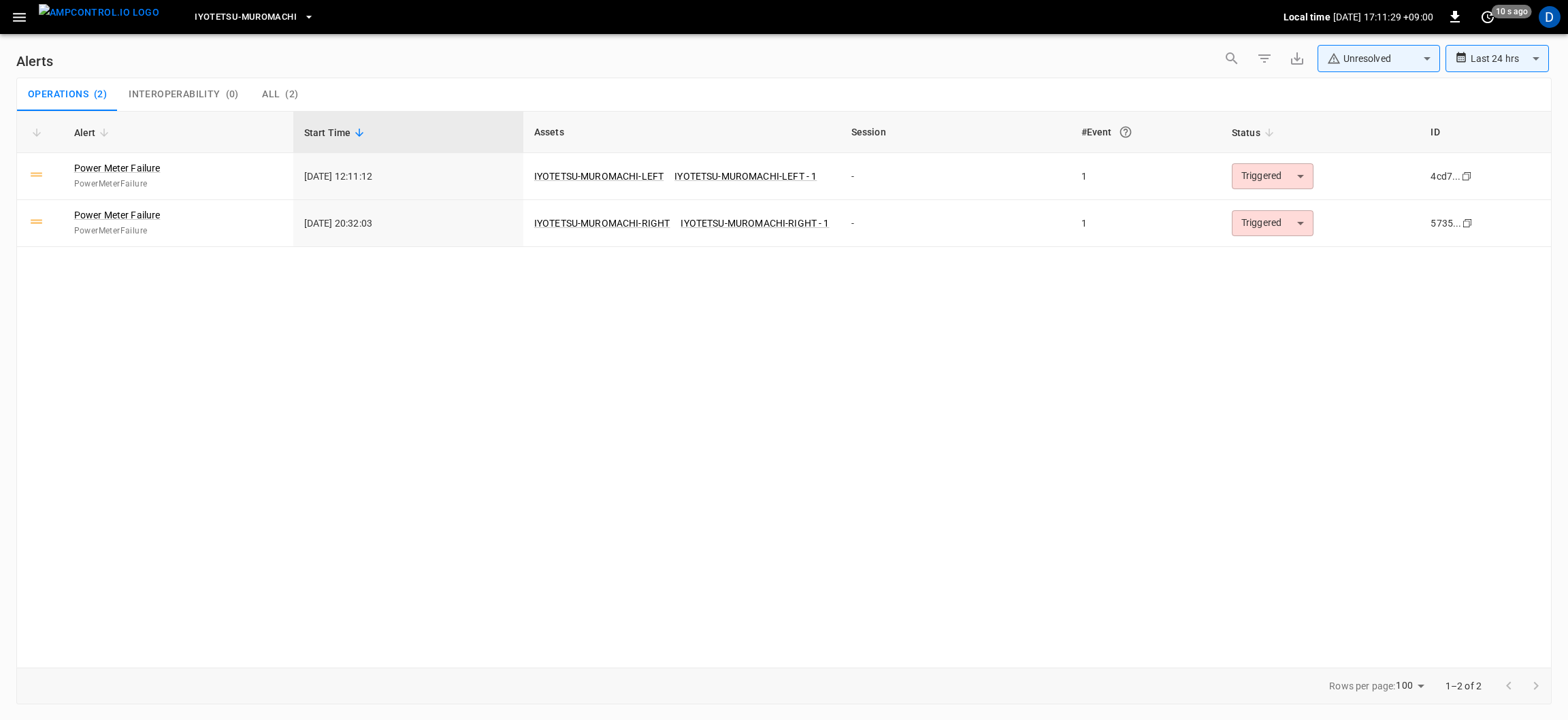
click at [44, 19] on img "menu" at bounding box center [99, 13] width 121 height 17
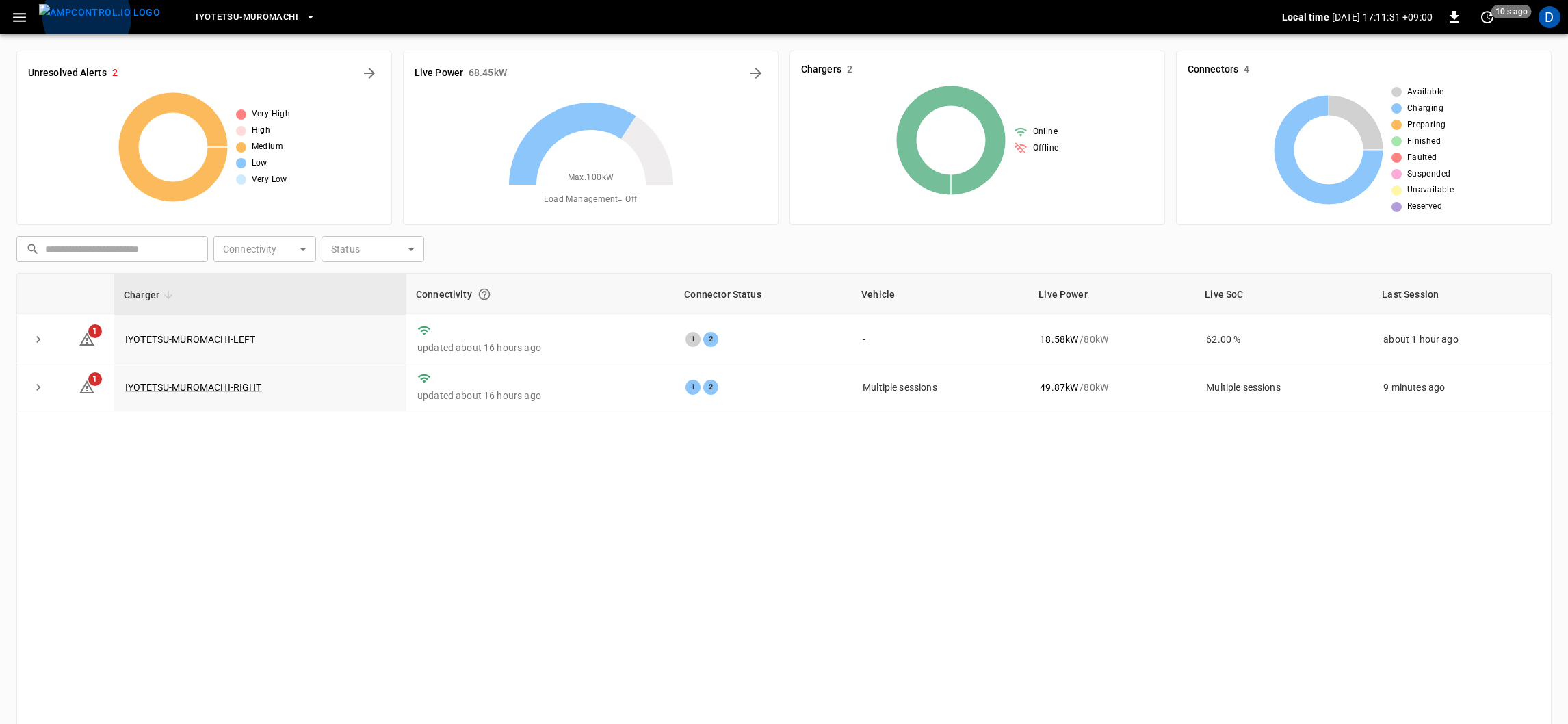
click at [23, 24] on icon "button" at bounding box center [20, 17] width 17 height 17
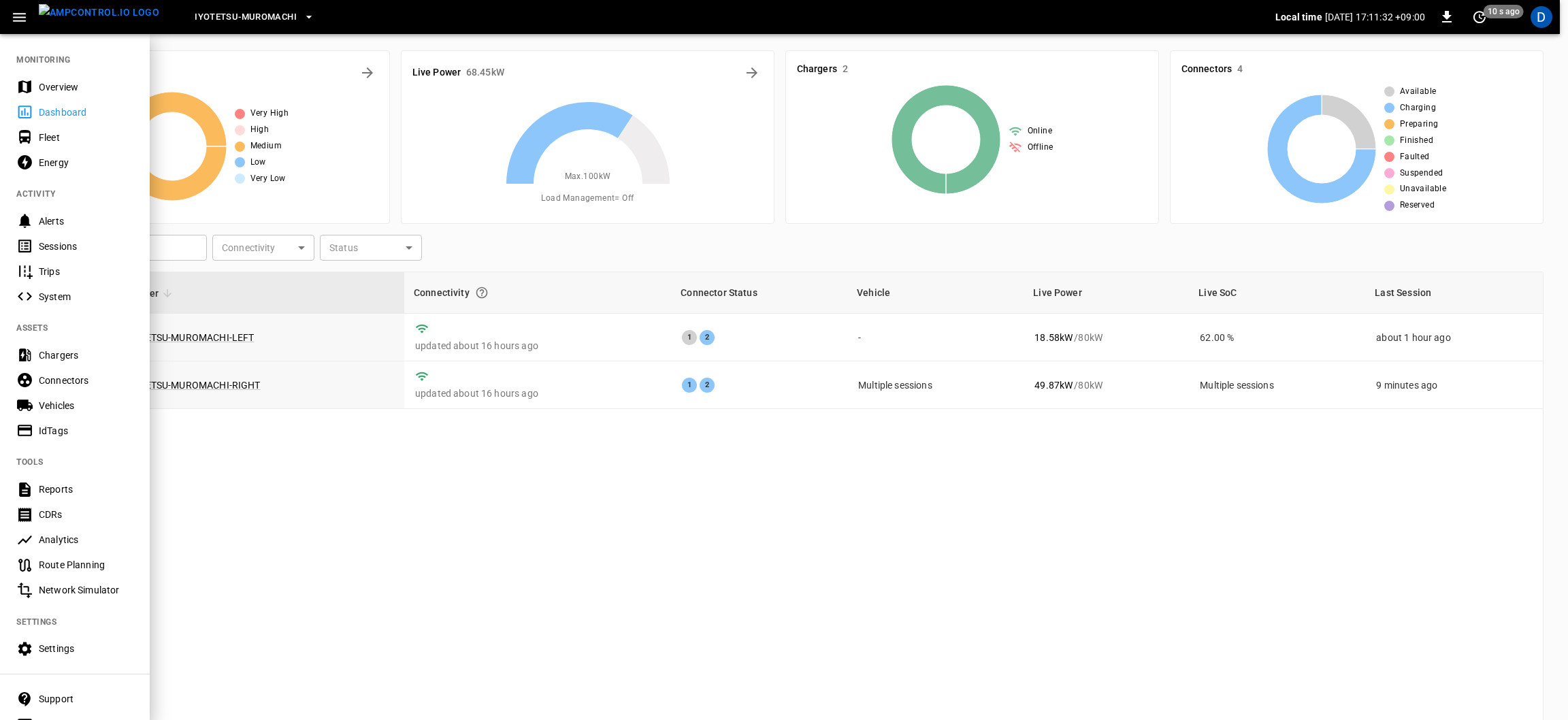
click at [75, 134] on div "Fleet" at bounding box center [86, 138] width 95 height 14
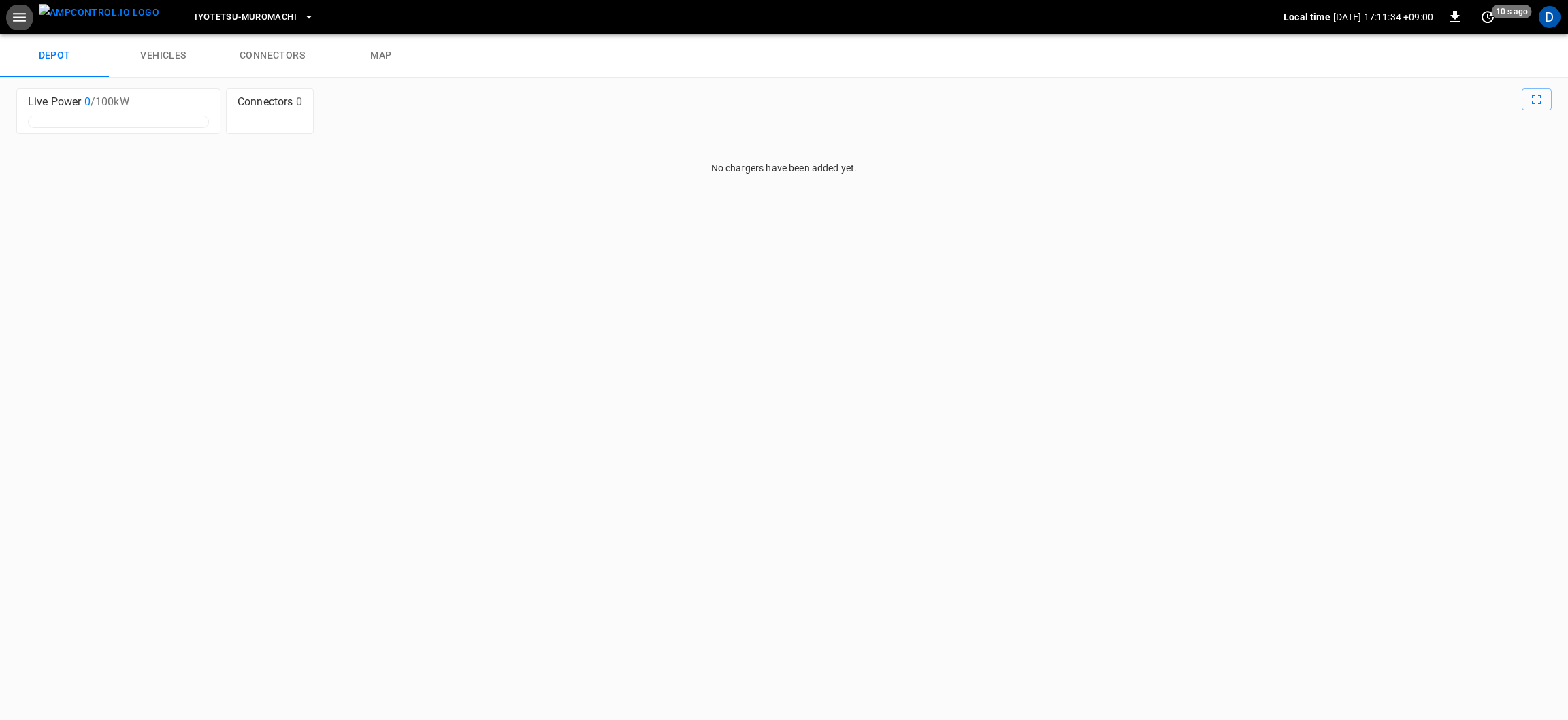
click at [21, 24] on icon "button" at bounding box center [19, 17] width 17 height 17
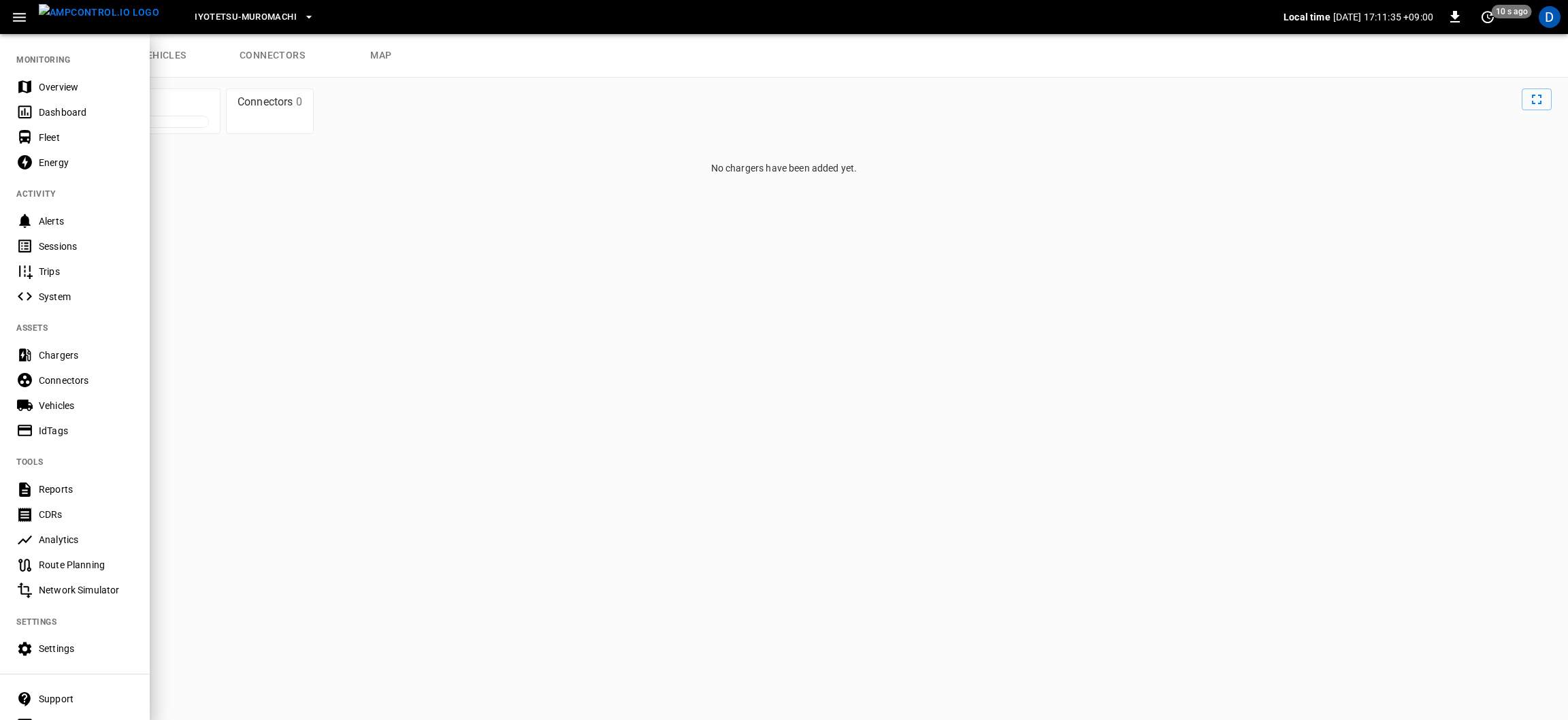
click at [60, 111] on div "Dashboard" at bounding box center [86, 112] width 95 height 14
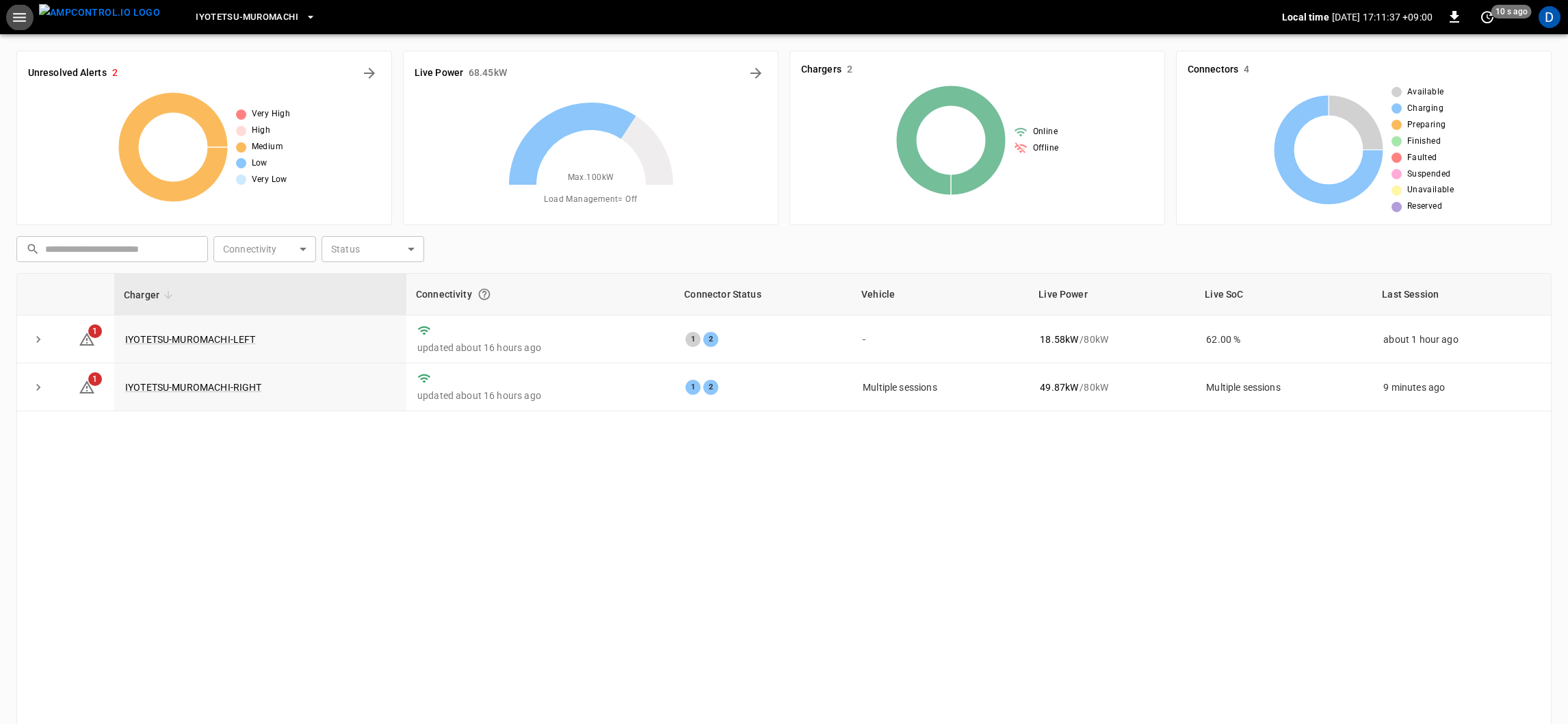
click at [369, 72] on icon "All Alerts" at bounding box center [369, 73] width 11 height 11
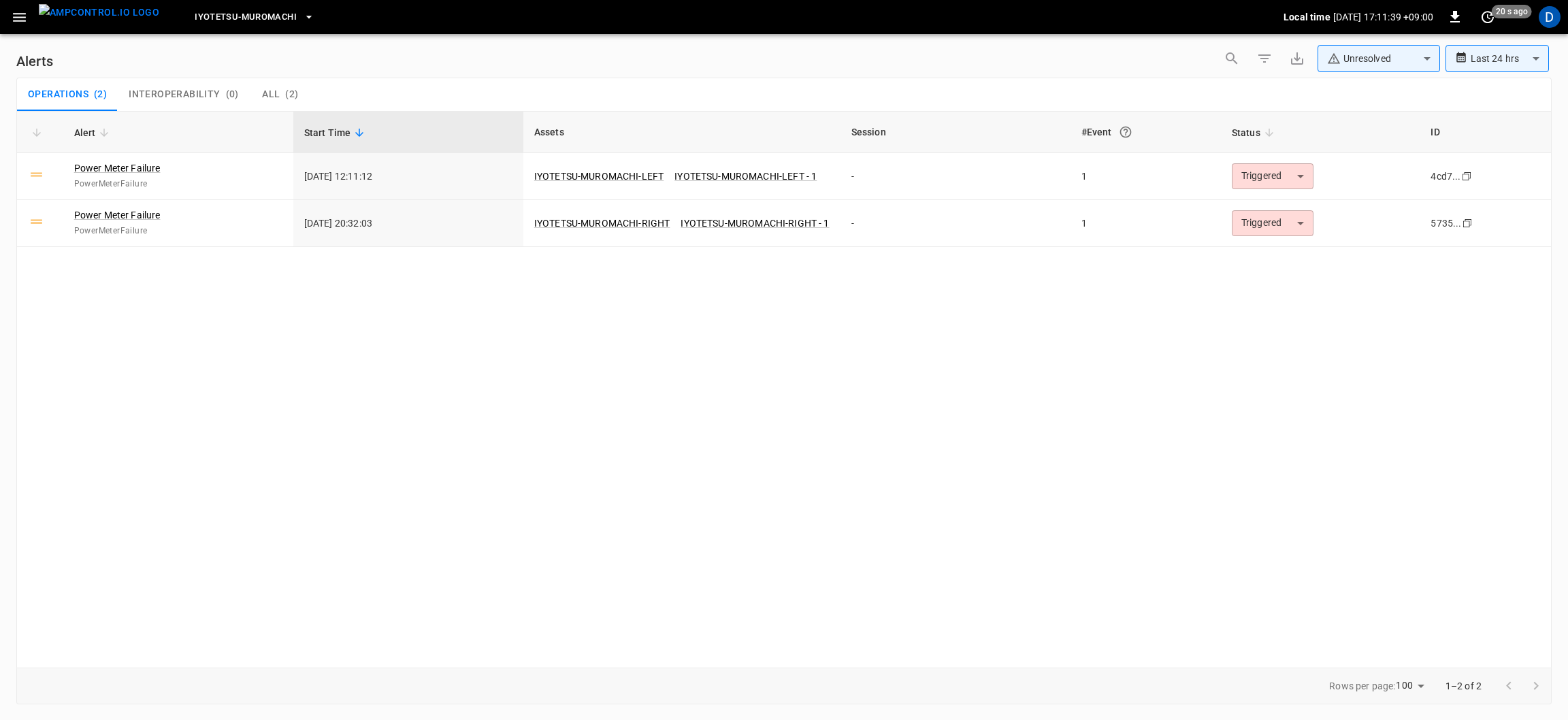
click at [176, 94] on span "Interoperability" at bounding box center [174, 95] width 91 height 13
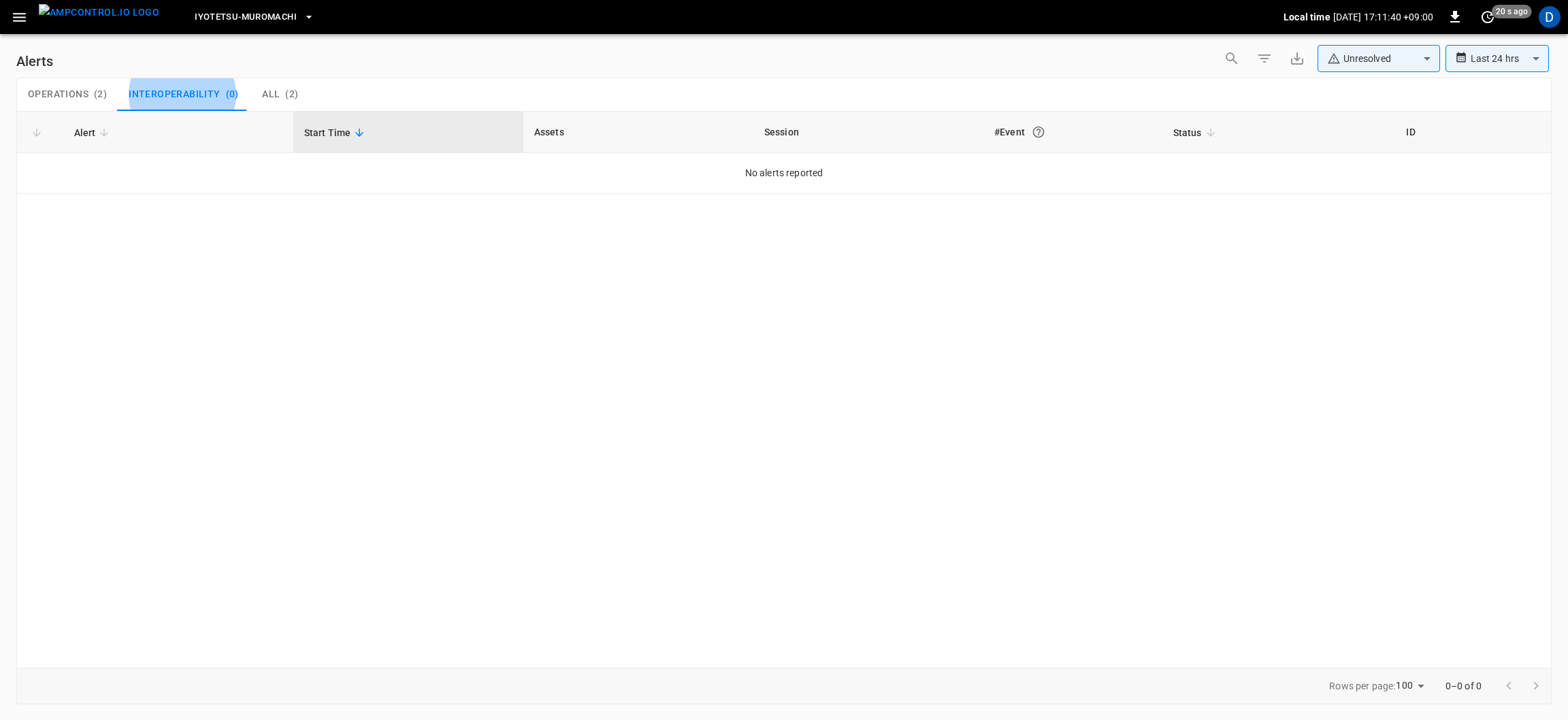
click at [273, 89] on span "All" at bounding box center [270, 95] width 18 height 13
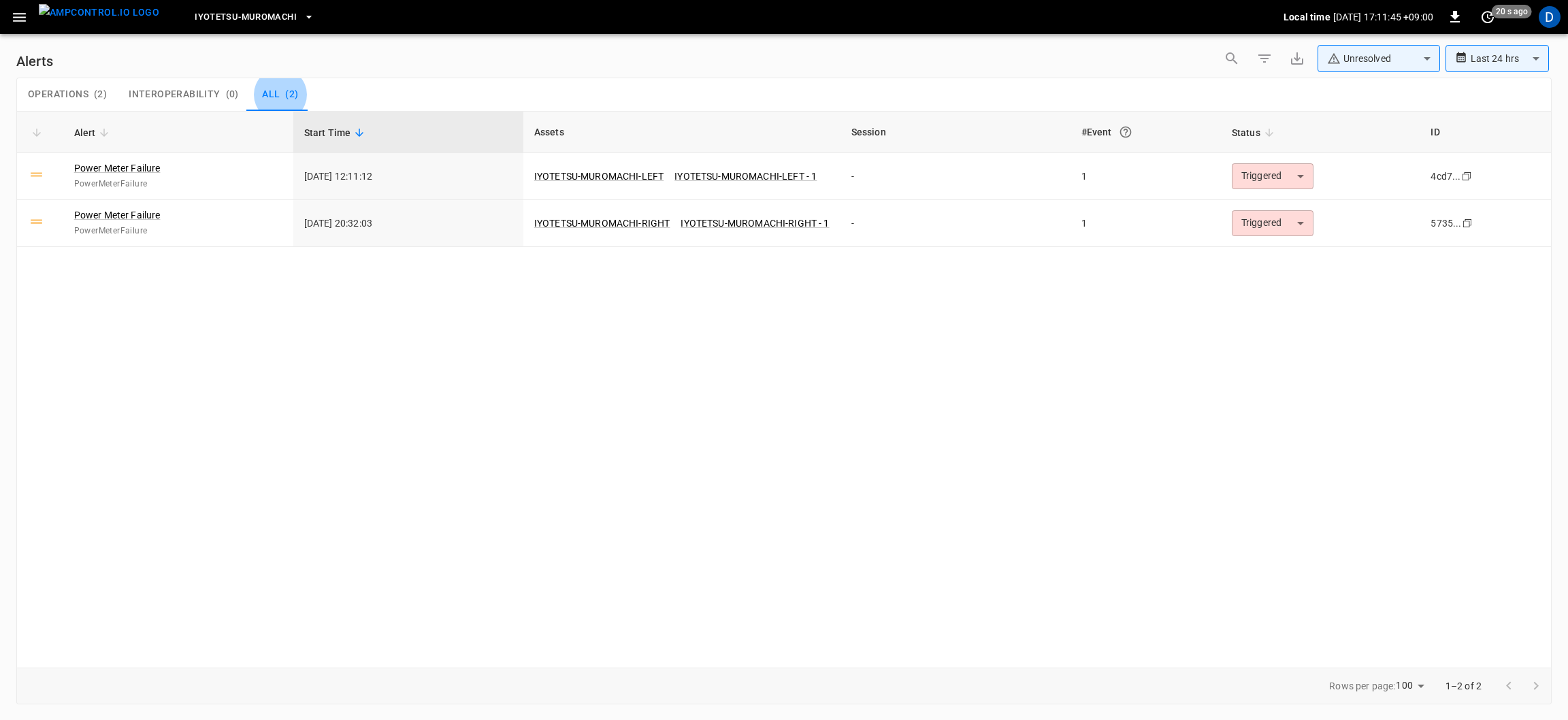
click at [19, 22] on icon "button" at bounding box center [19, 17] width 17 height 17
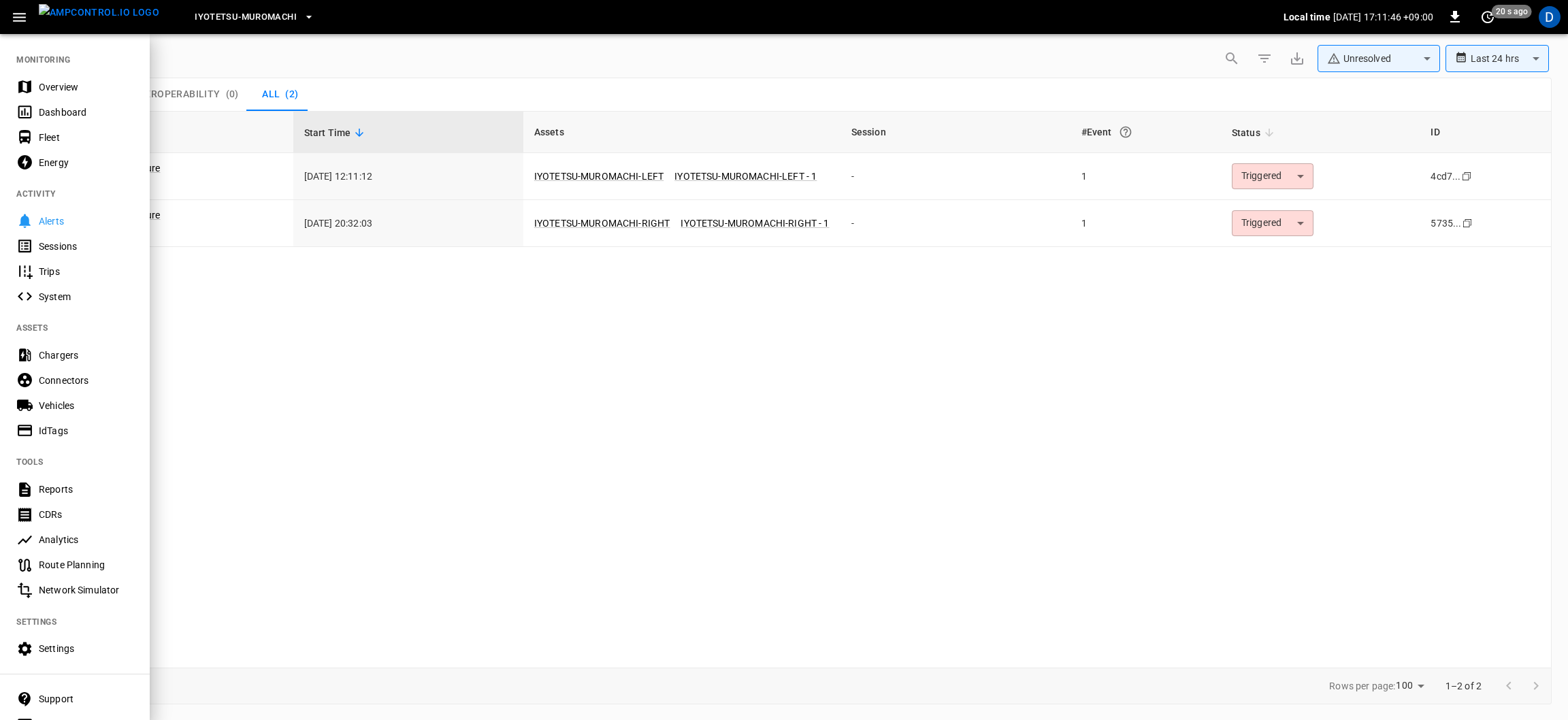
click at [66, 116] on div "Dashboard" at bounding box center [86, 112] width 95 height 14
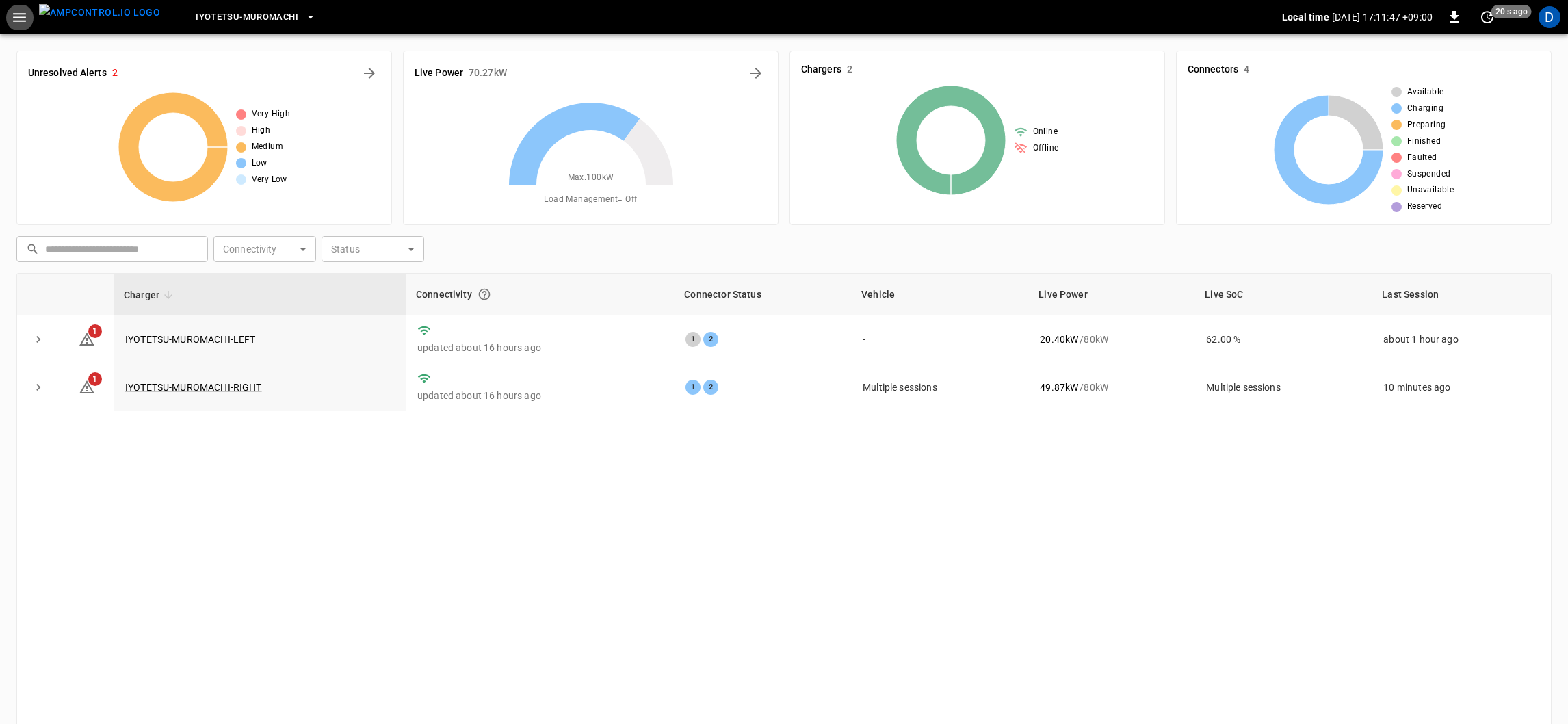
click at [19, 18] on icon "button" at bounding box center [20, 17] width 17 height 17
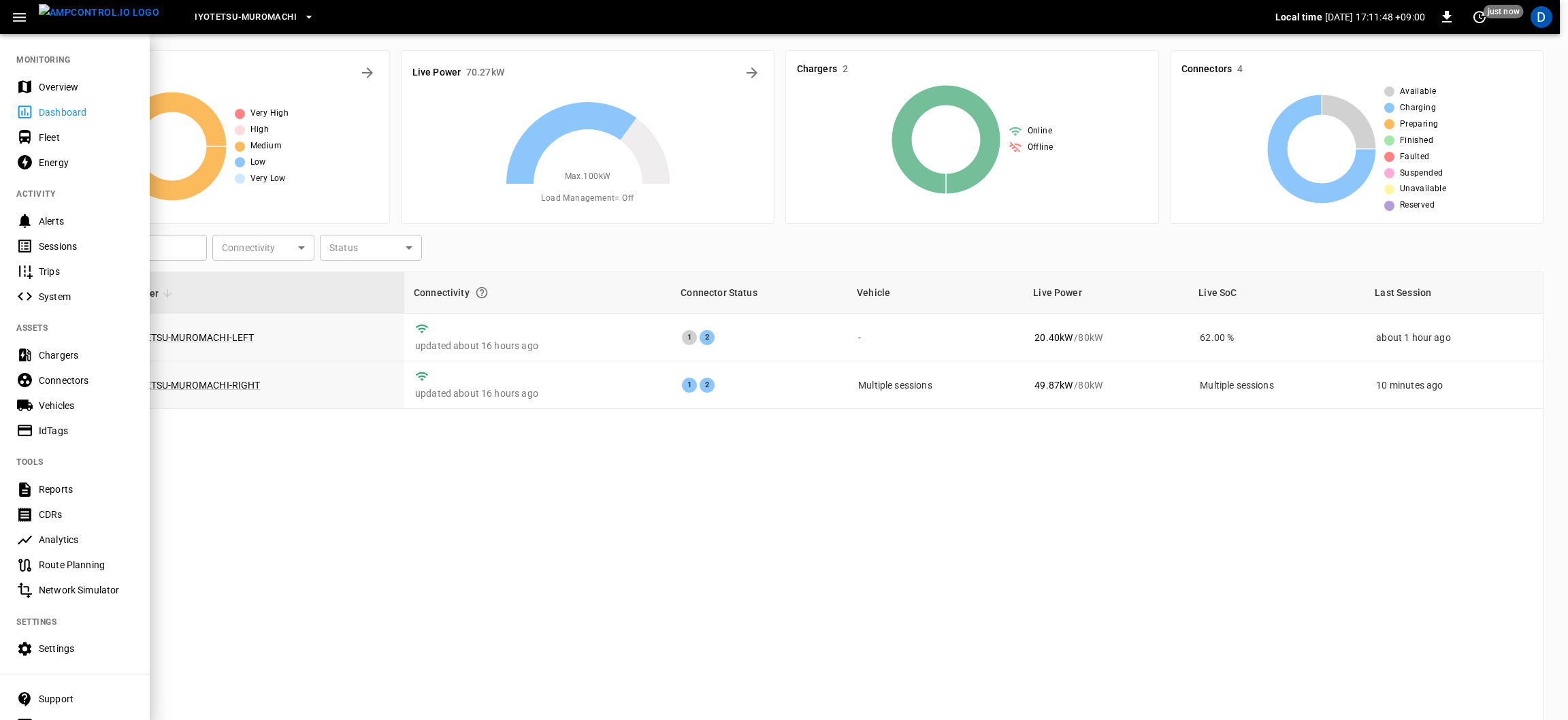
click at [54, 160] on div "Energy" at bounding box center [86, 163] width 95 height 14
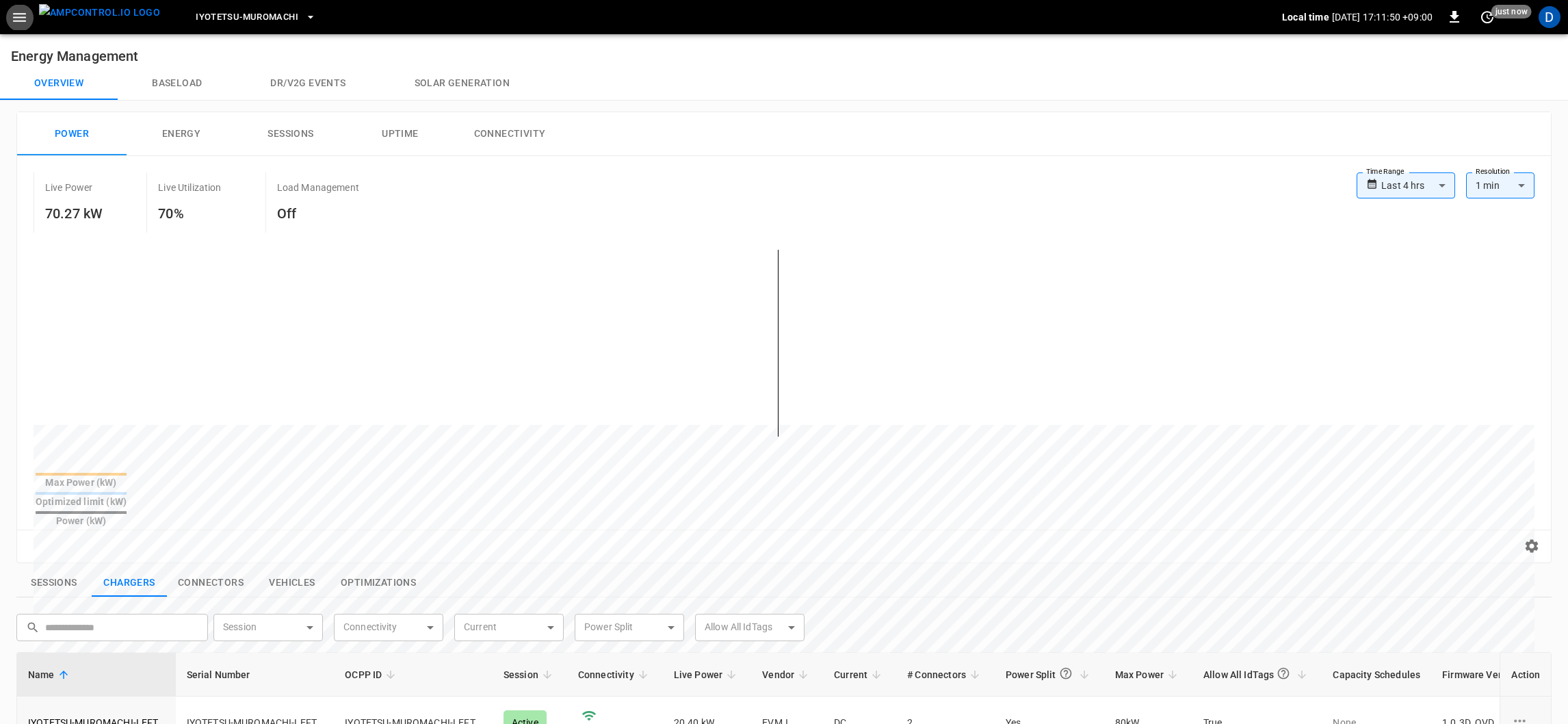
click at [20, 17] on icon "button" at bounding box center [19, 17] width 13 height 8
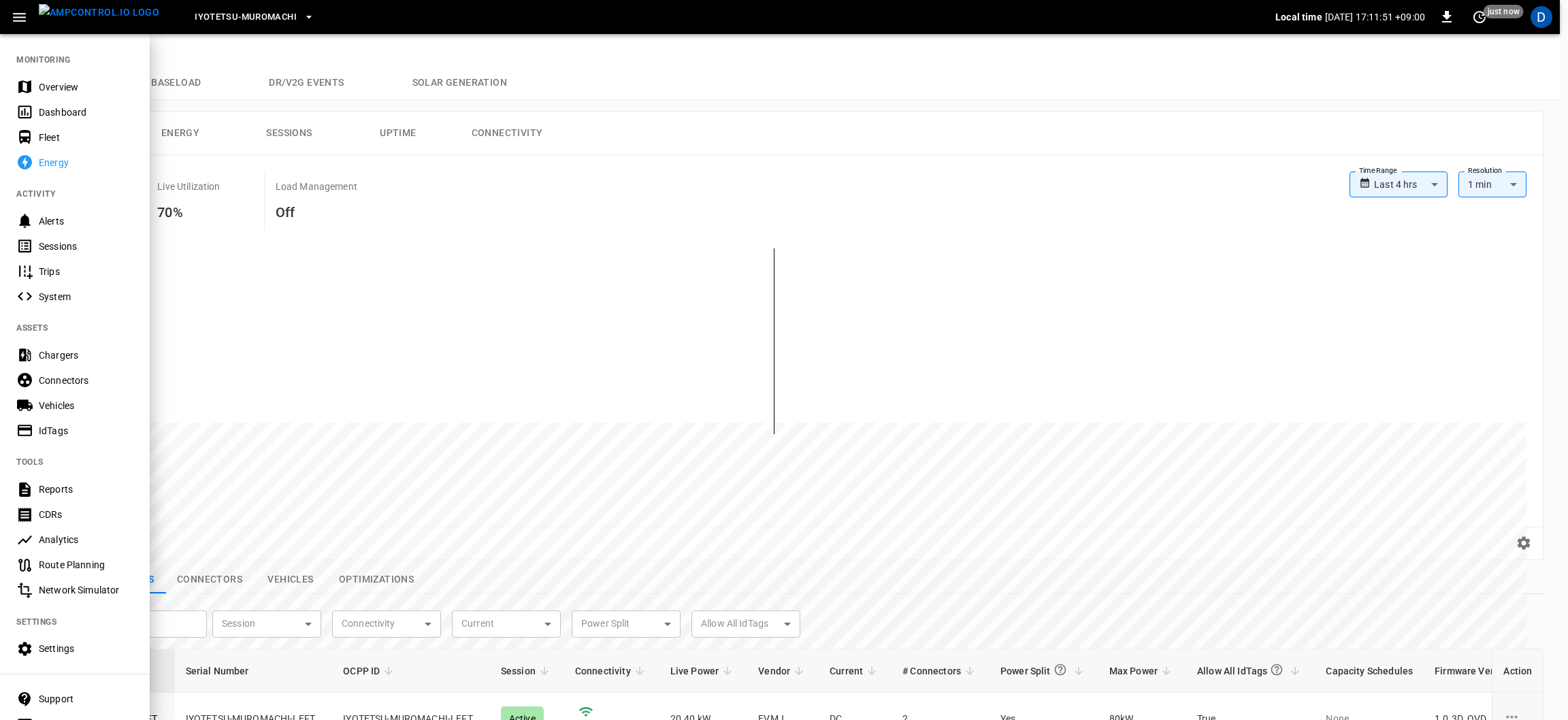
click at [52, 138] on div "Fleet" at bounding box center [86, 138] width 95 height 14
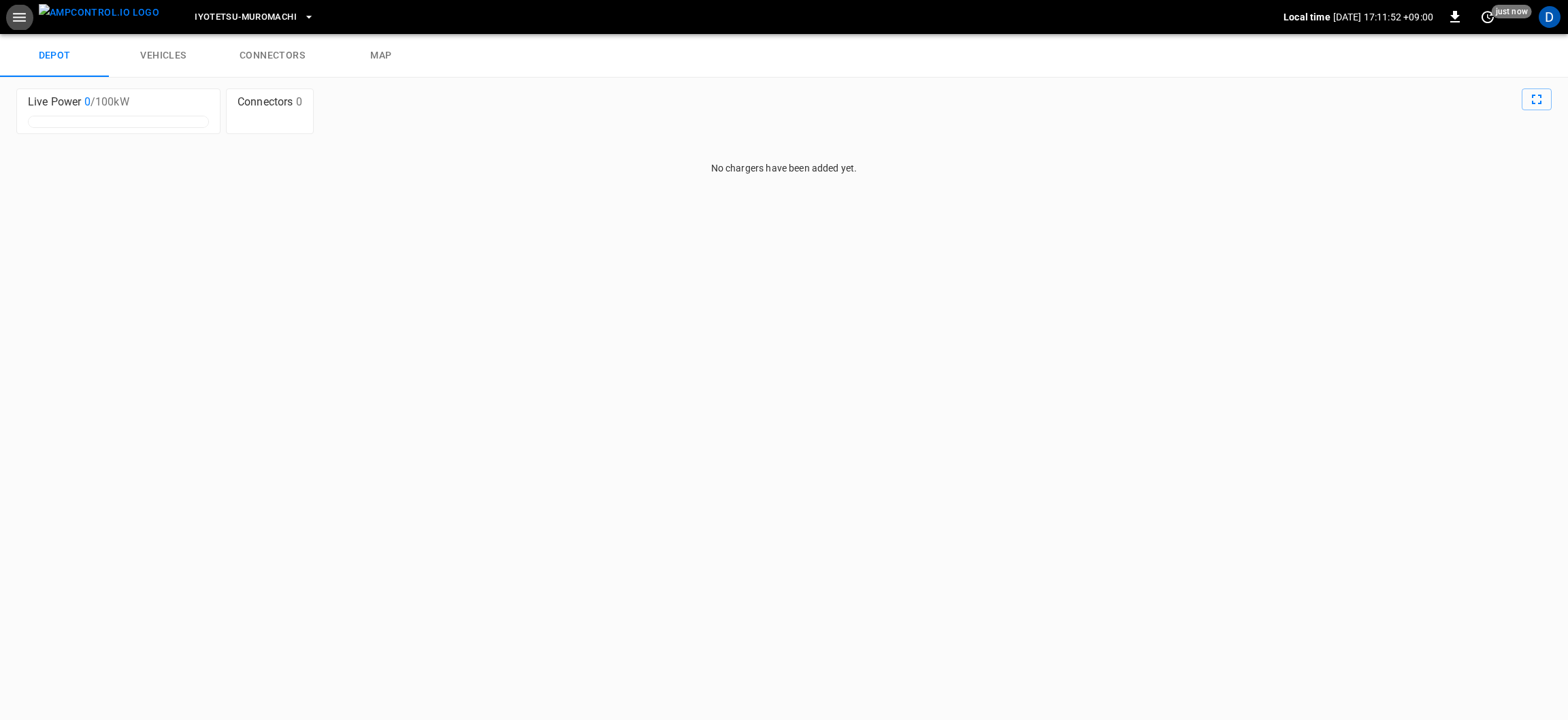
click at [19, 17] on icon "button" at bounding box center [19, 17] width 13 height 8
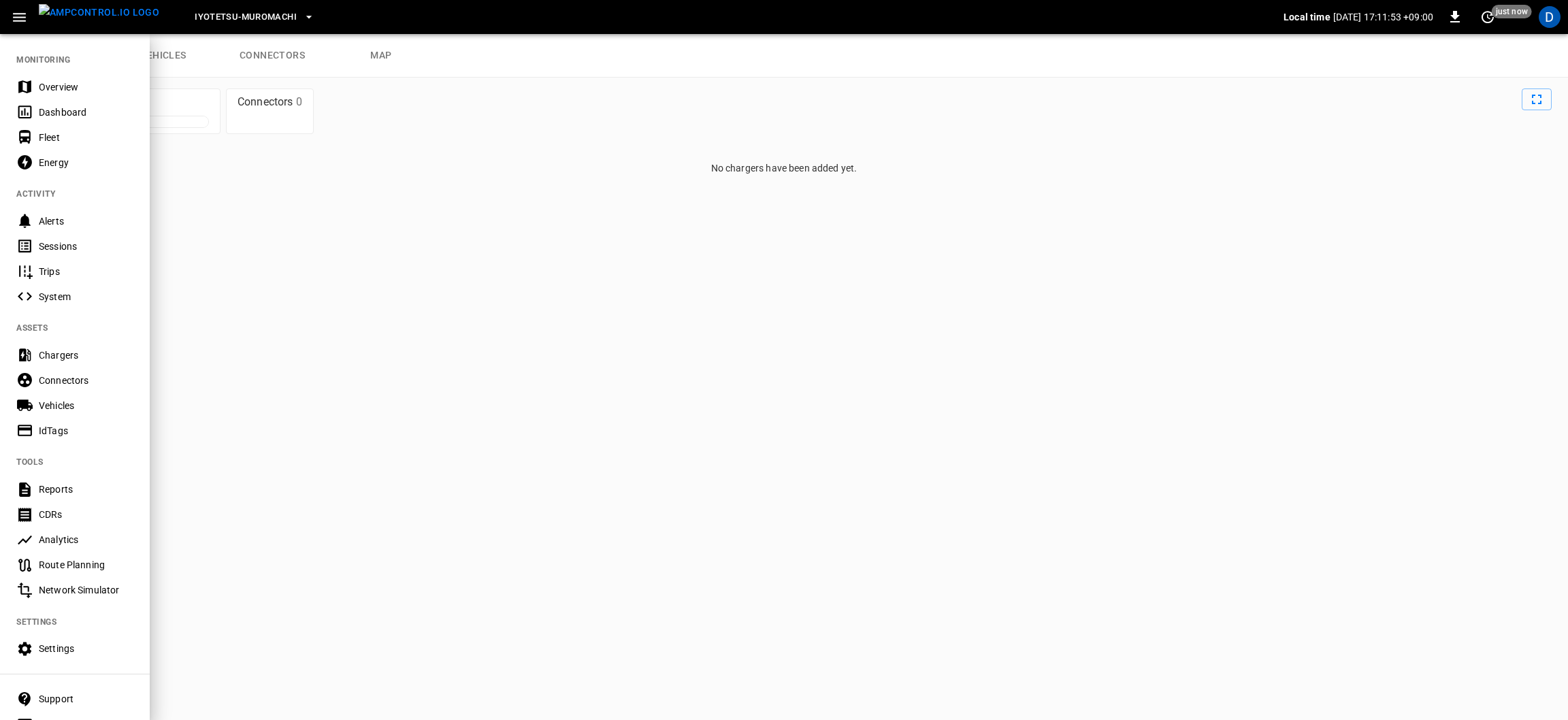
click at [65, 156] on div "Energy" at bounding box center [86, 163] width 95 height 14
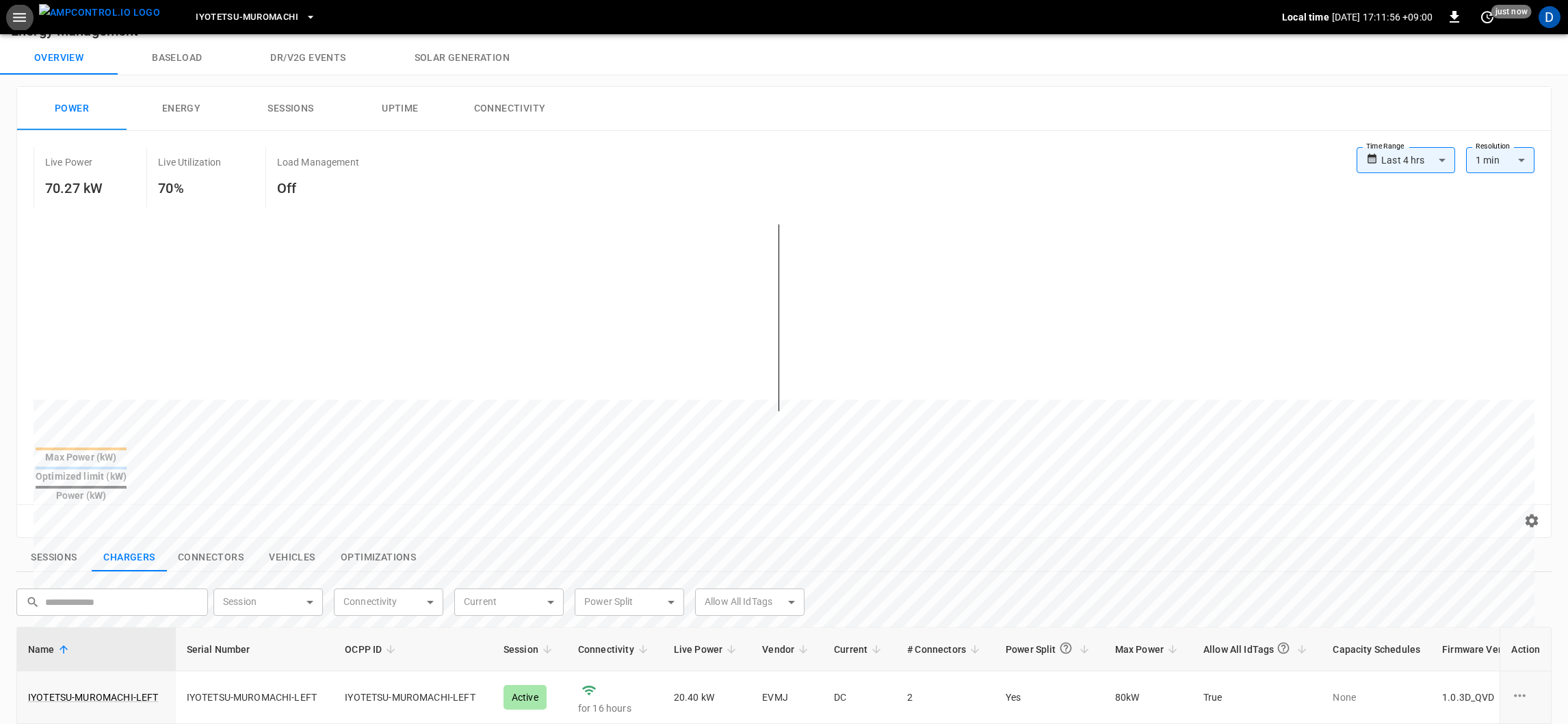
scroll to position [23, 0]
click at [154, 62] on button "Baseload" at bounding box center [176, 60] width 118 height 33
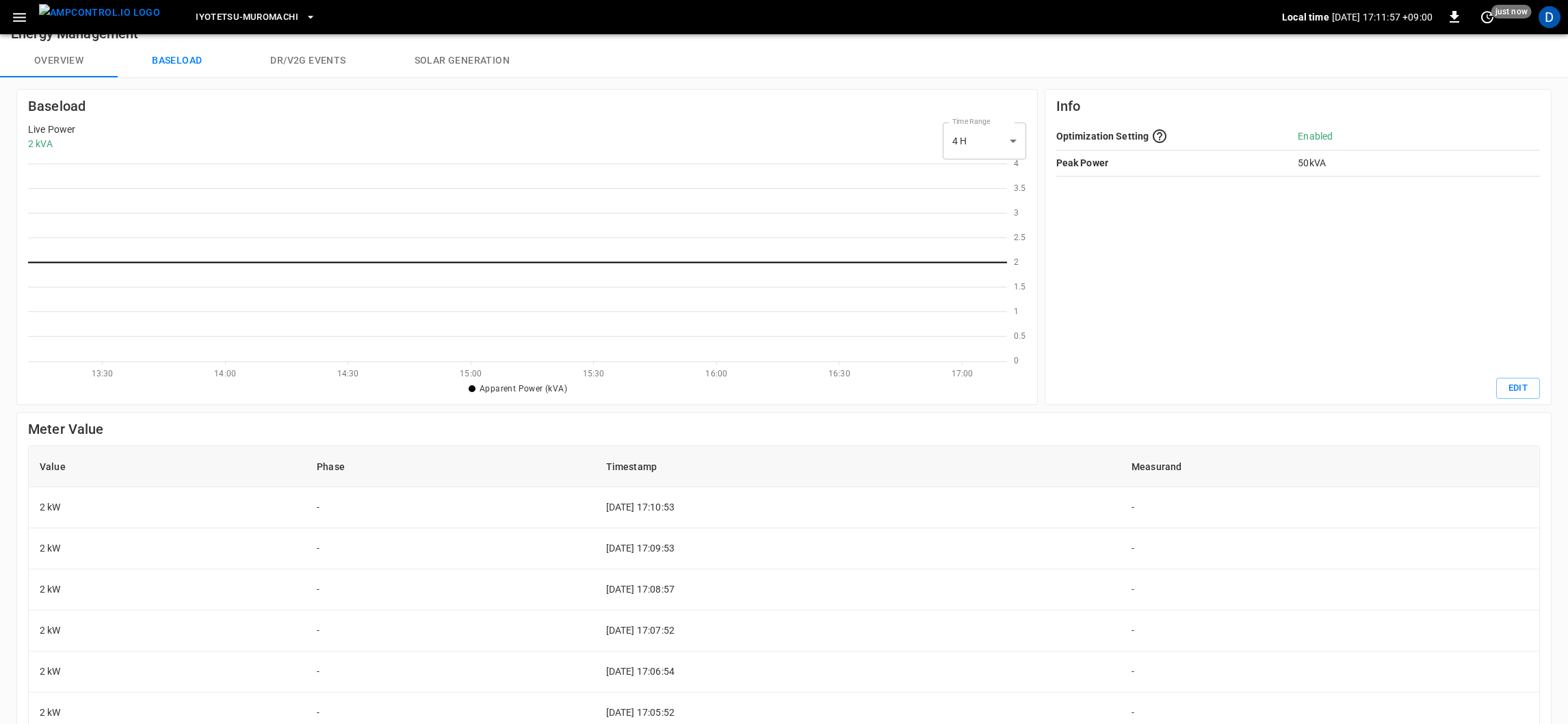
scroll to position [189, 972]
click at [76, 67] on button "Overview" at bounding box center [59, 60] width 118 height 33
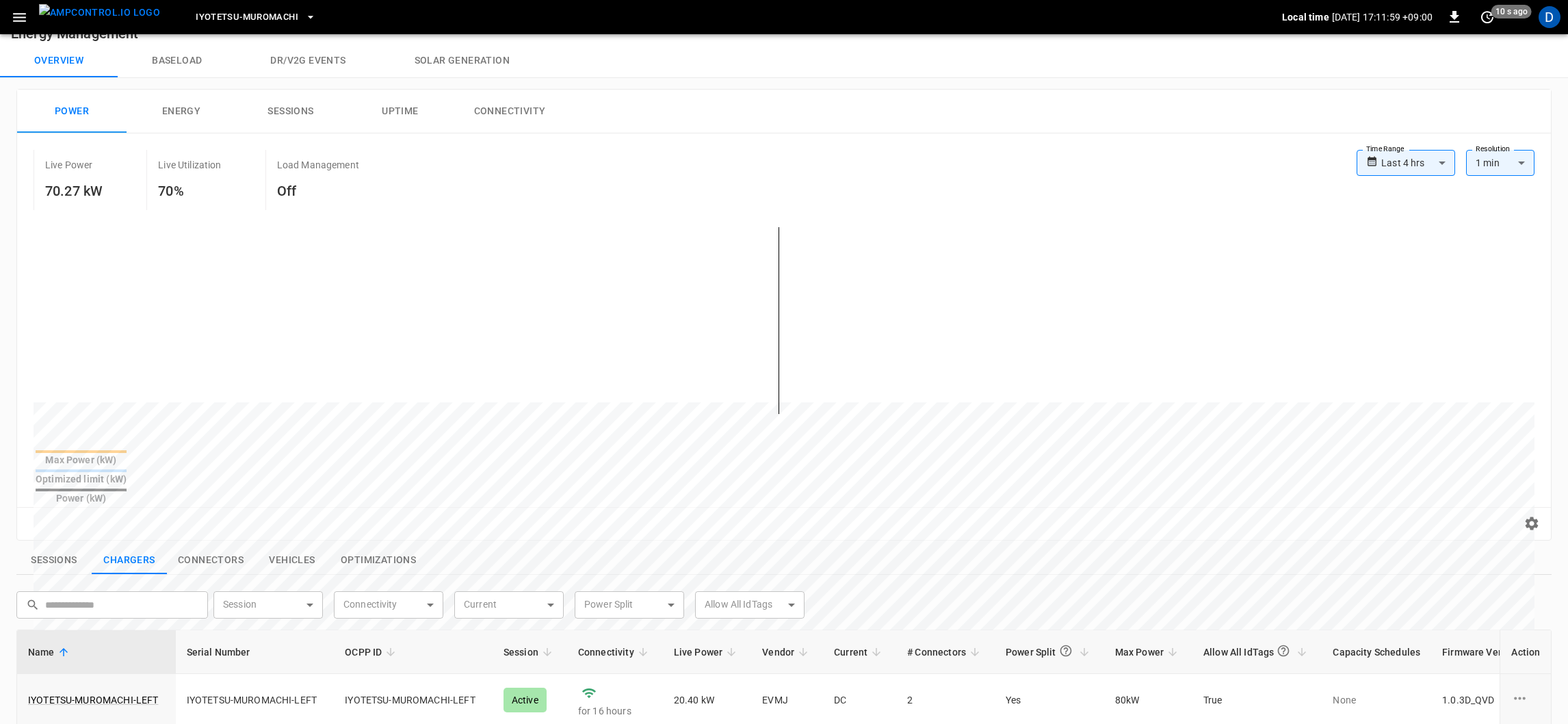
click at [291, 130] on button "Sessions" at bounding box center [290, 112] width 109 height 44
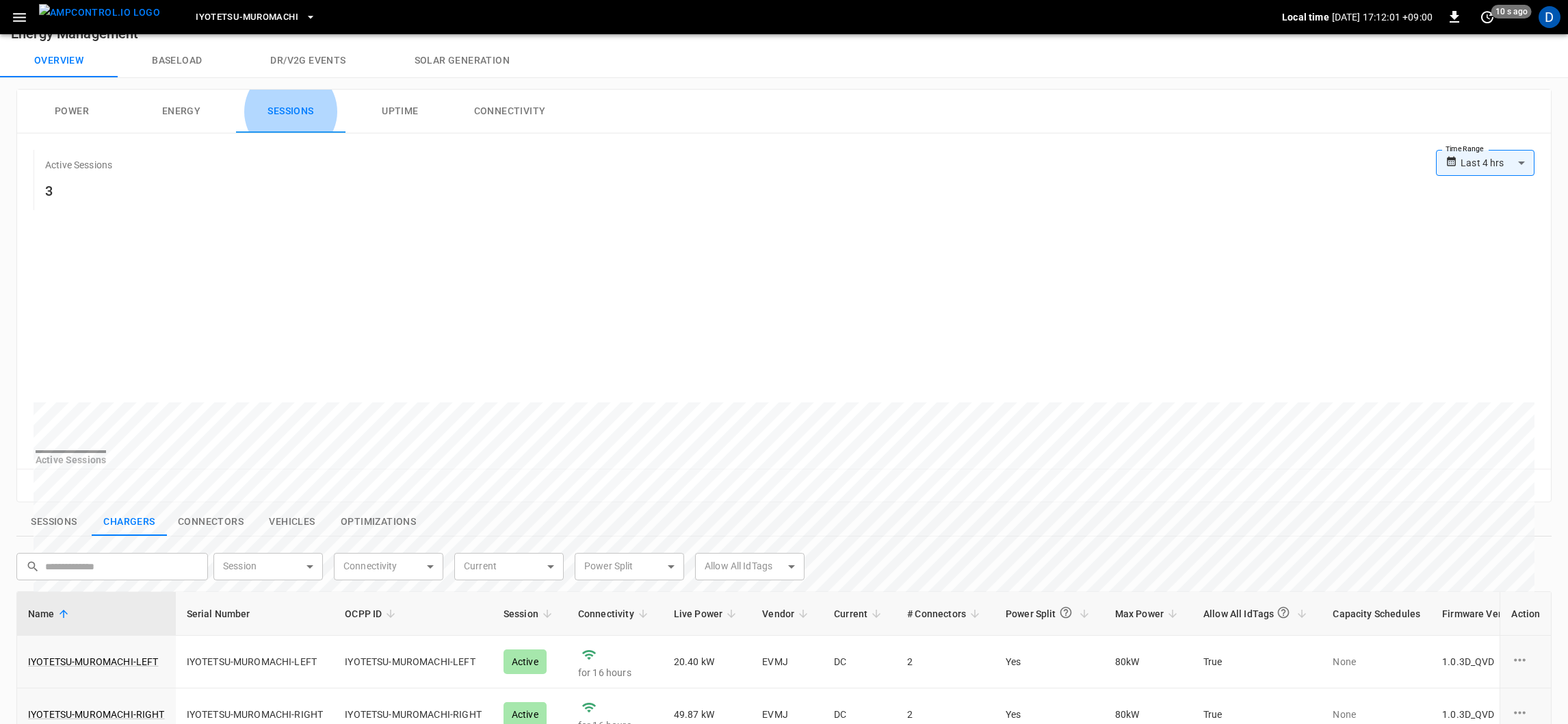
click at [485, 112] on button "Connectivity" at bounding box center [509, 112] width 109 height 44
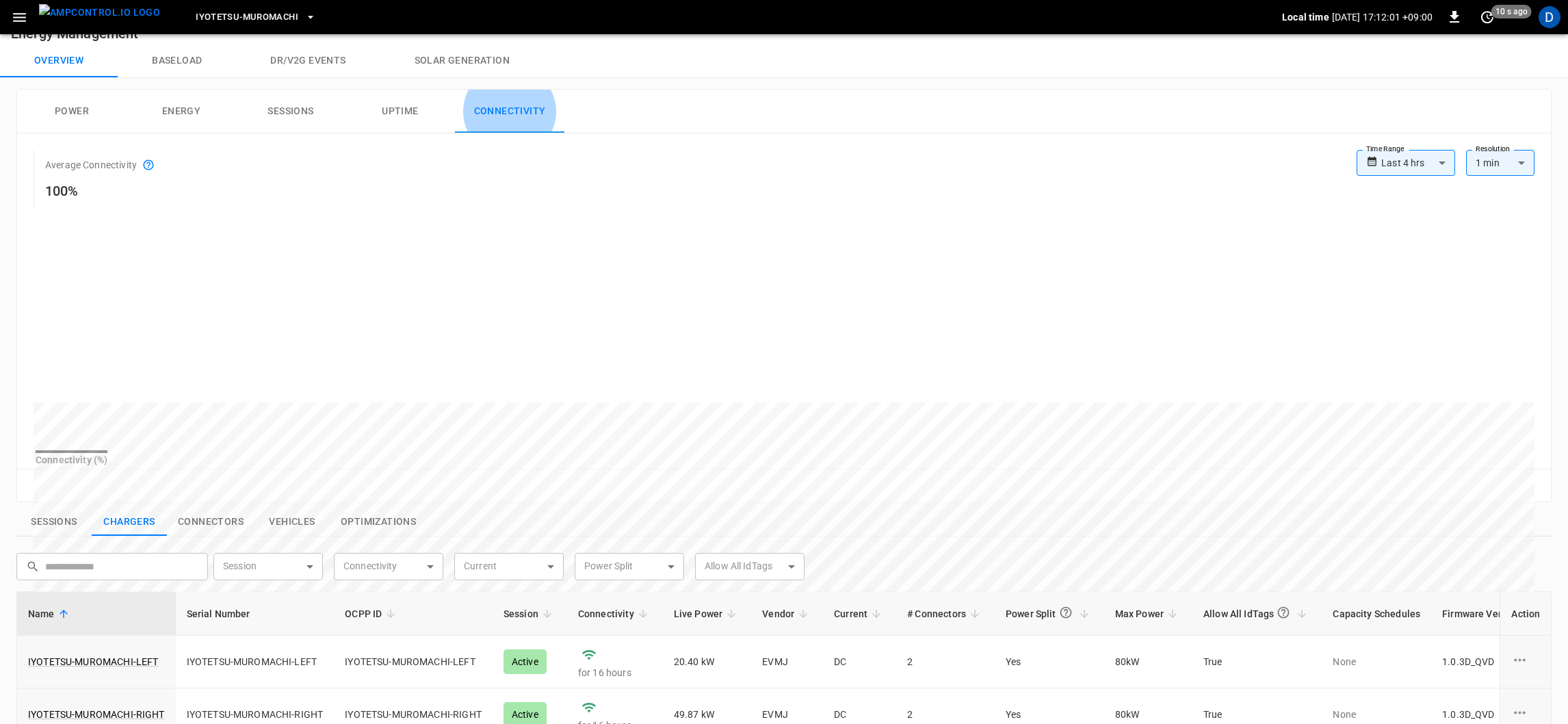
click at [406, 102] on button "Uptime" at bounding box center [400, 112] width 109 height 44
click at [281, 110] on button "Sessions" at bounding box center [290, 112] width 109 height 44
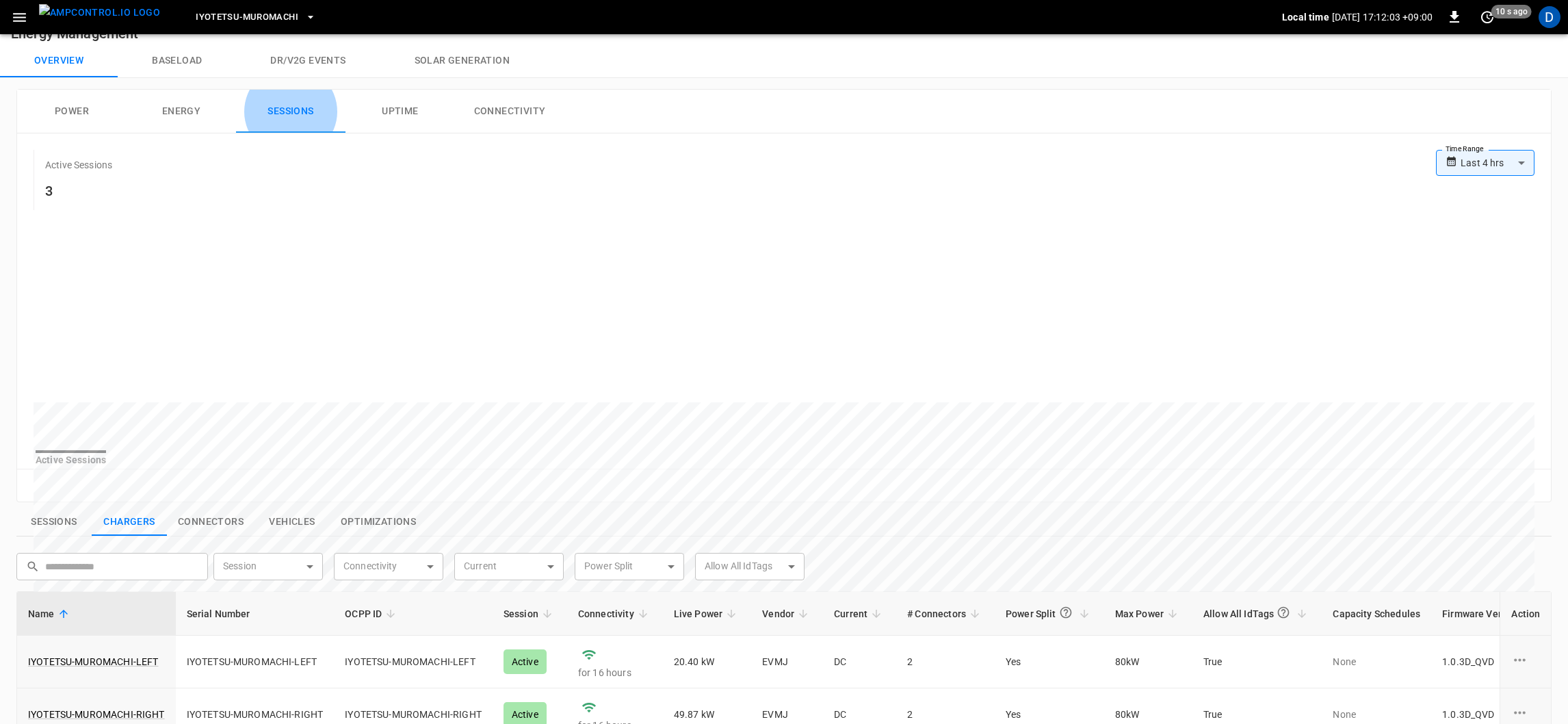
click at [177, 108] on button "Energy" at bounding box center [181, 112] width 109 height 44
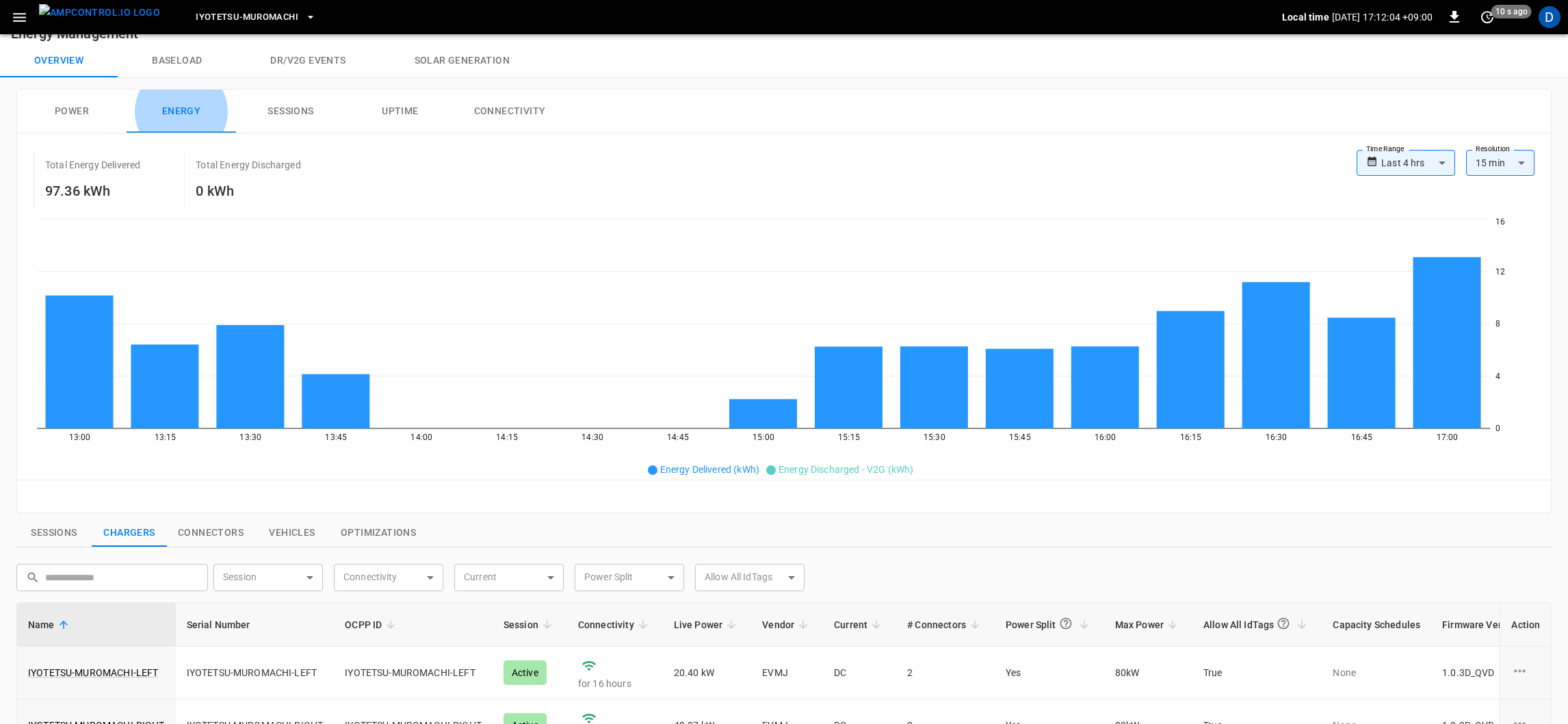
click at [84, 109] on button "Power" at bounding box center [71, 112] width 109 height 44
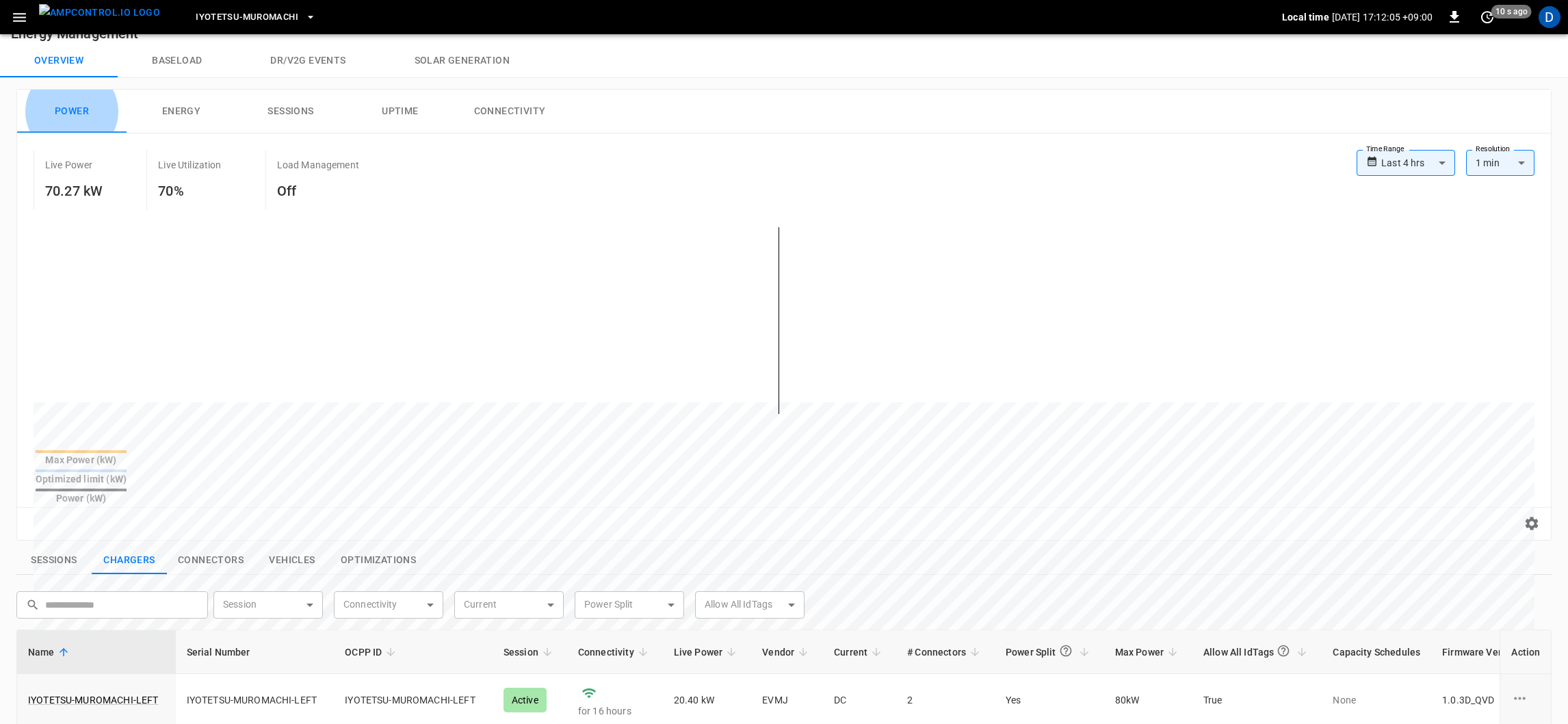
click at [83, 115] on button "Power" at bounding box center [71, 112] width 109 height 44
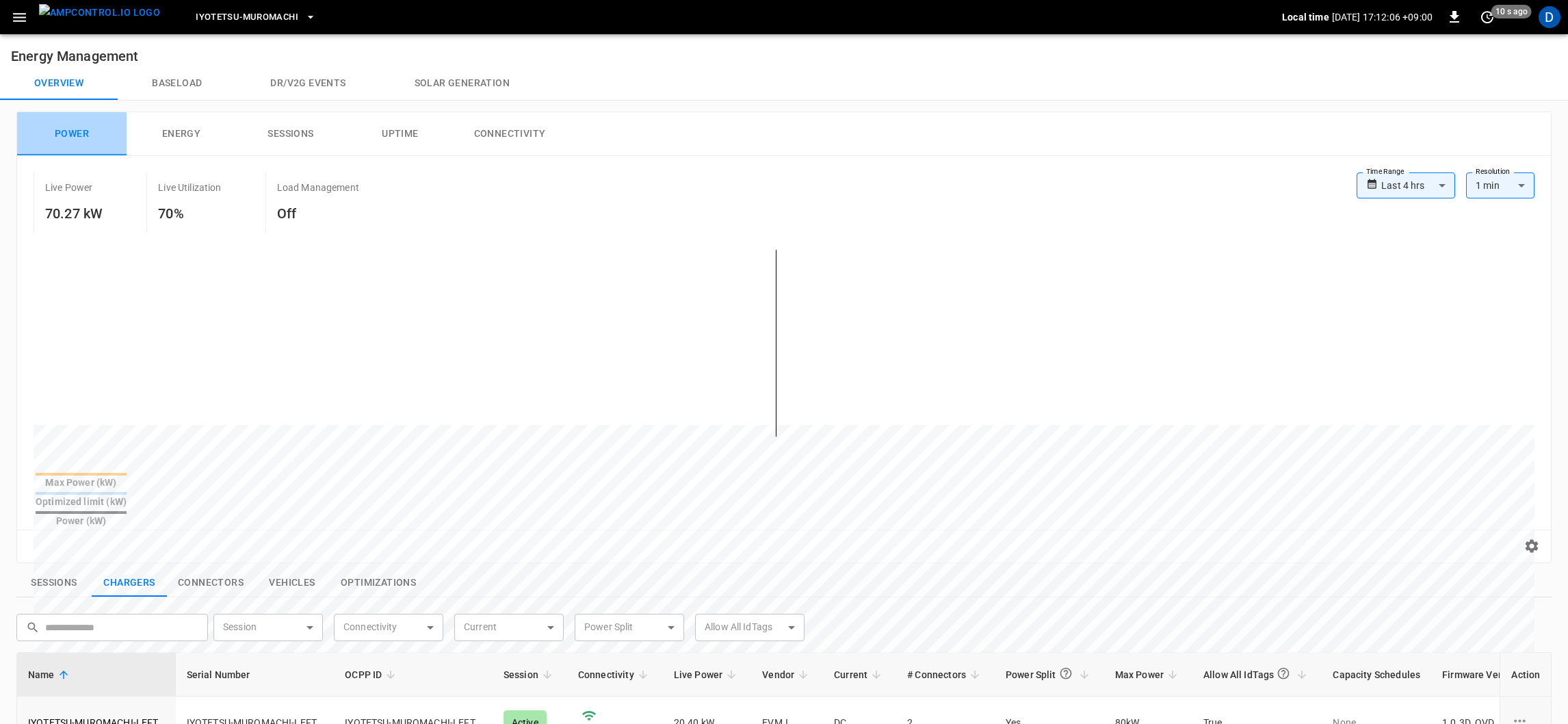
click at [173, 83] on button "Baseload" at bounding box center [176, 83] width 118 height 33
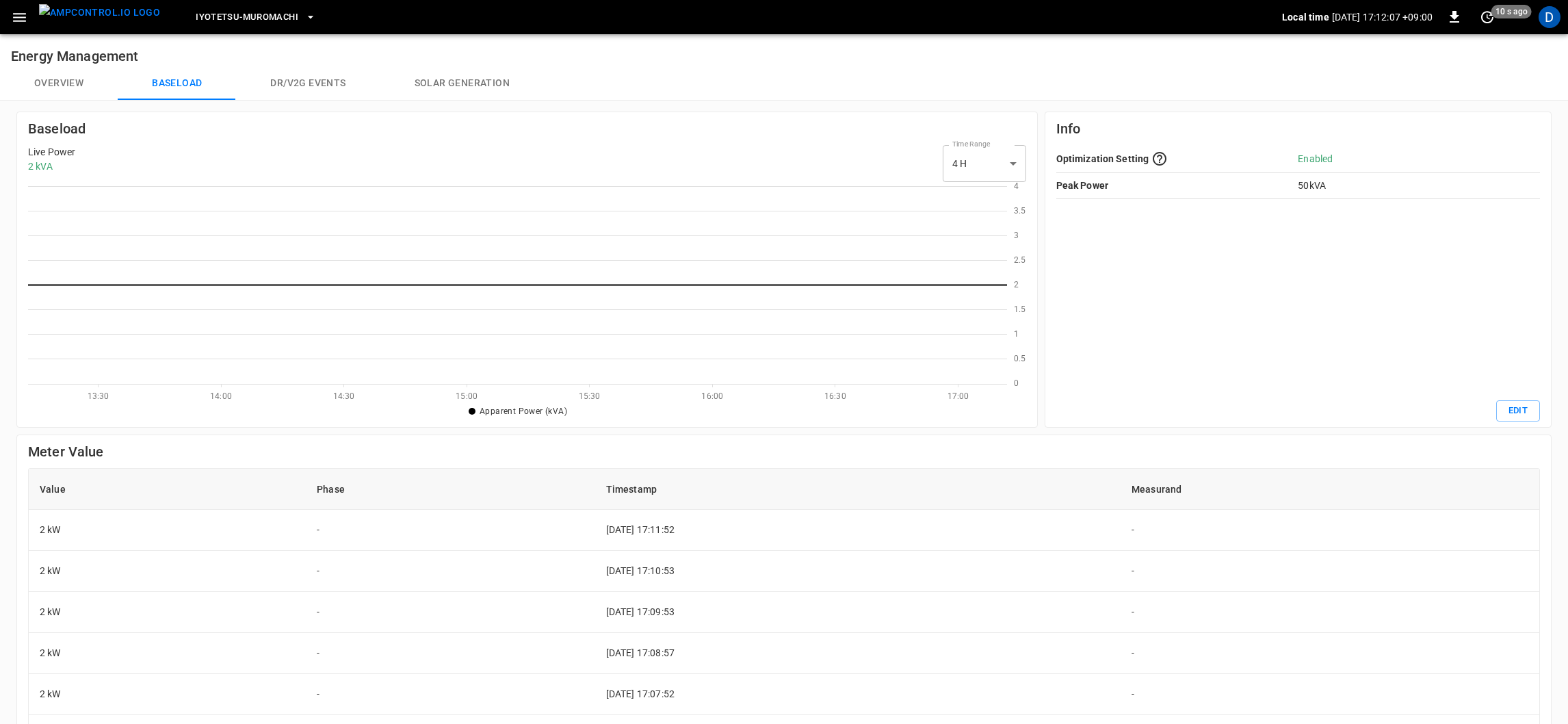
scroll to position [2, 2]
click at [327, 87] on button "Dr/V2G events" at bounding box center [307, 83] width 143 height 33
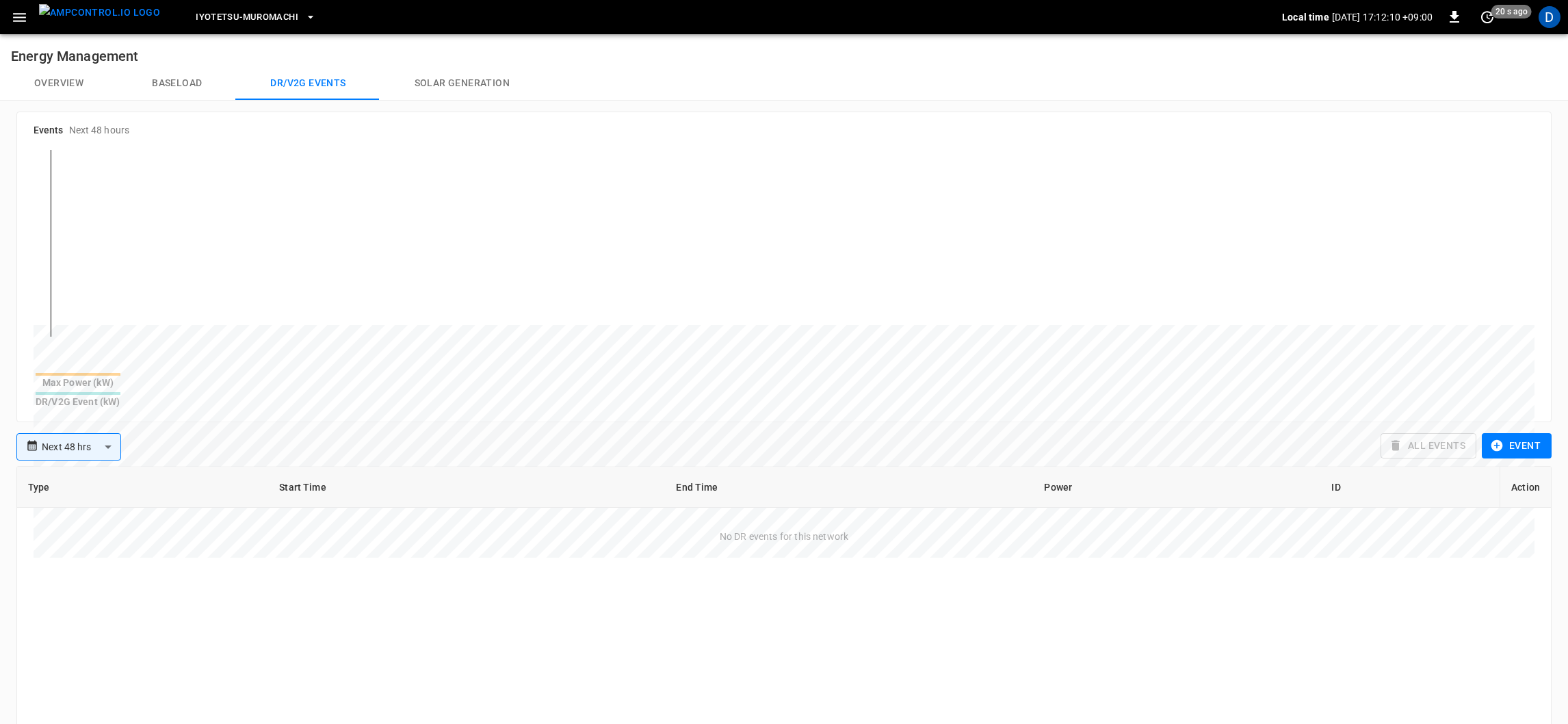
click at [445, 87] on button "Solar generation" at bounding box center [462, 83] width 164 height 33
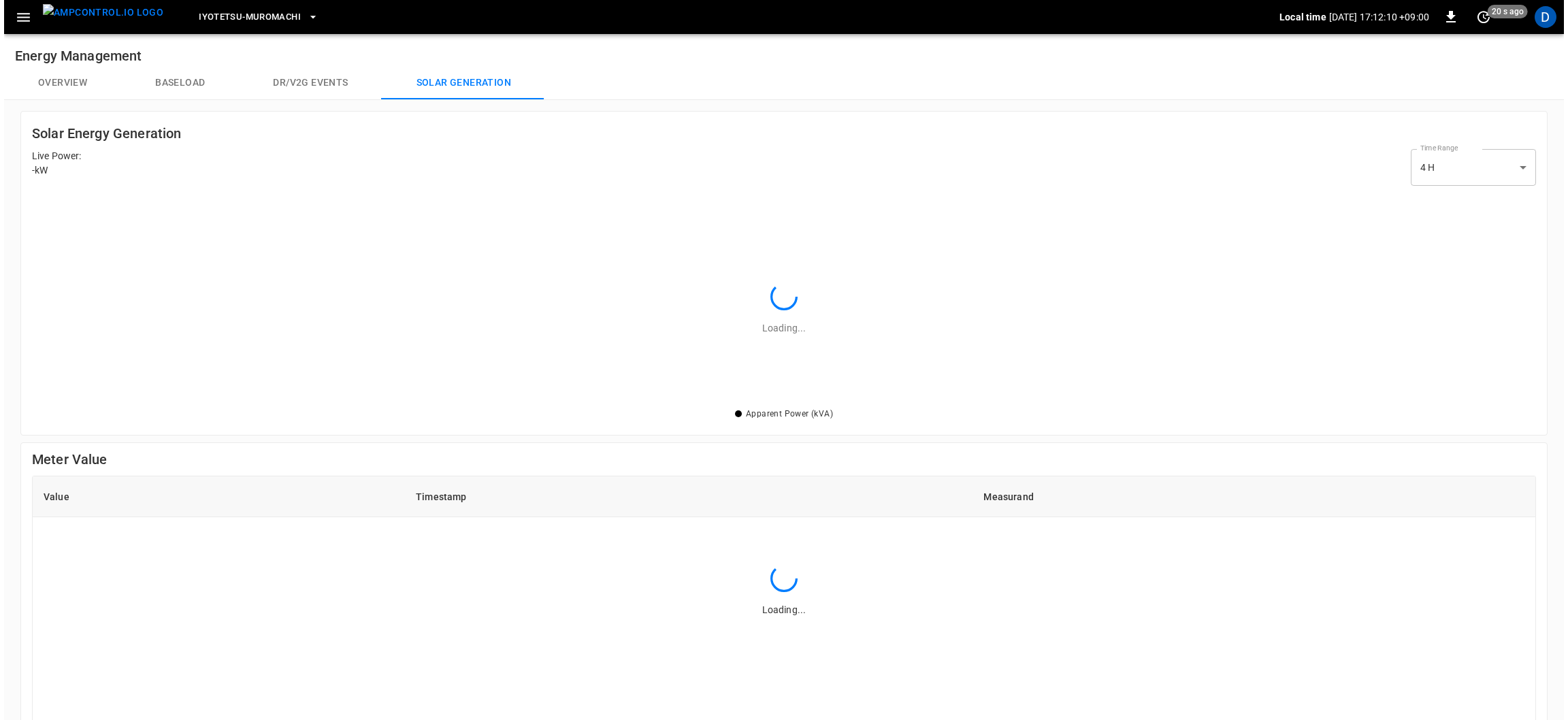
scroll to position [206, 1495]
click at [19, 23] on icon "button" at bounding box center [19, 17] width 17 height 17
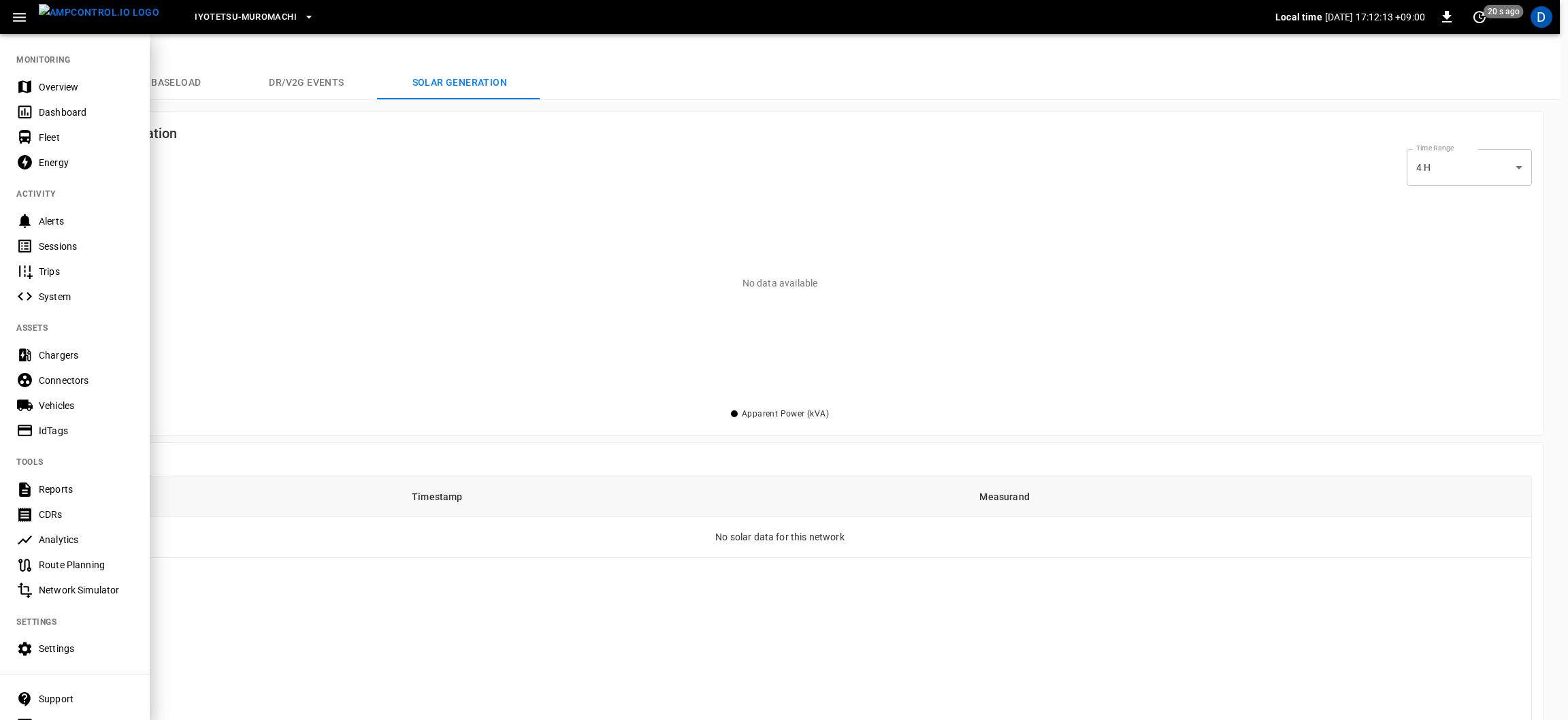
click at [58, 140] on div "Fleet" at bounding box center [86, 138] width 95 height 14
